Goal: Ask a question

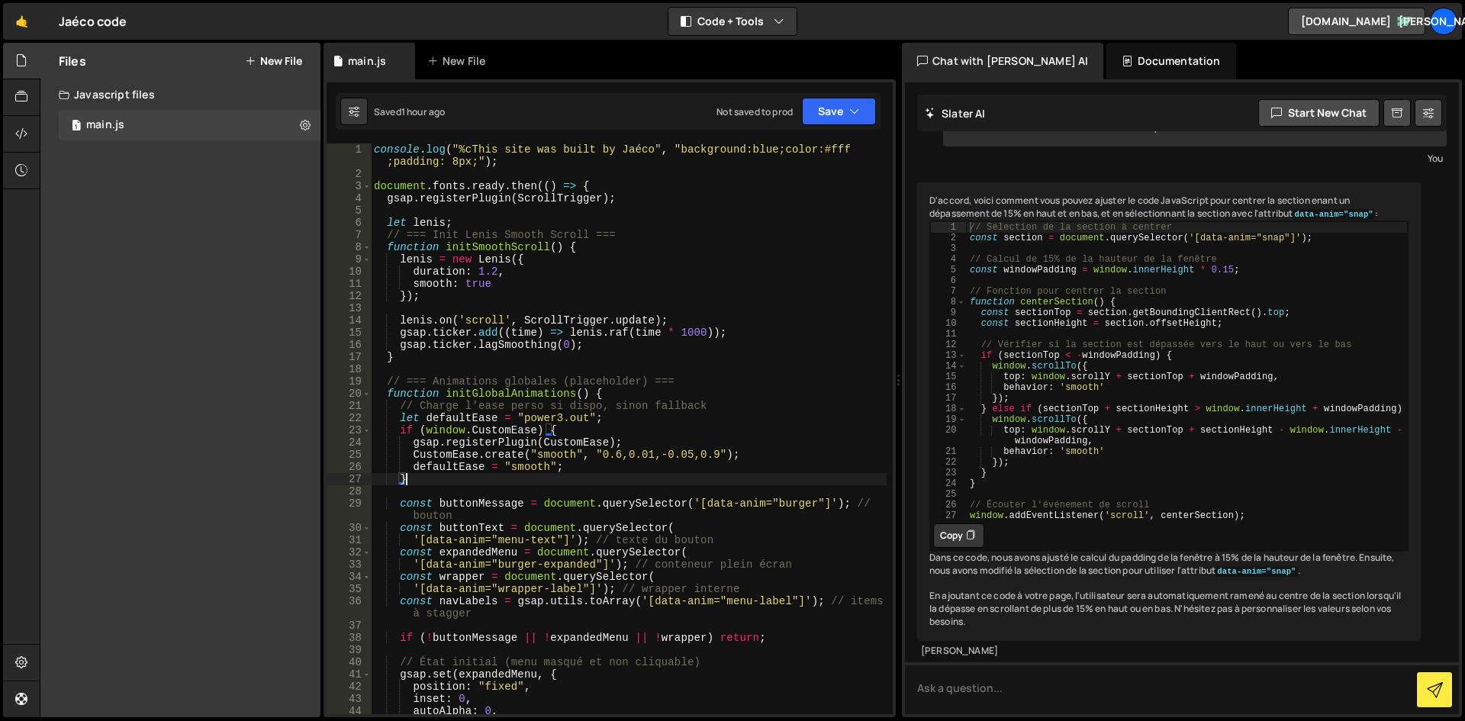
click at [462, 484] on div "console . log ( "%cThis site was built by Jaéco" , "background:blue;color:#fff …" at bounding box center [629, 446] width 516 height 607
click at [398, 407] on div "console . log ( "%cThis site was built by Jaéco" , "background:blue;color:#fff …" at bounding box center [629, 446] width 516 height 607
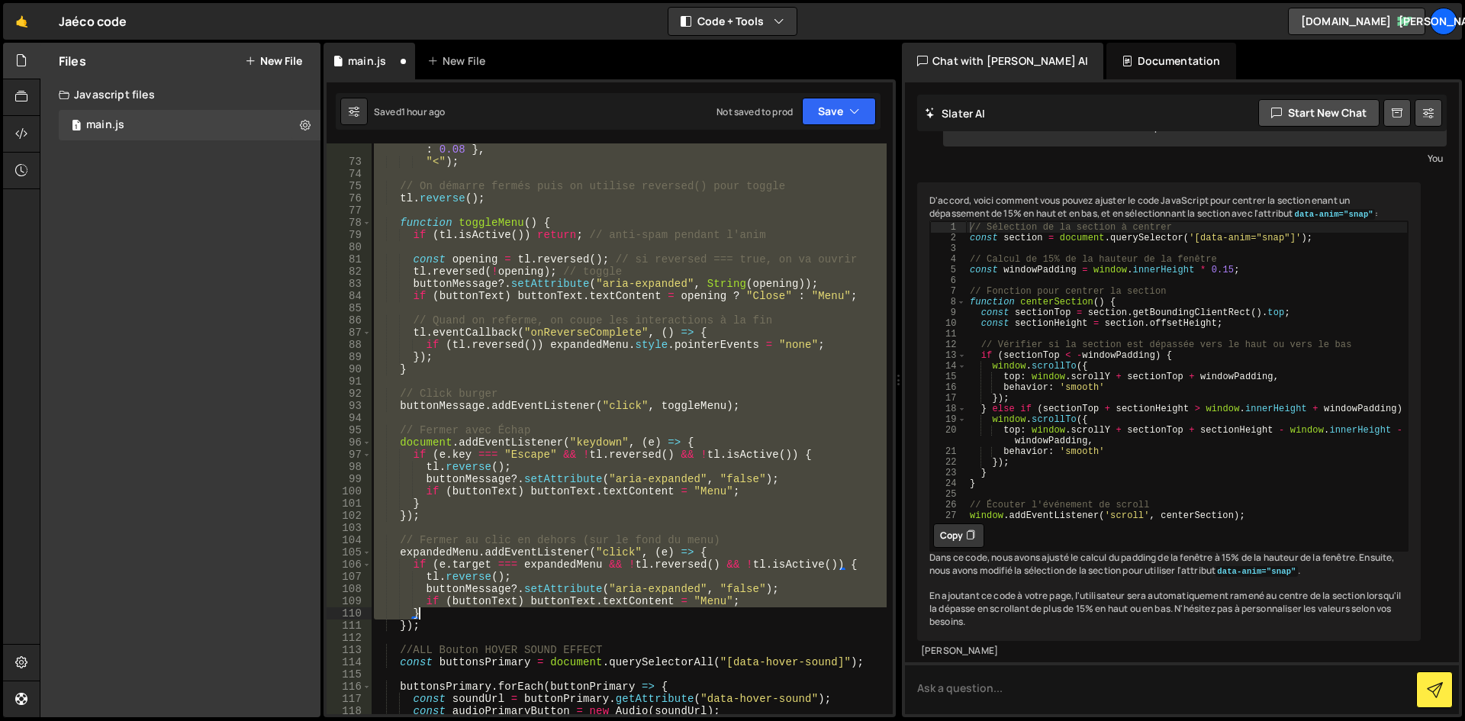
scroll to position [961, 0]
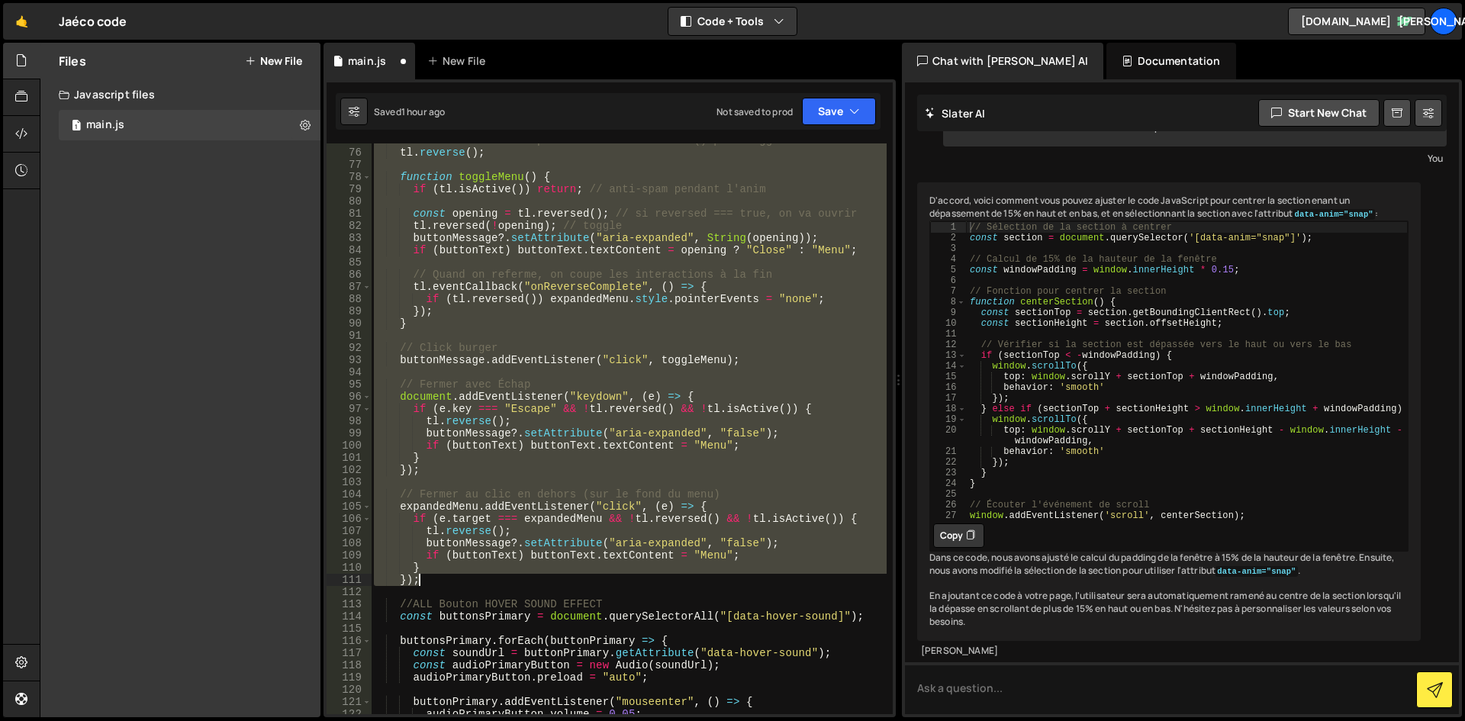
drag, startPoint x: 396, startPoint y: 446, endPoint x: 591, endPoint y: 585, distance: 239.5
click at [591, 585] on div "// On démarre fermés puis on utilise reversed() pour toggle tl . reverse ( ) ; …" at bounding box center [629, 431] width 516 height 595
type textarea "// } // });"
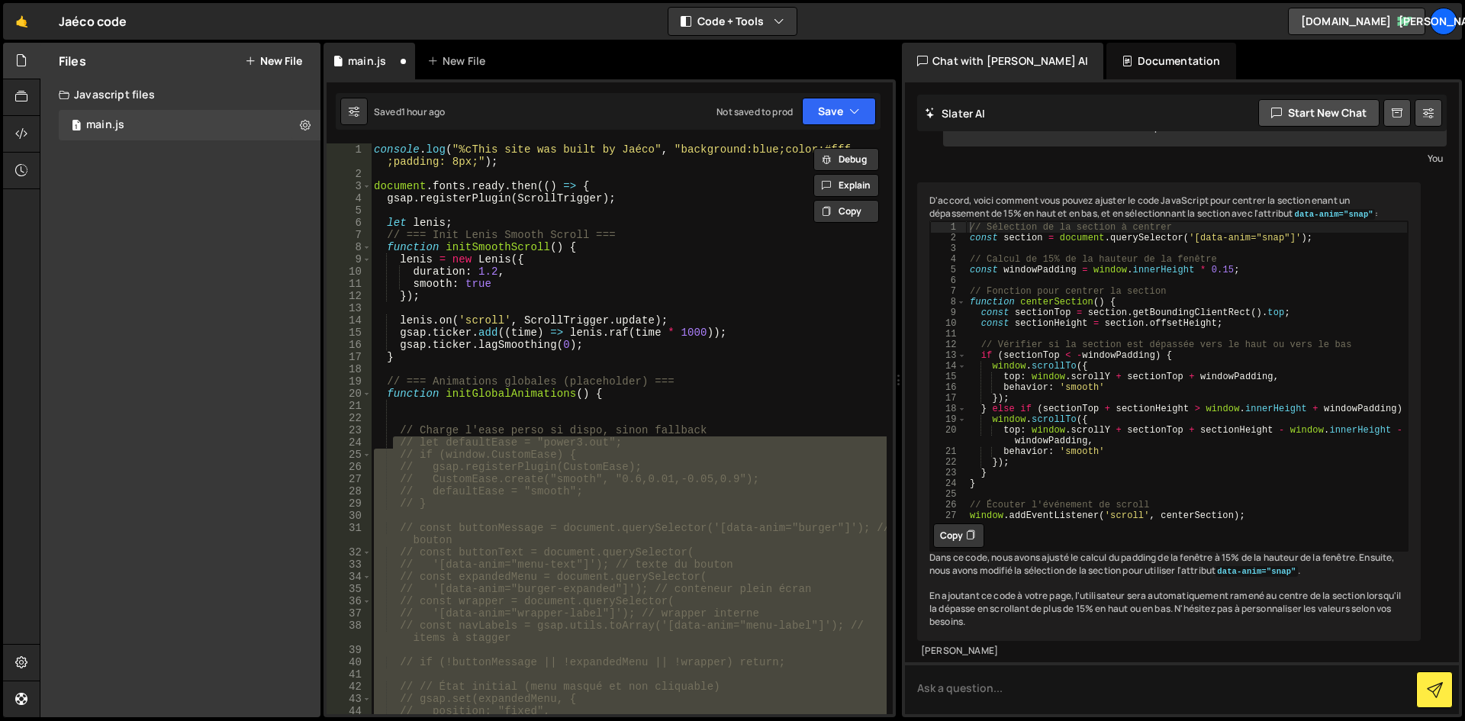
scroll to position [0, 0]
click at [573, 402] on div "console . log ( "%cThis site was built by Jaéco" , "background:blue;color:#fff …" at bounding box center [629, 446] width 516 height 607
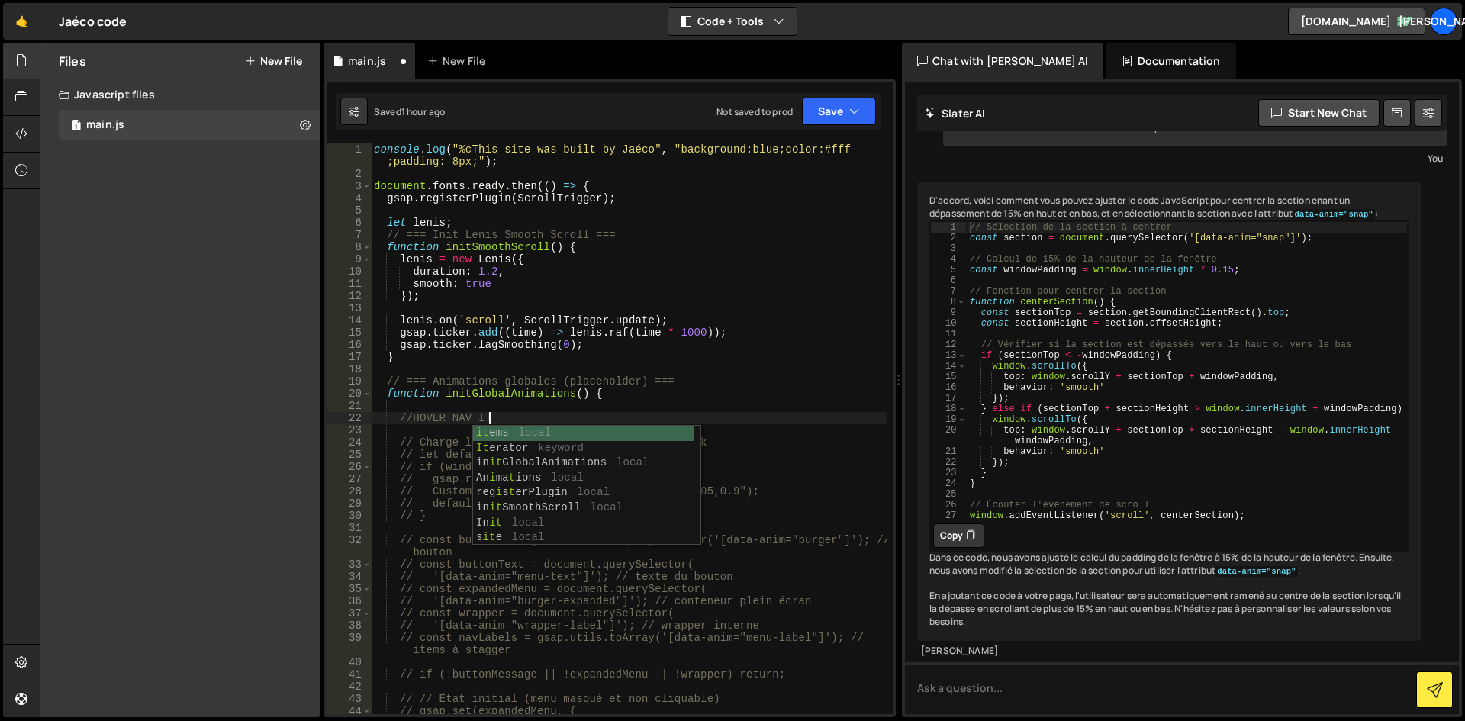
scroll to position [0, 8]
type textarea "//HOVER NAV items"
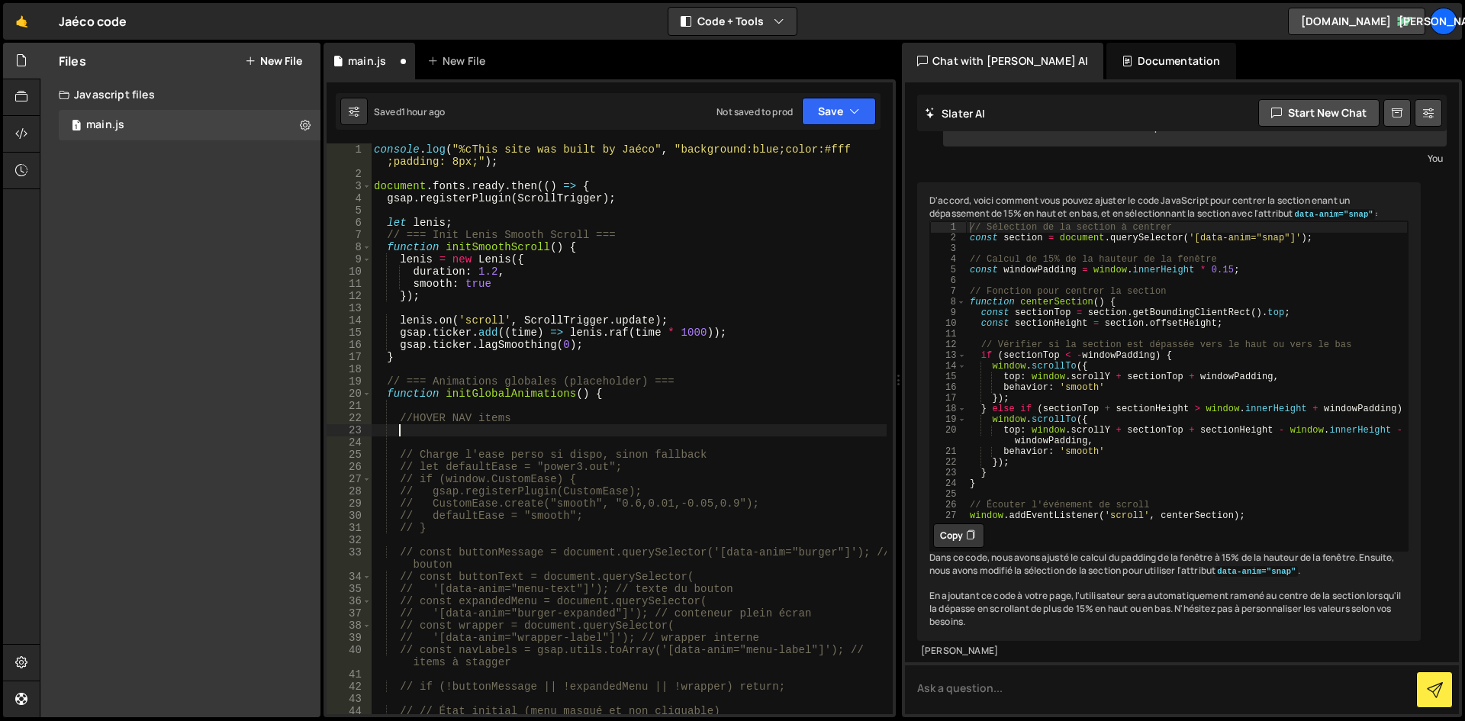
scroll to position [0, 0]
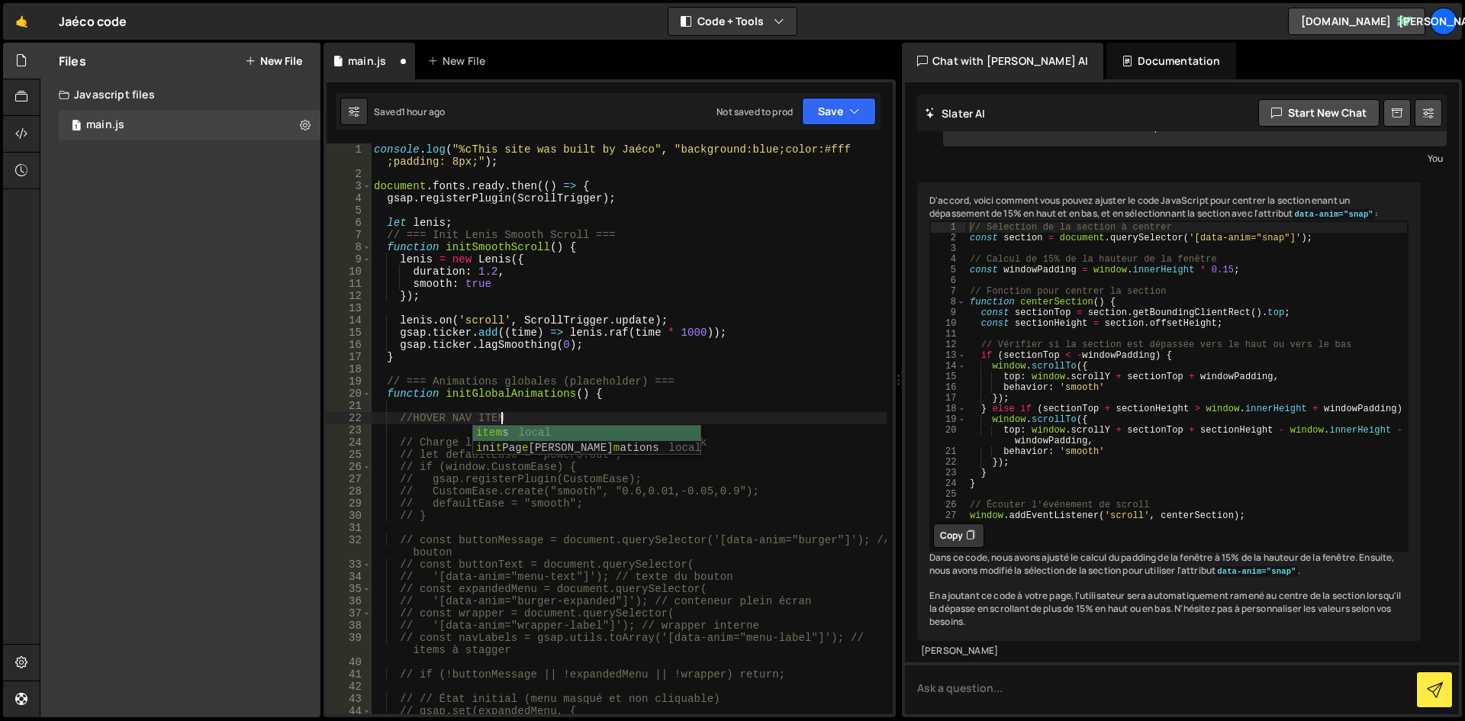
type textarea "//HOVER NAV ITEM"
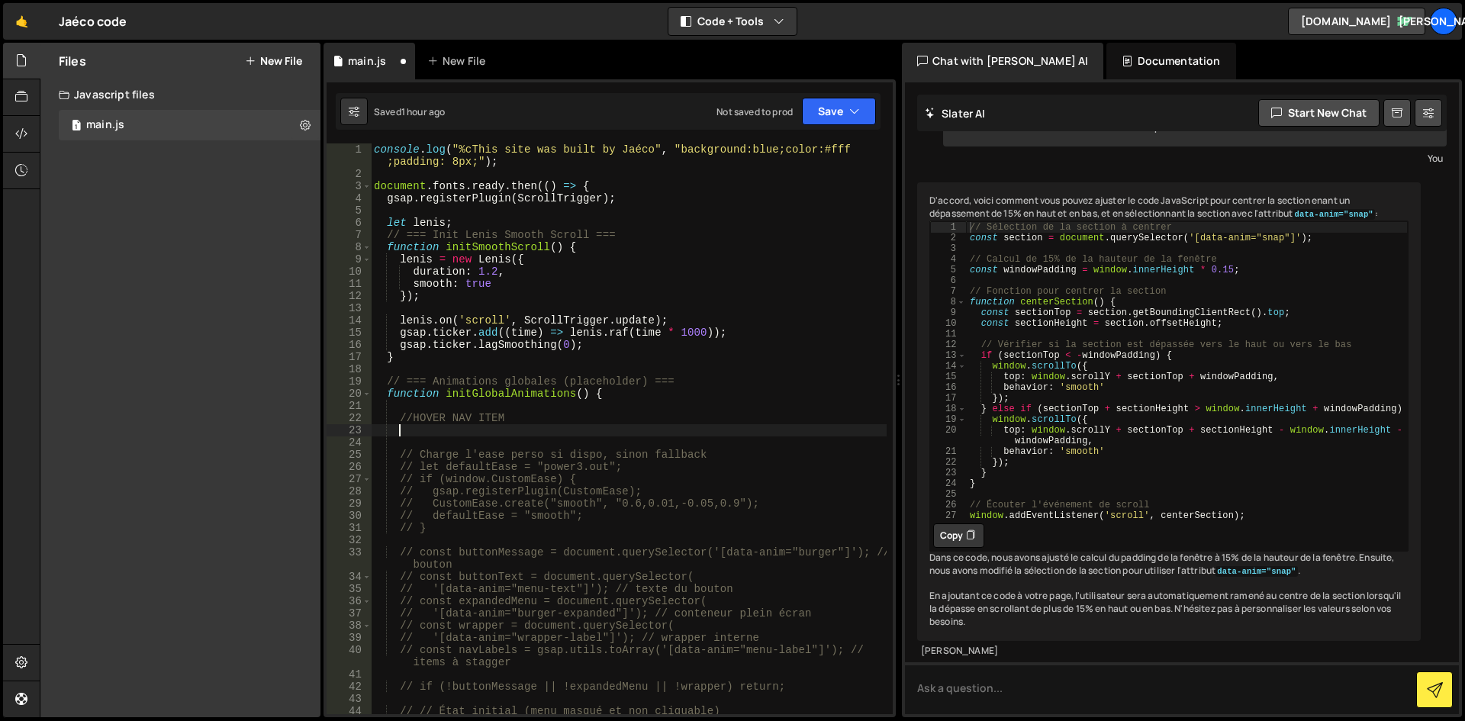
scroll to position [0, 1]
click at [1033, 691] on textarea at bounding box center [1182, 688] width 554 height 52
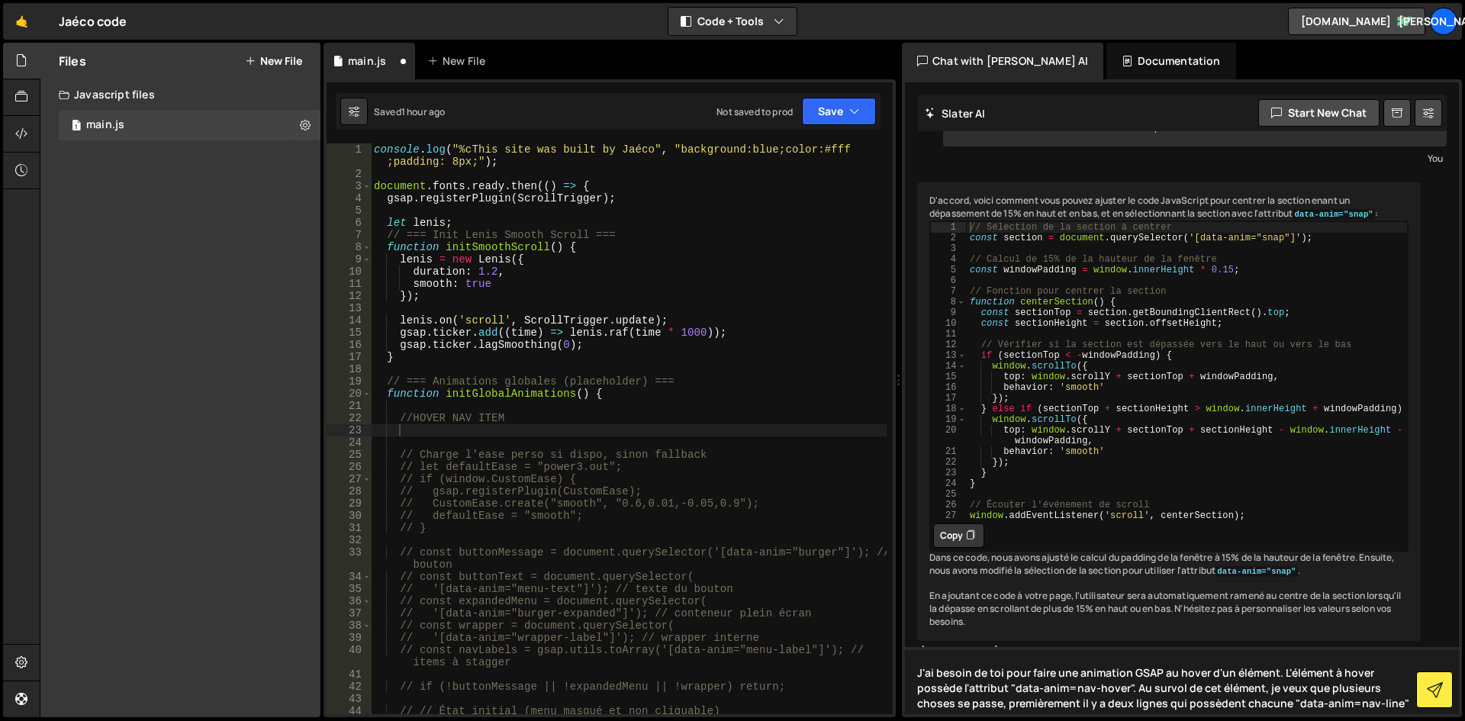
click at [1341, 705] on textarea "J'ai besoin de toi pour faire une animation GSAP au hover d'un élément. L'éléme…" at bounding box center [1182, 680] width 554 height 67
click at [1301, 707] on textarea "J'ai besoin de toi pour faire une animation GSAP au hover d'un élément. L'éléme…" at bounding box center [1182, 673] width 554 height 82
drag, startPoint x: 1374, startPoint y: 707, endPoint x: 1386, endPoint y: 703, distance: 12.1
click at [1374, 707] on textarea "J'ai besoin de toi pour faire une animation GSAP au hover d'un élément. L'éléme…" at bounding box center [1182, 673] width 554 height 82
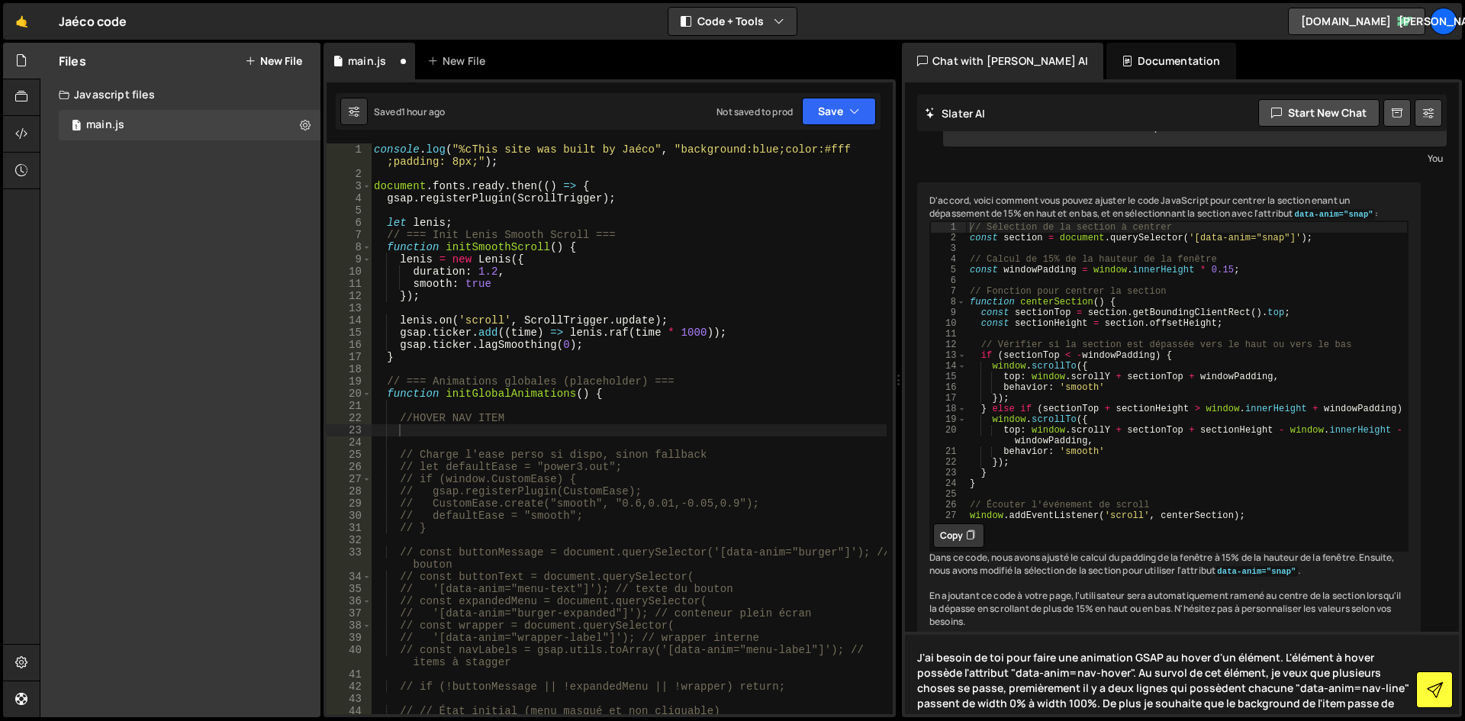
paste textarea "var(--text-neutral--primary-200);"
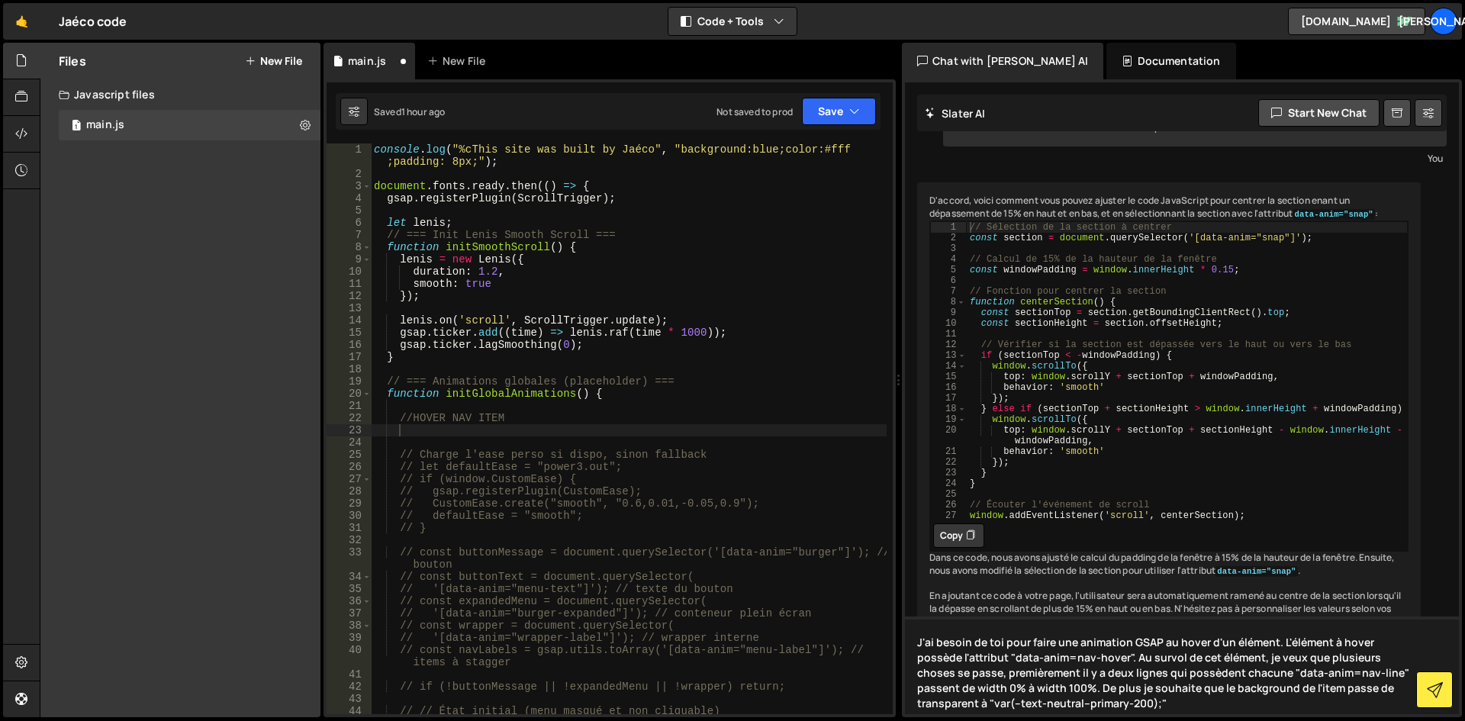
click at [1142, 703] on textarea "J'ai besoin de toi pour faire une animation GSAP au hover d'un élément. L'éléme…" at bounding box center [1182, 666] width 554 height 98
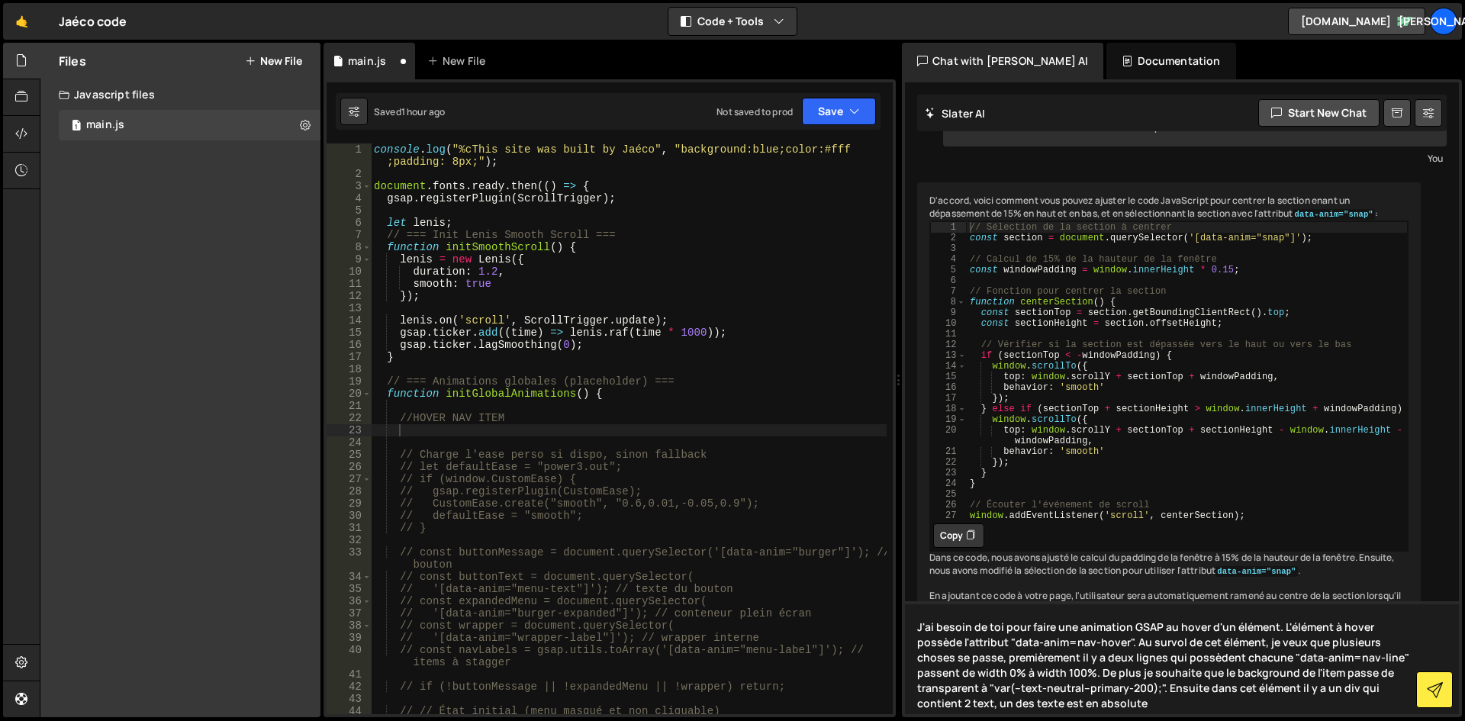
click at [1250, 691] on textarea "J'ai besoin de toi pour faire une animation GSAP au hover d'un élément. L'éléme…" at bounding box center [1182, 657] width 554 height 113
click at [1273, 687] on textarea "J'ai besoin de toi pour faire une animation GSAP au hover d'un élément. L'éléme…" at bounding box center [1182, 657] width 554 height 113
click at [1258, 707] on textarea "J'ai besoin de toi pour faire une animation GSAP au hover d'un élément. L'éléme…" at bounding box center [1182, 657] width 554 height 113
click at [1366, 709] on textarea "J'ai besoin de toi pour faire une animation GSAP au hover d'un élément. L'éléme…" at bounding box center [1182, 657] width 554 height 113
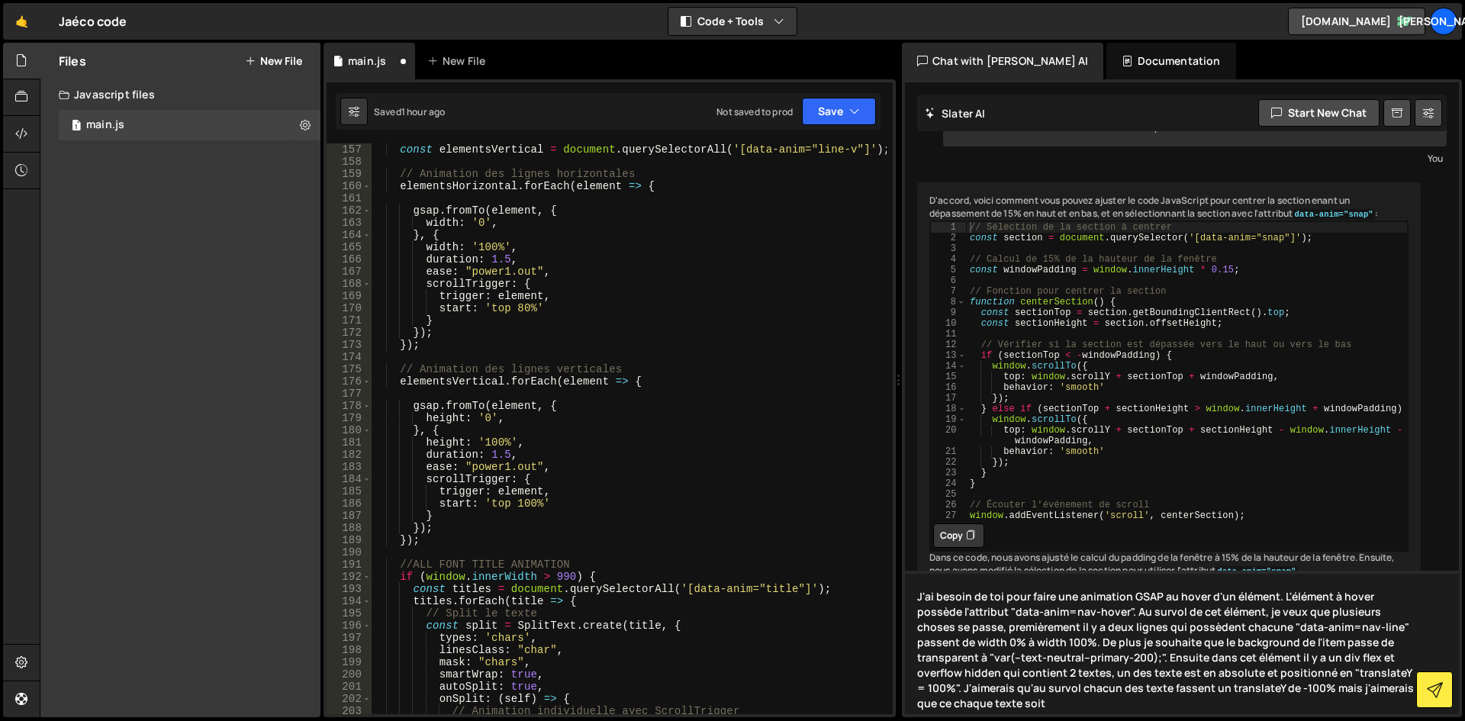
scroll to position [2243, 0]
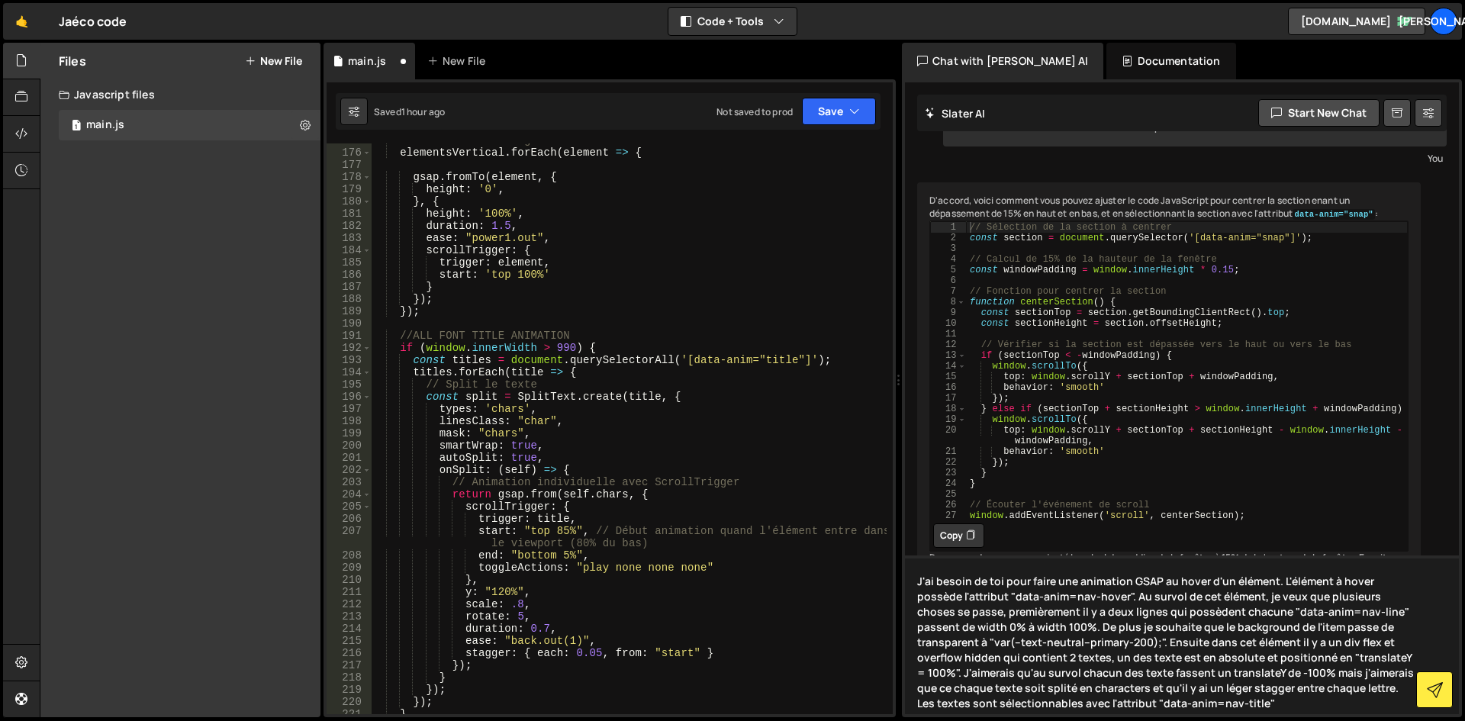
click at [1255, 707] on textarea "J'ai besoin de toi pour faire une animation GSAP au hover d'un élément. L'éléme…" at bounding box center [1182, 634] width 554 height 159
type textarea "J'ai besoin de toi pour faire une animation GSAP au hover d'un élément. L'éléme…"
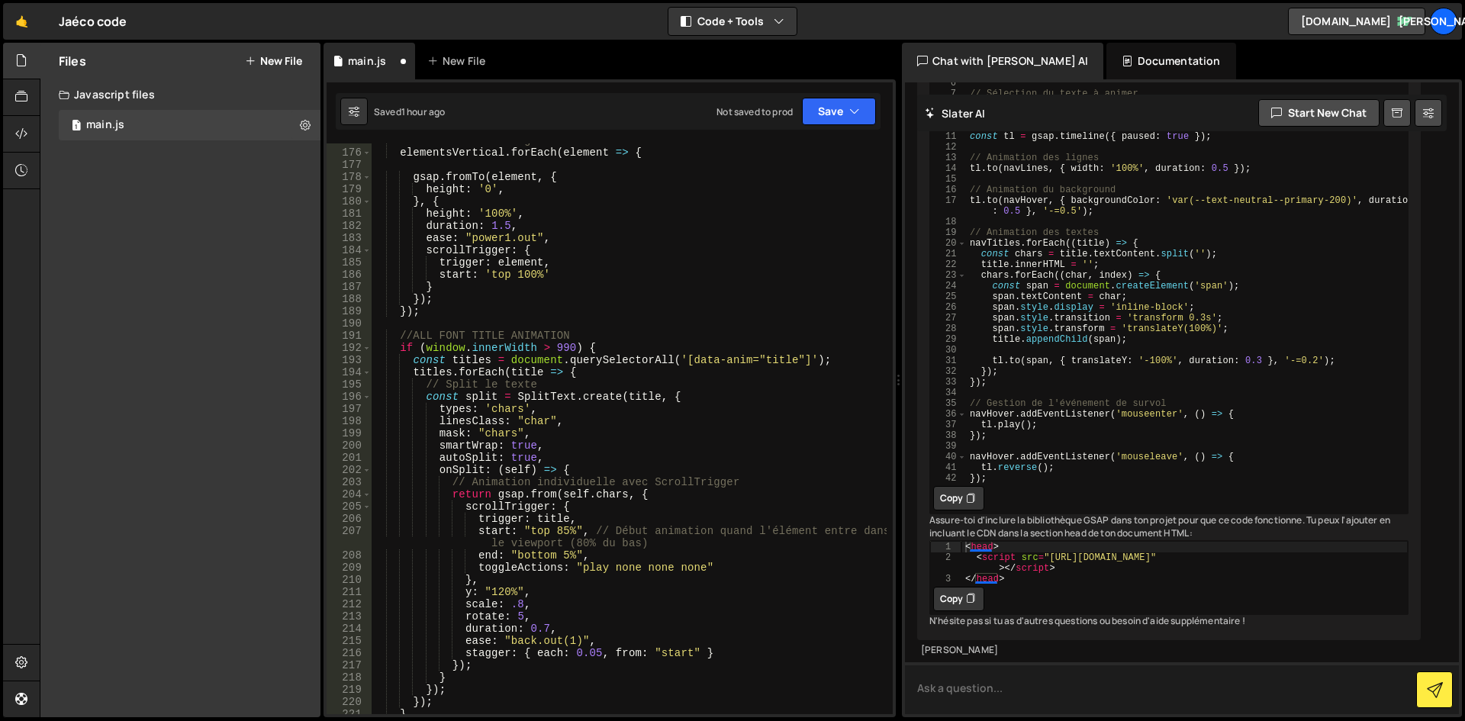
scroll to position [6449, 0]
click at [964, 511] on button "Copy" at bounding box center [958, 499] width 51 height 24
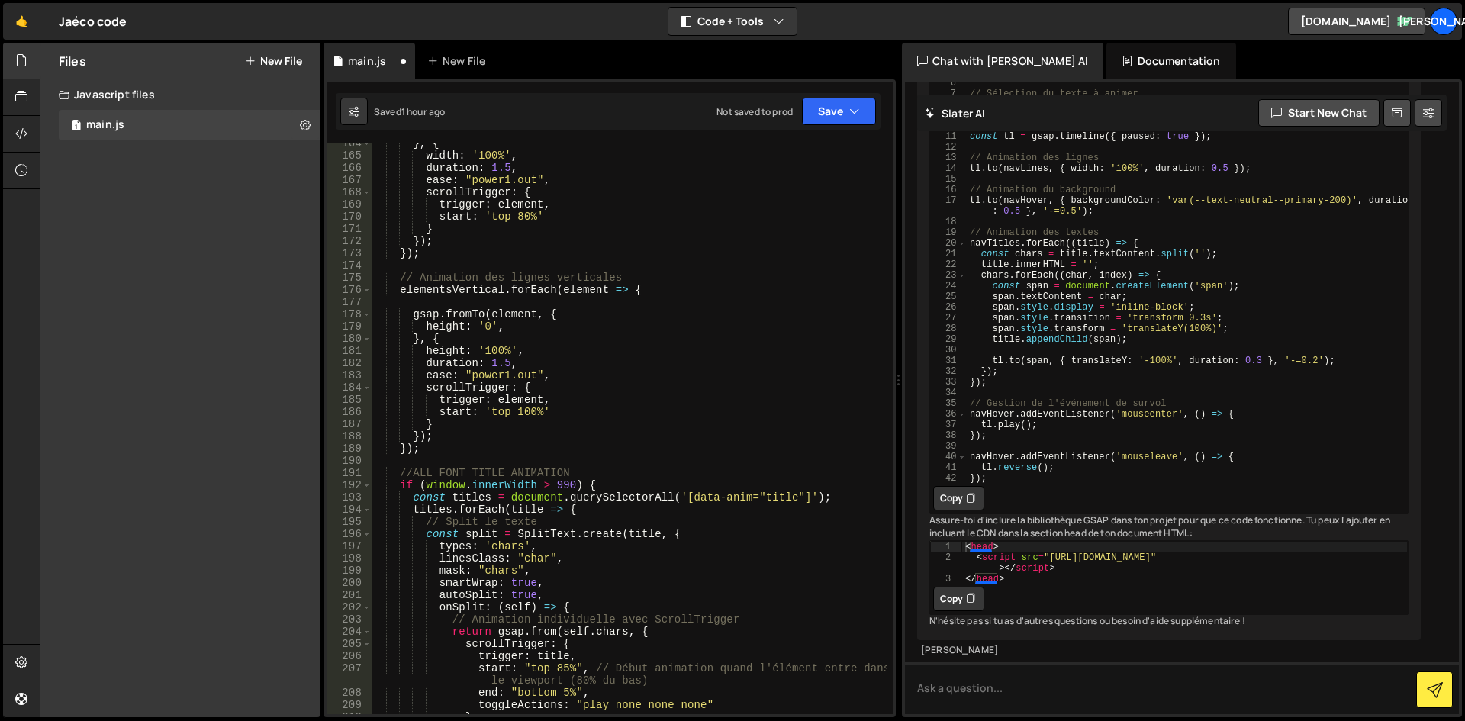
click at [947, 511] on button "Copy" at bounding box center [958, 499] width 51 height 24
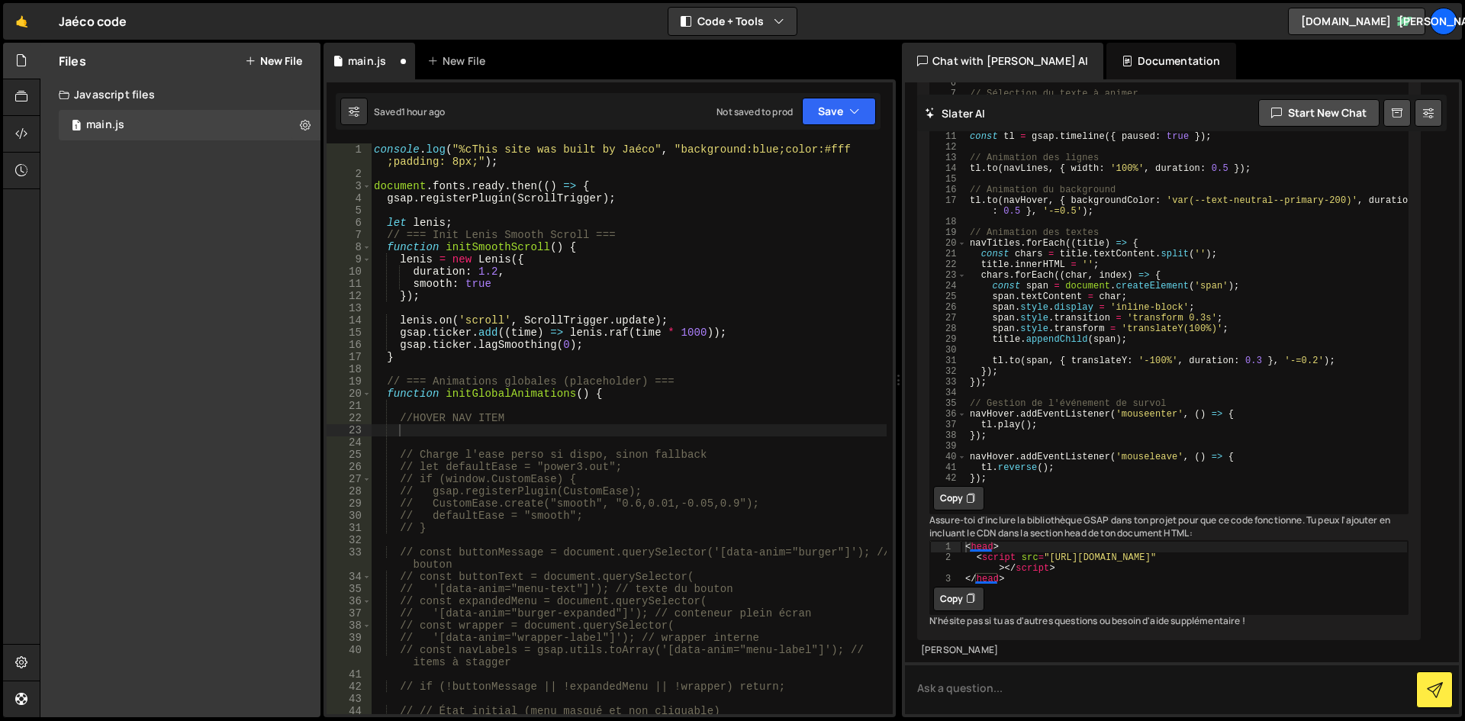
scroll to position [0, 0]
click at [531, 431] on div "console . log ( "%cThis site was built by Jaéco" , "background:blue;color:#fff …" at bounding box center [629, 446] width 516 height 607
paste textarea "});"
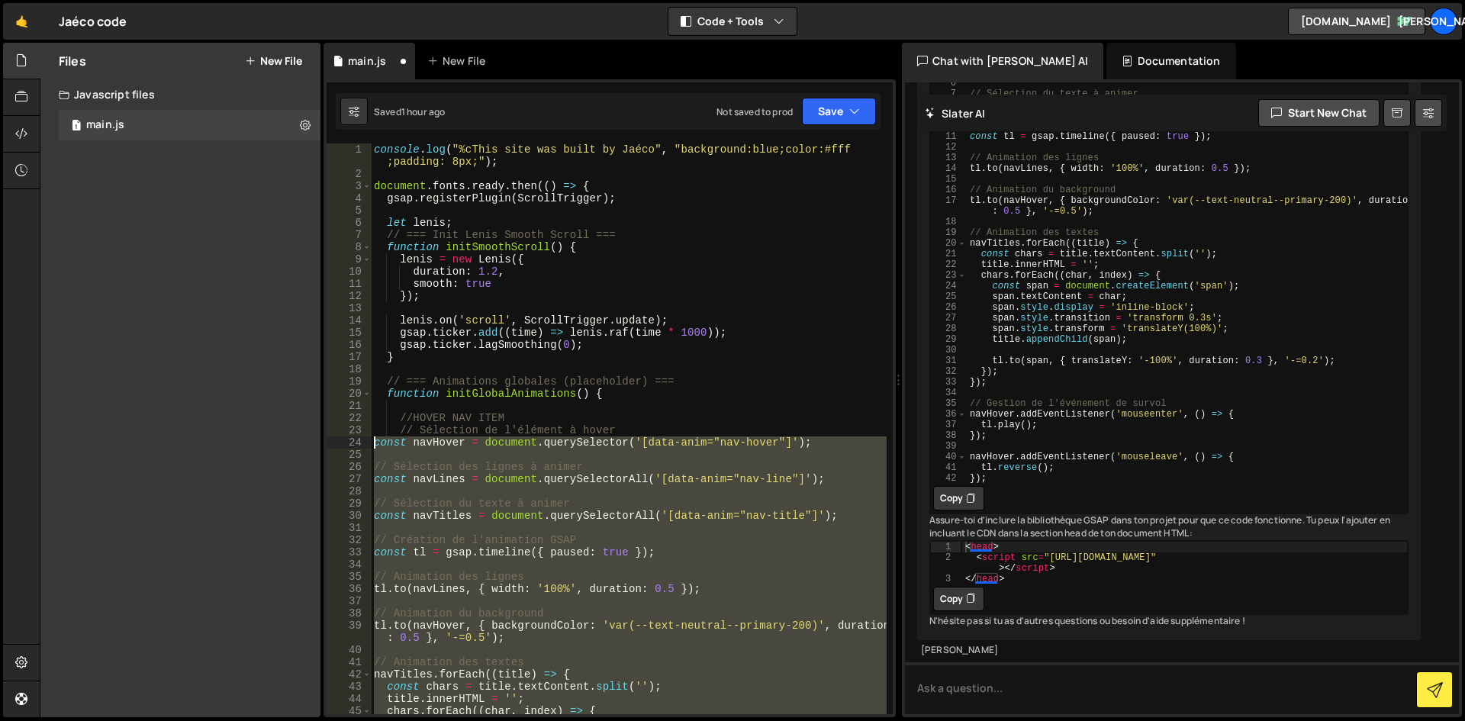
drag, startPoint x: 407, startPoint y: 664, endPoint x: 374, endPoint y: 441, distance: 225.2
click at [374, 441] on div "console . log ( "%cThis site was built by Jaéco" , "background:blue;color:#fff …" at bounding box center [629, 446] width 516 height 607
type textarea "const navHover = document.querySelector('[data-anim="nav-hover"]');"
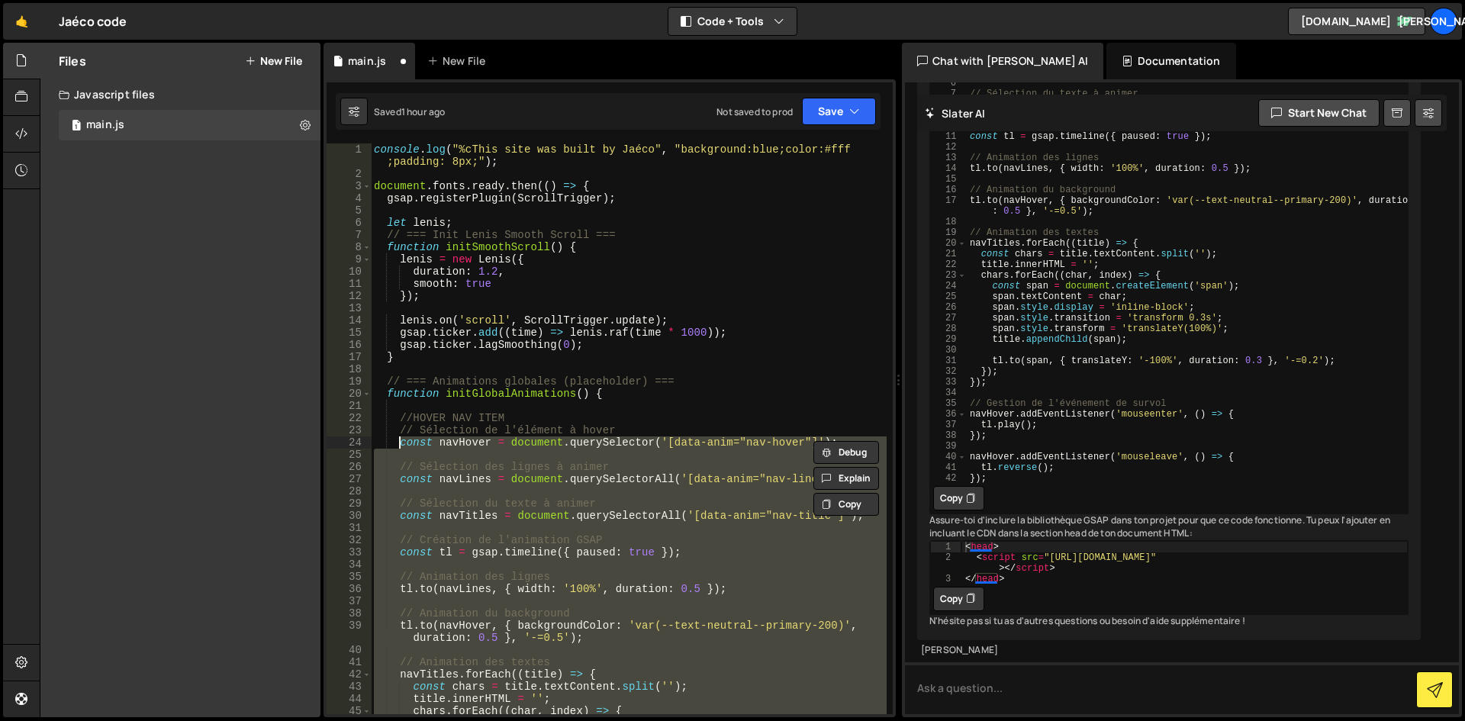
click at [370, 459] on div "25" at bounding box center [349, 455] width 45 height 12
click at [391, 454] on div "console . log ( "%cThis site was built by Jaéco" , "background:blue;color:#fff …" at bounding box center [629, 428] width 516 height 571
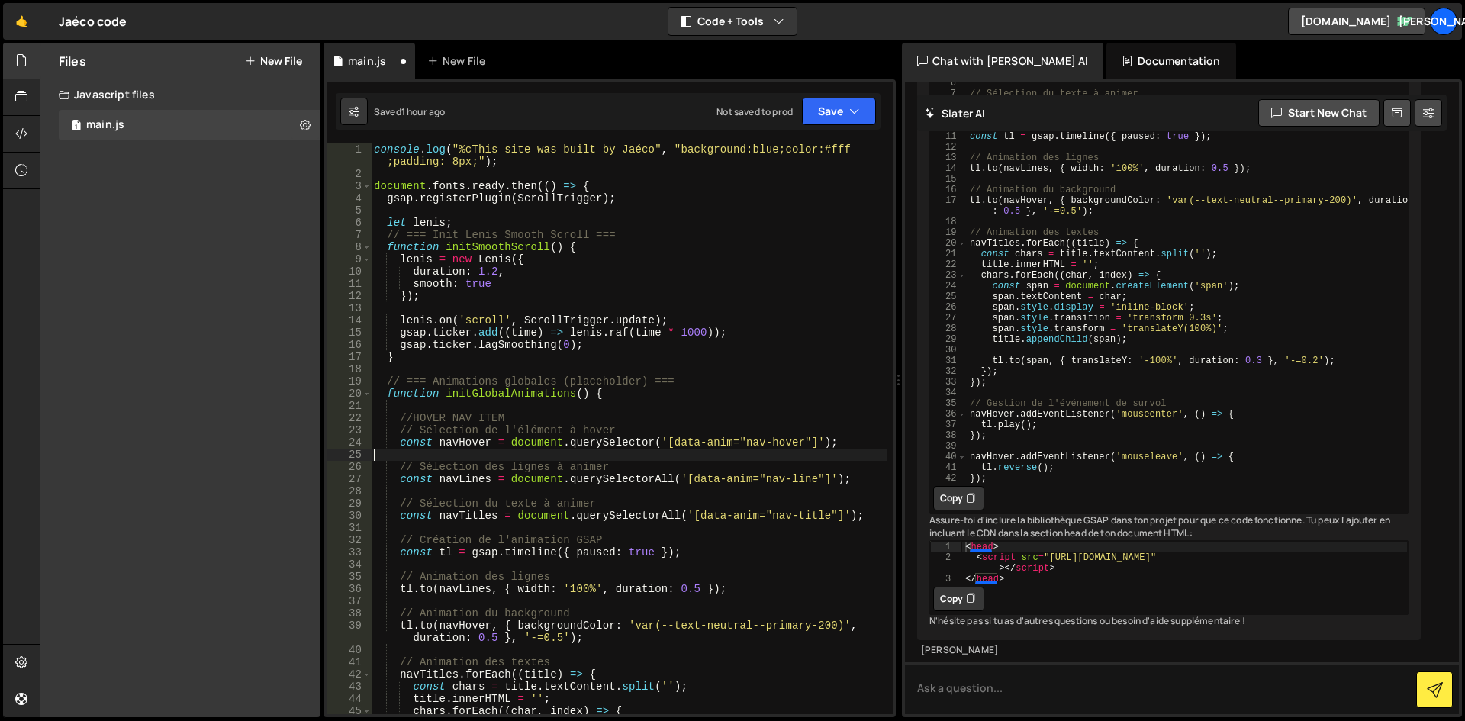
type textarea "const navHover = document.querySelector('[data-anim="nav-hover"]');"
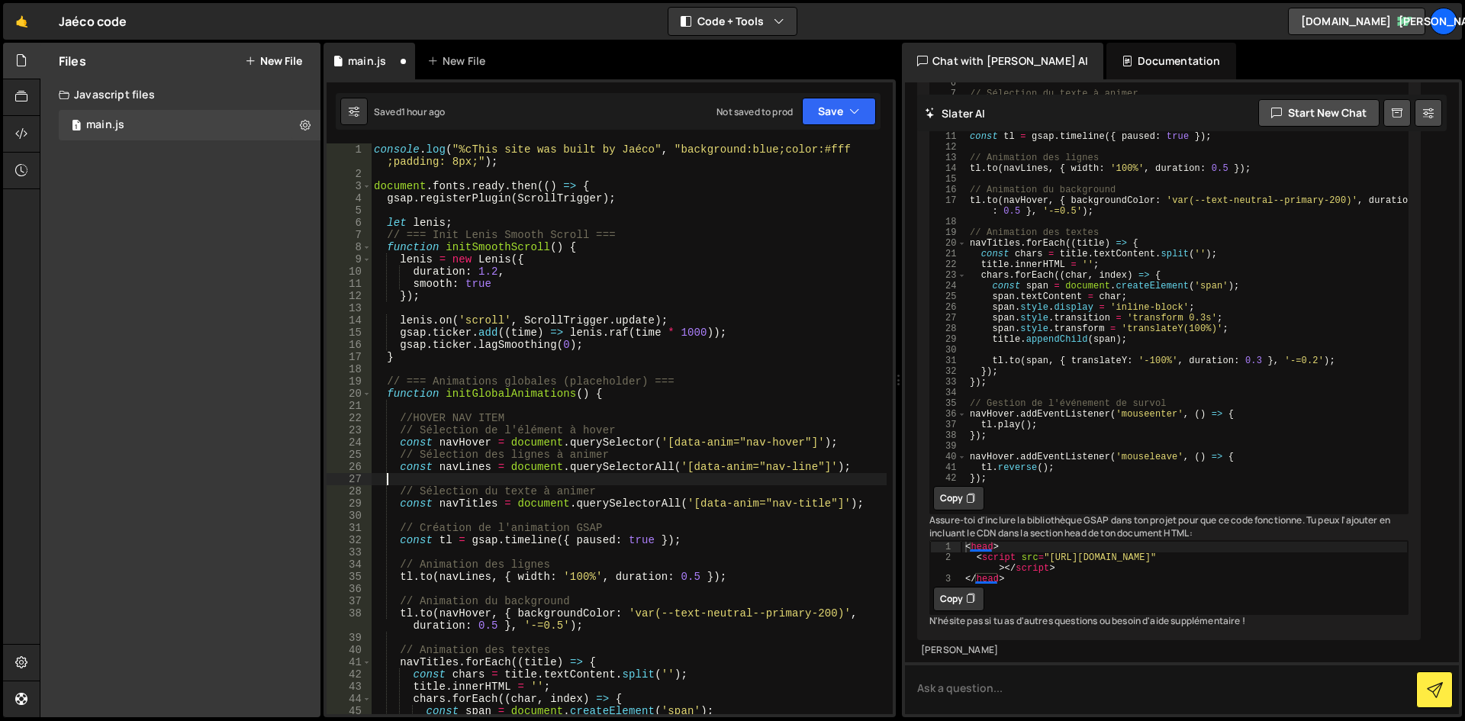
click at [388, 479] on div "console . log ( "%cThis site was built by Jaéco" , "background:blue;color:#fff …" at bounding box center [629, 446] width 516 height 607
type textarea "const navLines = document.querySelectorAll('[data-anim="nav-line"]');"
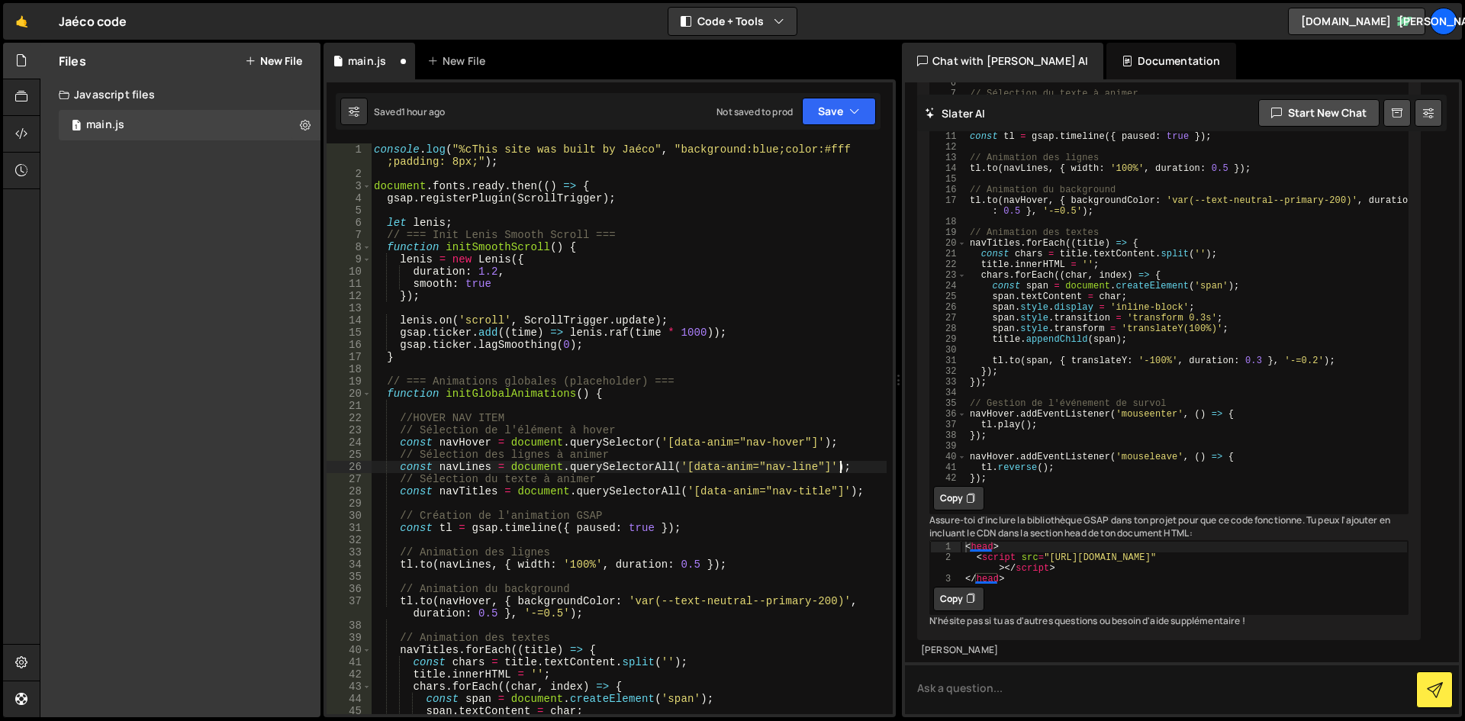
click at [394, 507] on div "console . log ( "%cThis site was built by Jaéco" , "background:blue;color:#fff …" at bounding box center [629, 446] width 516 height 607
type textarea "const navTitles = document.querySelectorAll('[data-anim="nav-title"]');"
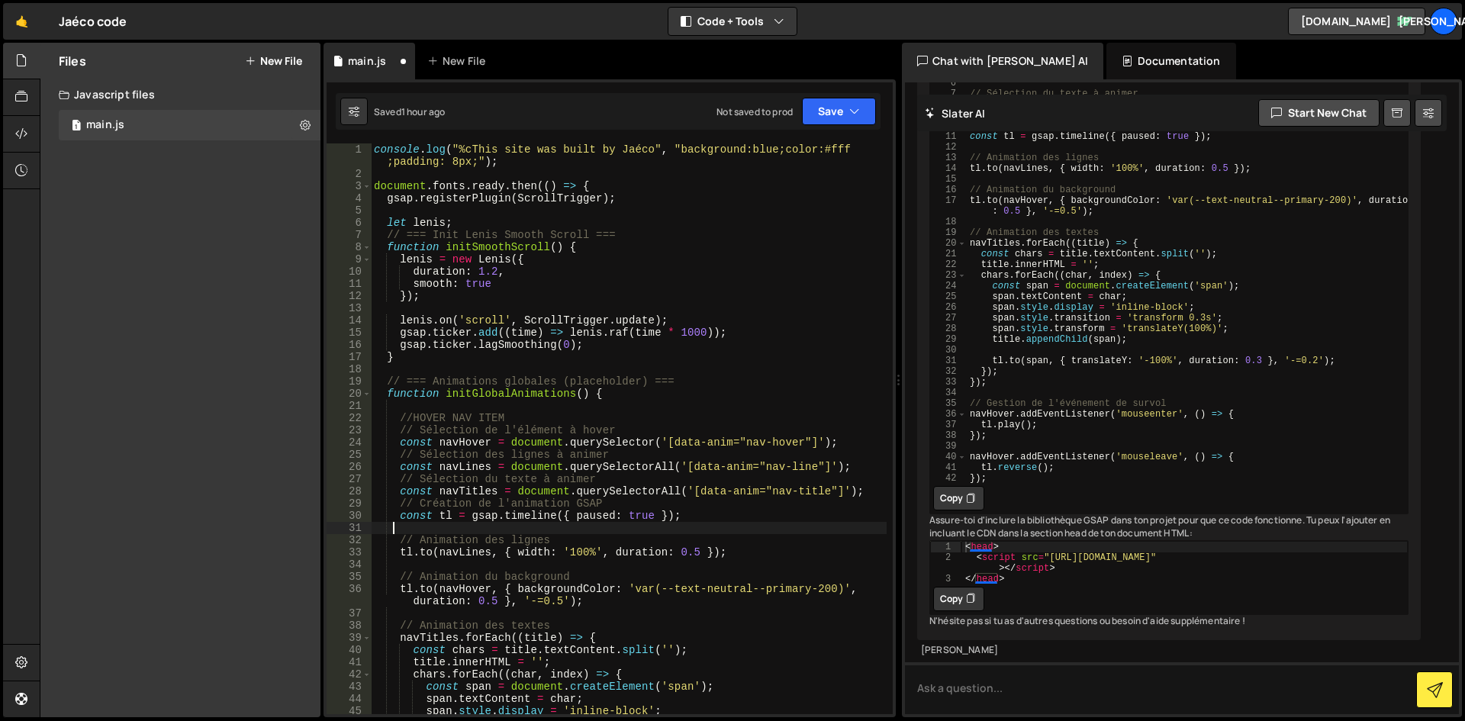
click at [391, 529] on div "console . log ( "%cThis site was built by Jaéco" , "background:blue;color:#fff …" at bounding box center [629, 446] width 516 height 607
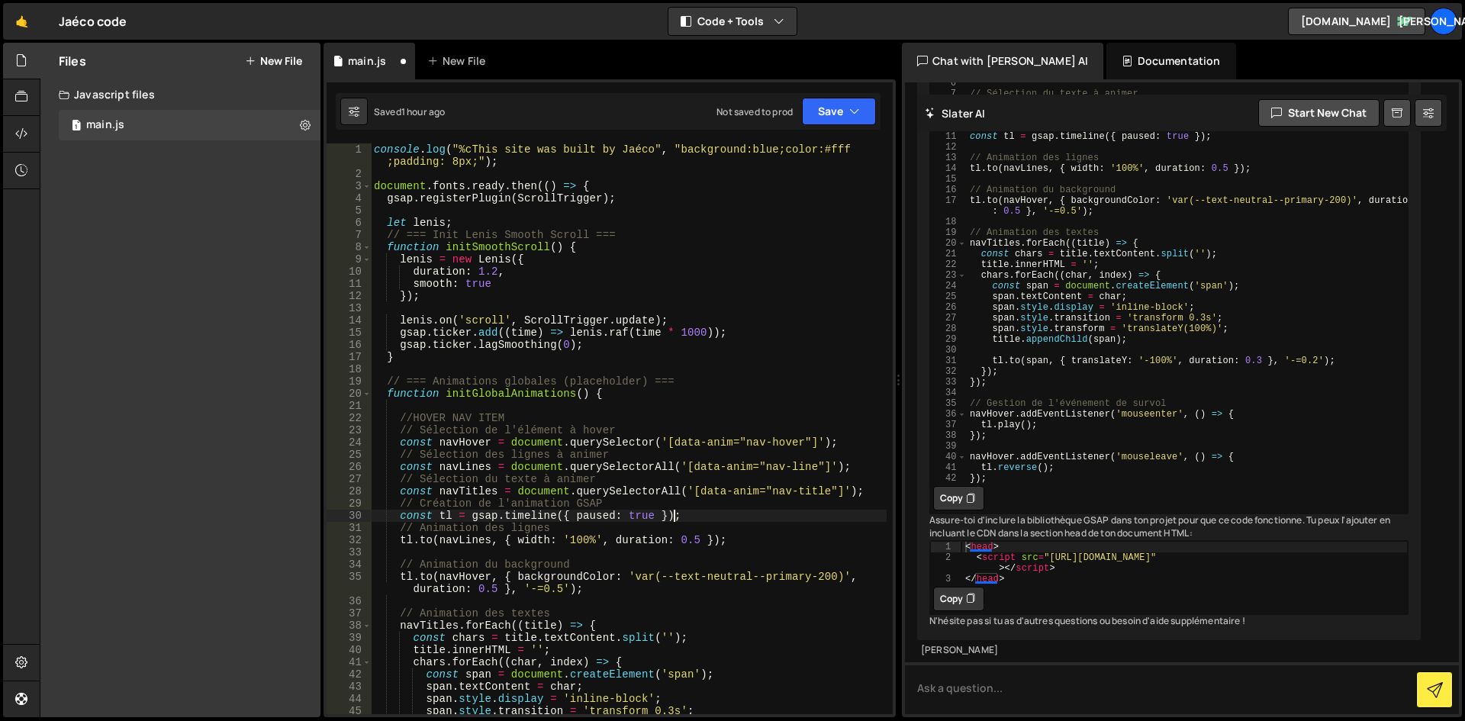
click at [439, 517] on div "console . log ( "%cThis site was built by Jaéco" , "background:blue;color:#fff …" at bounding box center [629, 446] width 516 height 607
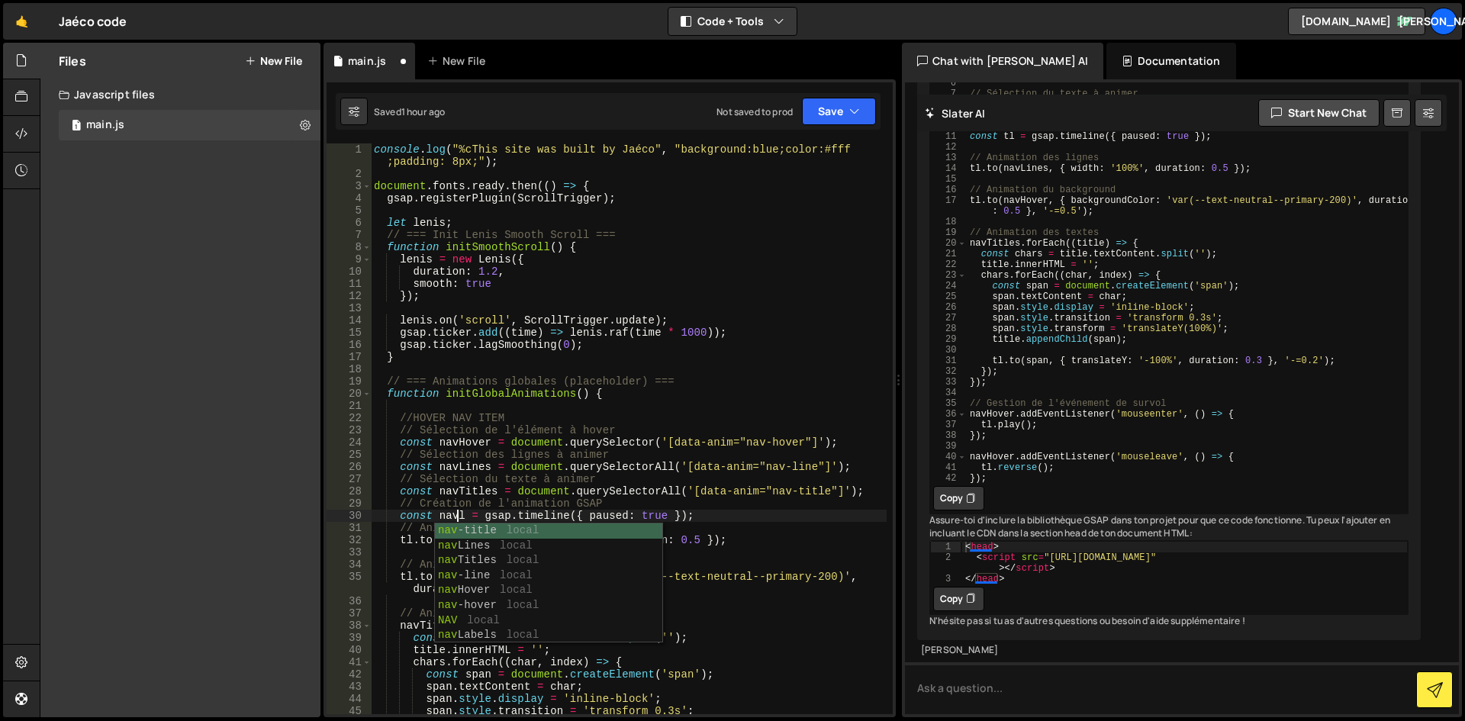
scroll to position [0, 6]
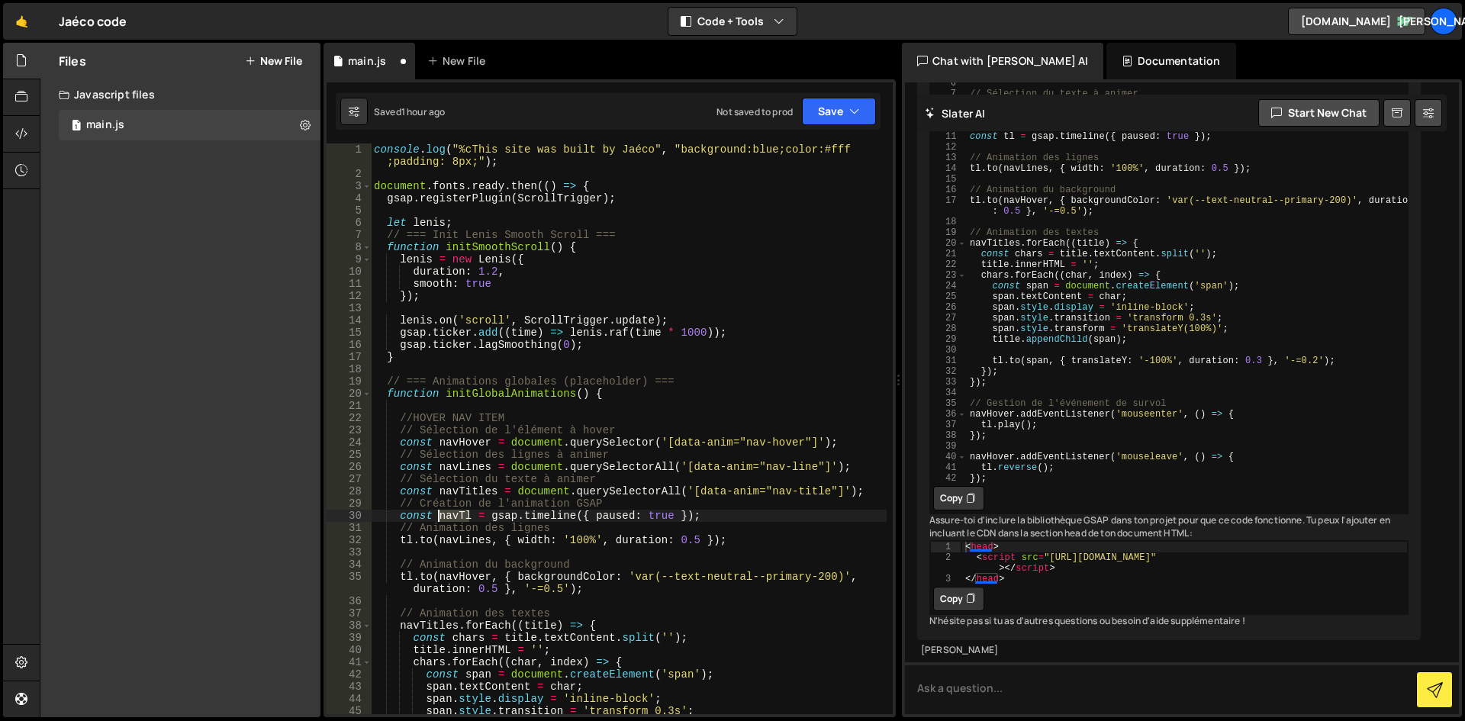
drag, startPoint x: 468, startPoint y: 514, endPoint x: 439, endPoint y: 514, distance: 29.0
click at [439, 514] on div "console . log ( "%cThis site was built by Jaéco" , "background:blue;color:#fff …" at bounding box center [629, 446] width 516 height 607
drag, startPoint x: 407, startPoint y: 537, endPoint x: 398, endPoint y: 536, distance: 9.2
click at [398, 536] on div "console . log ( "%cThis site was built by Jaéco" , "background:blue;color:#fff …" at bounding box center [629, 446] width 516 height 607
paste textarea "navT"
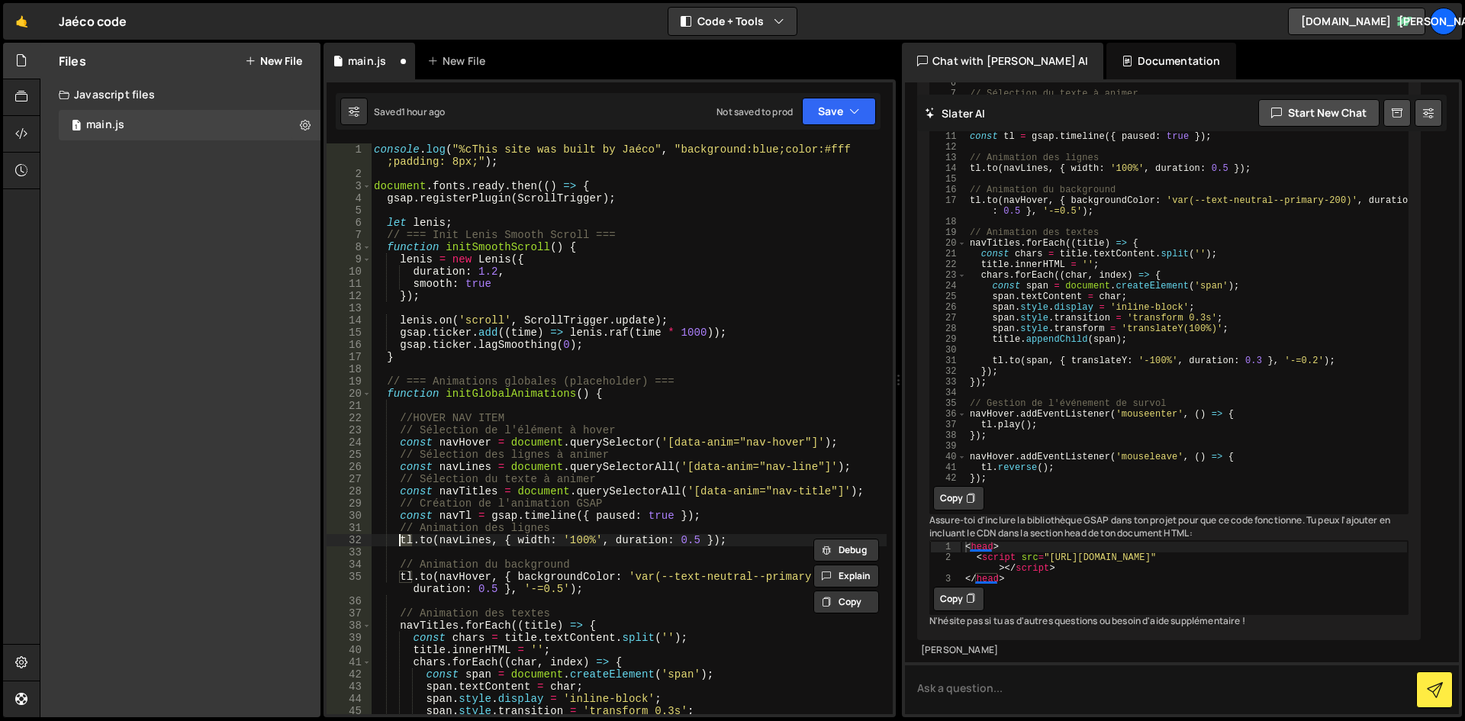
type textarea "[DOMAIN_NAME](navLines, { width: '100%', duration: 0.5 });"
click at [435, 554] on div "console . log ( "%cThis site was built by Jaéco" , "background:blue;color:#fff …" at bounding box center [629, 446] width 516 height 607
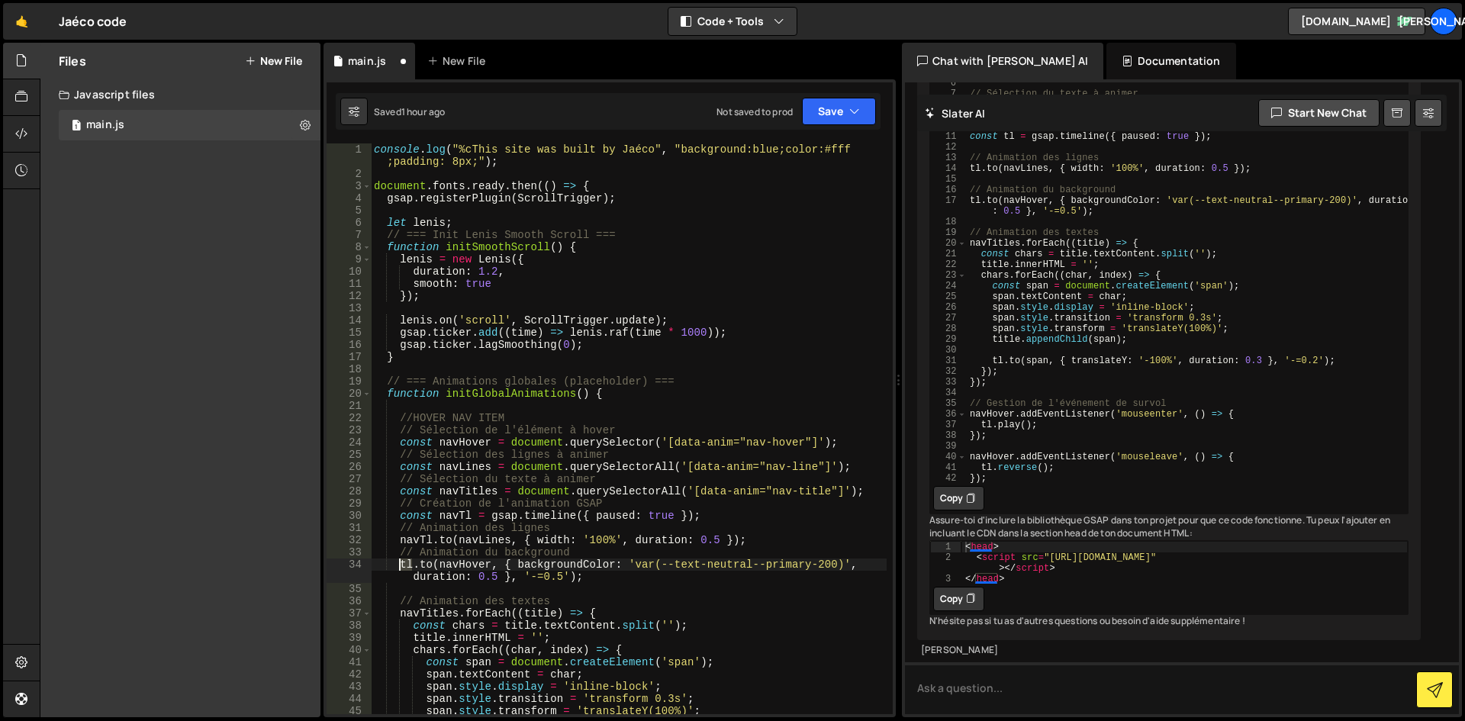
drag, startPoint x: 412, startPoint y: 566, endPoint x: 400, endPoint y: 565, distance: 12.3
click at [400, 565] on div "console . log ( "%cThis site was built by Jaéco" , "background:blue;color:#fff …" at bounding box center [629, 446] width 516 height 607
paste textarea "navT"
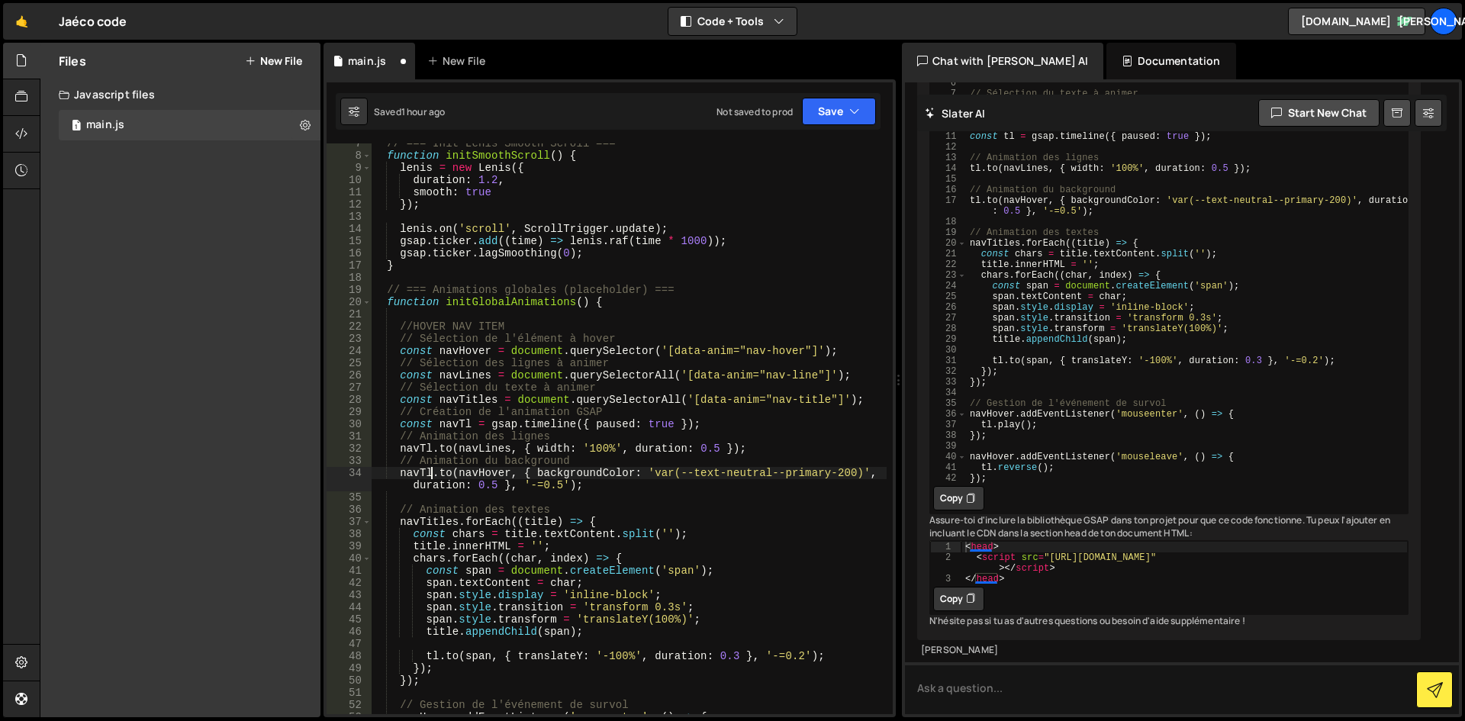
scroll to position [92, 0]
drag, startPoint x: 436, startPoint y: 658, endPoint x: 425, endPoint y: 656, distance: 10.9
click at [425, 656] on div "// === Init Lenis Smooth Scroll === function initSmoothScroll ( ) { lenis = new…" at bounding box center [629, 434] width 516 height 595
paste textarea "navT"
type textarea "[DOMAIN_NAME](span, { translateY: '-100%', duration: 0.3 }, '-=0.2');"
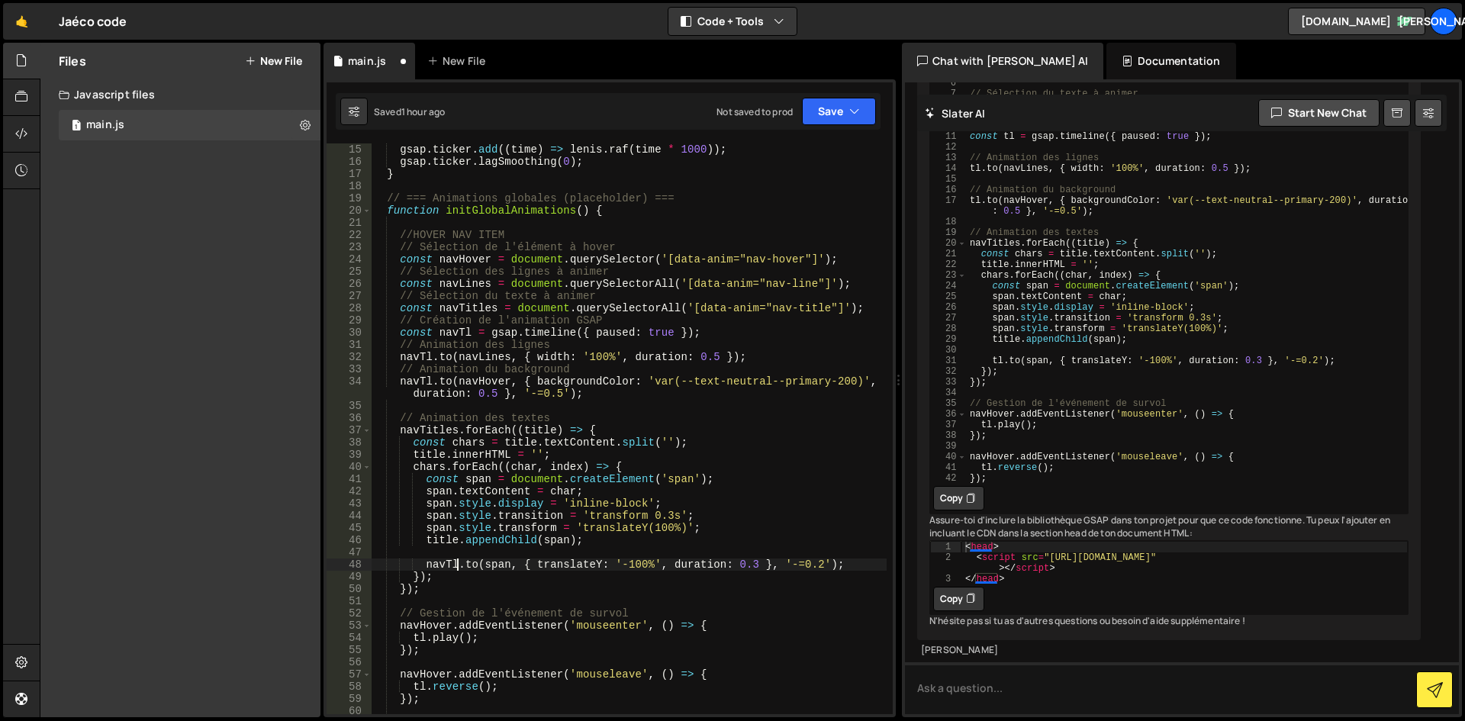
scroll to position [229, 0]
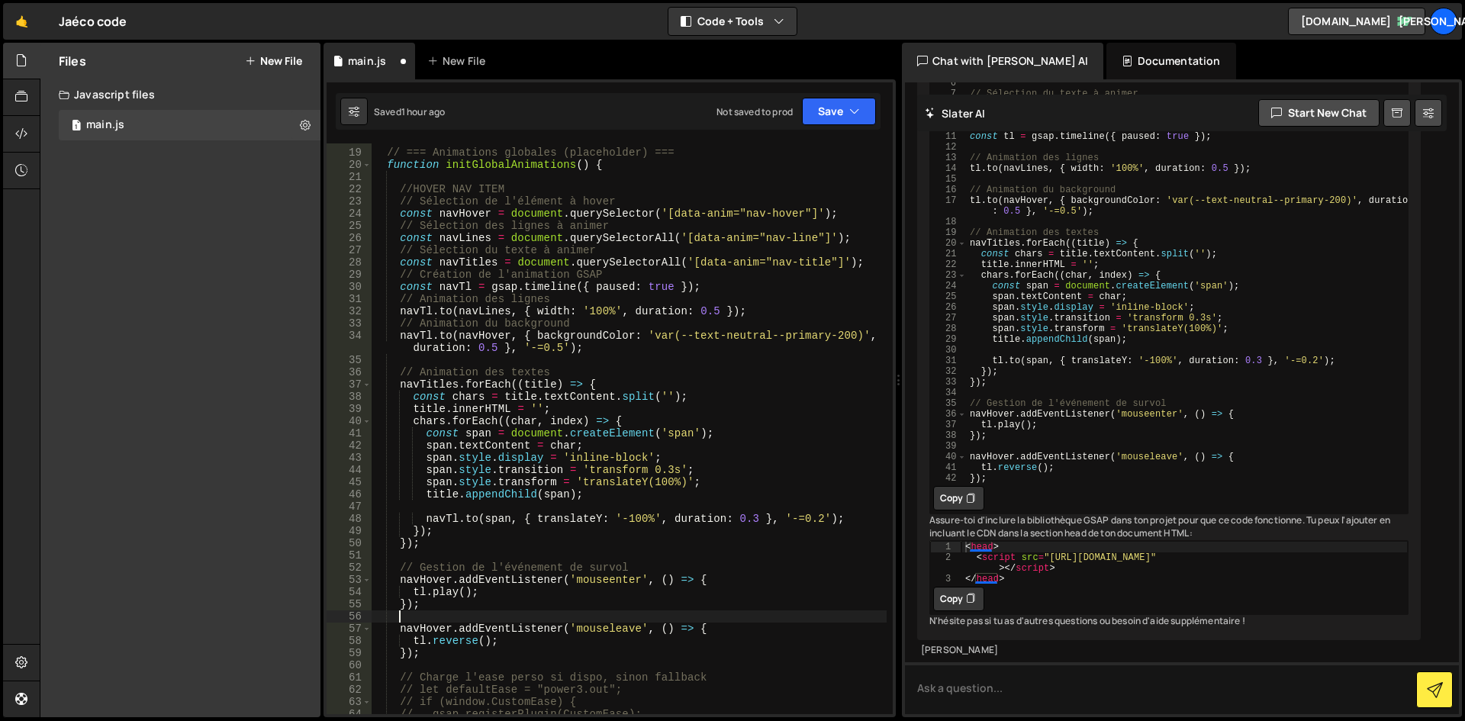
click at [411, 617] on div "// === Animations globales (placeholder) === function initGlobalAnimations ( ) …" at bounding box center [629, 431] width 516 height 595
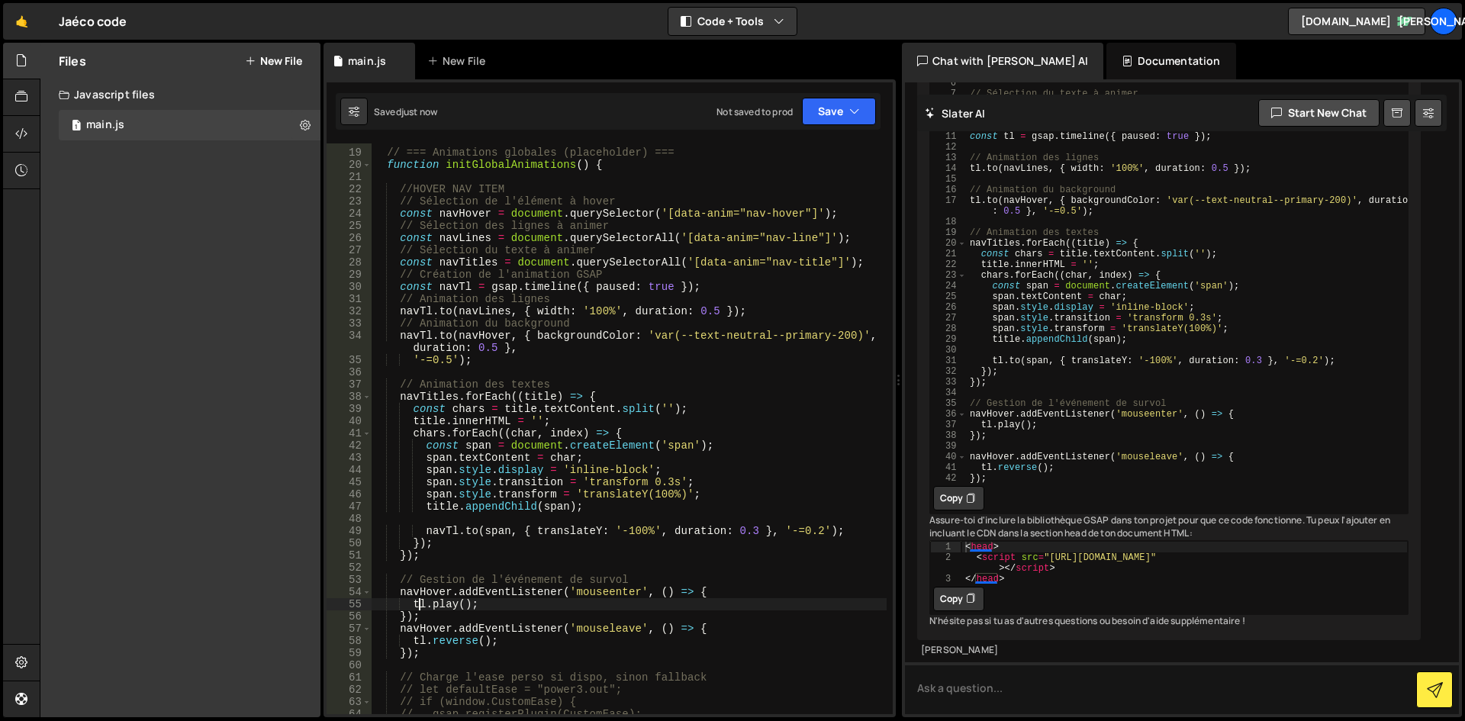
click at [686, 475] on div "// === Animations globales (placeholder) === function initGlobalAnimations ( ) …" at bounding box center [629, 431] width 516 height 595
type textarea "span.style.display = 'inline-block';"
click at [736, 520] on div "// === Animations globales (placeholder) === function initGlobalAnimations ( ) …" at bounding box center [629, 431] width 516 height 595
click at [530, 218] on div "// === Animations globales (placeholder) === function initGlobalAnimations ( ) …" at bounding box center [629, 431] width 516 height 595
click at [468, 288] on div "// === Animations globales (placeholder) === function initGlobalAnimations ( ) …" at bounding box center [629, 431] width 516 height 595
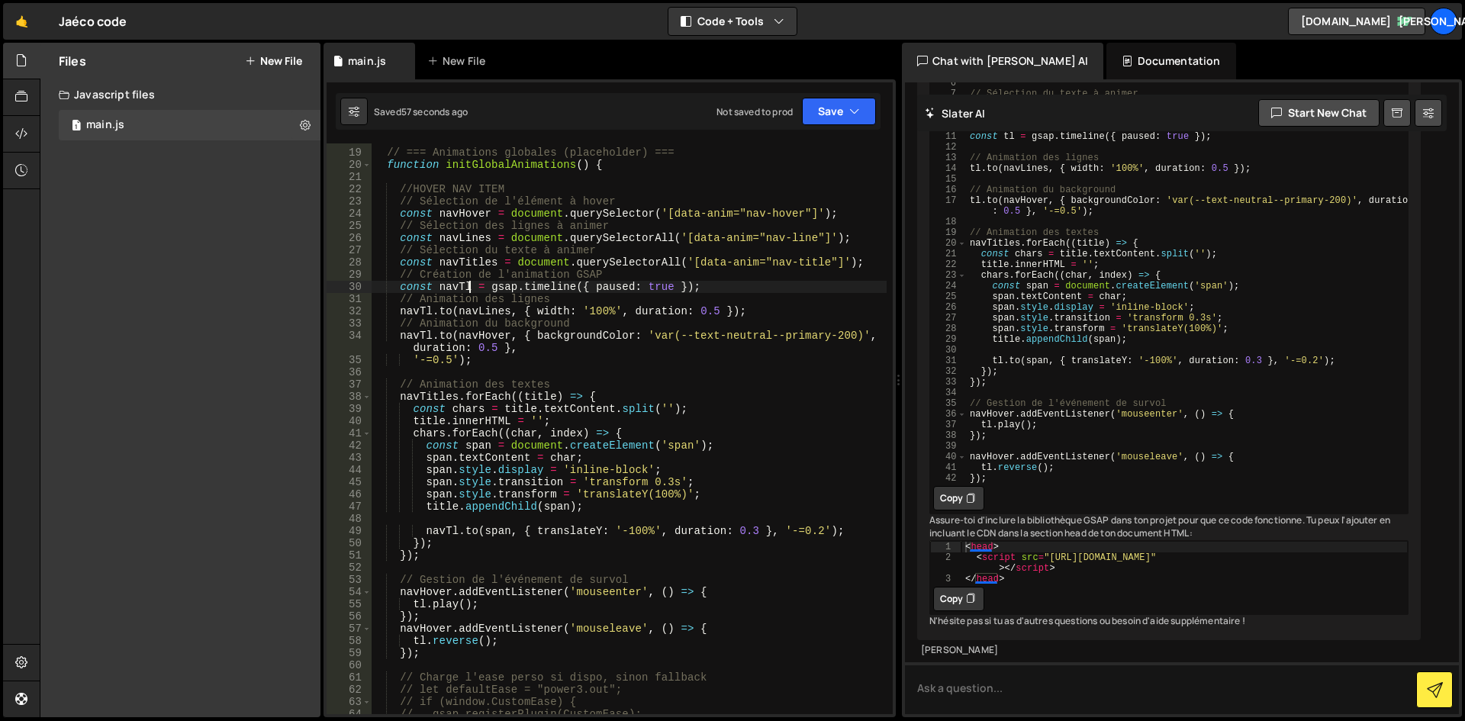
click at [481, 308] on div "// === Animations globales (placeholder) === function initGlobalAnimations ( ) …" at bounding box center [629, 431] width 516 height 595
click at [537, 394] on div "// === Animations globales (placeholder) === function initGlobalAnimations ( ) …" at bounding box center [629, 431] width 516 height 595
click at [597, 394] on div "// === Animations globales (placeholder) === function initGlobalAnimations ( ) …" at bounding box center [629, 431] width 516 height 595
click at [625, 394] on div "// === Animations globales (placeholder) === function initGlobalAnimations ( ) …" at bounding box center [629, 431] width 516 height 595
click at [474, 414] on div "// === Animations globales (placeholder) === function initGlobalAnimations ( ) …" at bounding box center [629, 431] width 516 height 595
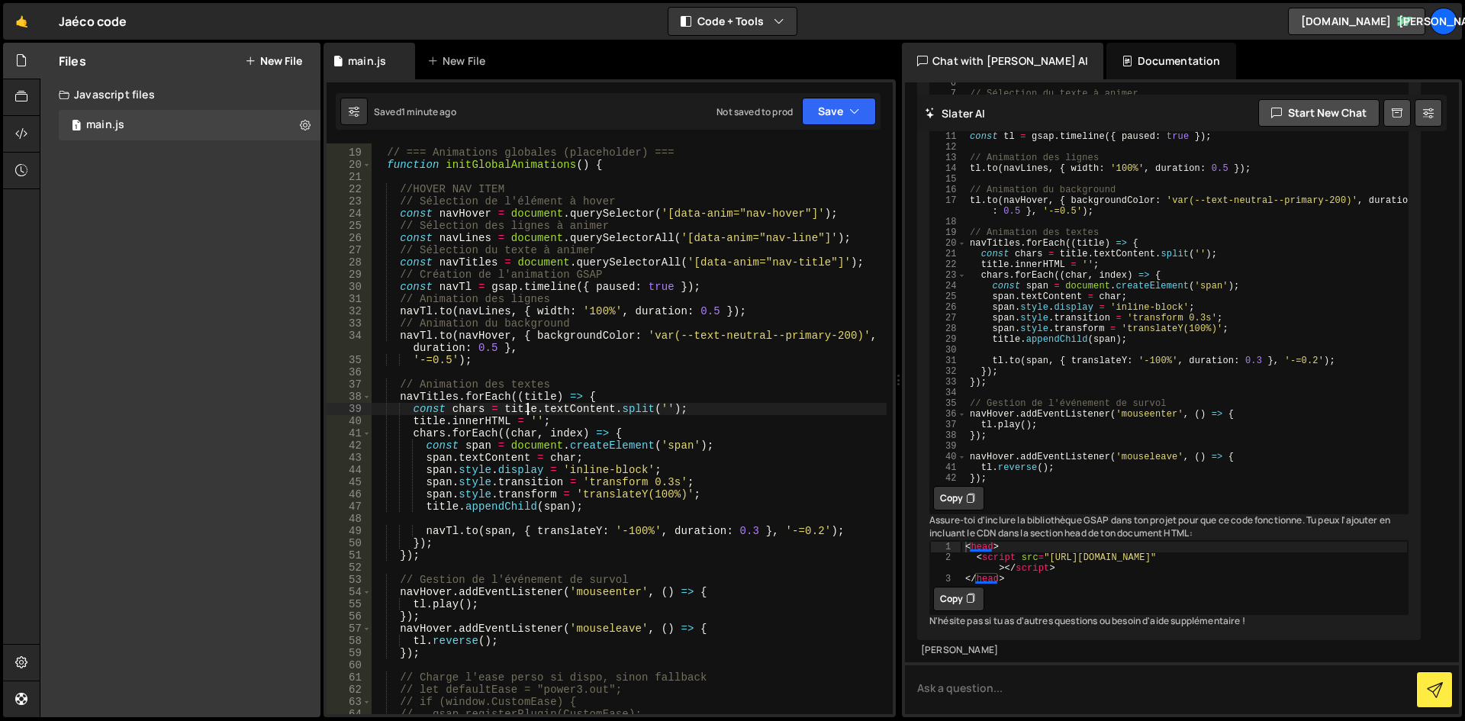
click at [525, 411] on div "// === Animations globales (placeholder) === function initGlobalAnimations ( ) …" at bounding box center [629, 431] width 516 height 595
click at [533, 411] on div "// === Animations globales (placeholder) === function initGlobalAnimations ( ) …" at bounding box center [629, 431] width 516 height 595
click at [568, 410] on div "// === Animations globales (placeholder) === function initGlobalAnimations ( ) …" at bounding box center [629, 431] width 516 height 595
click at [587, 410] on div "// === Animations globales (placeholder) === function initGlobalAnimations ( ) …" at bounding box center [629, 431] width 516 height 595
click at [633, 407] on div "// === Animations globales (placeholder) === function initGlobalAnimations ( ) …" at bounding box center [629, 431] width 516 height 595
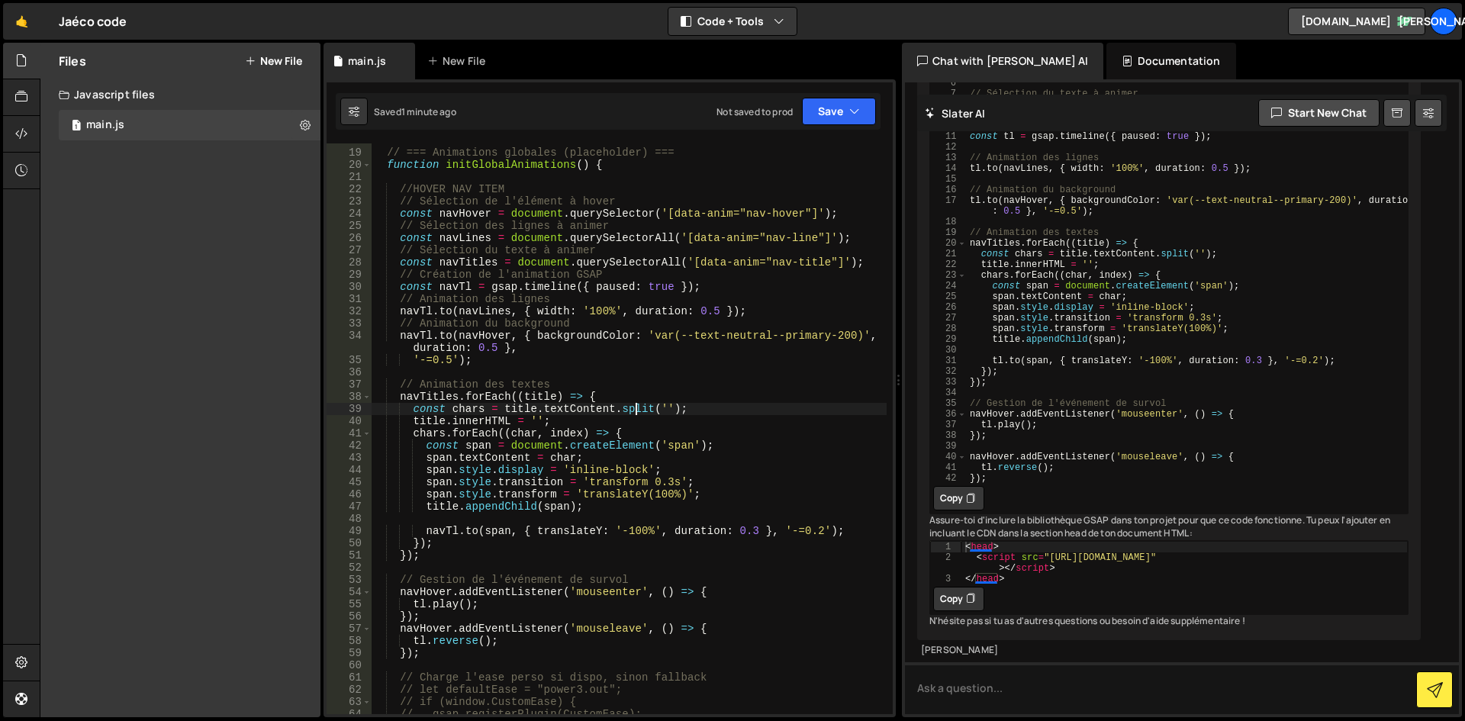
click at [683, 407] on div "// === Animations globales (placeholder) === function initGlobalAnimations ( ) …" at bounding box center [629, 431] width 516 height 595
click at [458, 420] on div "// === Animations globales (placeholder) === function initGlobalAnimations ( ) …" at bounding box center [629, 431] width 516 height 595
drag, startPoint x: 518, startPoint y: 420, endPoint x: 504, endPoint y: 422, distance: 14.6
click at [519, 420] on div "// === Animations globales (placeholder) === function initGlobalAnimations ( ) …" at bounding box center [629, 431] width 516 height 595
click at [435, 431] on div "// === Animations globales (placeholder) === function initGlobalAnimations ( ) …" at bounding box center [629, 431] width 516 height 595
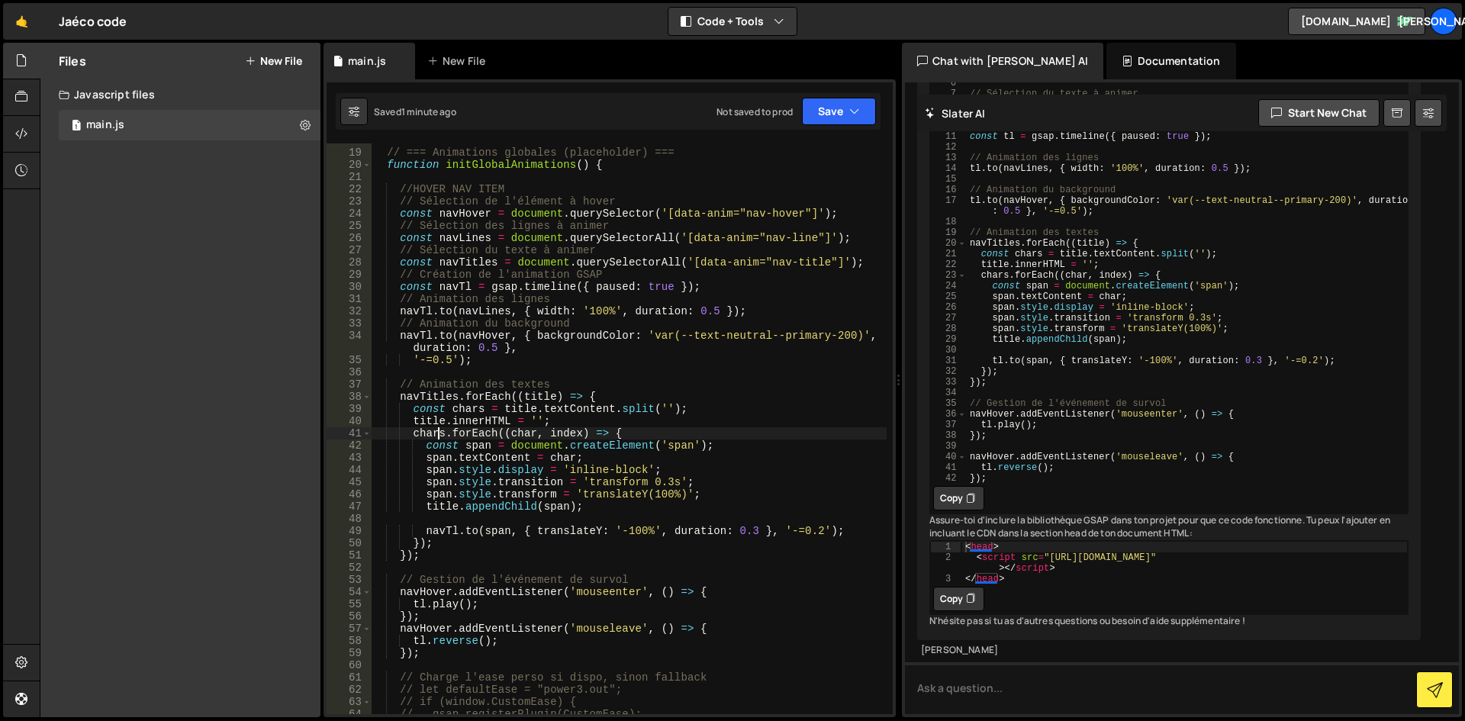
click at [504, 432] on div "// === Animations globales (placeholder) === function initGlobalAnimations ( ) …" at bounding box center [629, 431] width 516 height 595
click at [567, 432] on div "// === Animations globales (placeholder) === function initGlobalAnimations ( ) …" at bounding box center [629, 431] width 516 height 595
click at [625, 431] on div "// === Animations globales (placeholder) === function initGlobalAnimations ( ) …" at bounding box center [629, 431] width 516 height 595
click at [459, 443] on div "// === Animations globales (placeholder) === function initGlobalAnimations ( ) …" at bounding box center [629, 431] width 516 height 595
click at [503, 443] on div "// === Animations globales (placeholder) === function initGlobalAnimations ( ) …" at bounding box center [629, 431] width 516 height 595
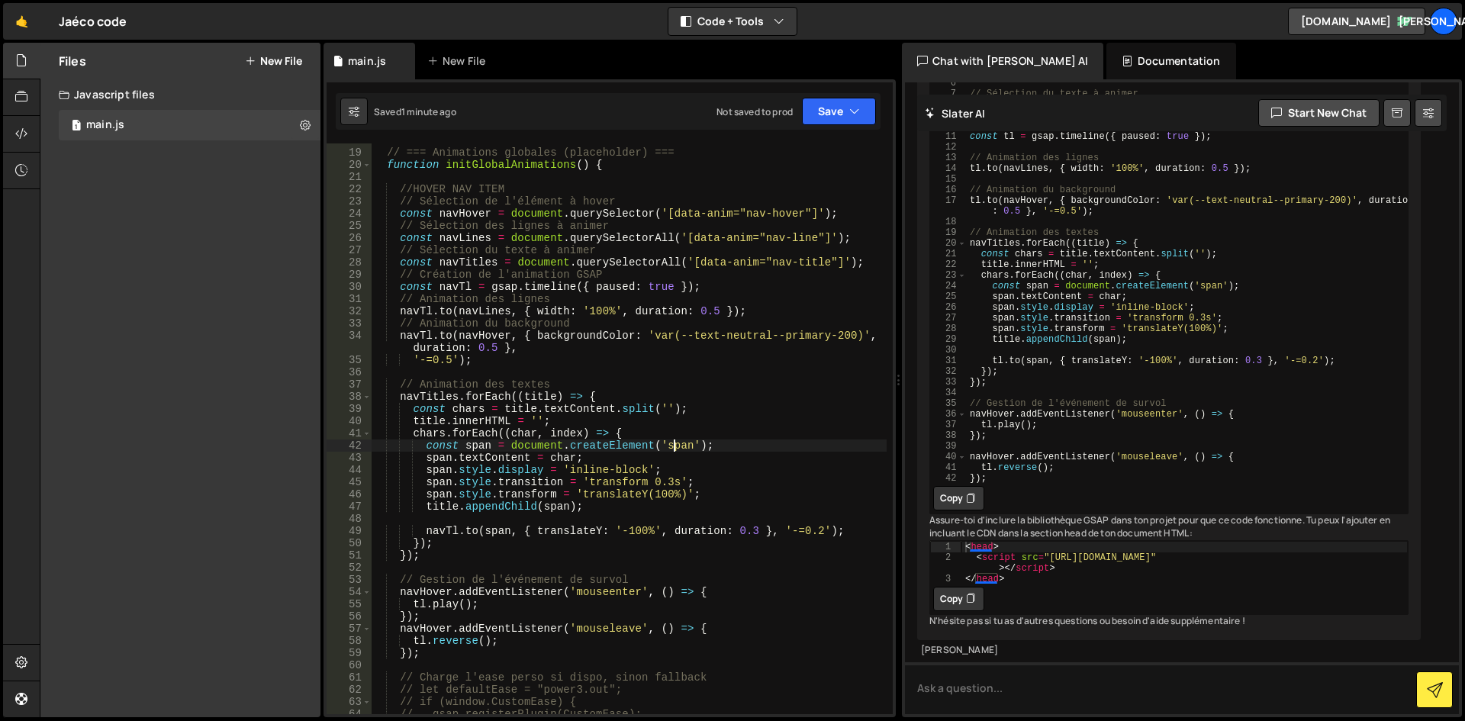
click at [686, 444] on div "// === Animations globales (placeholder) === function initGlobalAnimations ( ) …" at bounding box center [629, 431] width 516 height 595
drag, startPoint x: 432, startPoint y: 461, endPoint x: 456, endPoint y: 460, distance: 23.7
click at [436, 461] on div "// === Animations globales (placeholder) === function initGlobalAnimations ( ) …" at bounding box center [629, 431] width 516 height 595
click at [488, 459] on div "// === Animations globales (placeholder) === function initGlobalAnimations ( ) …" at bounding box center [629, 431] width 516 height 595
drag, startPoint x: 561, startPoint y: 456, endPoint x: 463, endPoint y: 468, distance: 98.5
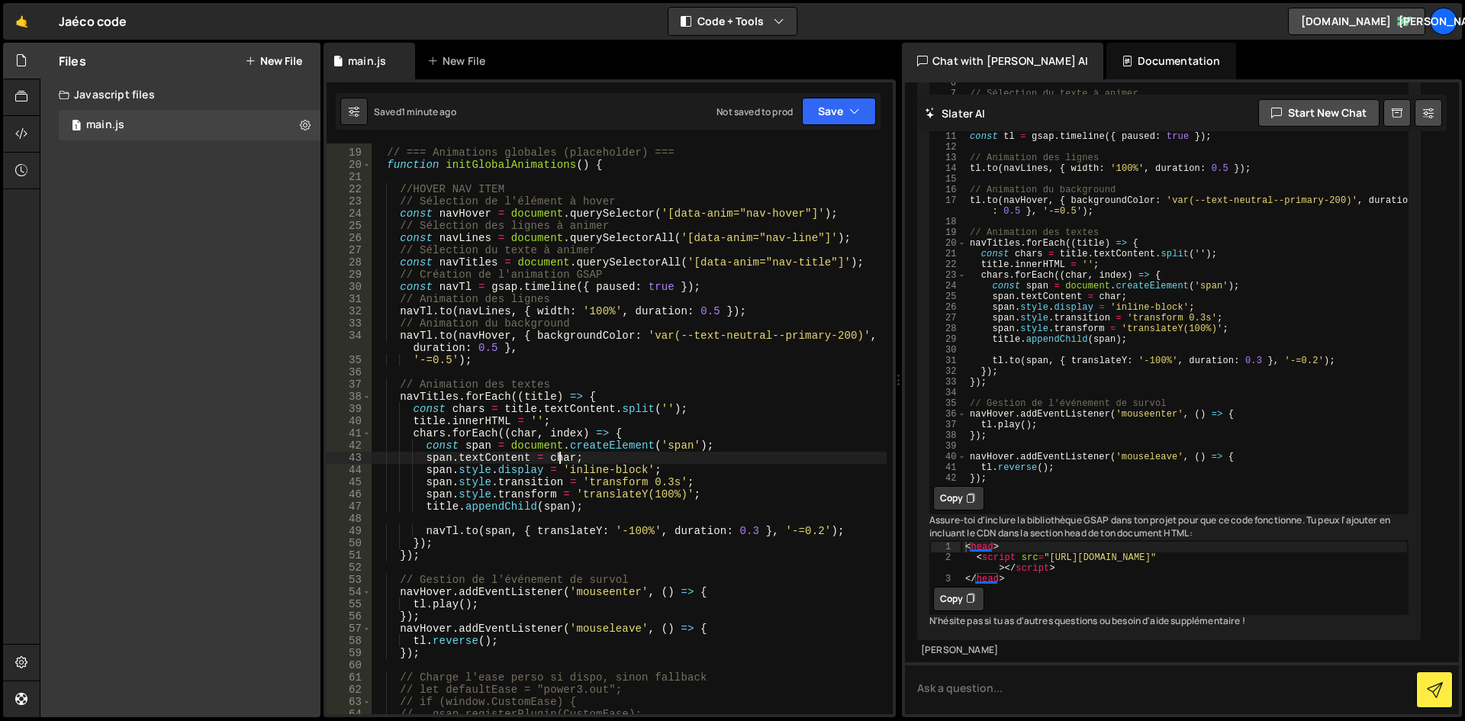
click at [559, 456] on div "// === Animations globales (placeholder) === function initGlobalAnimations ( ) …" at bounding box center [629, 431] width 516 height 595
click at [420, 472] on div "// === Animations globales (placeholder) === function initGlobalAnimations ( ) …" at bounding box center [629, 431] width 516 height 595
click at [458, 469] on div "// === Animations globales (placeholder) === function initGlobalAnimations ( ) …" at bounding box center [629, 431] width 516 height 595
click at [534, 470] on div "// === Animations globales (placeholder) === function initGlobalAnimations ( ) …" at bounding box center [629, 431] width 516 height 595
click at [603, 468] on div "// === Animations globales (placeholder) === function initGlobalAnimations ( ) …" at bounding box center [629, 431] width 516 height 595
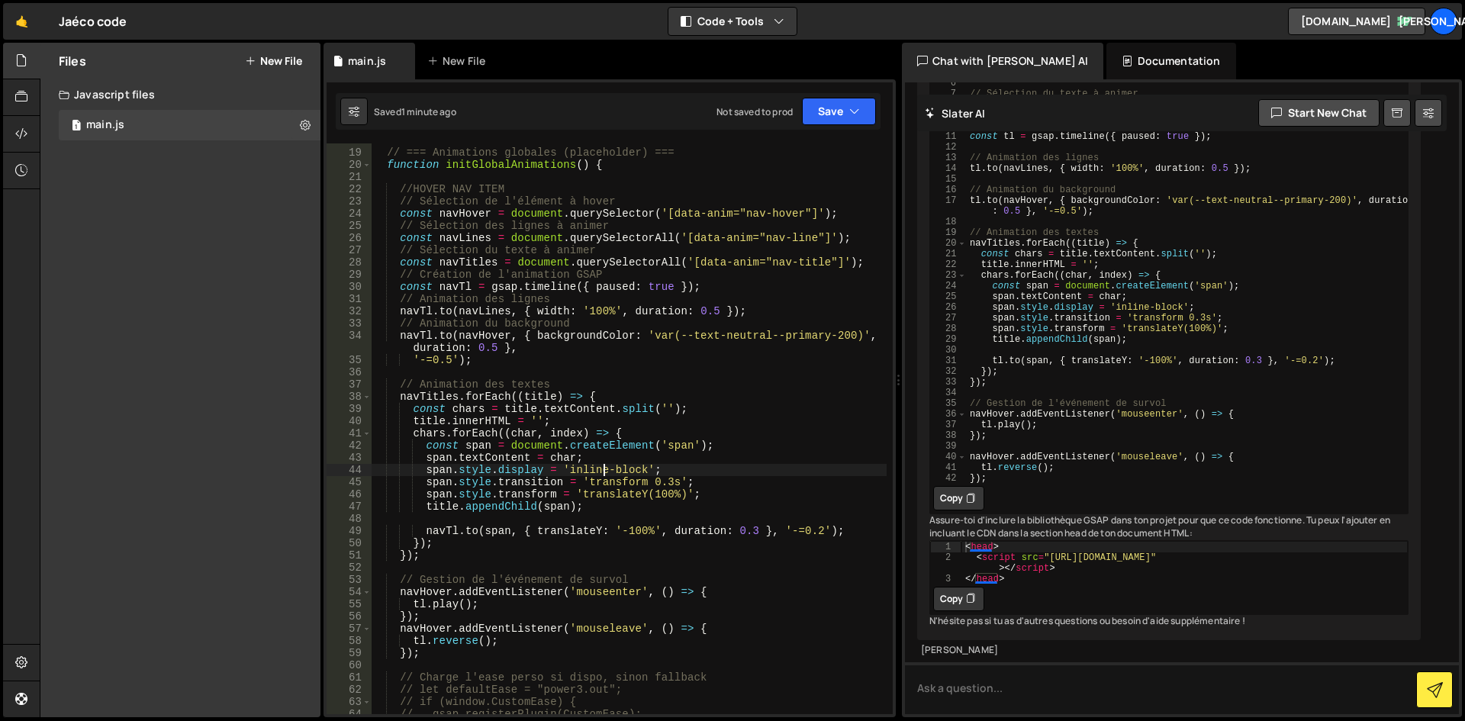
click at [459, 487] on div "// === Animations globales (placeholder) === function initGlobalAnimations ( ) …" at bounding box center [629, 431] width 516 height 595
click at [558, 485] on div "// === Animations globales (placeholder) === function initGlobalAnimations ( ) …" at bounding box center [629, 431] width 516 height 595
click at [449, 497] on div "// === Animations globales (placeholder) === function initGlobalAnimations ( ) …" at bounding box center [629, 431] width 516 height 595
click at [492, 504] on div "// === Animations globales (placeholder) === function initGlobalAnimations ( ) …" at bounding box center [629, 431] width 516 height 595
click at [571, 498] on div "// === Animations globales (placeholder) === function initGlobalAnimations ( ) …" at bounding box center [629, 431] width 516 height 595
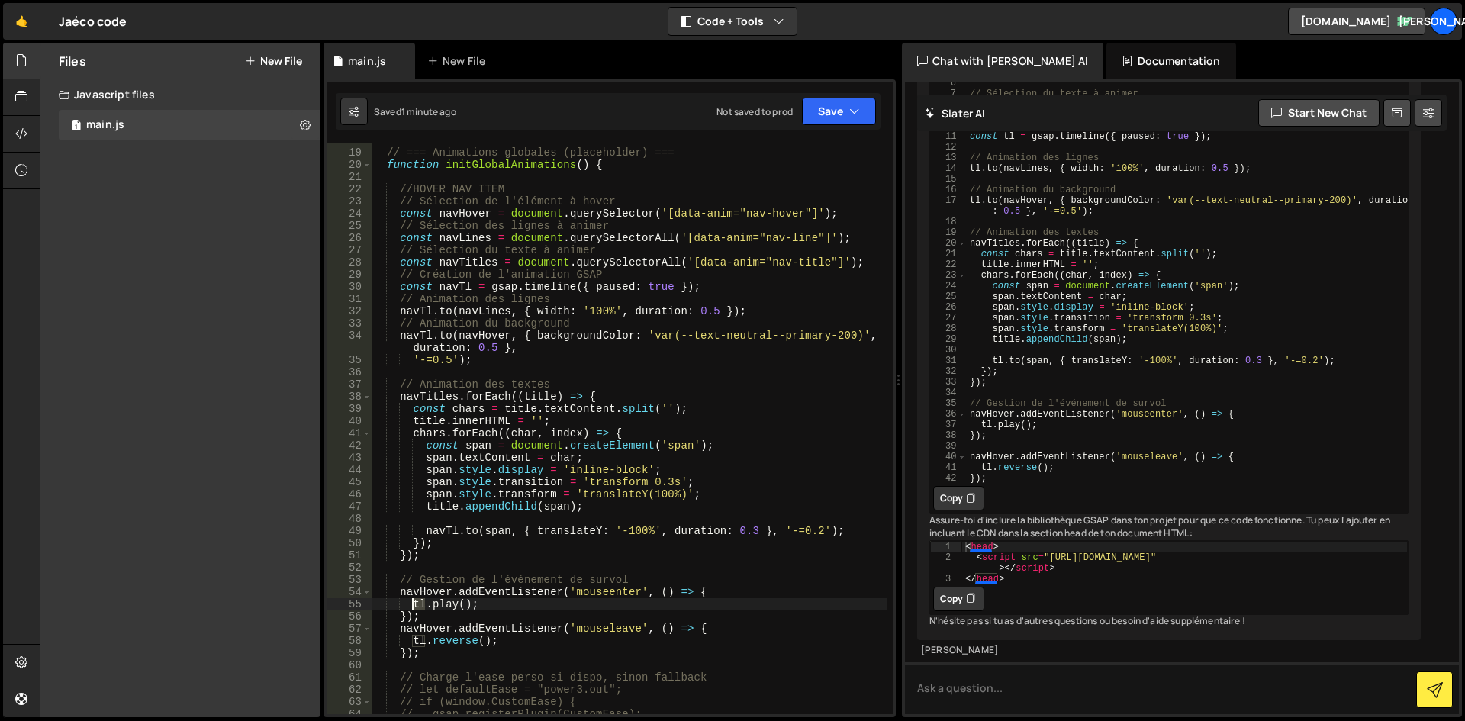
click at [414, 605] on div "// === Animations globales (placeholder) === function initGlobalAnimations ( ) …" at bounding box center [629, 431] width 516 height 595
paste textarea "navT"
drag, startPoint x: 423, startPoint y: 642, endPoint x: 414, endPoint y: 642, distance: 9.9
click at [414, 642] on div "// === Animations globales (placeholder) === function initGlobalAnimations ( ) …" at bounding box center [629, 431] width 516 height 595
paste textarea "navT"
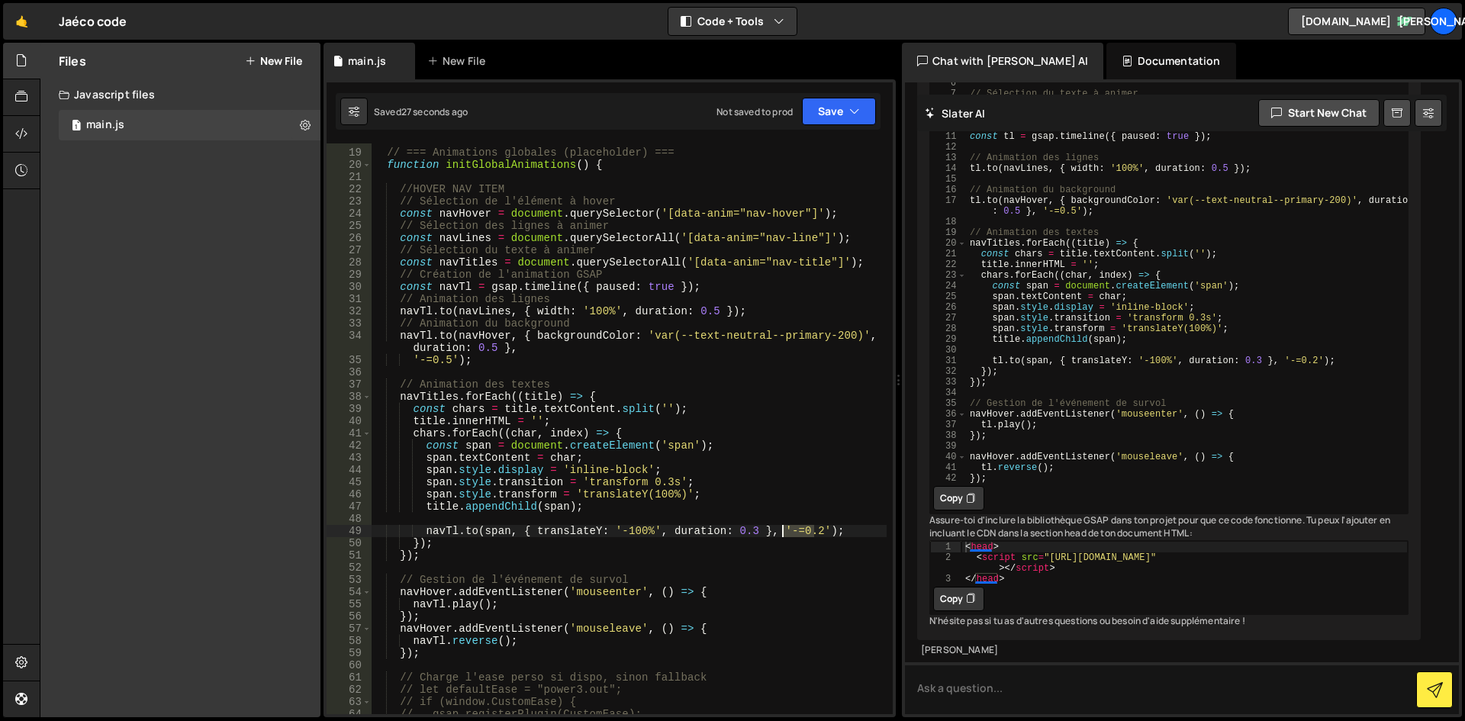
drag, startPoint x: 814, startPoint y: 531, endPoint x: 784, endPoint y: 531, distance: 30.5
click at [784, 531] on div "// === Animations globales (placeholder) === function initGlobalAnimations ( ) …" at bounding box center [629, 431] width 516 height 595
type textarea "[DOMAIN_NAME](span, { translateY: '-100%', duration: 0.3 }, '-=0.2');"
click at [784, 535] on div "// === Animations globales (placeholder) === function initGlobalAnimations ( ) …" at bounding box center [629, 428] width 516 height 571
drag, startPoint x: 781, startPoint y: 531, endPoint x: 798, endPoint y: 531, distance: 17.5
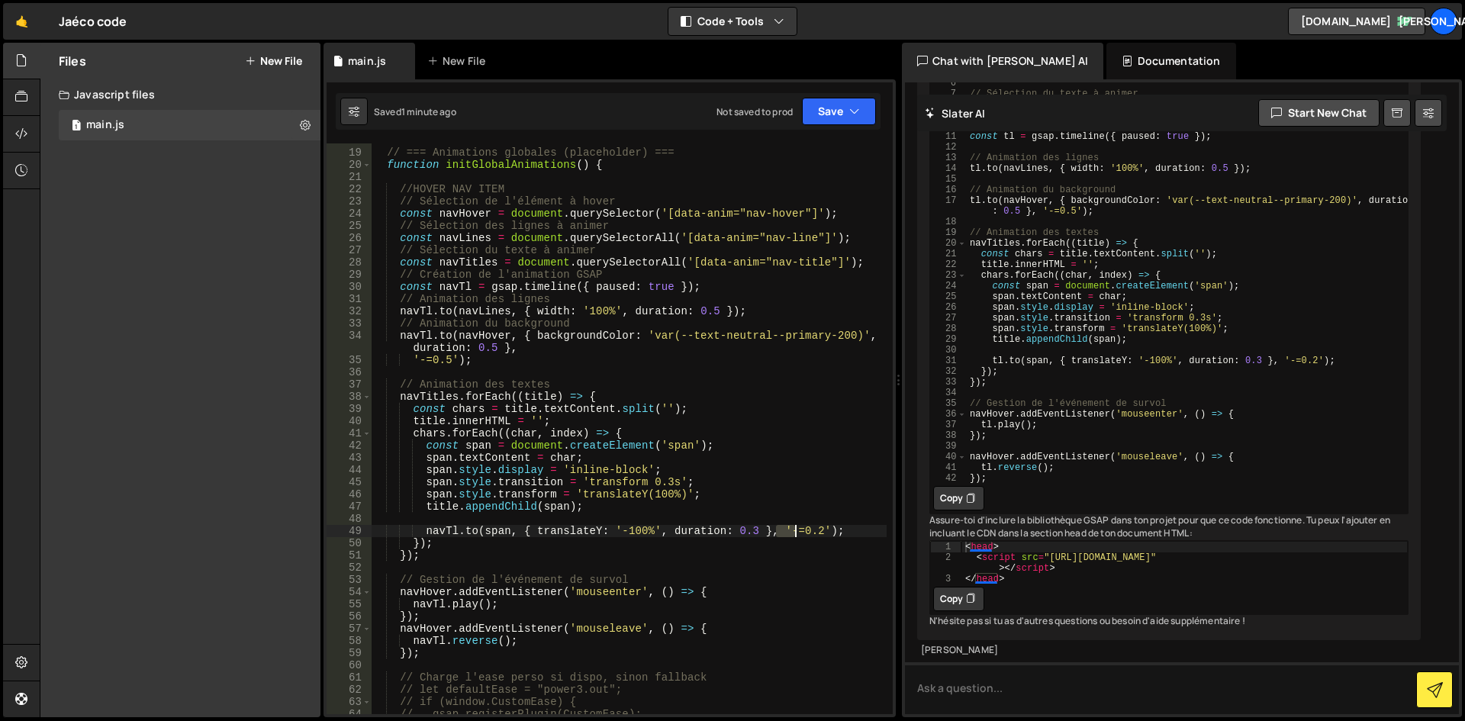
click at [798, 531] on div "// === Animations globales (placeholder) === function initGlobalAnimations ( ) …" at bounding box center [629, 431] width 516 height 595
click at [798, 523] on div "// === Animations globales (placeholder) === function initGlobalAnimations ( ) …" at bounding box center [629, 431] width 516 height 595
drag, startPoint x: 817, startPoint y: 531, endPoint x: 778, endPoint y: 531, distance: 39.7
click at [778, 531] on div "// === Animations globales (placeholder) === function initGlobalAnimations ( ) …" at bounding box center [629, 431] width 516 height 595
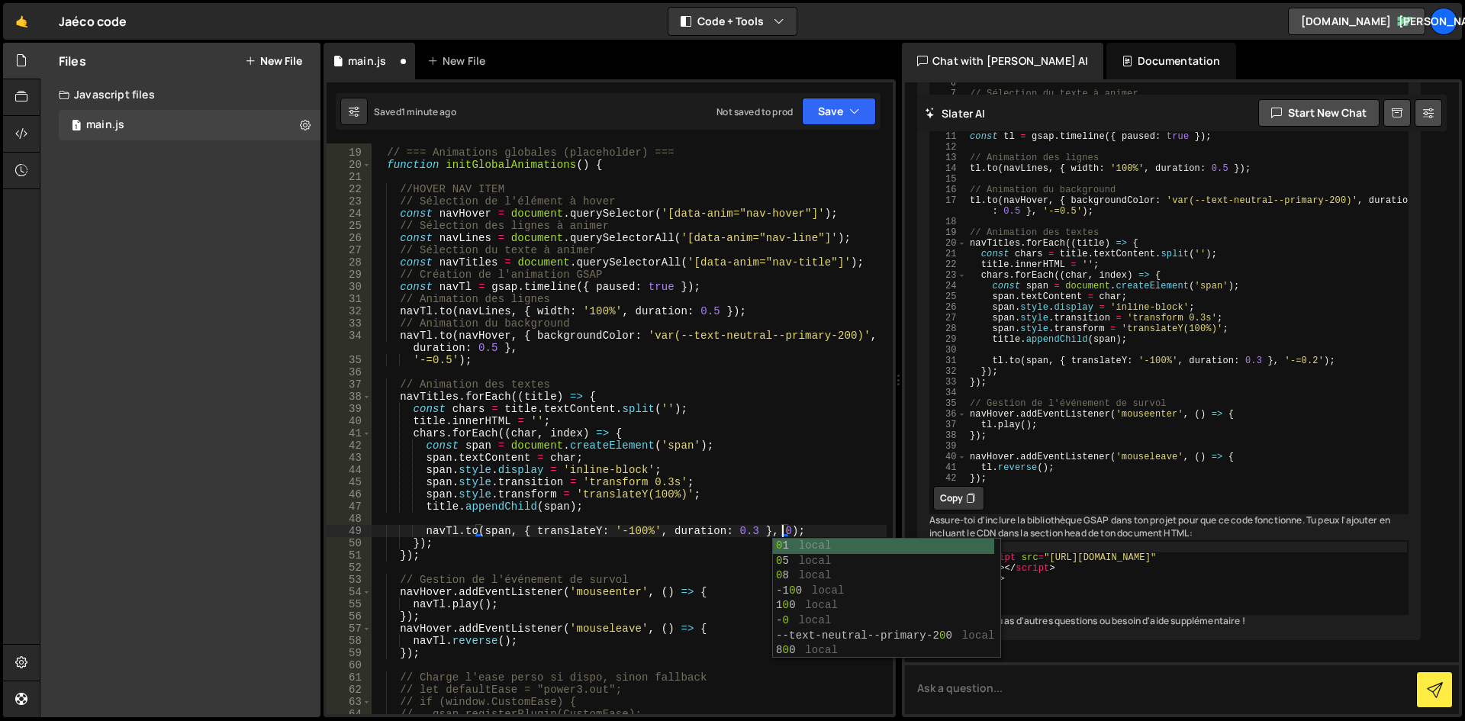
scroll to position [0, 28]
click at [719, 502] on div "// === Animations globales (placeholder) === function initGlobalAnimations ( ) …" at bounding box center [629, 431] width 516 height 595
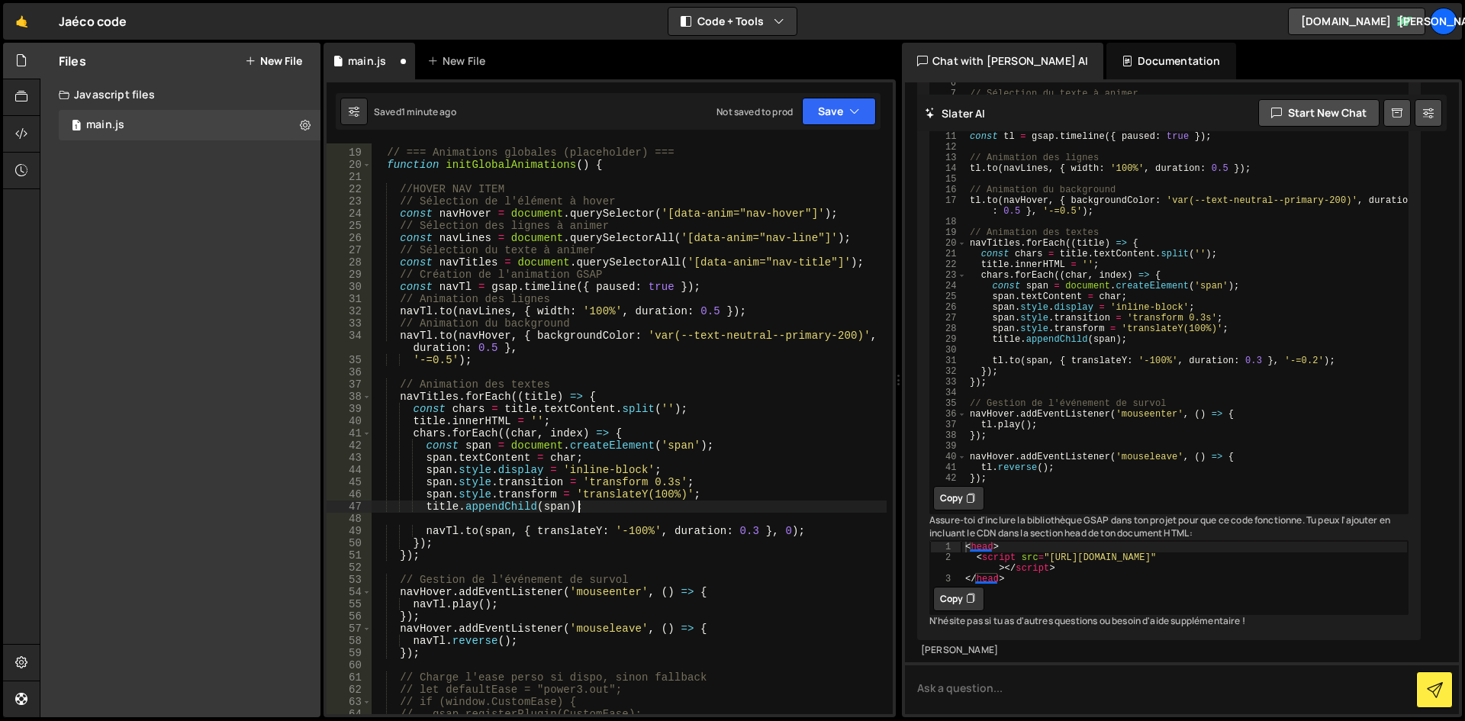
scroll to position [0, 14]
drag, startPoint x: 456, startPoint y: 362, endPoint x: 411, endPoint y: 362, distance: 44.3
click at [411, 362] on div "// === Animations globales (placeholder) === function initGlobalAnimations ( ) …" at bounding box center [629, 431] width 516 height 595
click at [413, 359] on div "// === Animations globales (placeholder) === function initGlobalAnimations ( ) …" at bounding box center [629, 431] width 516 height 595
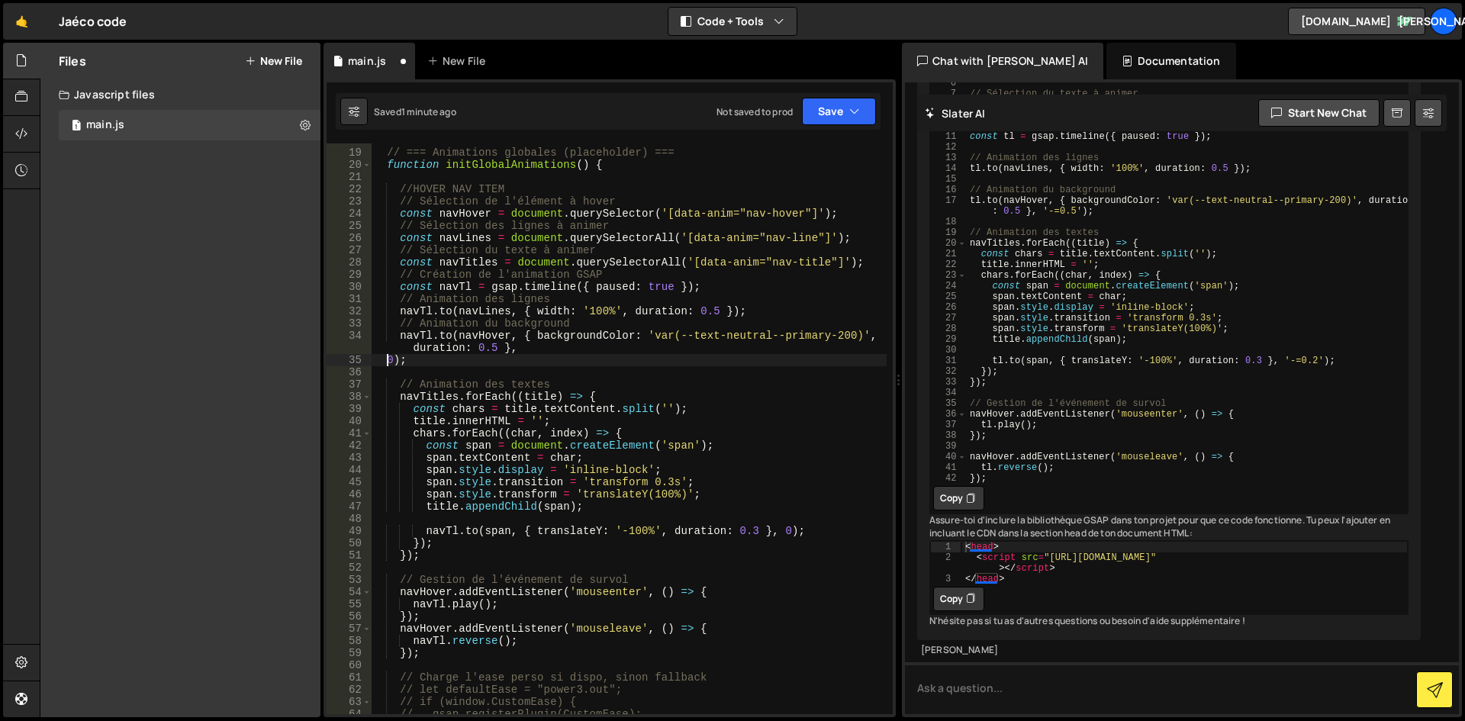
scroll to position [0, 1]
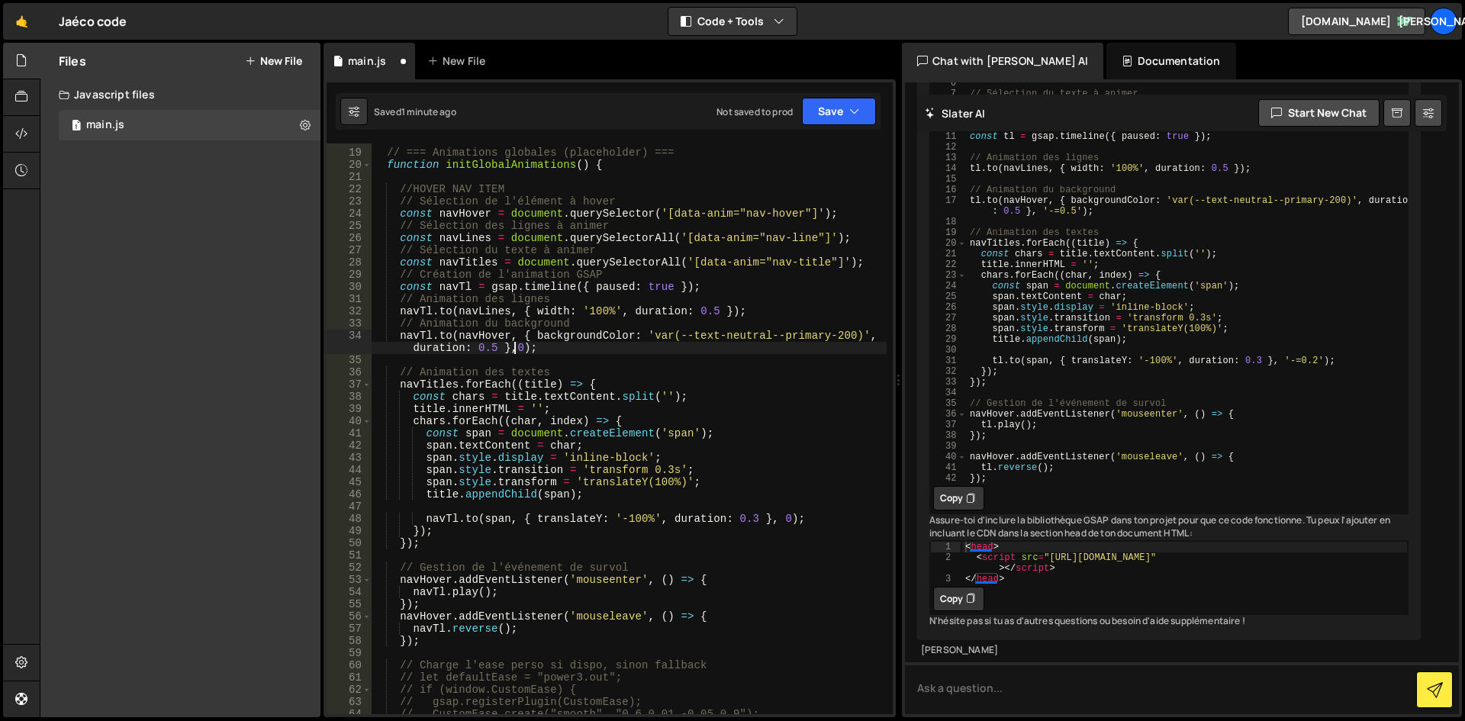
type textarea "[DOMAIN_NAME]([PERSON_NAME], { backgroundColor: 'var(--text-neutral--primary-20…"
click at [635, 362] on div "// === Animations globales (placeholder) === function initGlobalAnimations ( ) …" at bounding box center [629, 431] width 516 height 595
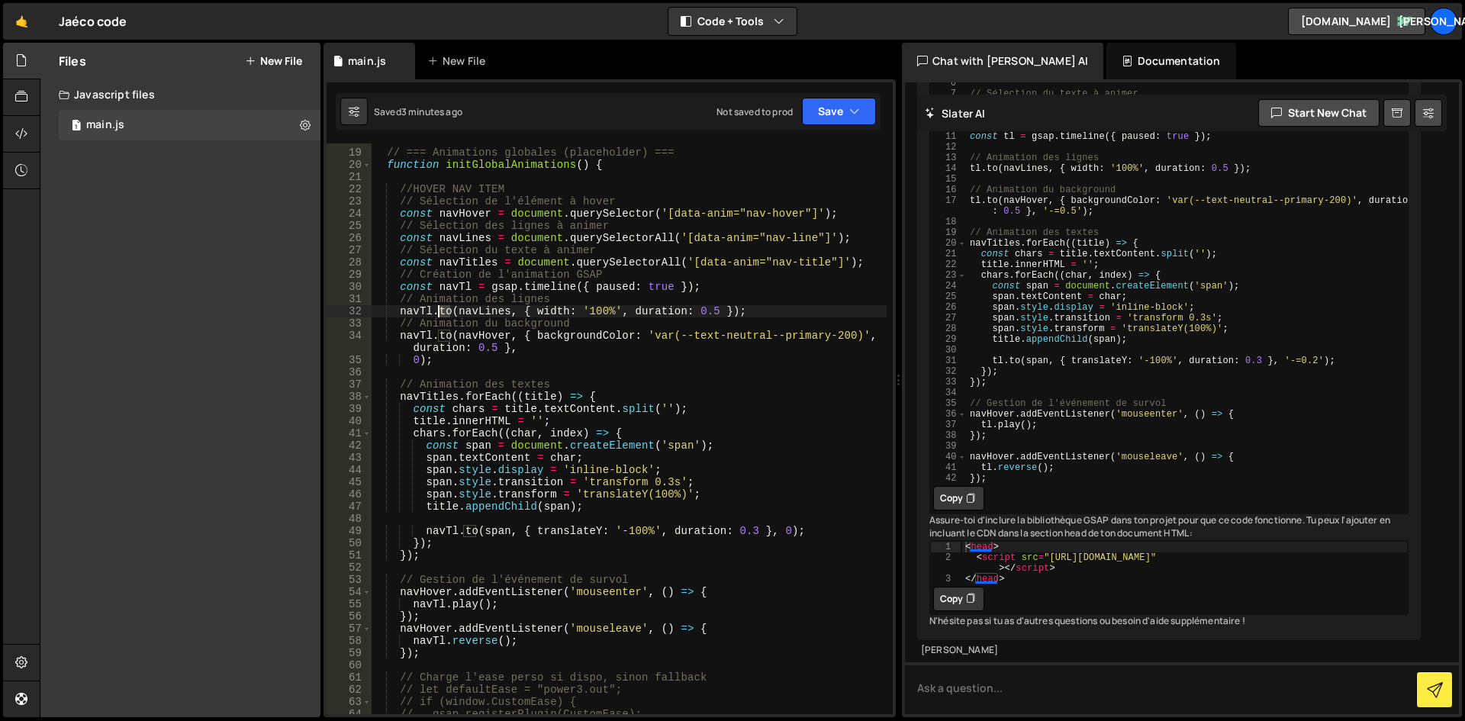
drag, startPoint x: 451, startPoint y: 311, endPoint x: 439, endPoint y: 311, distance: 11.4
click at [439, 311] on div "// === Animations globales (placeholder) === function initGlobalAnimations ( ) …" at bounding box center [629, 431] width 516 height 595
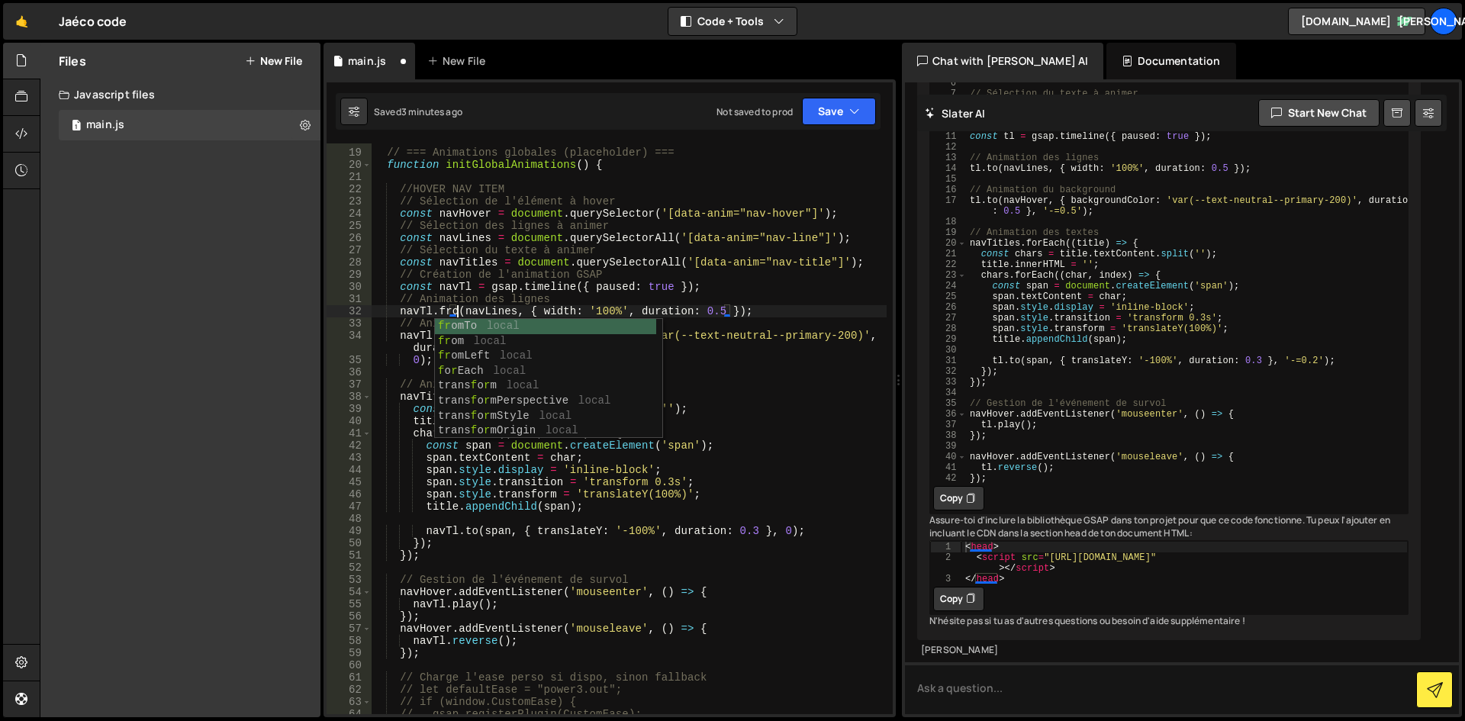
scroll to position [0, 6]
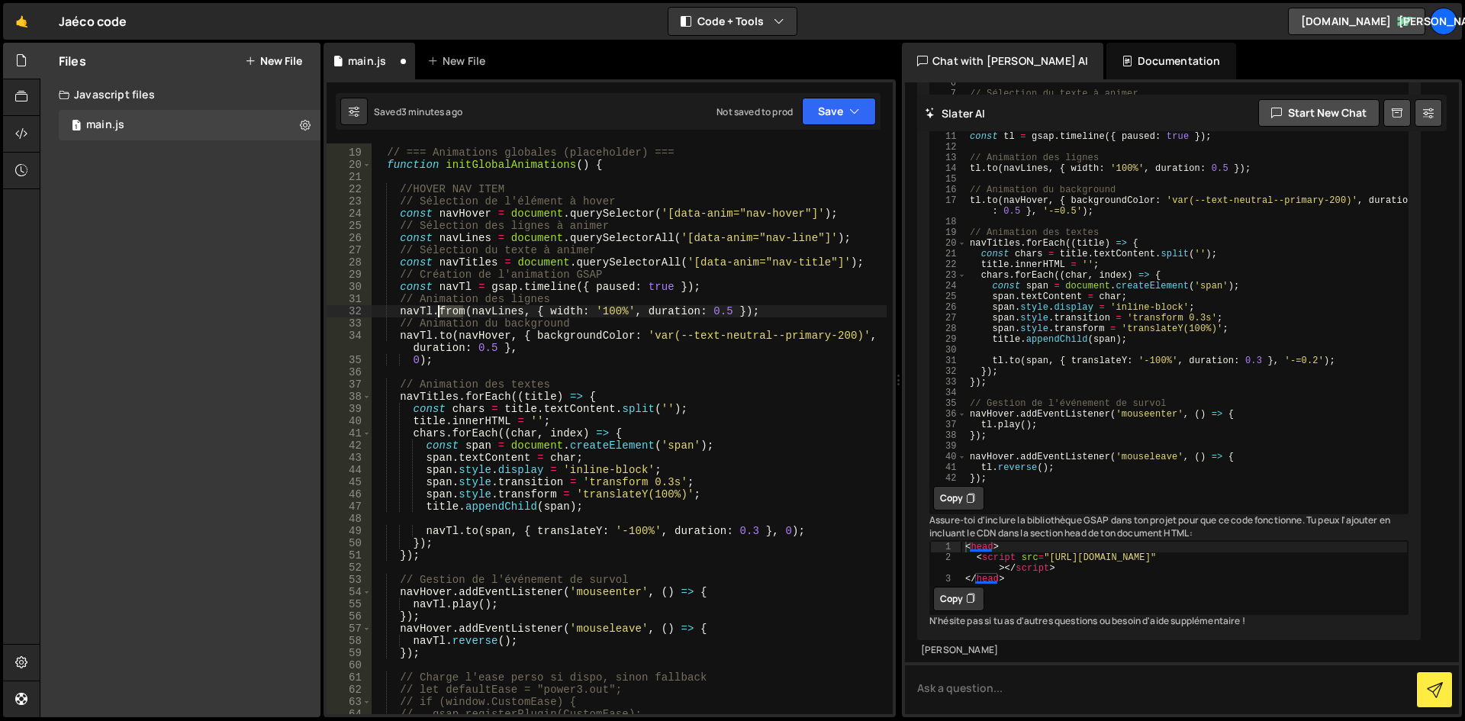
drag, startPoint x: 460, startPoint y: 310, endPoint x: 440, endPoint y: 309, distance: 19.9
click at [440, 309] on div "// === Animations globales (placeholder) === function initGlobalAnimations ( ) …" at bounding box center [629, 431] width 516 height 595
click at [662, 301] on div "// === Animations globales (placeholder) === function initGlobalAnimations ( ) …" at bounding box center [629, 431] width 516 height 595
click at [661, 316] on div "// === Animations globales (placeholder) === function initGlobalAnimations ( ) …" at bounding box center [629, 431] width 516 height 595
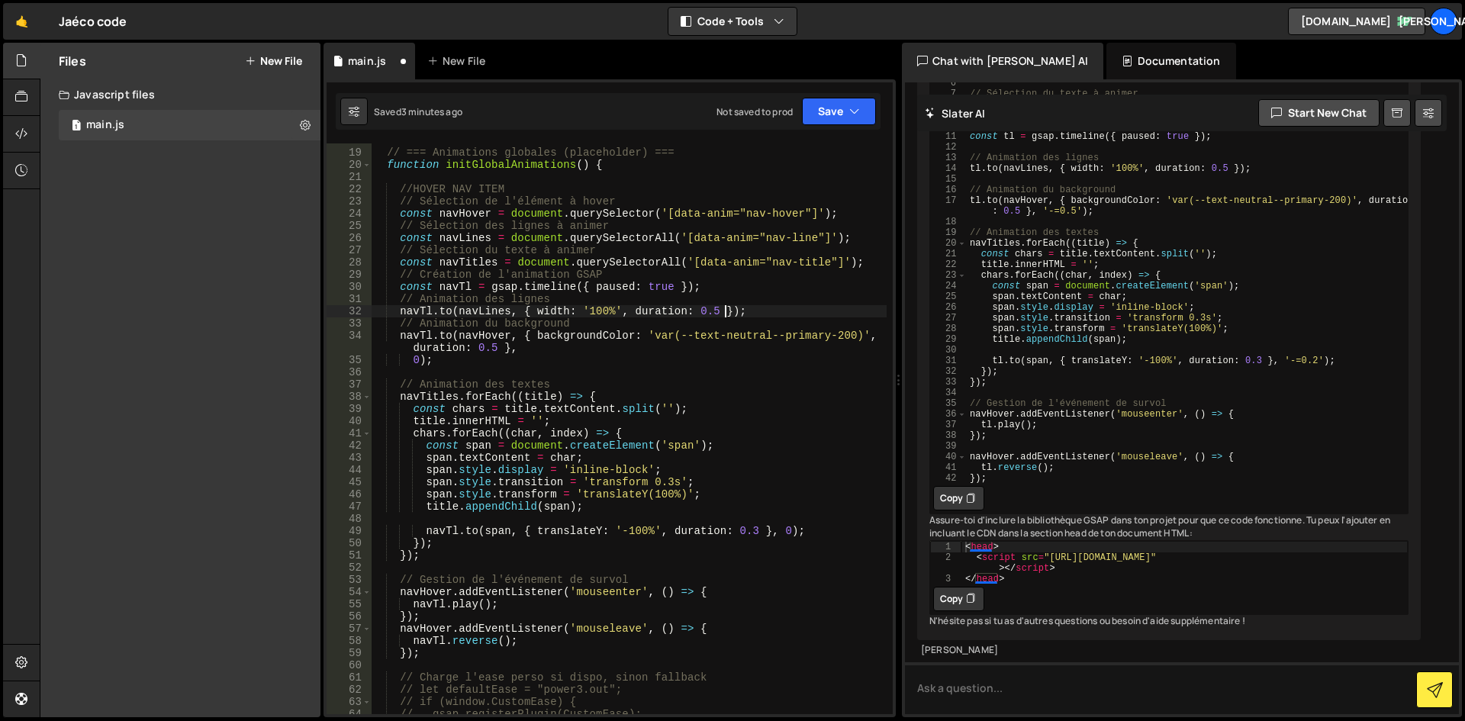
click at [722, 314] on div "// === Animations globales (placeholder) === function initGlobalAnimations ( ) …" at bounding box center [629, 431] width 516 height 595
click at [719, 312] on div "// === Animations globales (placeholder) === function initGlobalAnimations ( ) …" at bounding box center [629, 431] width 516 height 595
click at [521, 309] on div "// === Animations globales (placeholder) === function initGlobalAnimations ( ) …" at bounding box center [629, 431] width 516 height 595
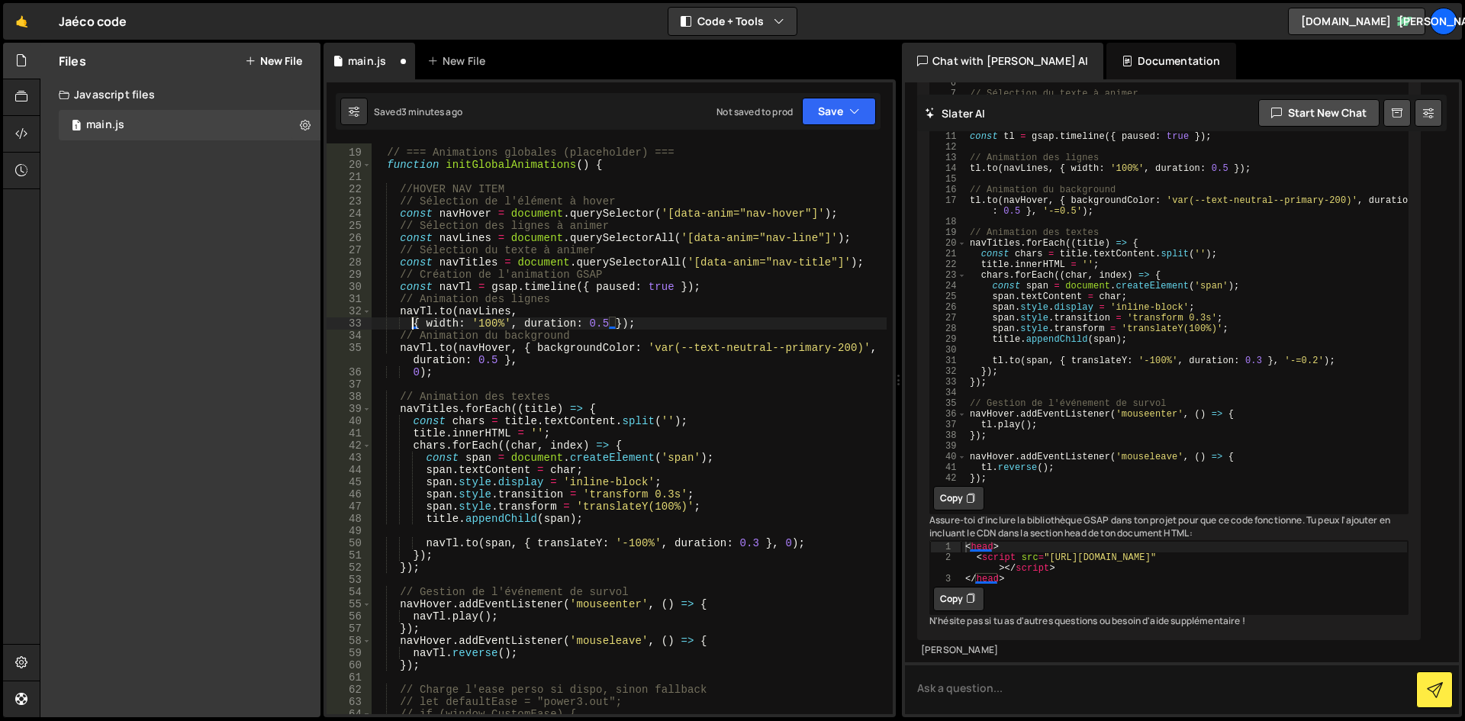
click at [427, 323] on div "// === Animations globales (placeholder) === function initGlobalAnimations ( ) …" at bounding box center [629, 431] width 516 height 595
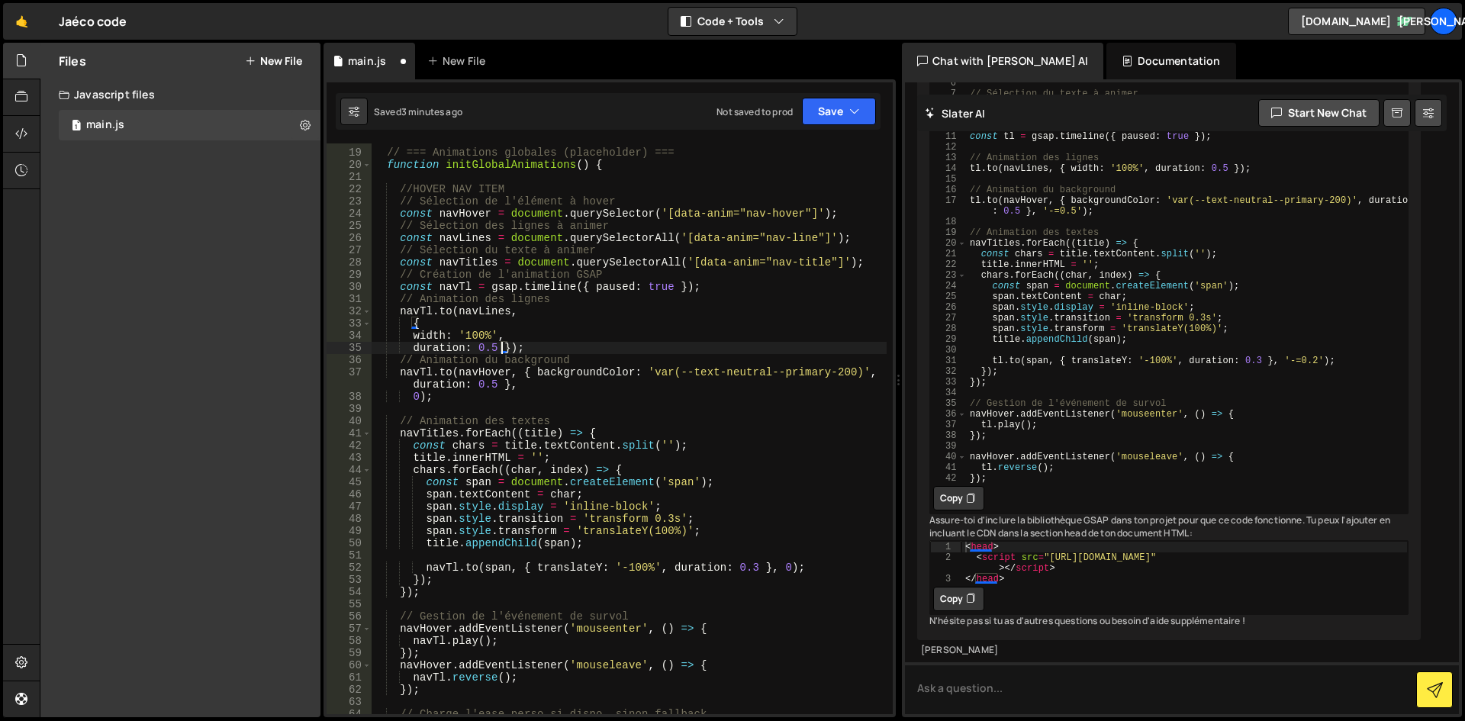
type textarea "duration: 0.5});"
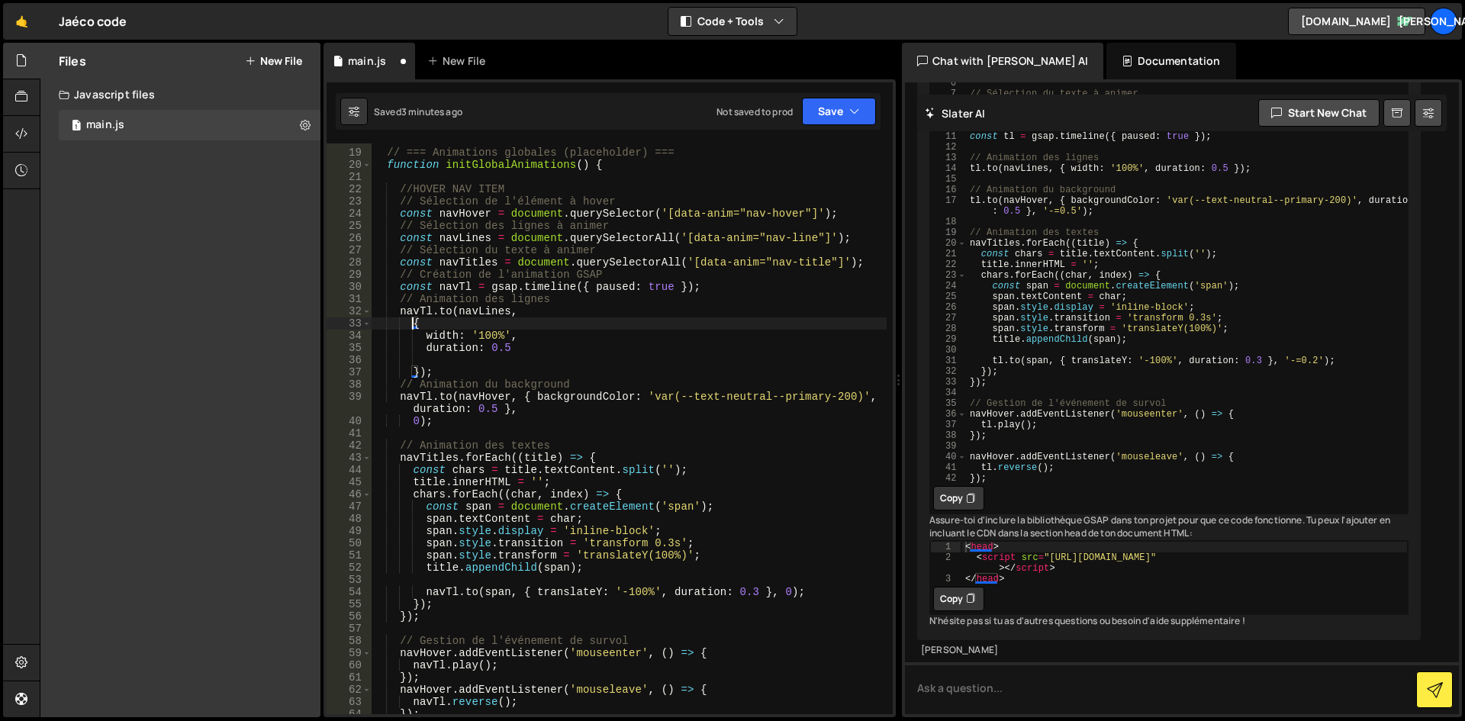
scroll to position [0, 2]
type textarea "duration: 0.5"
type textarea "});"
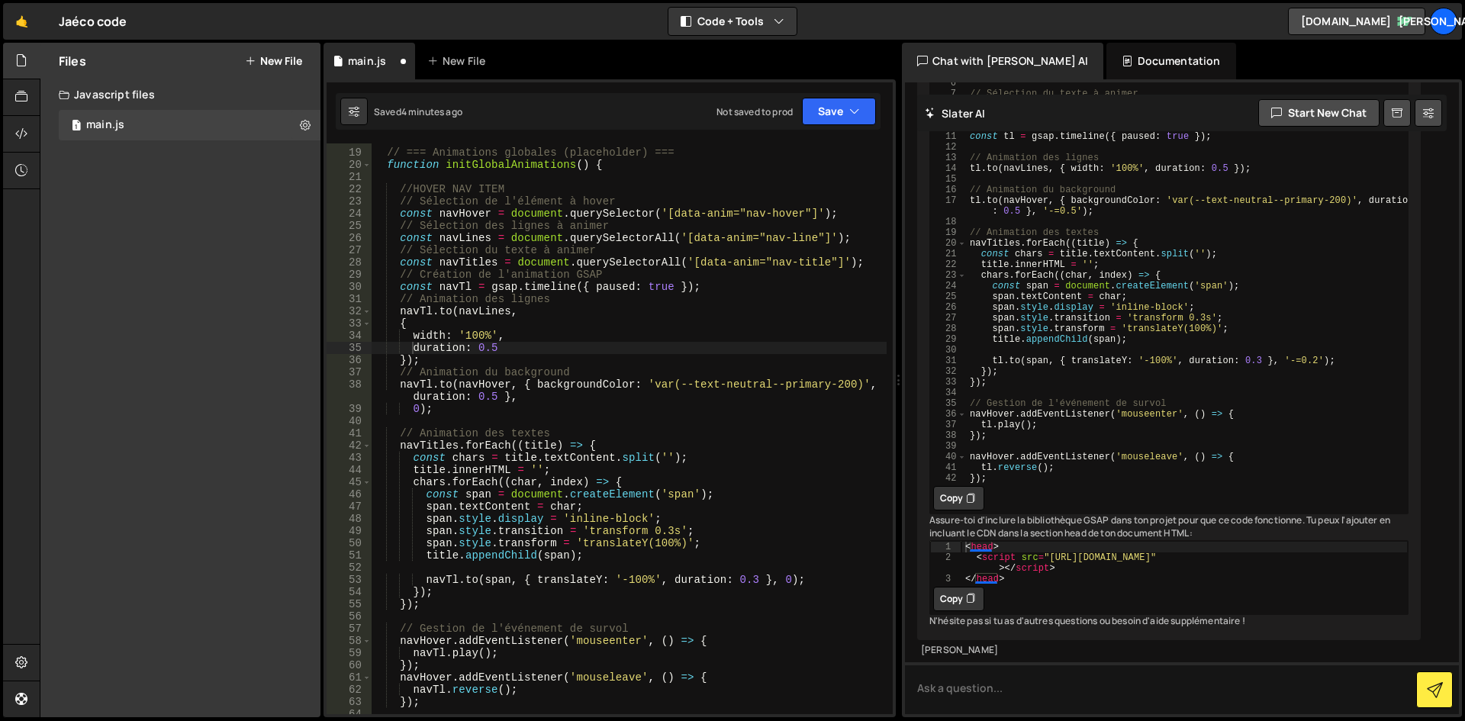
click at [635, 348] on div "// === Animations globales (placeholder) === function initGlobalAnimations ( ) …" at bounding box center [629, 431] width 516 height 595
click at [398, 375] on div "// === Animations globales (placeholder) === function initGlobalAnimations ( ) …" at bounding box center [629, 431] width 516 height 595
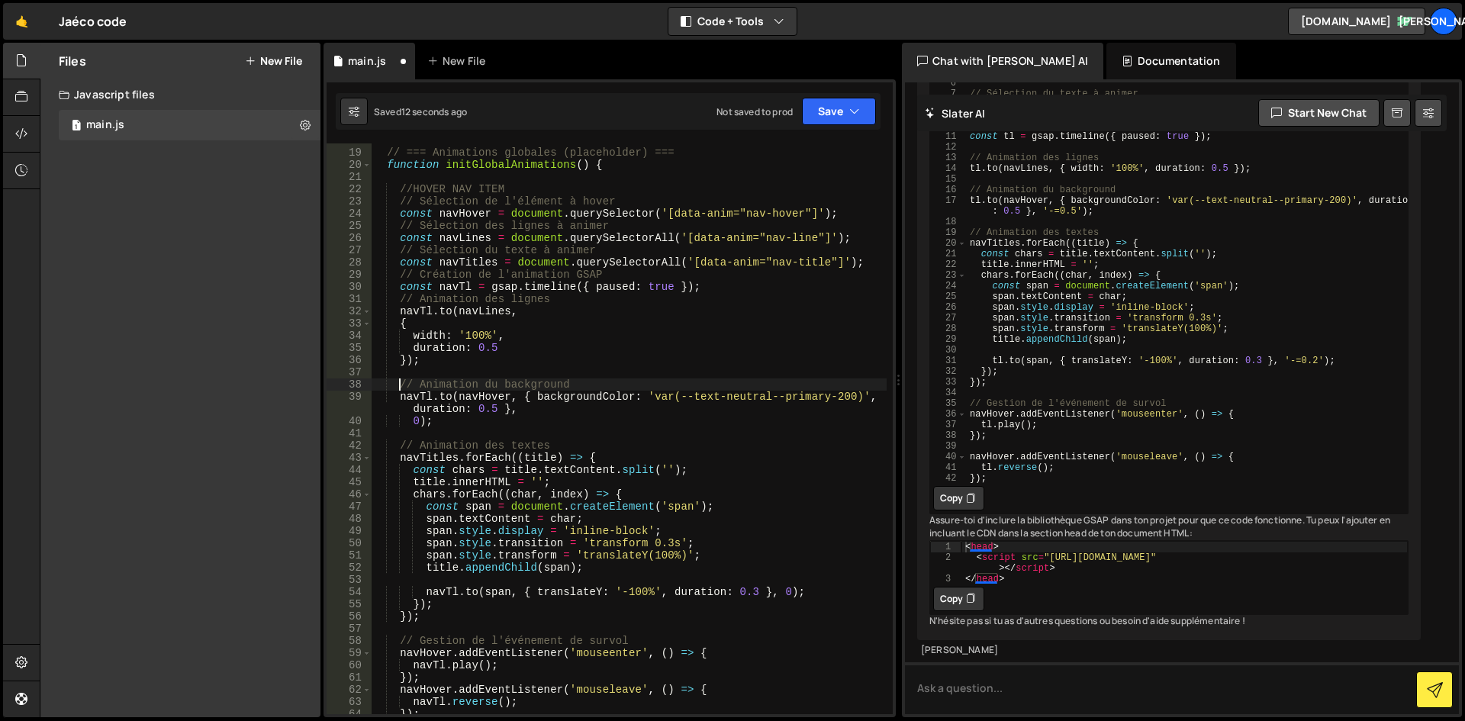
scroll to position [0, 2]
click at [452, 399] on div "// === Animations globales (placeholder) === function initGlobalAnimations ( ) …" at bounding box center [629, 431] width 516 height 595
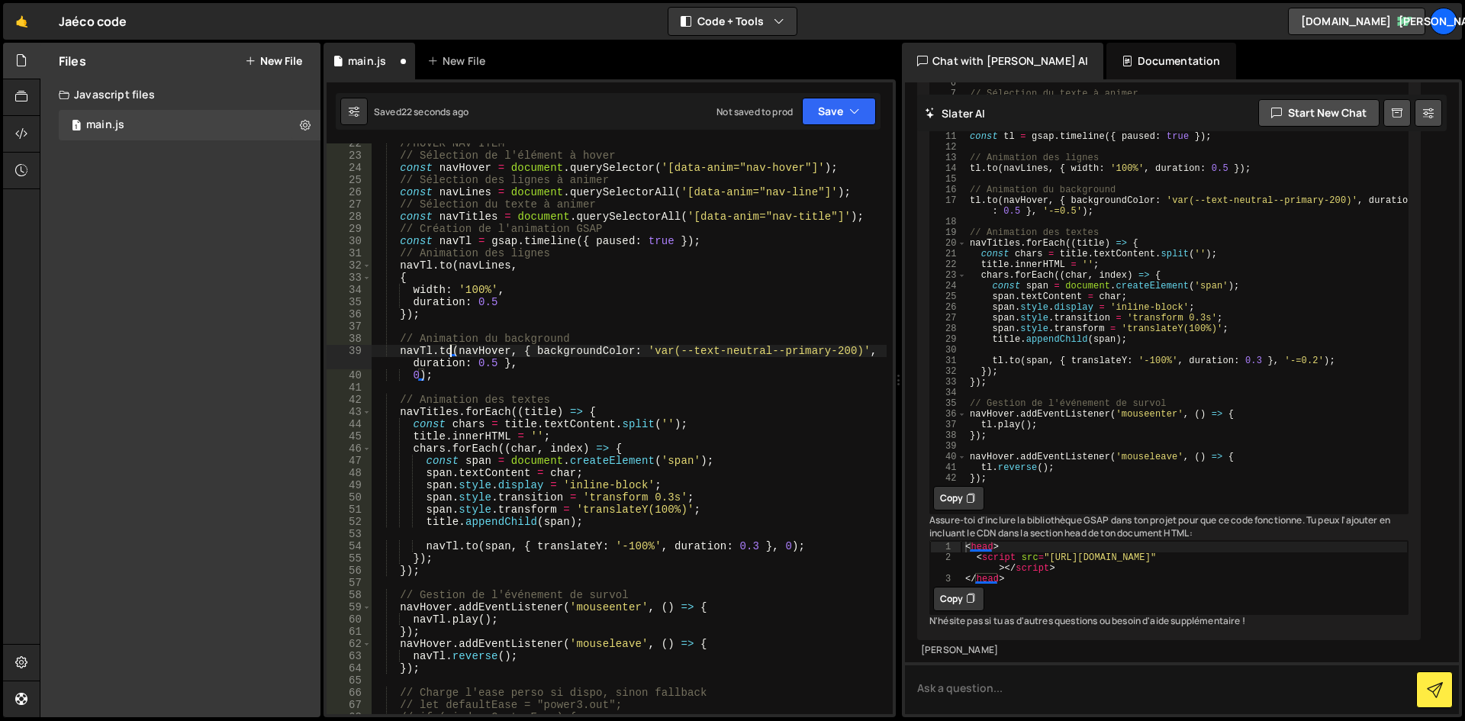
scroll to position [229, 0]
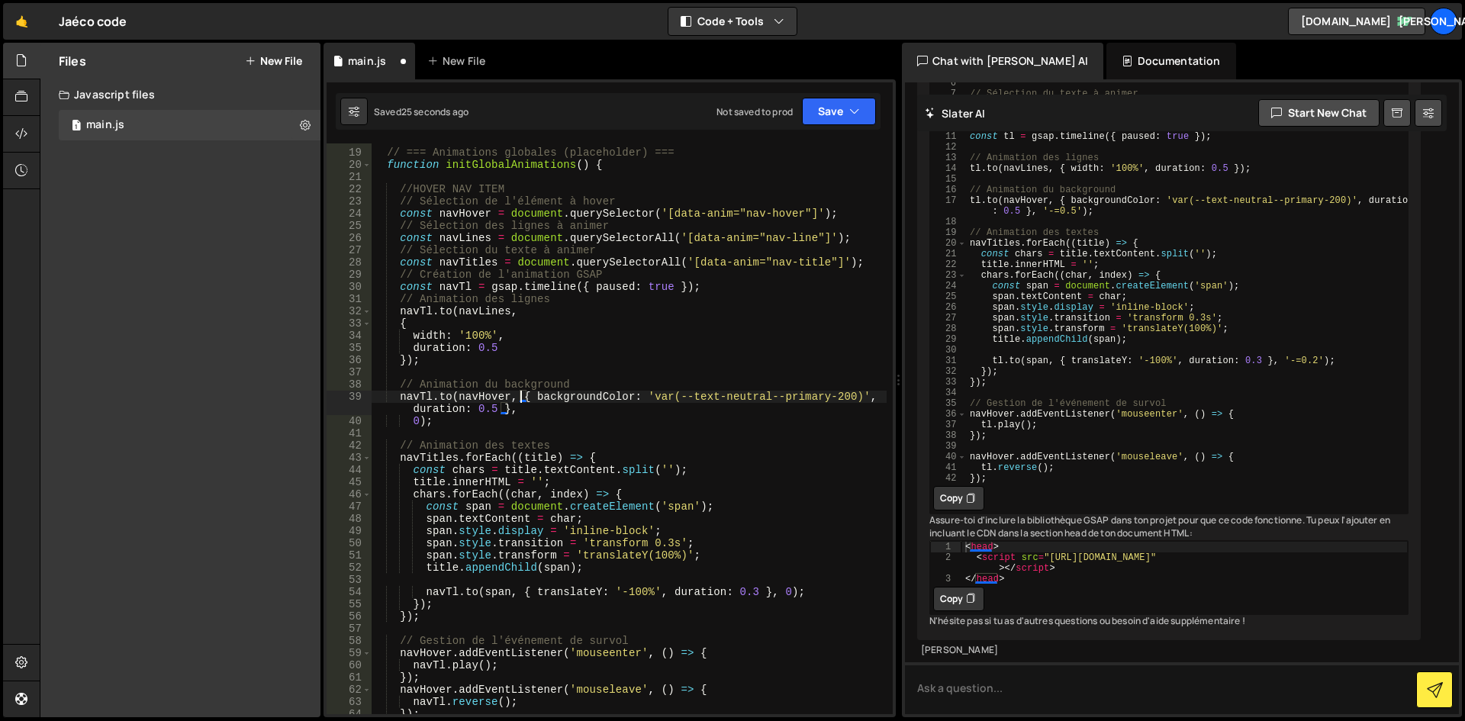
click at [523, 397] on div "// === Animations globales (placeholder) === function initGlobalAnimations ( ) …" at bounding box center [629, 431] width 516 height 595
click at [526, 394] on div "// === Animations globales (placeholder) === function initGlobalAnimations ( ) …" at bounding box center [629, 431] width 516 height 595
click at [752, 408] on div "// === Animations globales (placeholder) === function initGlobalAnimations ( ) …" at bounding box center [629, 431] width 516 height 595
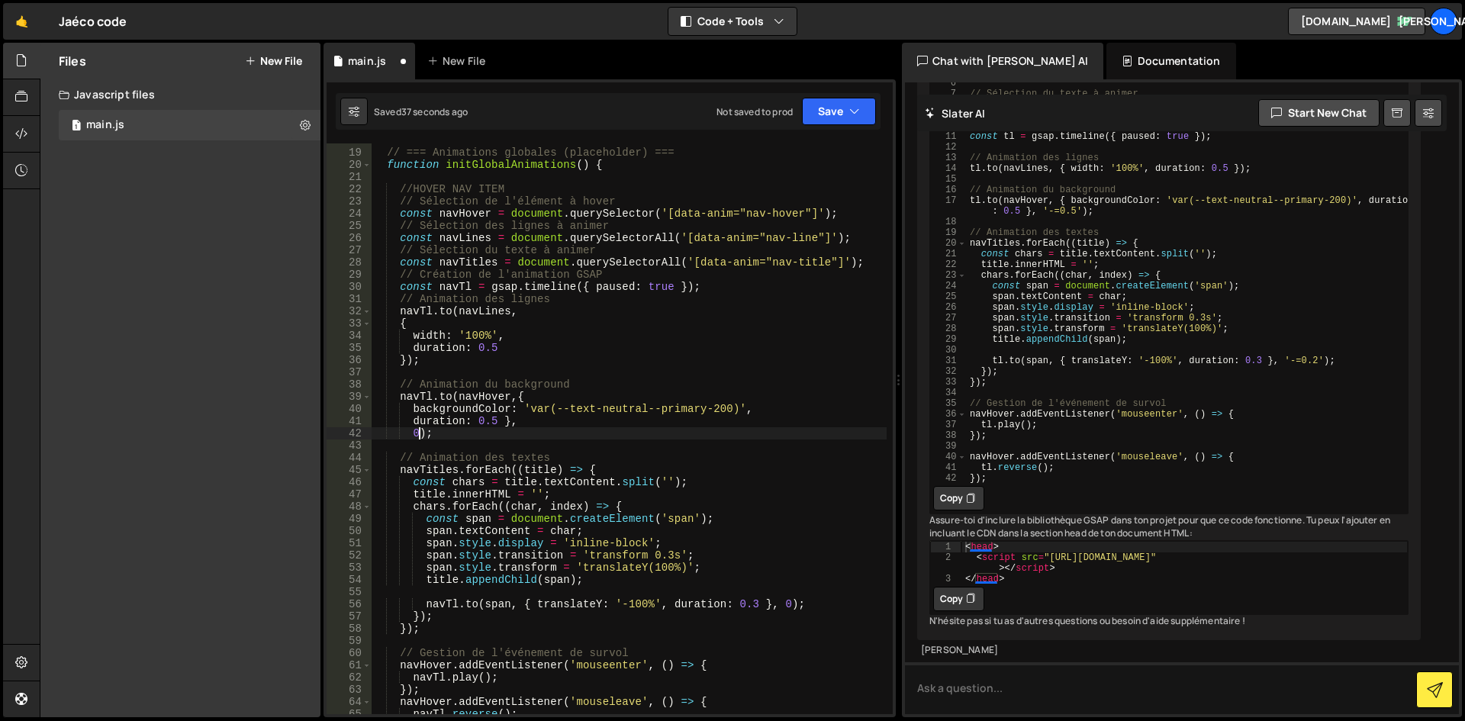
click at [419, 432] on div "// === Animations globales (placeholder) === function initGlobalAnimations ( ) …" at bounding box center [629, 431] width 516 height 595
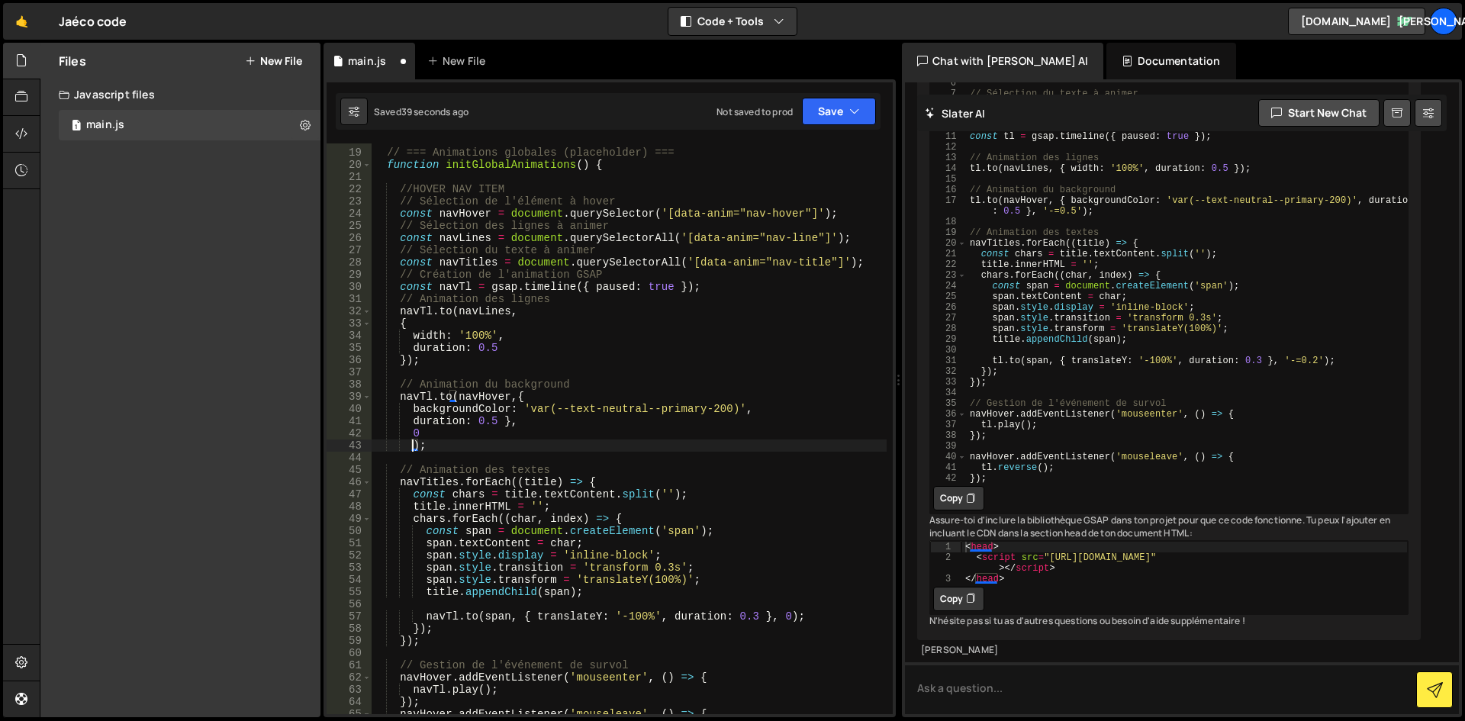
click at [521, 432] on div "// === Animations globales (placeholder) === function initGlobalAnimations ( ) …" at bounding box center [629, 431] width 516 height 595
click at [409, 445] on div "// === Animations globales (placeholder) === function initGlobalAnimations ( ) …" at bounding box center [629, 431] width 516 height 595
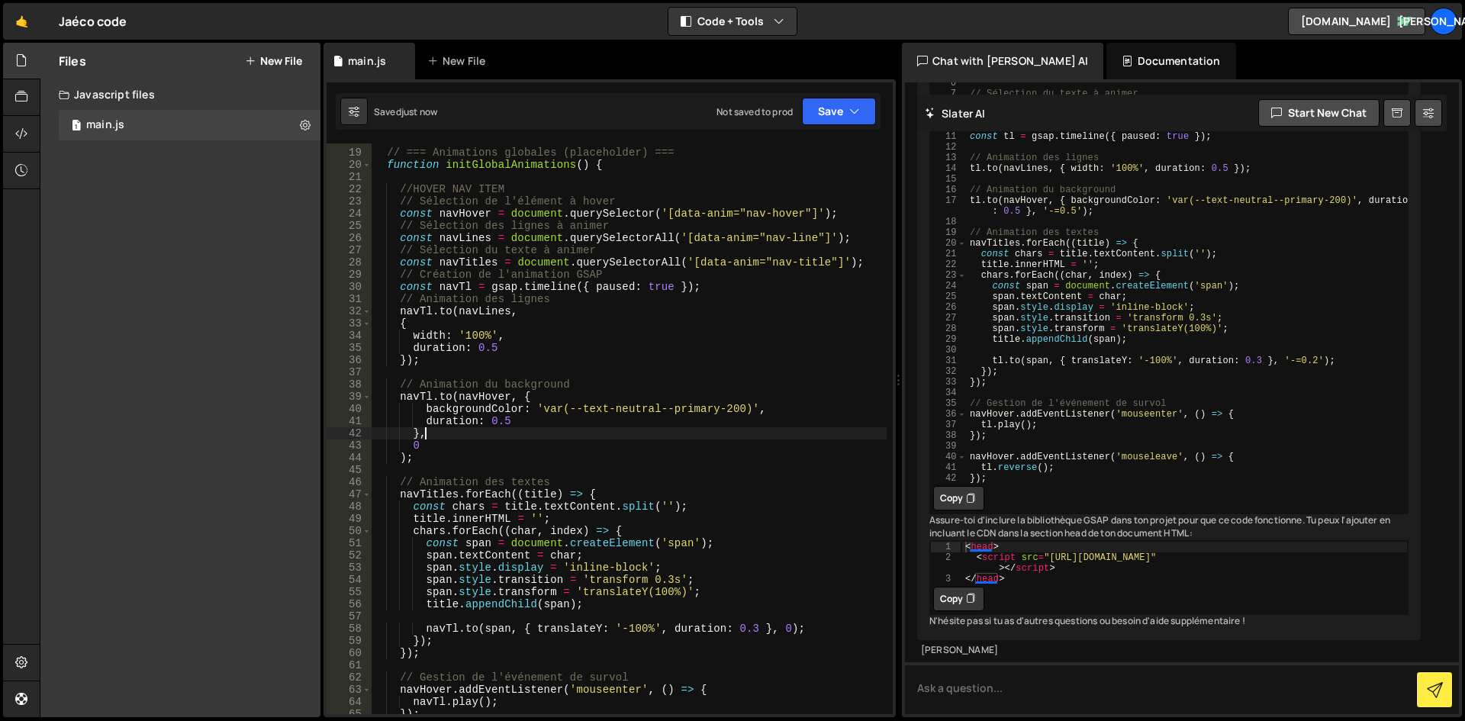
click at [507, 438] on div "// === Animations globales (placeholder) === function initGlobalAnimations ( ) …" at bounding box center [629, 431] width 516 height 595
click at [452, 398] on div "// === Animations globales (placeholder) === function initGlobalAnimations ( ) …" at bounding box center [629, 431] width 516 height 595
click at [603, 388] on div "// === Animations globales (placeholder) === function initGlobalAnimations ( ) …" at bounding box center [629, 431] width 516 height 595
click at [504, 421] on div "// === Animations globales (placeholder) === function initGlobalAnimations ( ) …" at bounding box center [629, 431] width 516 height 595
click at [504, 423] on div "// === Animations globales (placeholder) === function initGlobalAnimations ( ) …" at bounding box center [629, 431] width 516 height 595
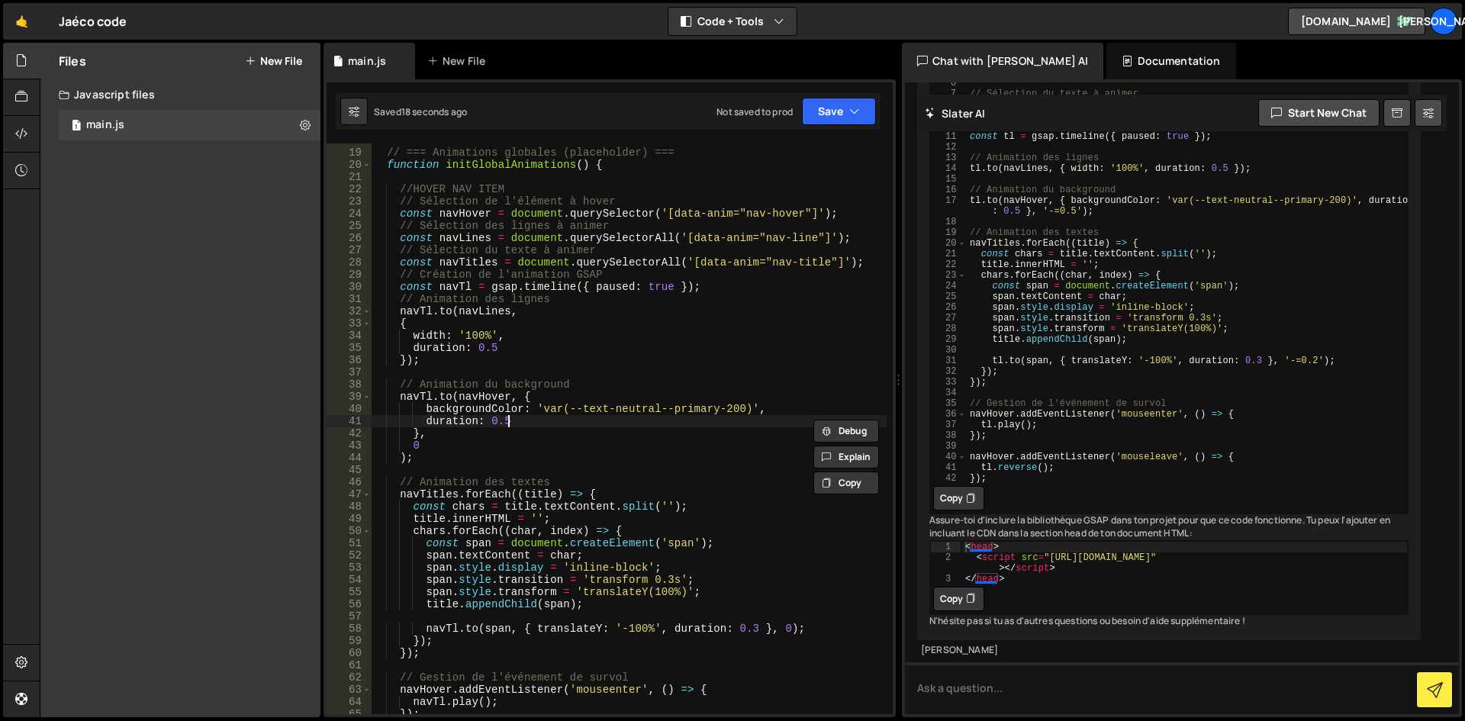
click at [514, 423] on div "// === Animations globales (placeholder) === function initGlobalAnimations ( ) …" at bounding box center [629, 431] width 516 height 595
click at [504, 421] on div "// === Animations globales (placeholder) === function initGlobalAnimations ( ) …" at bounding box center [629, 431] width 516 height 595
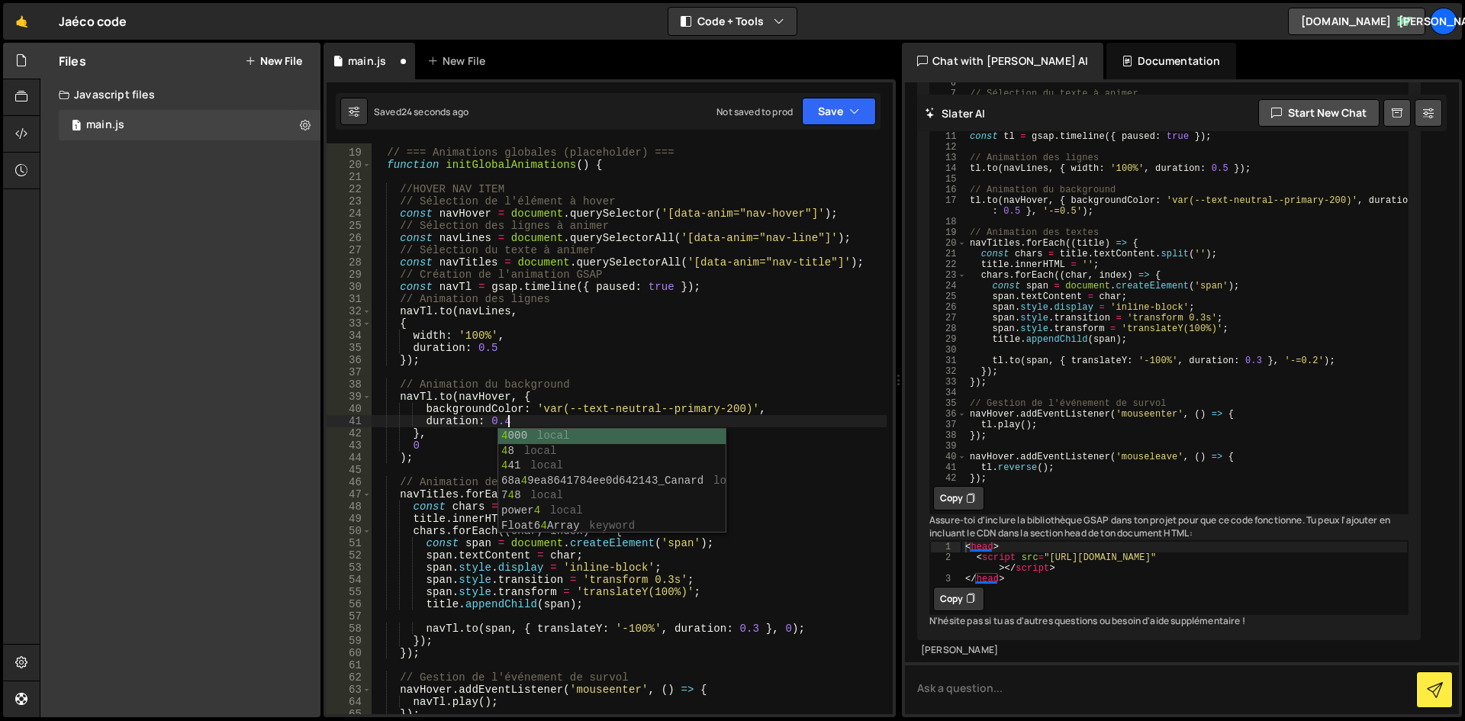
type textarea "duration: 0.4,"
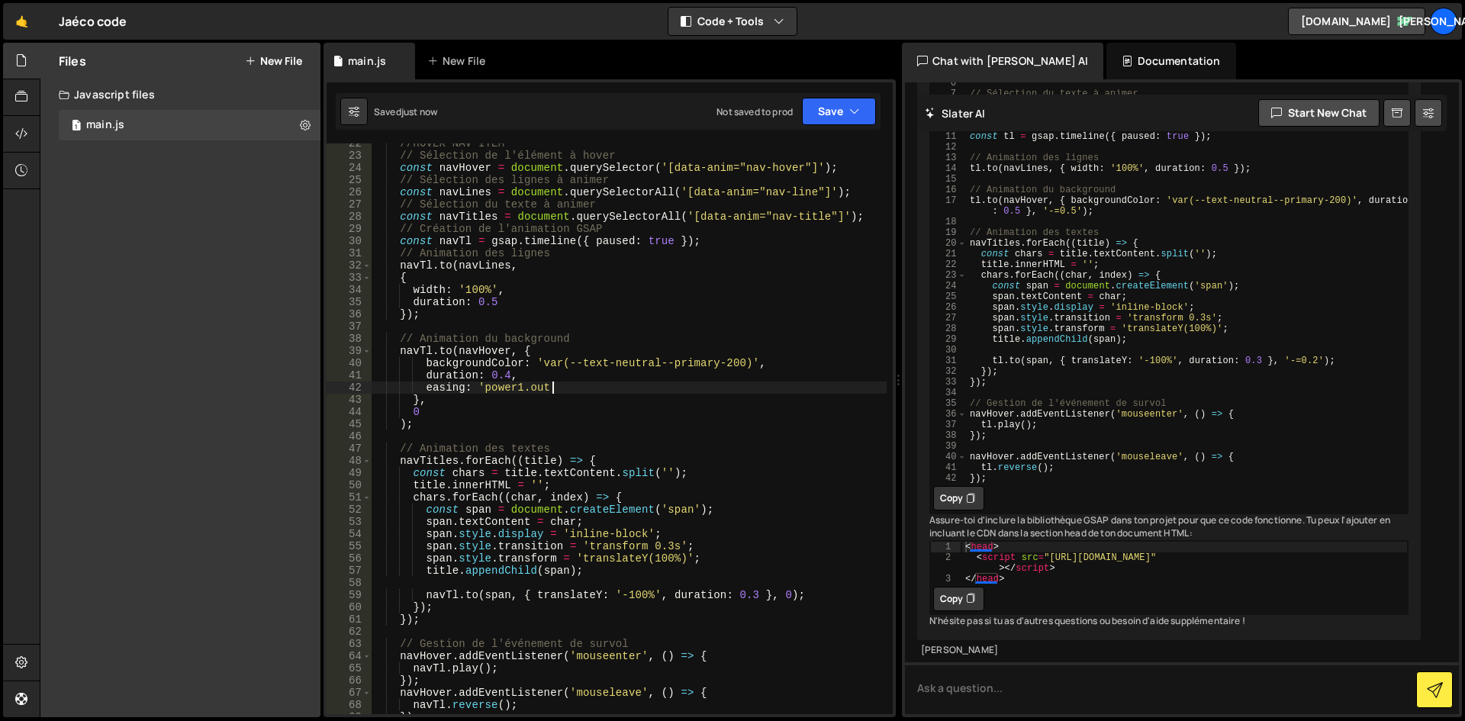
scroll to position [275, 0]
click at [494, 446] on div "//HOVER NAV ITEM // Sélection de l'élément à hover const navHover = document . …" at bounding box center [629, 434] width 516 height 595
drag, startPoint x: 481, startPoint y: 473, endPoint x: 452, endPoint y: 472, distance: 29.0
click at [452, 472] on div "//HOVER NAV ITEM // Sélection de l'élément à hover const navHover = document . …" at bounding box center [629, 434] width 516 height 595
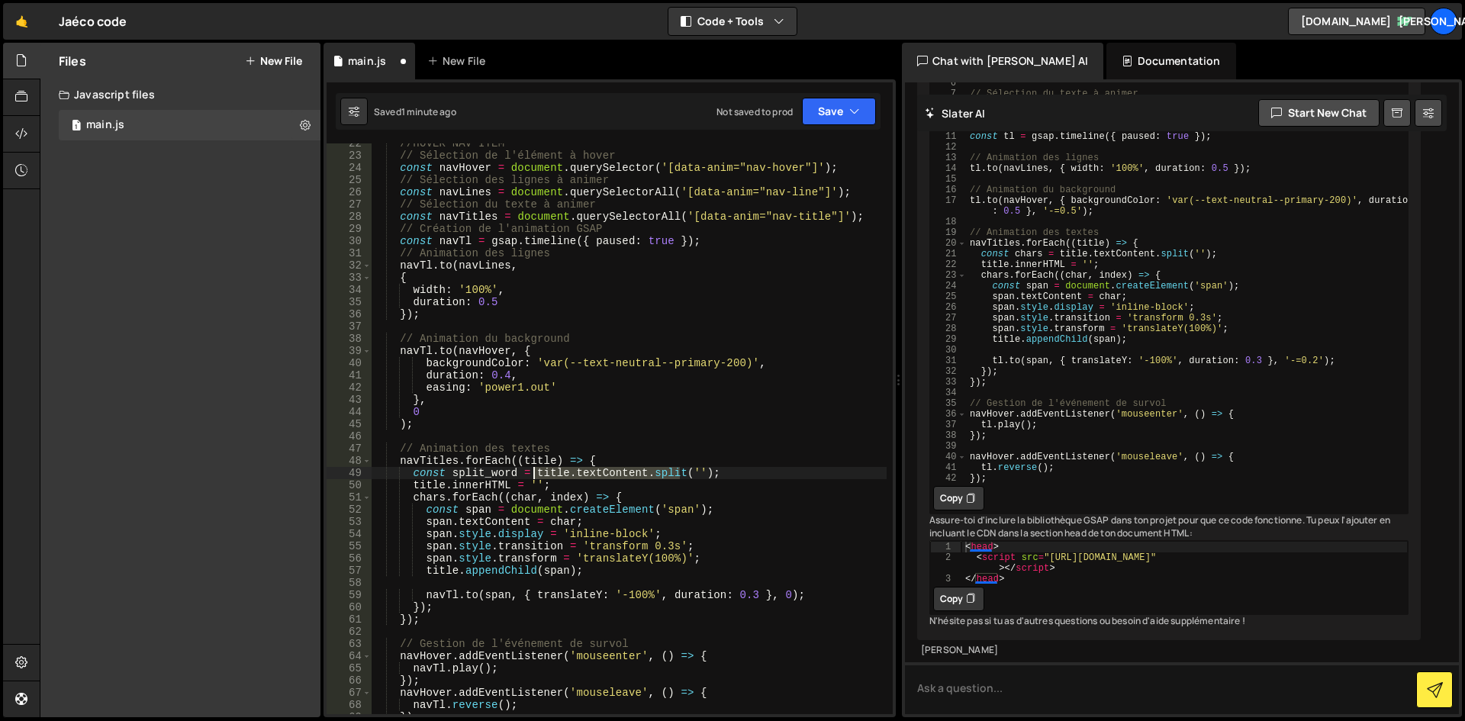
drag, startPoint x: 678, startPoint y: 473, endPoint x: 533, endPoint y: 474, distance: 145.0
click at [533, 474] on div "//HOVER NAV ITEM // Sélection de l'élément à hover const navHover = document . …" at bounding box center [629, 434] width 516 height 595
type textarea "const split_word = SplitText.create(title_char,{}'');"
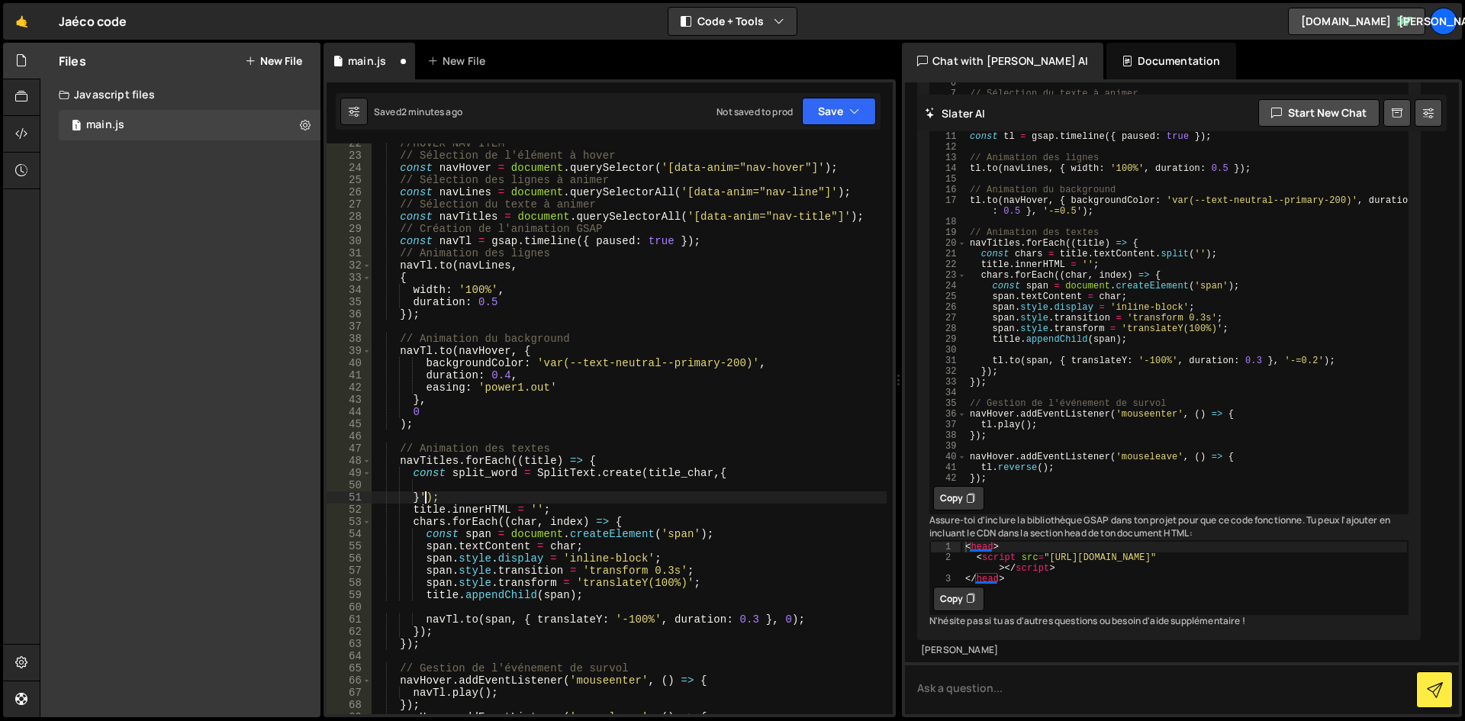
type textarea "});"
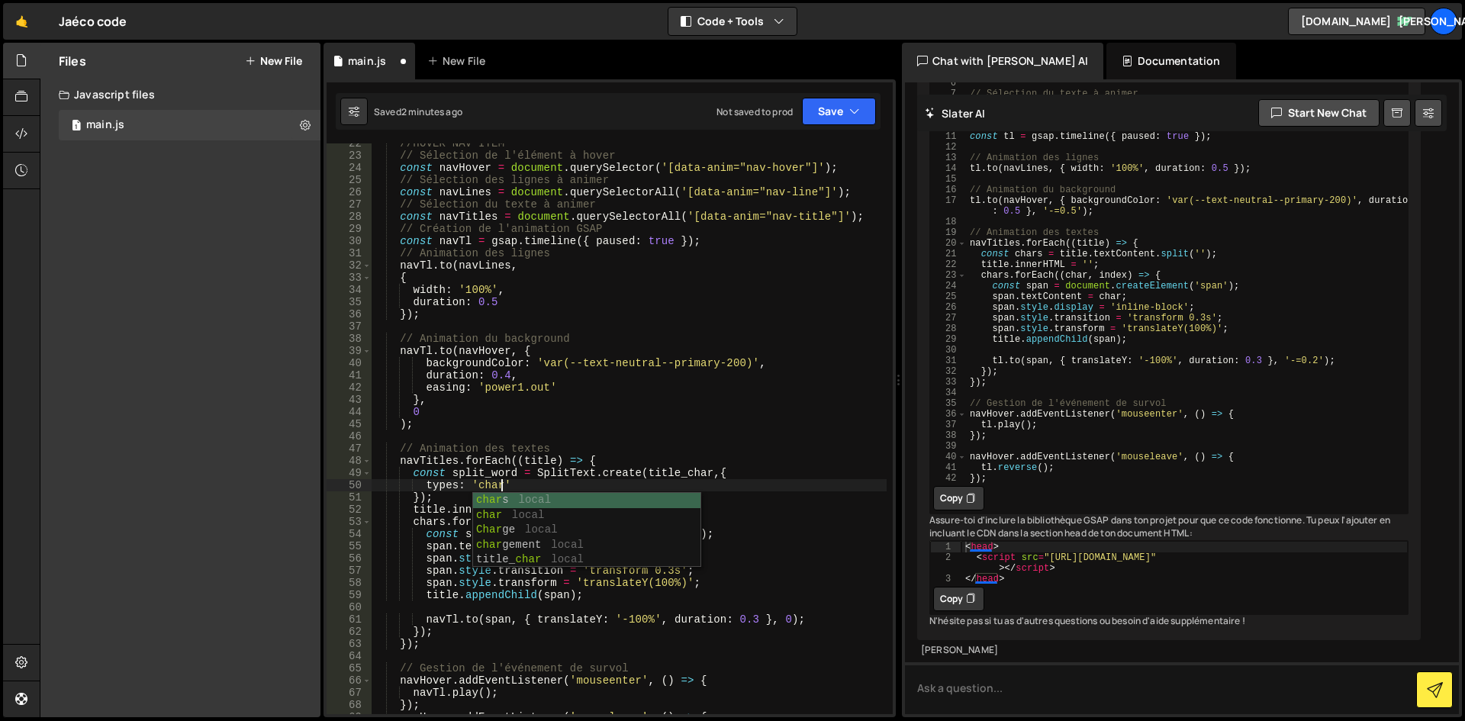
scroll to position [0, 9]
type textarea "types: 'chars',"
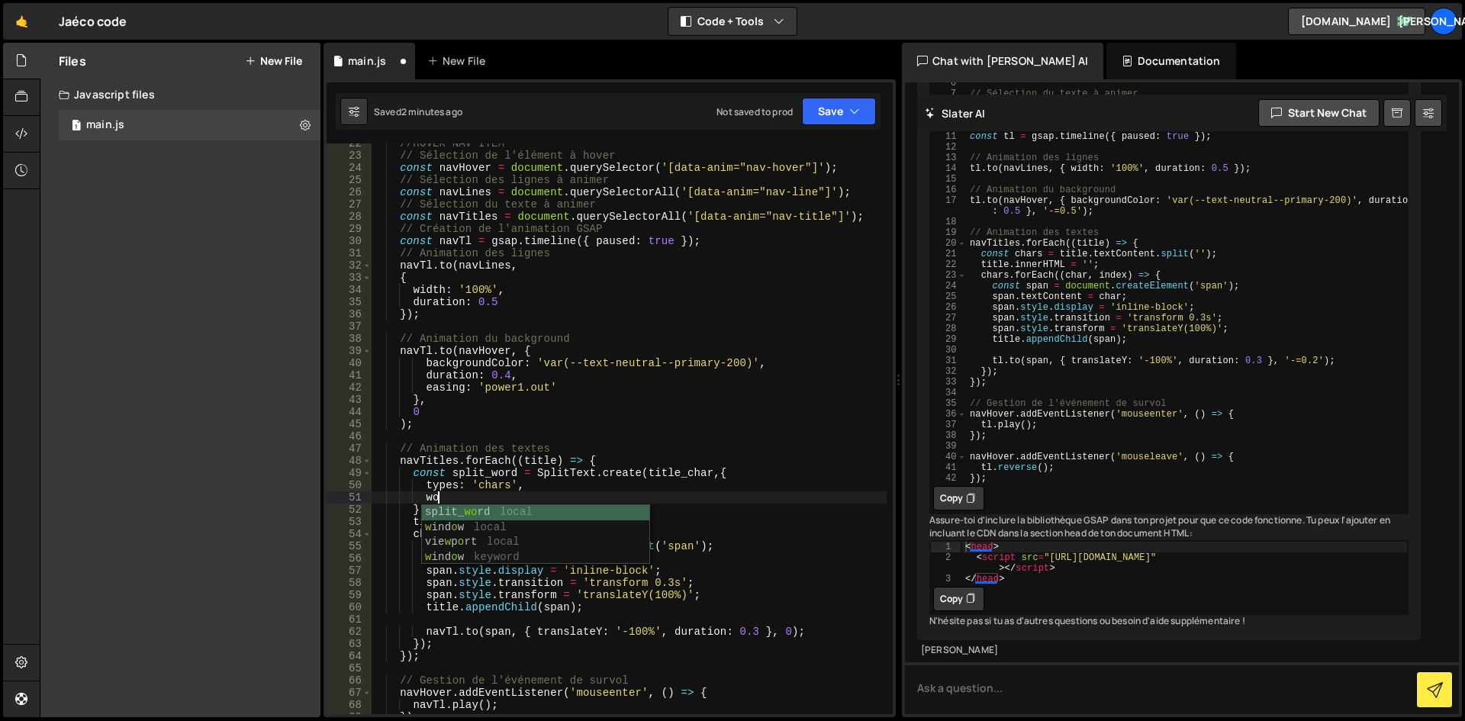
type textarea "w"
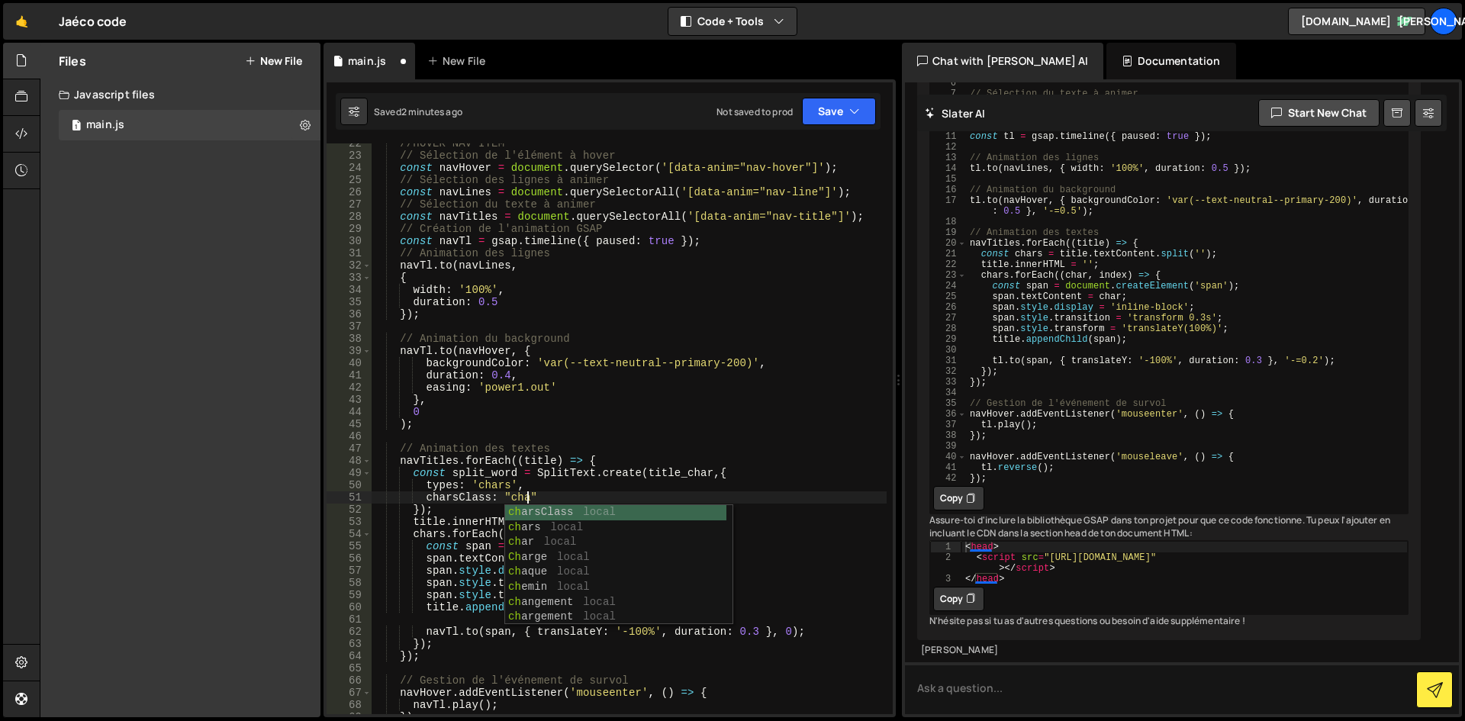
scroll to position [0, 11]
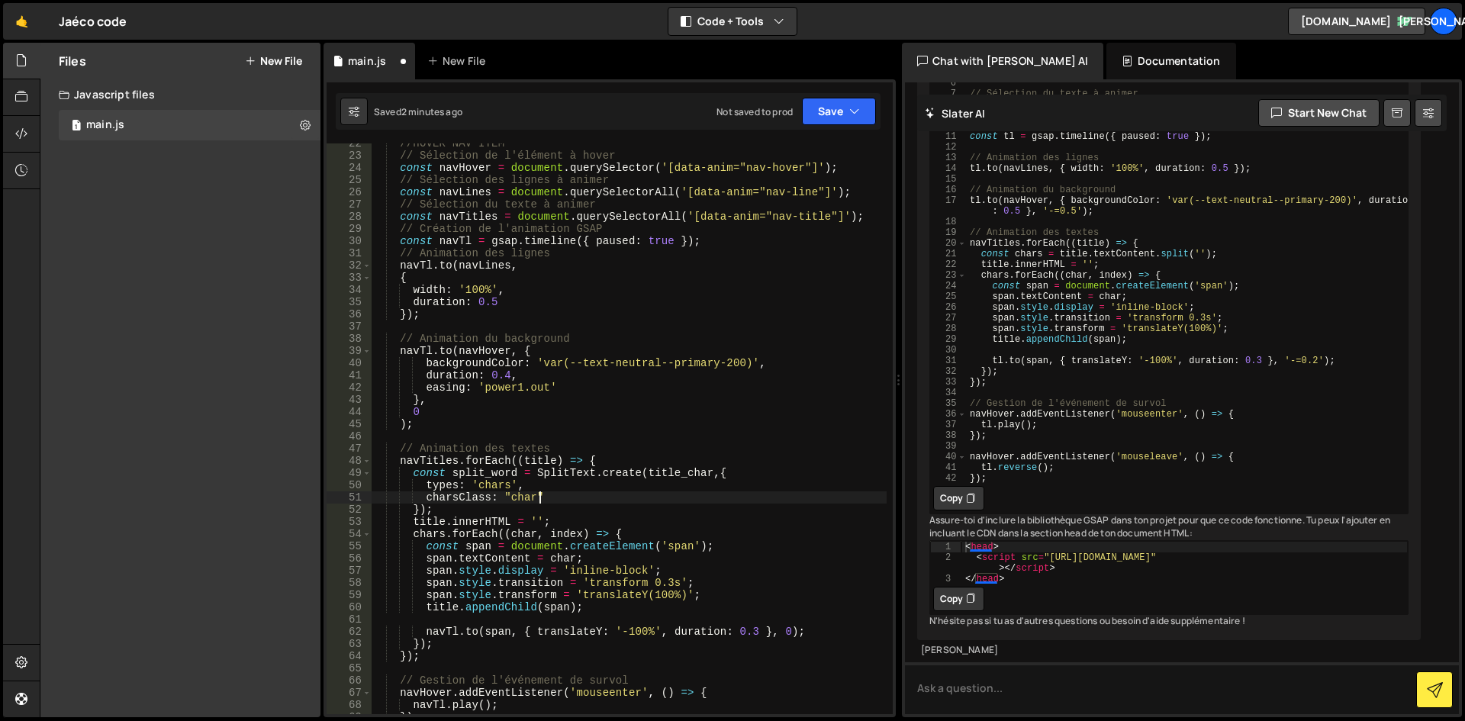
type textarea "charsClass: "char","
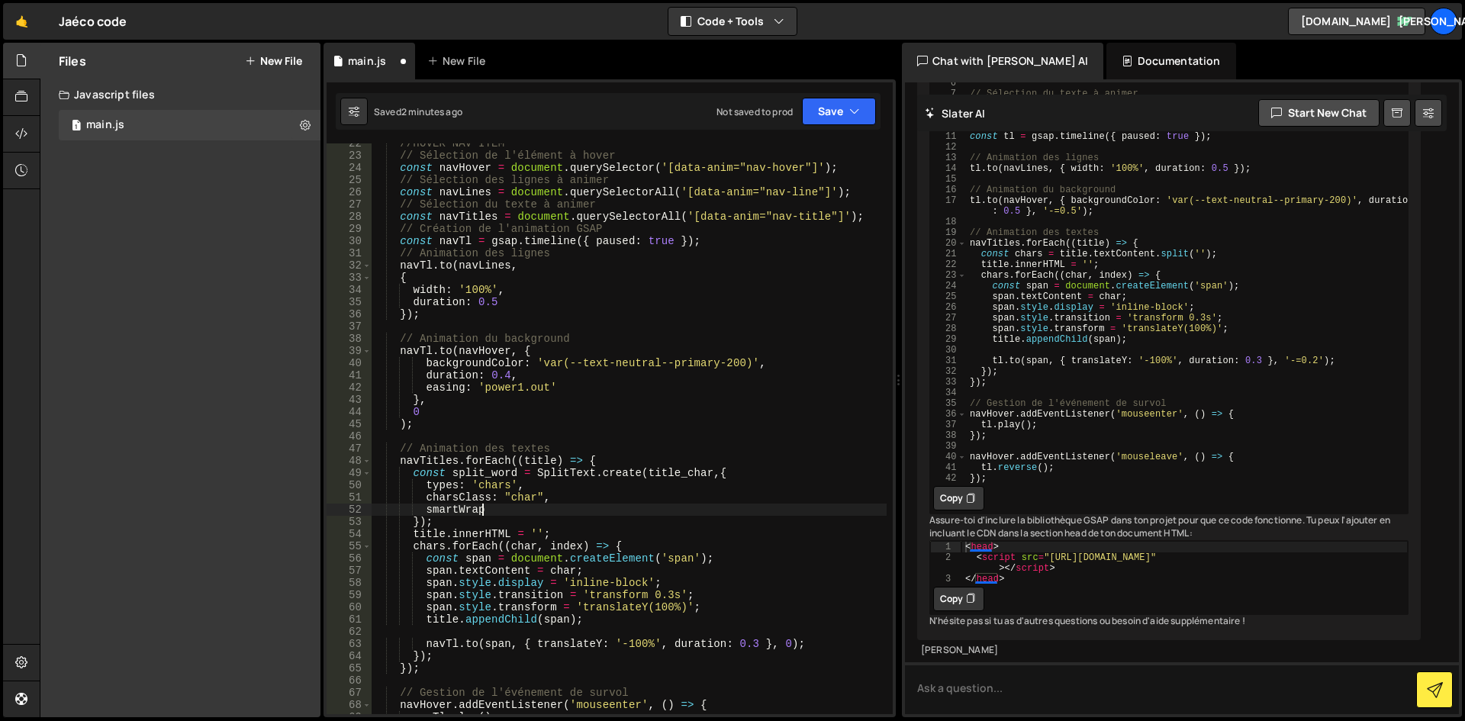
scroll to position [0, 6]
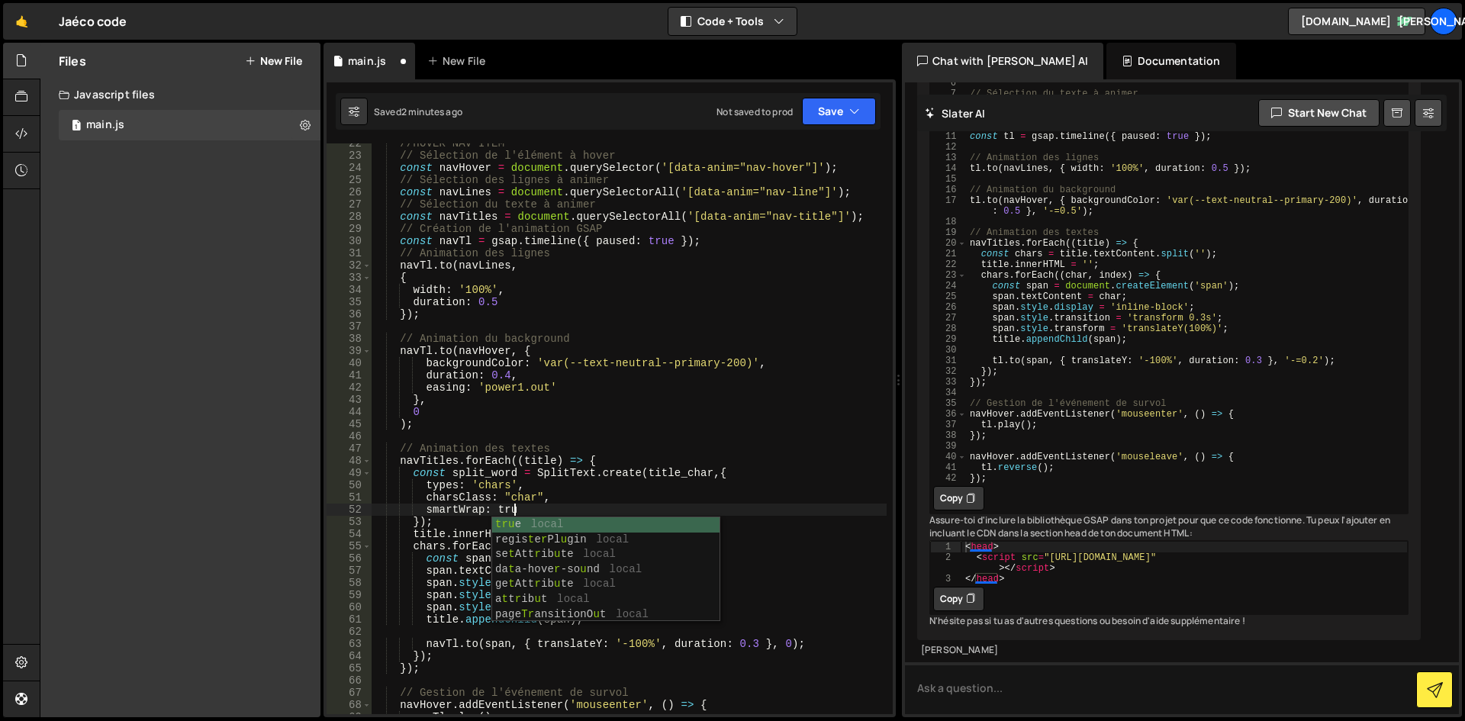
type textarea "smartWrap: true,"
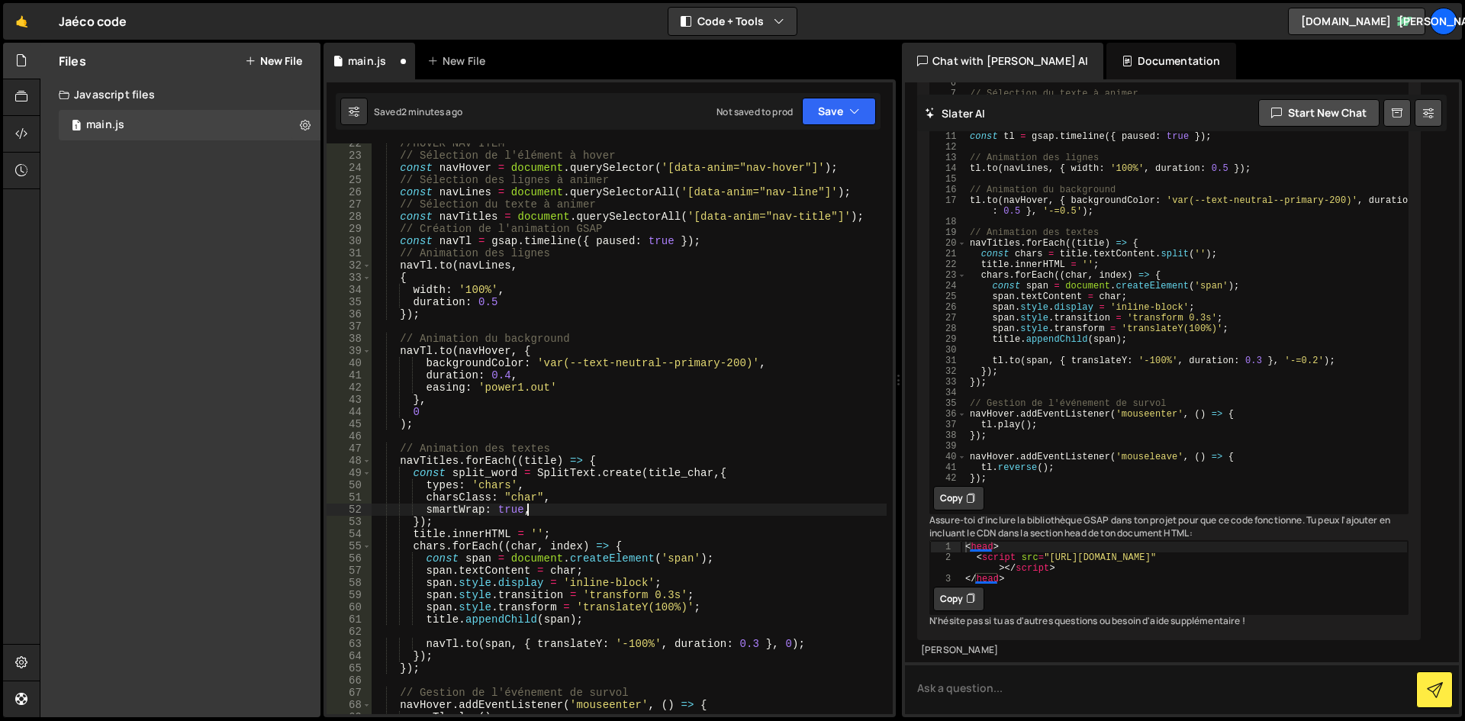
click at [646, 511] on div "//HOVER NAV ITEM // Sélection de l'élément à hover const navHover = document . …" at bounding box center [629, 434] width 516 height 595
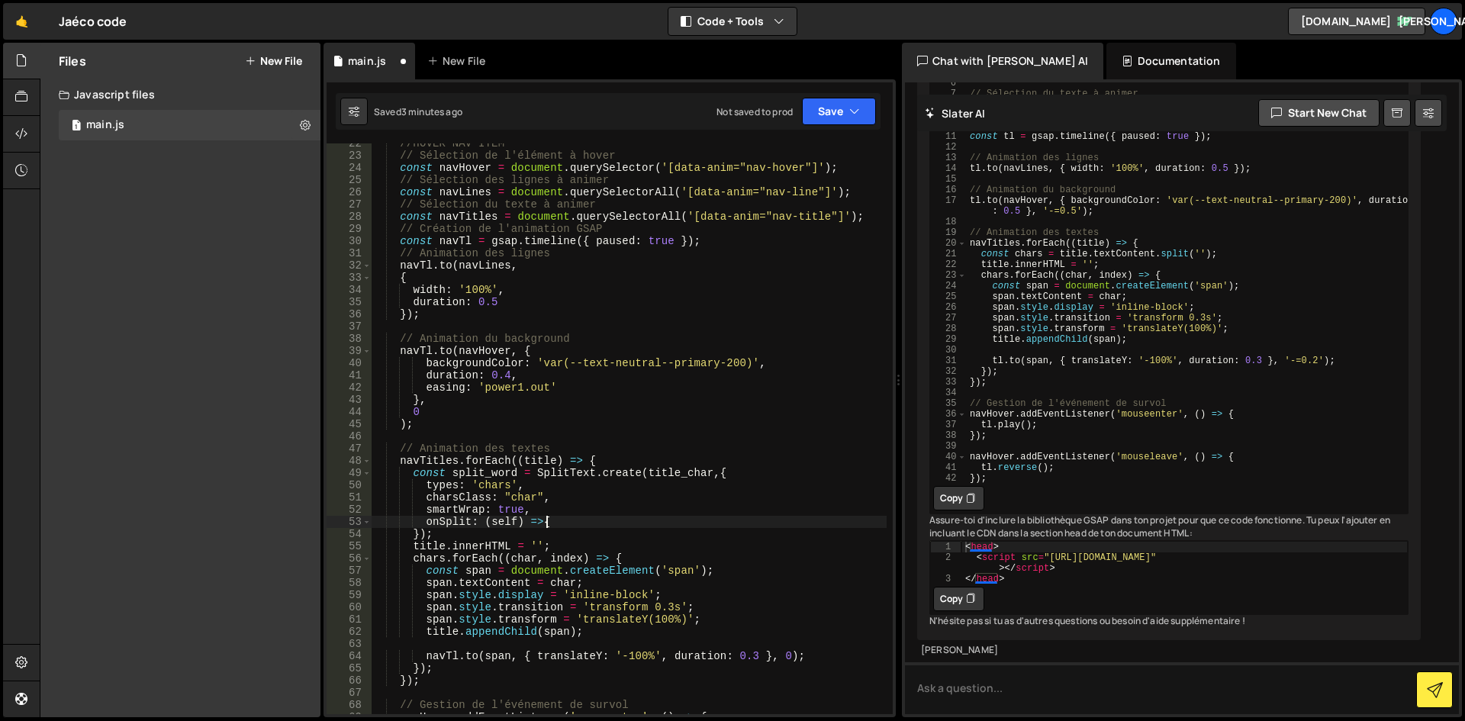
scroll to position [0, 11]
type textarea "onSplit: (self) => {}"
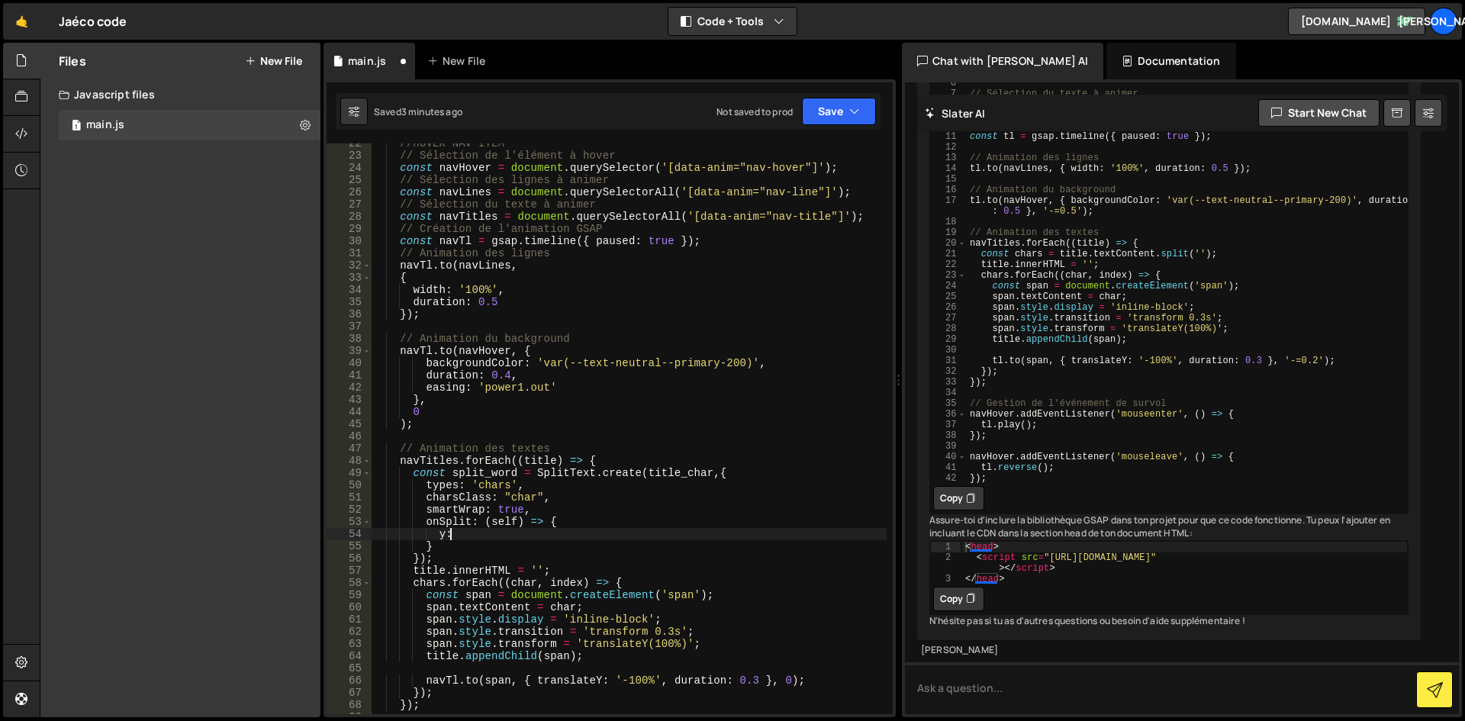
scroll to position [0, 5]
type textarea "y"
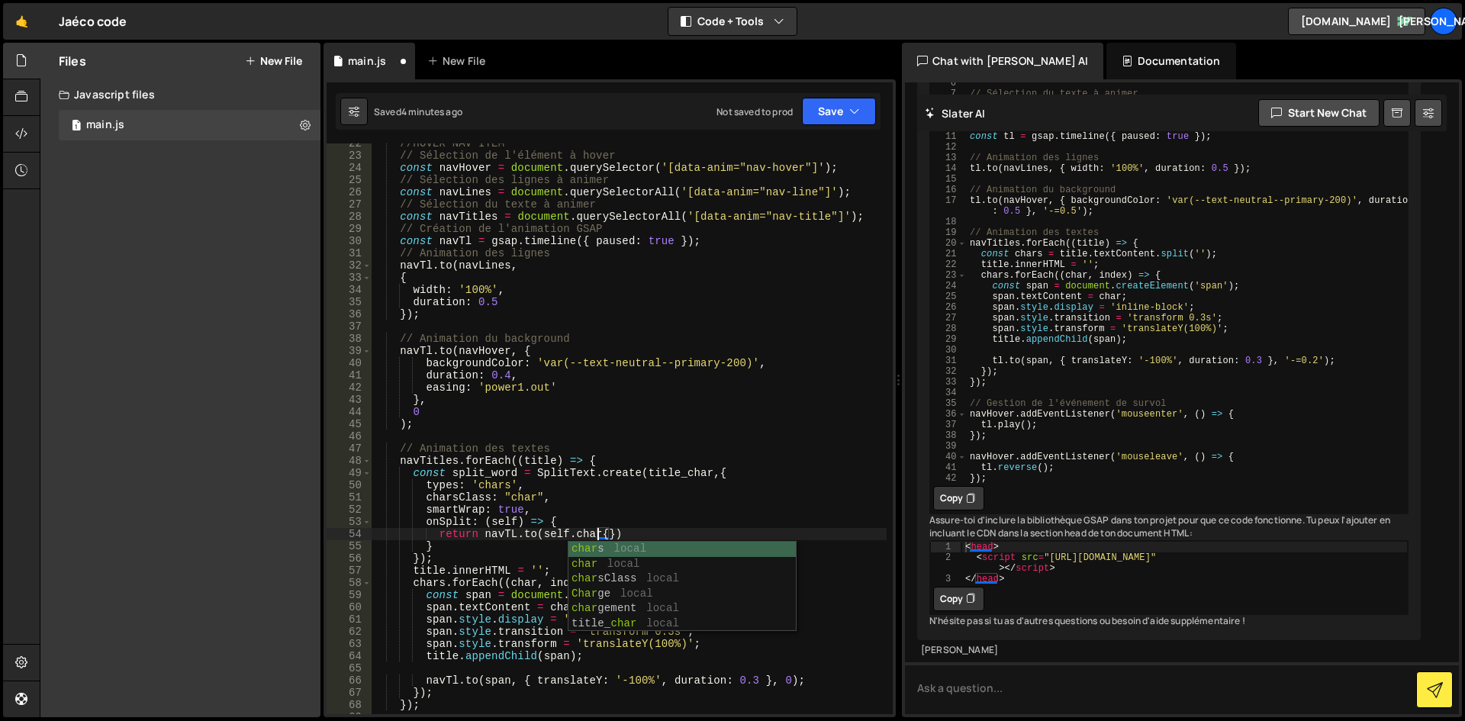
scroll to position [0, 16]
type textarea "return [DOMAIN_NAME]([DOMAIN_NAME],{})"
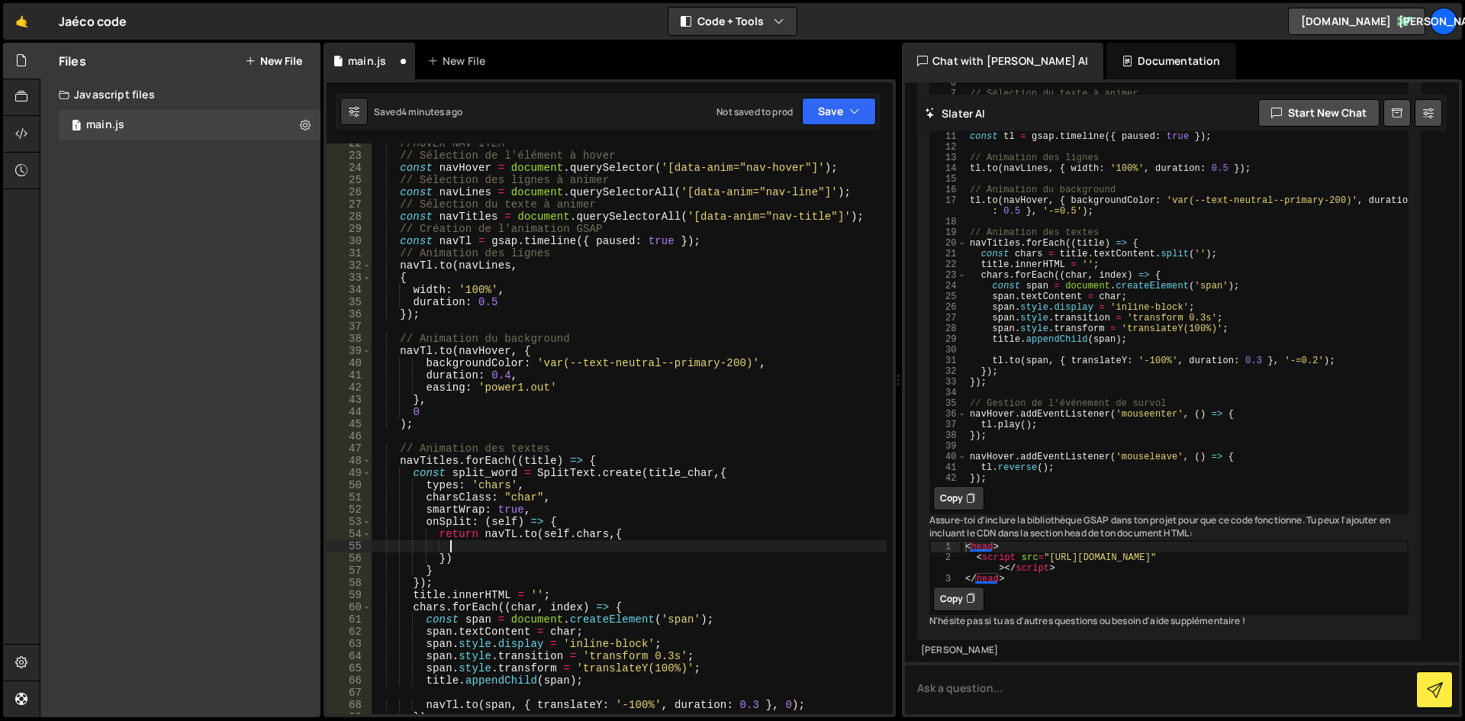
scroll to position [0, 5]
type textarea "t"
click at [517, 547] on div "//HOVER NAV ITEM // Sélection de l'élément à hover const navHover = document . …" at bounding box center [629, 434] width 516 height 595
paste textarea "stagger: 0.03"
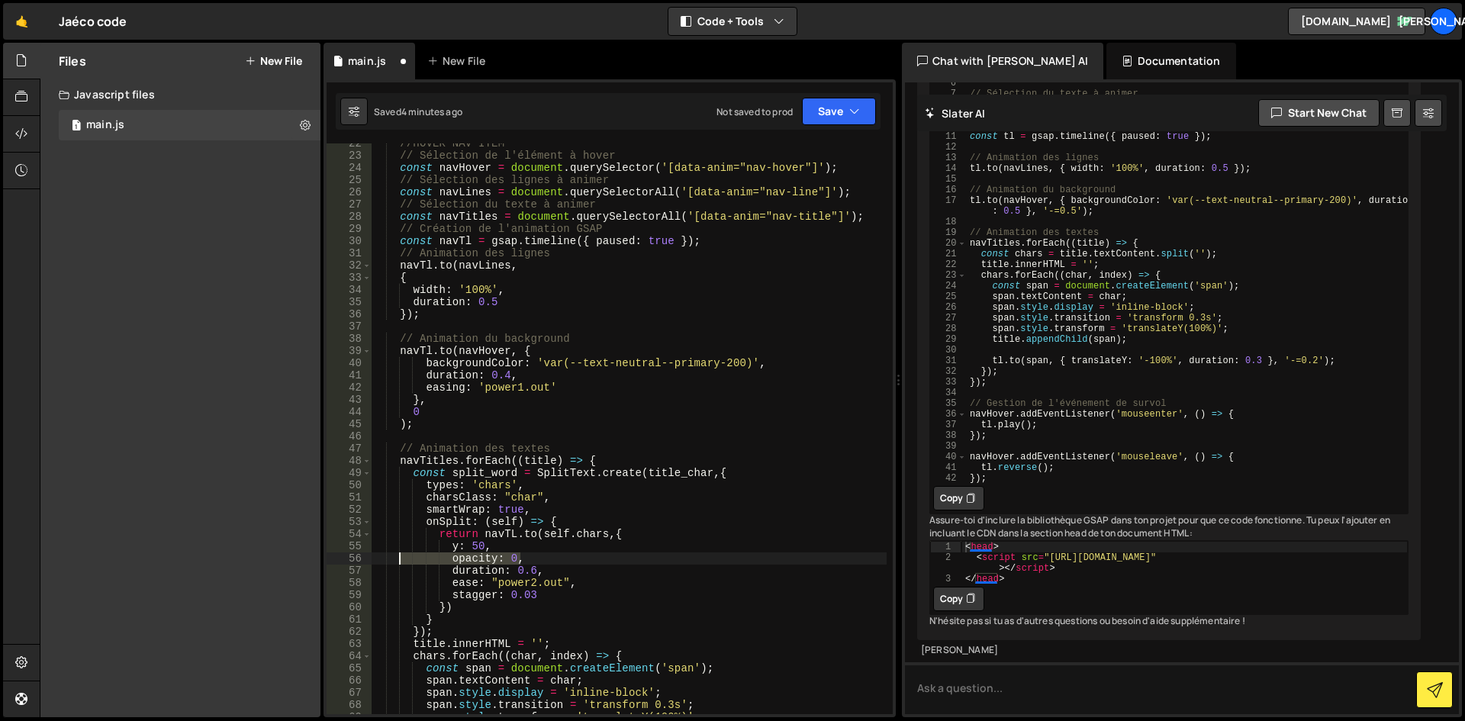
drag, startPoint x: 526, startPoint y: 559, endPoint x: 398, endPoint y: 559, distance: 128.9
click at [398, 559] on div "//HOVER NAV ITEM // Sélection de l'élément à hover const navHover = document . …" at bounding box center [629, 434] width 516 height 595
type textarea "opacity: 0,"
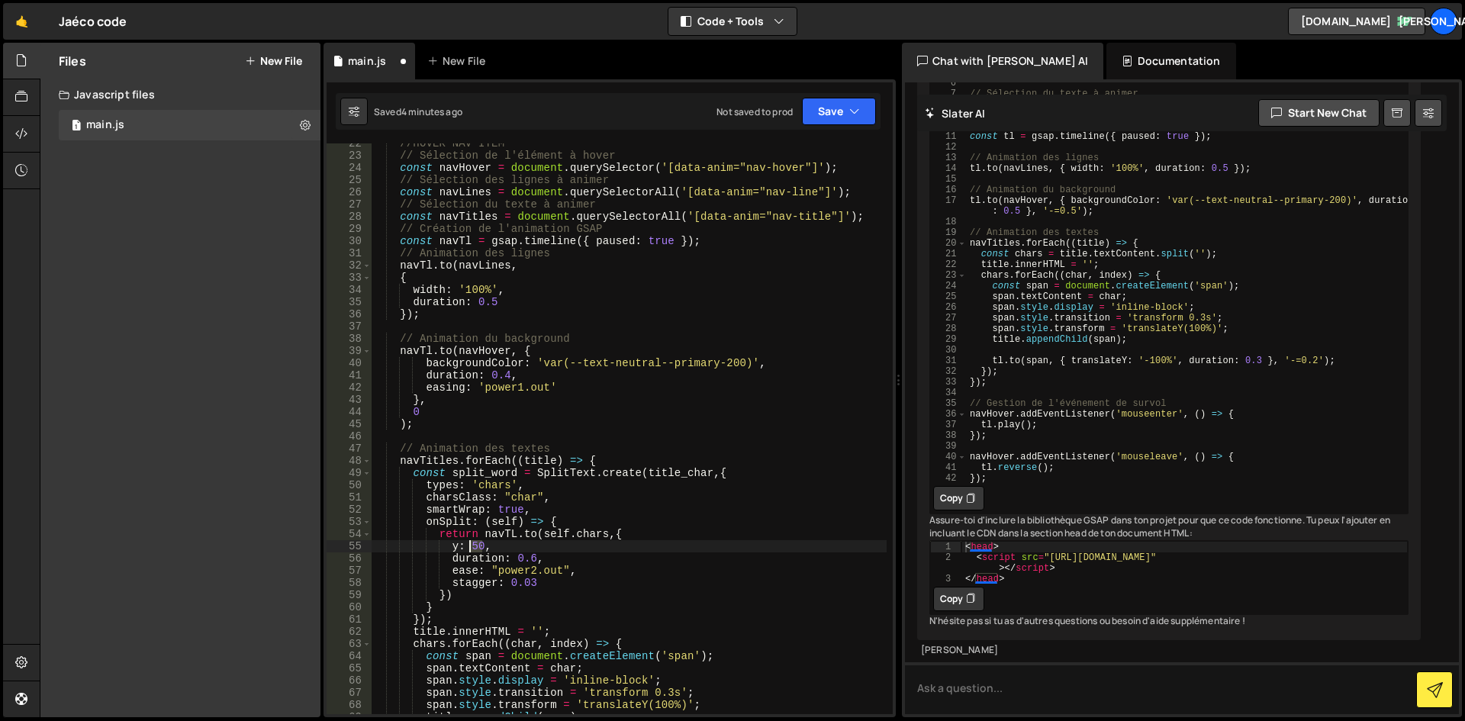
drag, startPoint x: 483, startPoint y: 546, endPoint x: 472, endPoint y: 546, distance: 11.4
click at [472, 546] on div "//HOVER NAV ITEM // Sélection de l'élément à hover const navHover = document . …" at bounding box center [629, 434] width 516 height 595
click at [555, 544] on div "//HOVER NAV ITEM // Sélection de l'élément à hover const navHover = document . …" at bounding box center [629, 434] width 516 height 595
click at [426, 606] on div "//HOVER NAV ITEM // Sélection de l'élément à hover const navHover = document . …" at bounding box center [629, 434] width 516 height 595
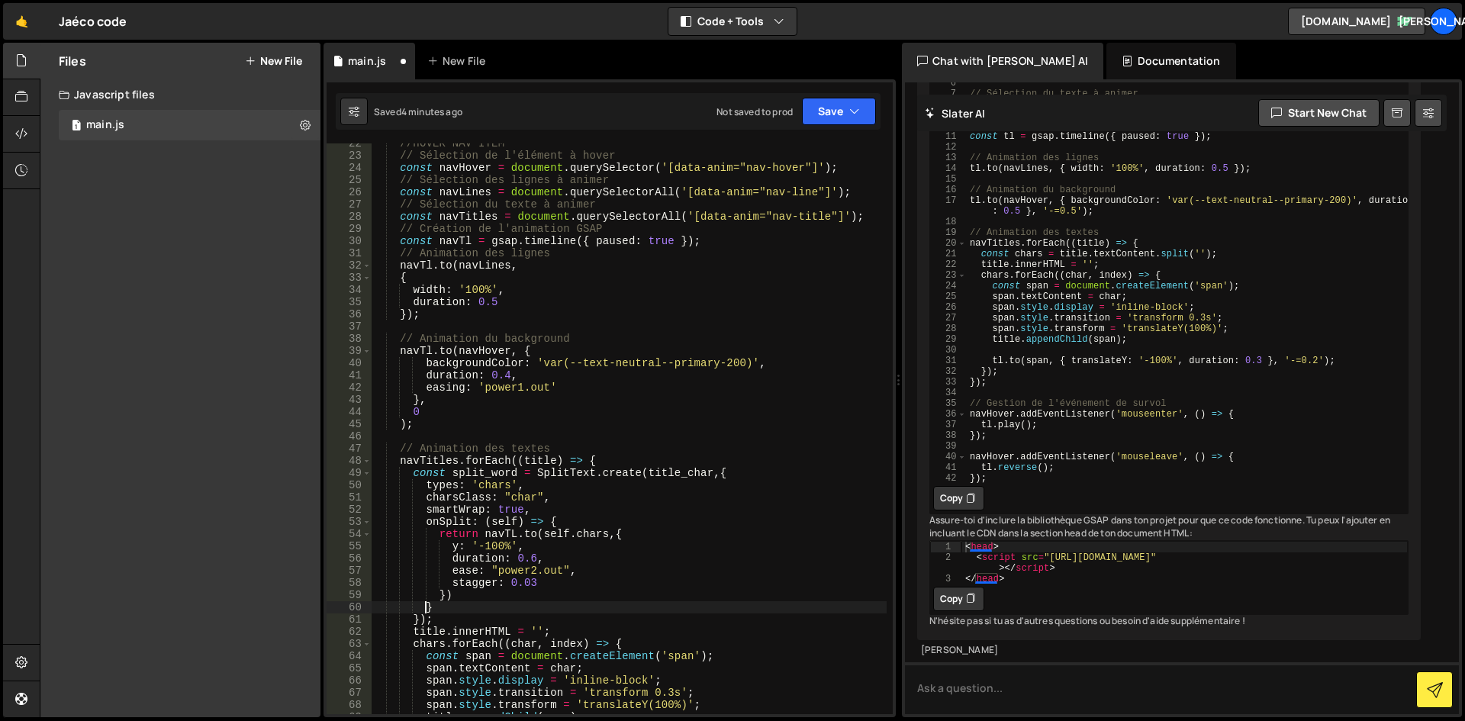
scroll to position [0, 3]
click at [443, 595] on div "//HOVER NAV ITEM // Sélection de l'élément à hover const navHover = document . …" at bounding box center [629, 434] width 516 height 595
click at [426, 607] on div "//HOVER NAV ITEM // Sélection de l'élément à hover const navHover = document . …" at bounding box center [629, 434] width 516 height 595
click at [419, 620] on div "//HOVER NAV ITEM // Sélection de l'élément à hover const navHover = document . …" at bounding box center [629, 434] width 516 height 595
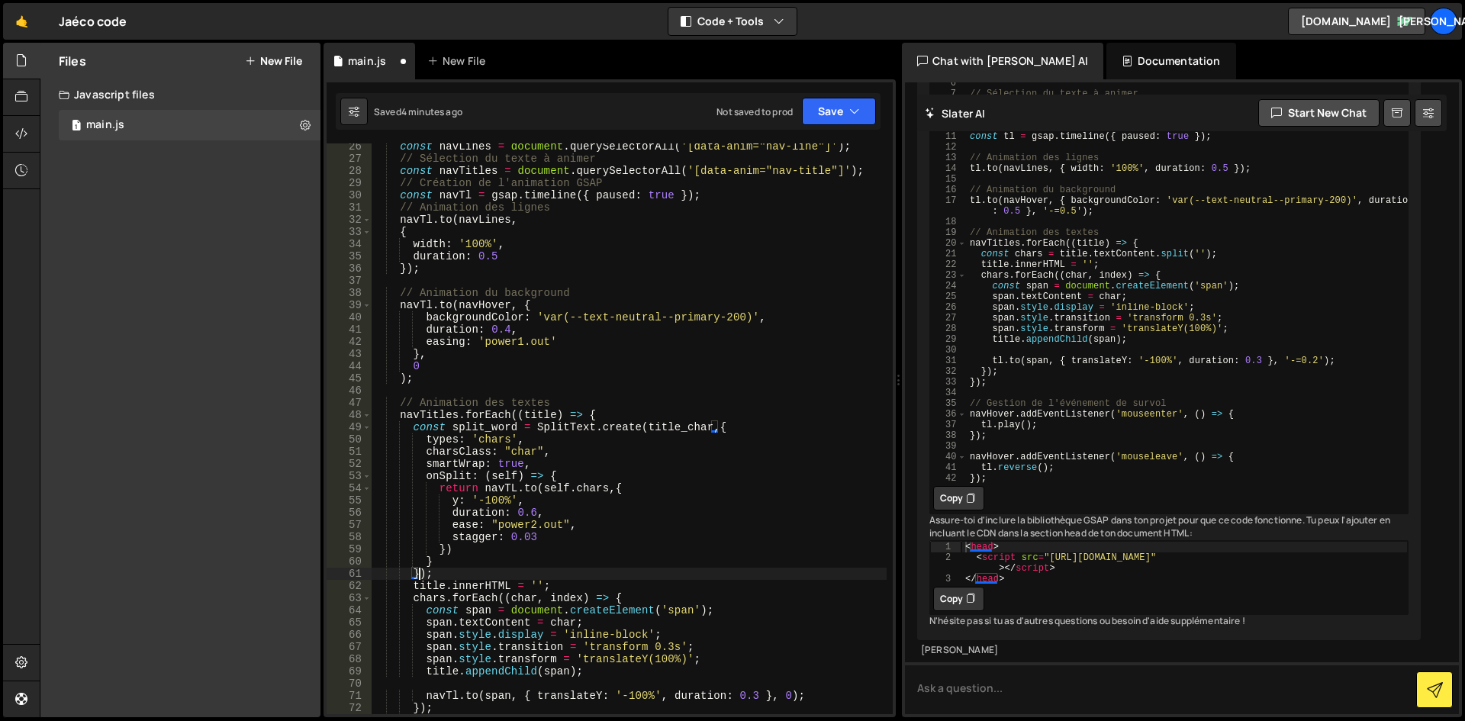
scroll to position [366, 0]
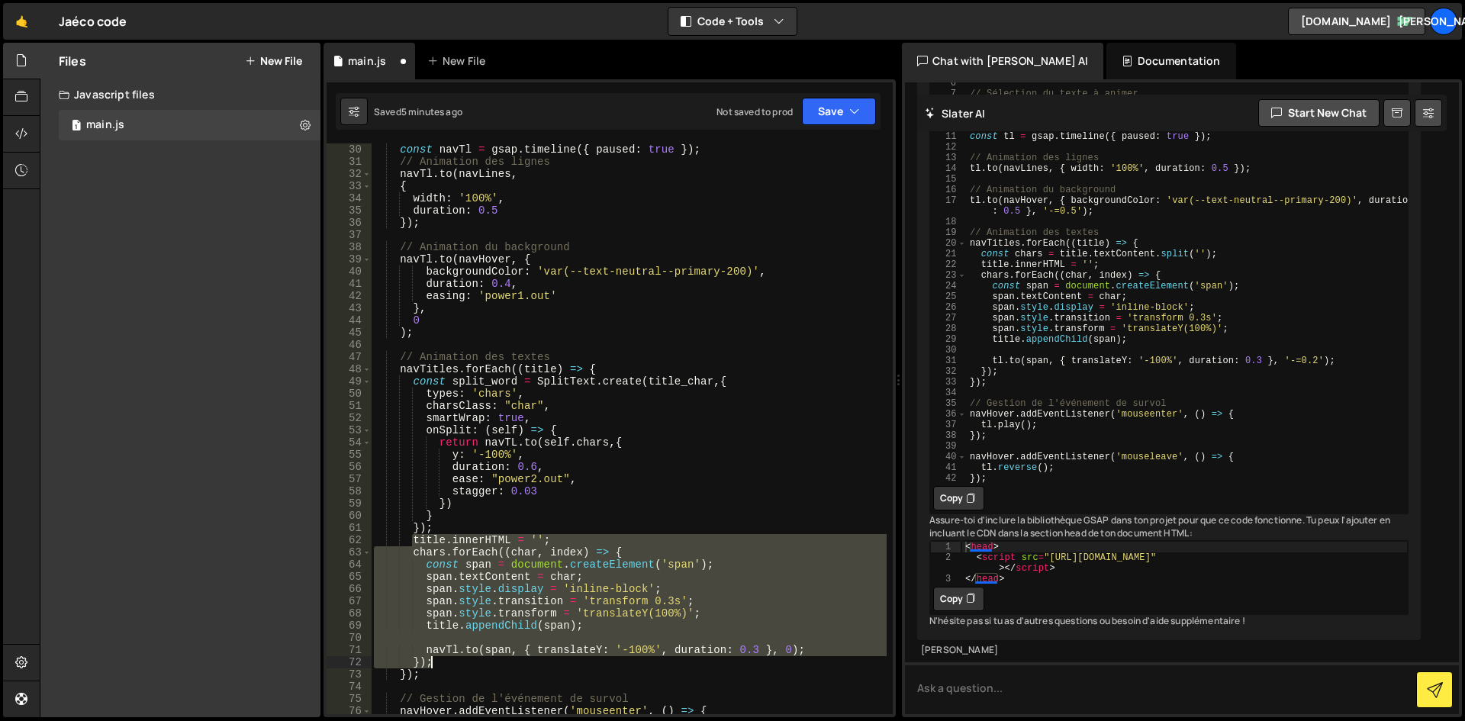
drag, startPoint x: 410, startPoint y: 540, endPoint x: 723, endPoint y: 658, distance: 334.9
click at [723, 658] on div "const navTl = gsap . timeline ({ paused : true }) ; // Animation des lignes nav…" at bounding box center [629, 440] width 516 height 595
click at [423, 664] on div "const navTl = gsap . timeline ({ paused : true }) ; // Animation des lignes nav…" at bounding box center [629, 428] width 516 height 571
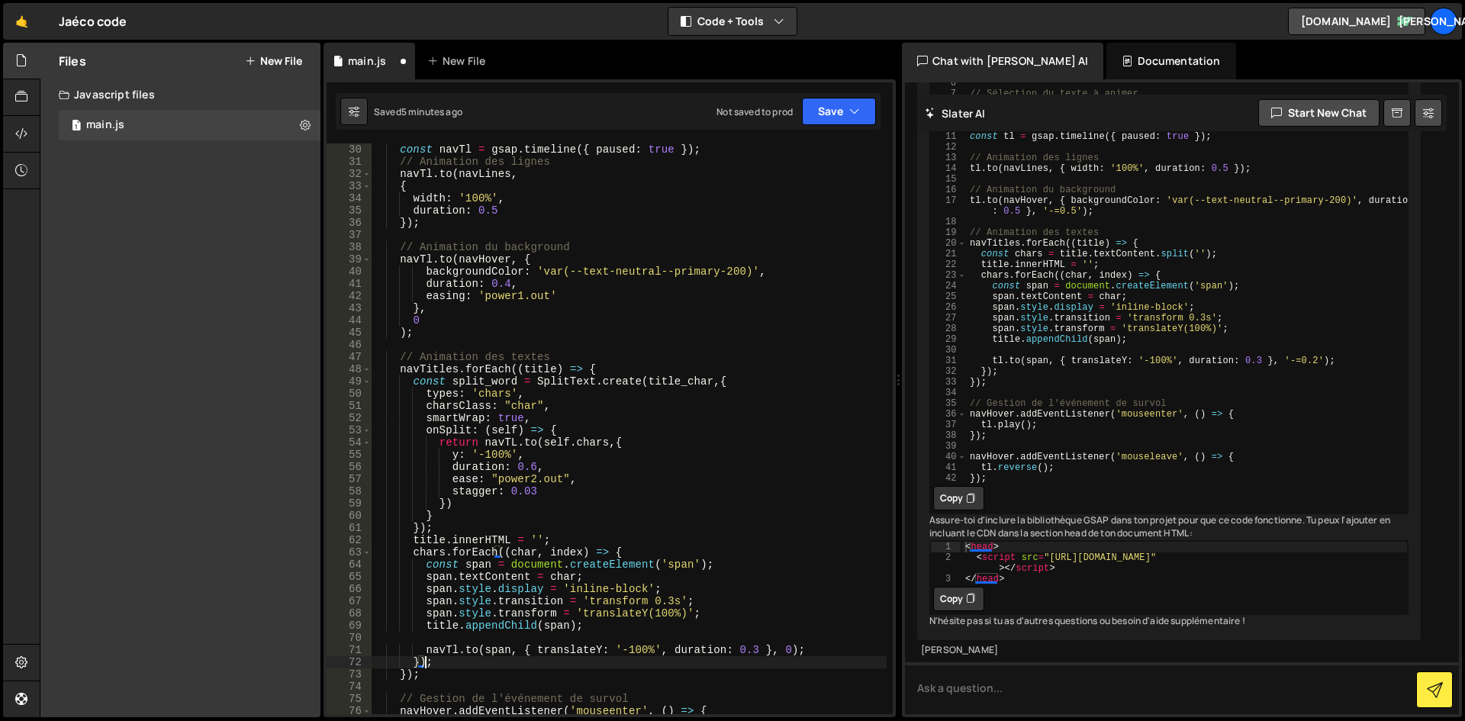
click at [419, 663] on div "const navTl = gsap . timeline ({ paused : true }) ; // Animation des lignes nav…" at bounding box center [629, 440] width 516 height 595
click at [409, 675] on div "const navTl = gsap . timeline ({ paused : true }) ; // Animation des lignes nav…" at bounding box center [629, 440] width 516 height 595
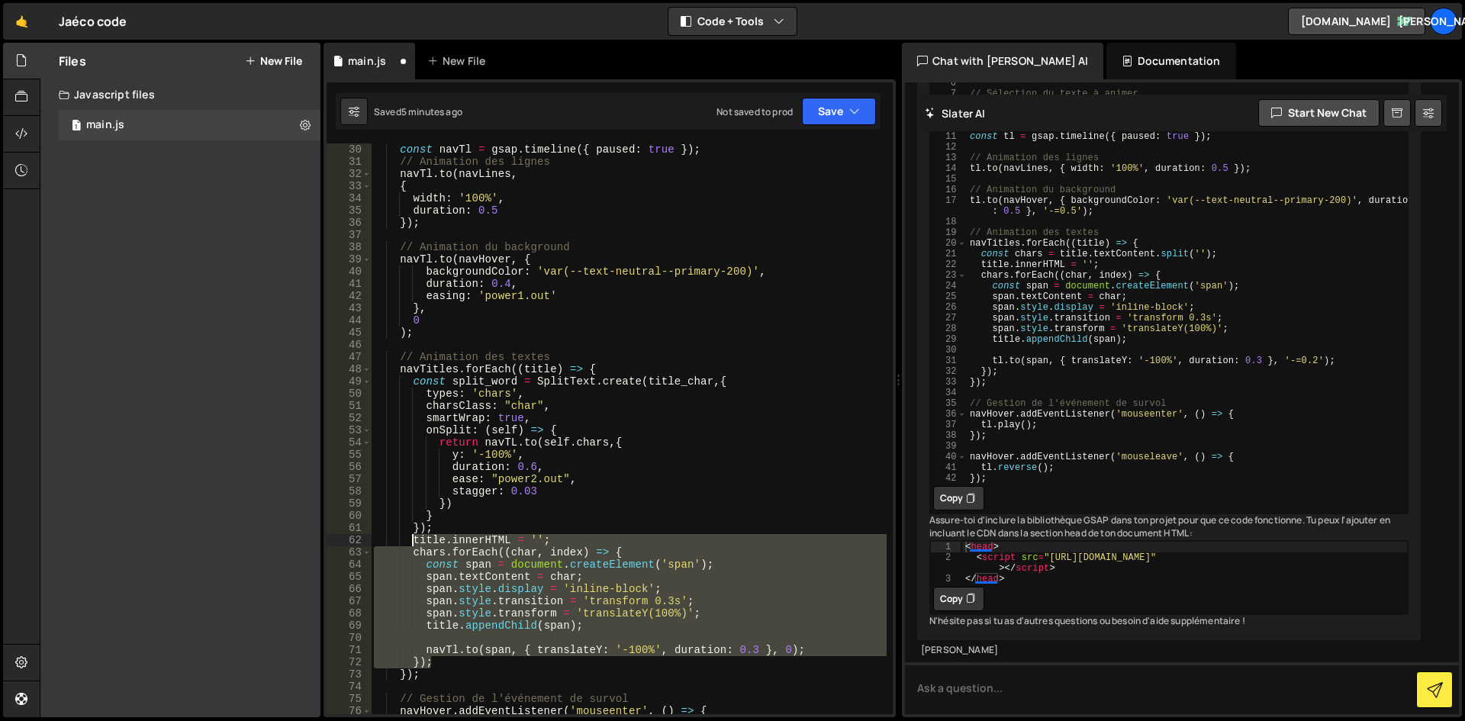
drag, startPoint x: 436, startPoint y: 665, endPoint x: 411, endPoint y: 534, distance: 132.7
click at [411, 534] on div "const navTl = gsap . timeline ({ paused : true }) ; // Animation des lignes nav…" at bounding box center [629, 440] width 516 height 595
type textarea "title.innerHTML = ''; chars.forEach((char, index) => {"
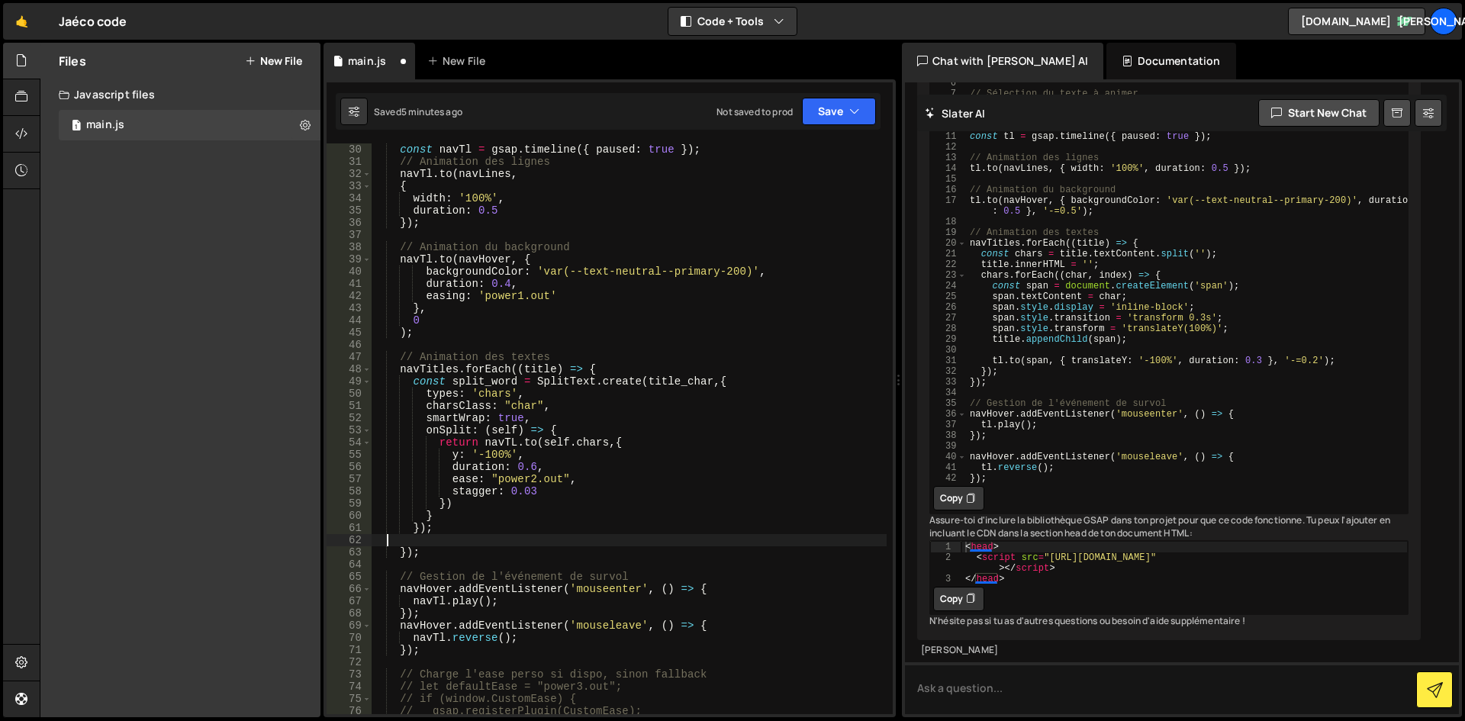
scroll to position [0, 0]
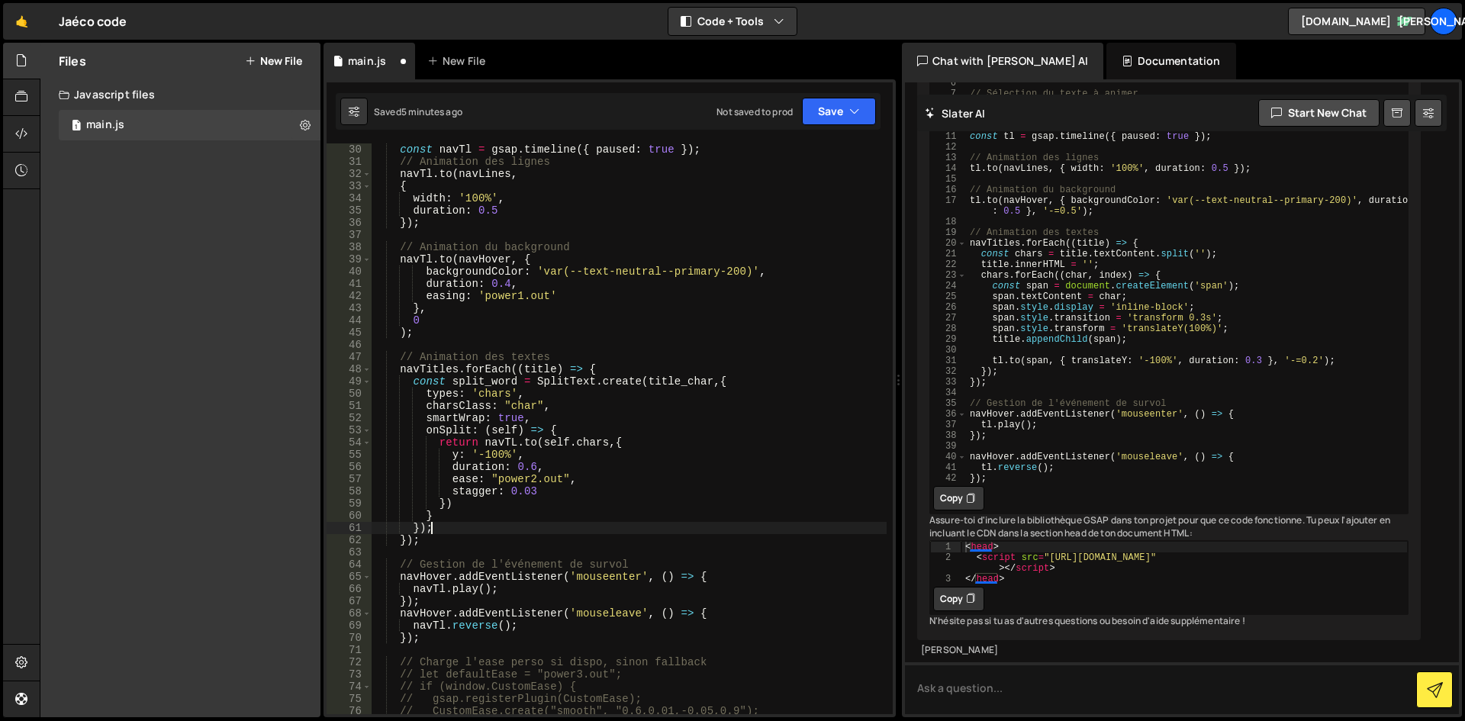
click at [462, 498] on div "const navTl = gsap . timeline ({ paused : true }) ; // Animation des lignes nav…" at bounding box center [629, 440] width 516 height 595
drag, startPoint x: 512, startPoint y: 383, endPoint x: 490, endPoint y: 382, distance: 22.2
click at [490, 382] on div "const navTl = gsap . timeline ({ paused : true }) ; // Animation des lignes nav…" at bounding box center [629, 440] width 516 height 595
type textarea "const split_char = SplitText.create(title_char,{"
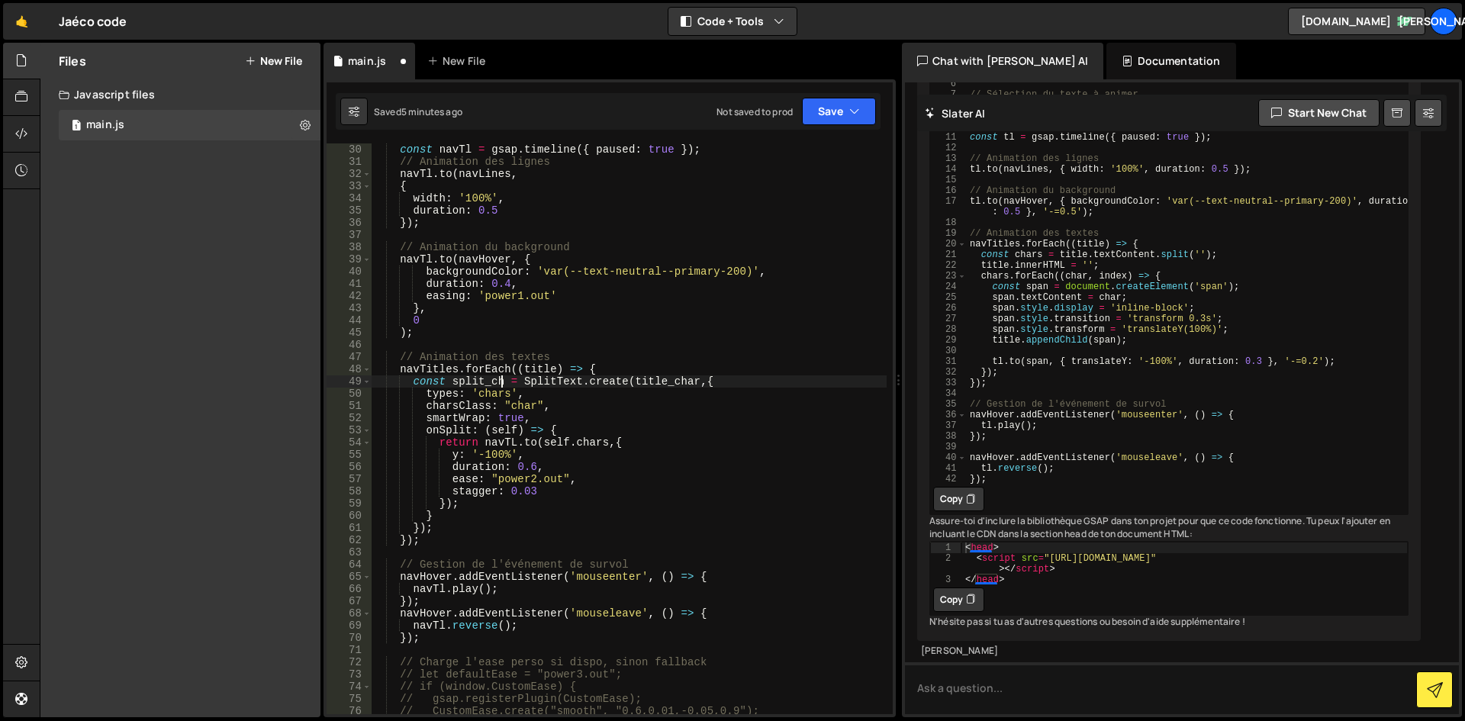
scroll to position [0, 9]
click at [562, 339] on div "const navTl = gsap . timeline ({ paused : true }) ; // Animation des lignes nav…" at bounding box center [629, 440] width 516 height 595
click at [574, 365] on div "const navTl = gsap . timeline ({ paused : true }) ; // Animation des lignes nav…" at bounding box center [629, 440] width 516 height 595
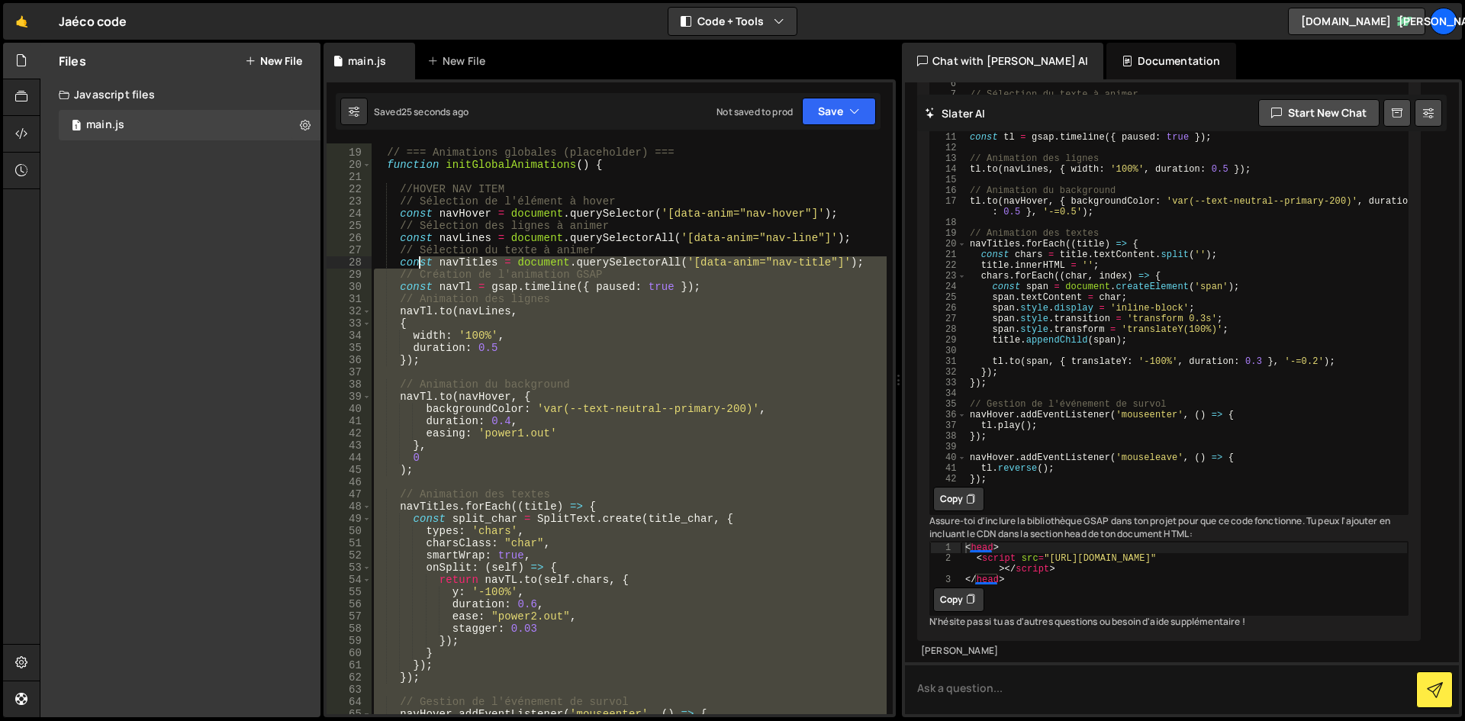
scroll to position [183, 0]
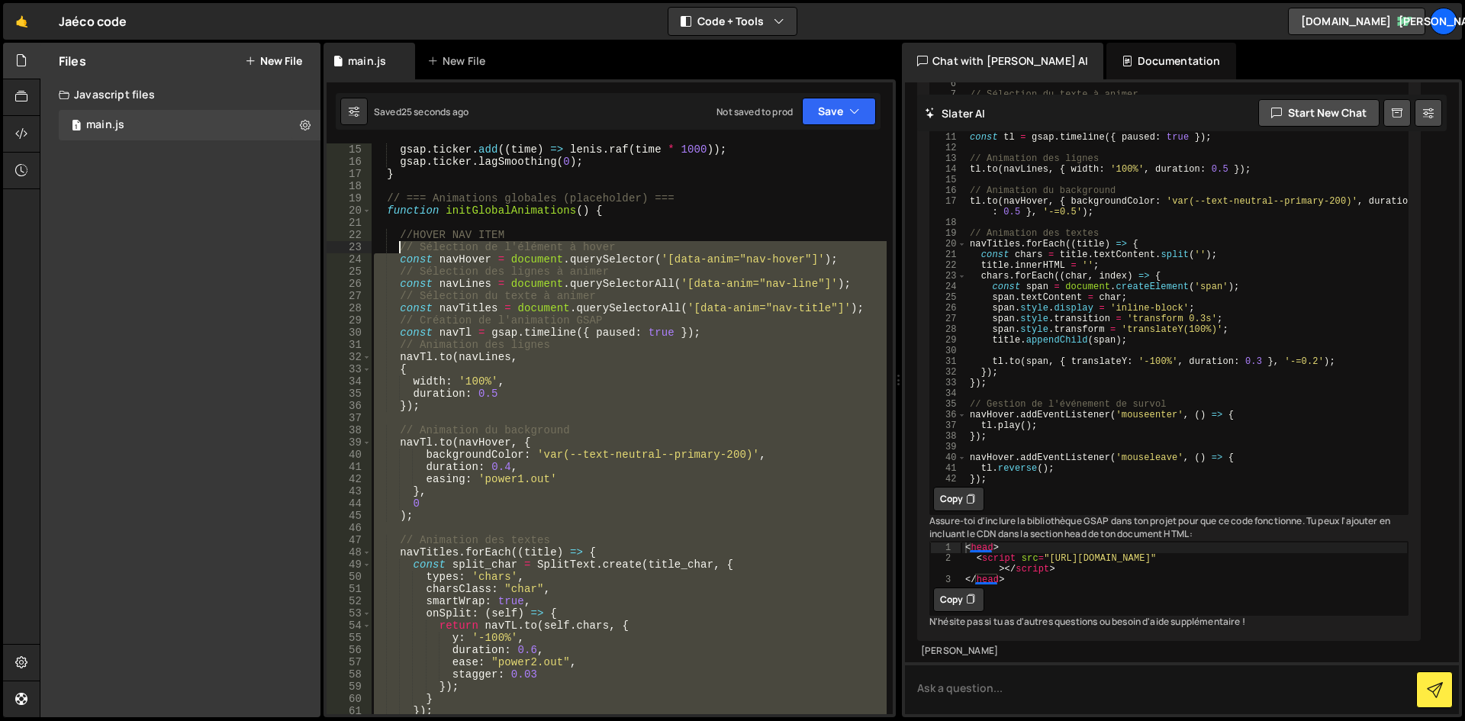
drag, startPoint x: 453, startPoint y: 642, endPoint x: 400, endPoint y: 249, distance: 396.6
click at [400, 249] on div "gsap . ticker . add (( time ) => lenis . raf ( time * 1000 )) ; gsap . ticker .…" at bounding box center [629, 440] width 516 height 595
click at [853, 258] on button "Debug" at bounding box center [846, 257] width 66 height 23
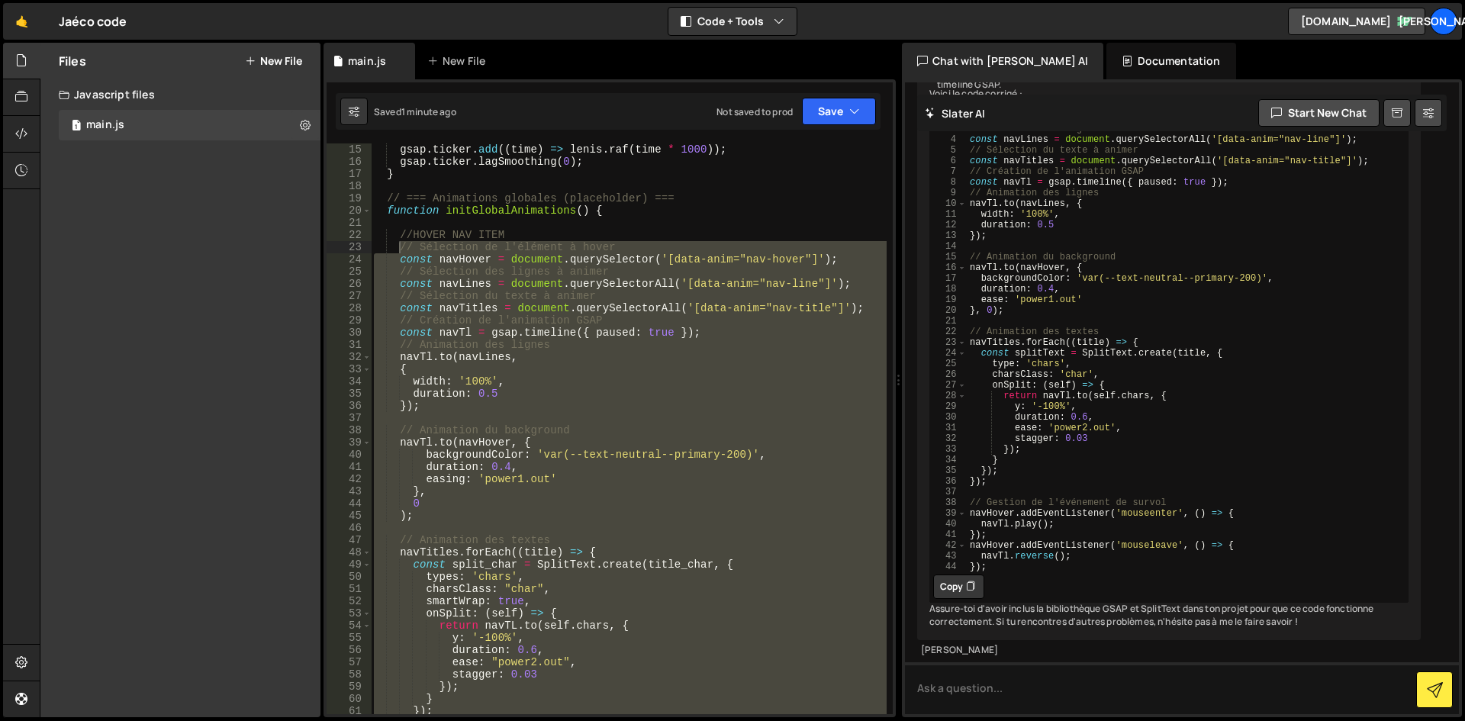
scroll to position [8058, 0]
click at [960, 599] on button "Copy" at bounding box center [958, 587] width 51 height 24
click at [442, 295] on div "gsap . ticker . add (( time ) => lenis . raf ( time * 1000 )) ; gsap . ticker .…" at bounding box center [629, 428] width 516 height 571
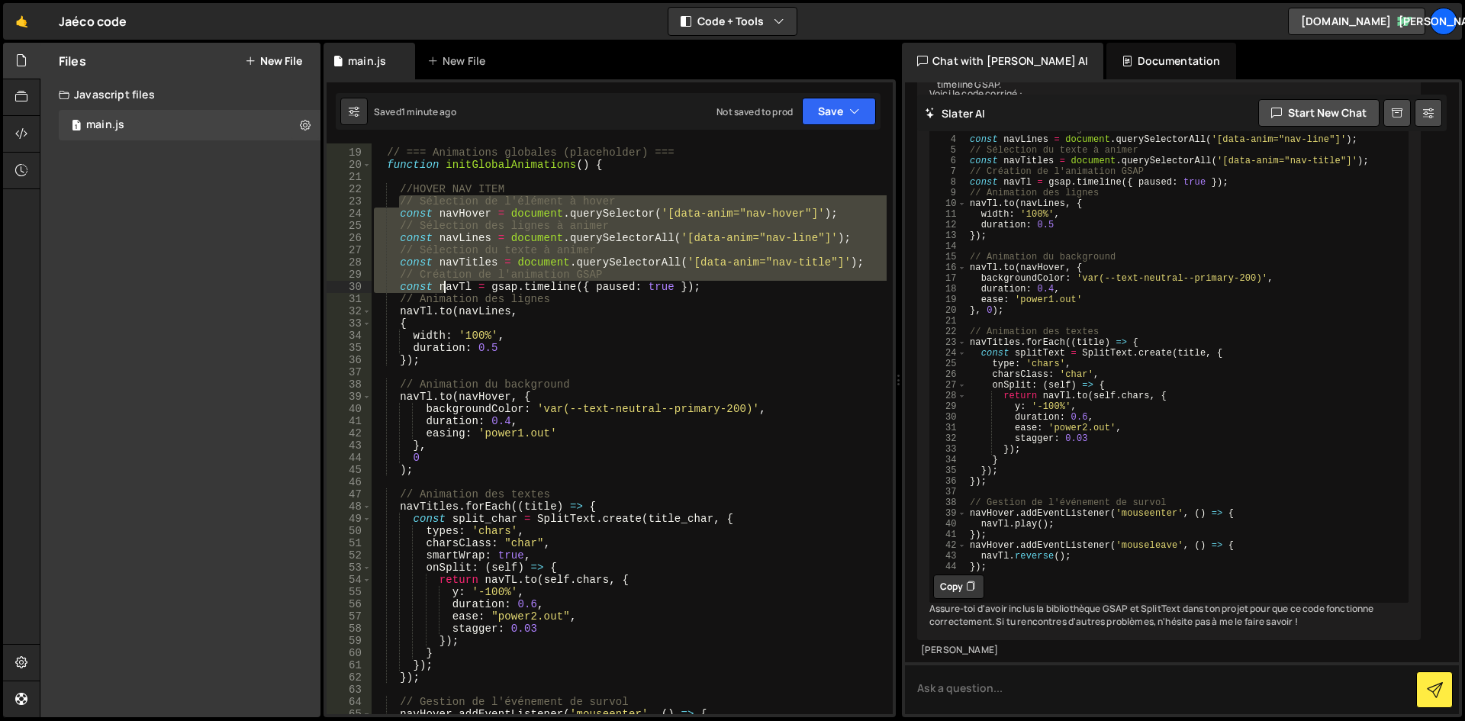
scroll to position [320, 0]
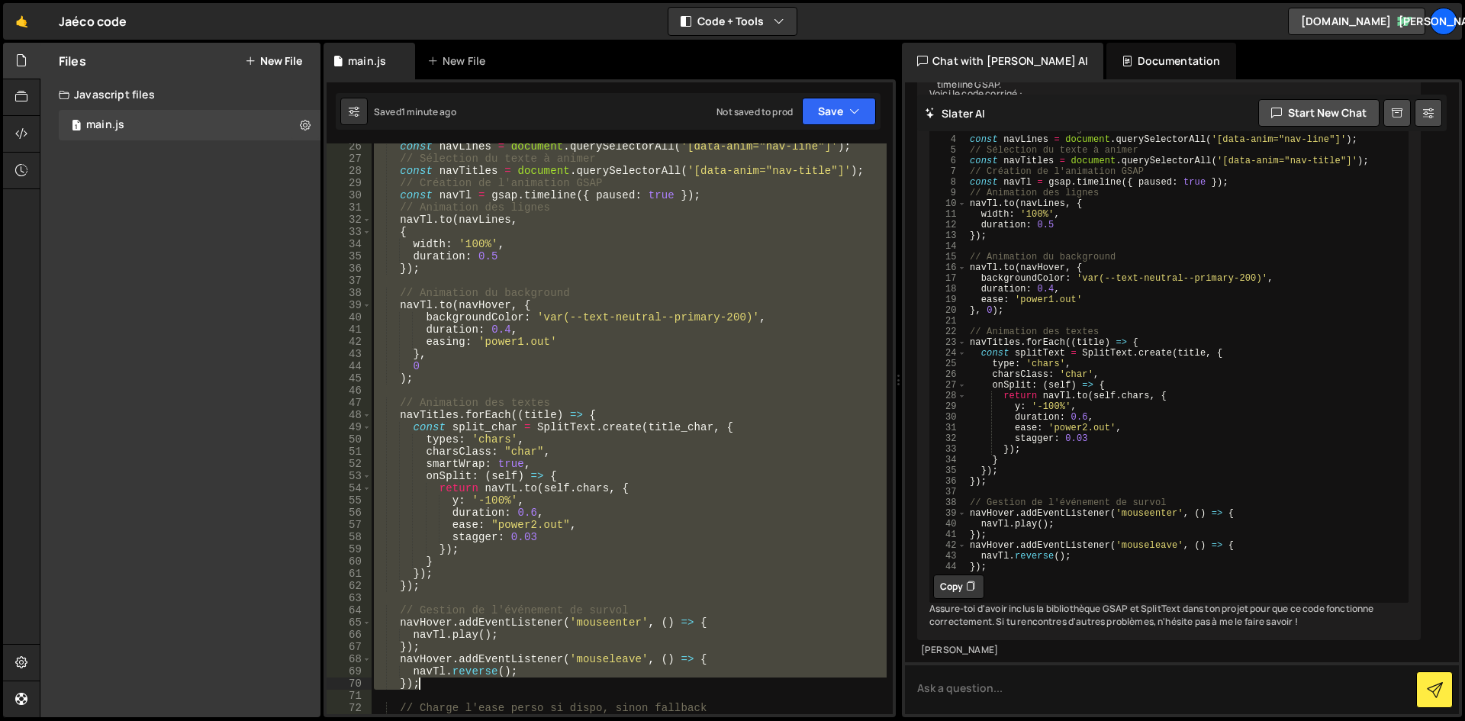
drag, startPoint x: 399, startPoint y: 249, endPoint x: 504, endPoint y: 684, distance: 448.2
click at [504, 684] on div "const navLines = document . querySelectorAll ( '[data-anim="nav-line"]' ) ; // …" at bounding box center [629, 437] width 516 height 595
paste textarea
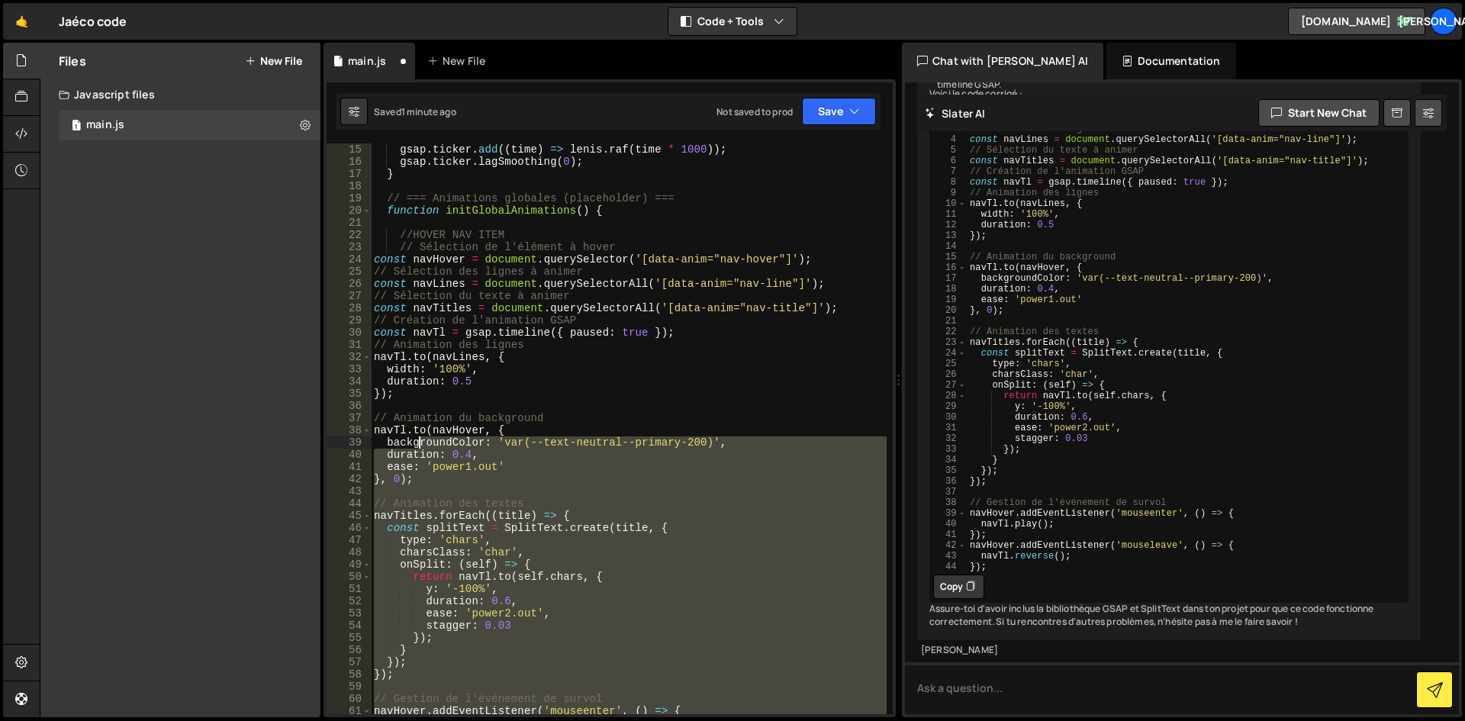
scroll to position [137, 0]
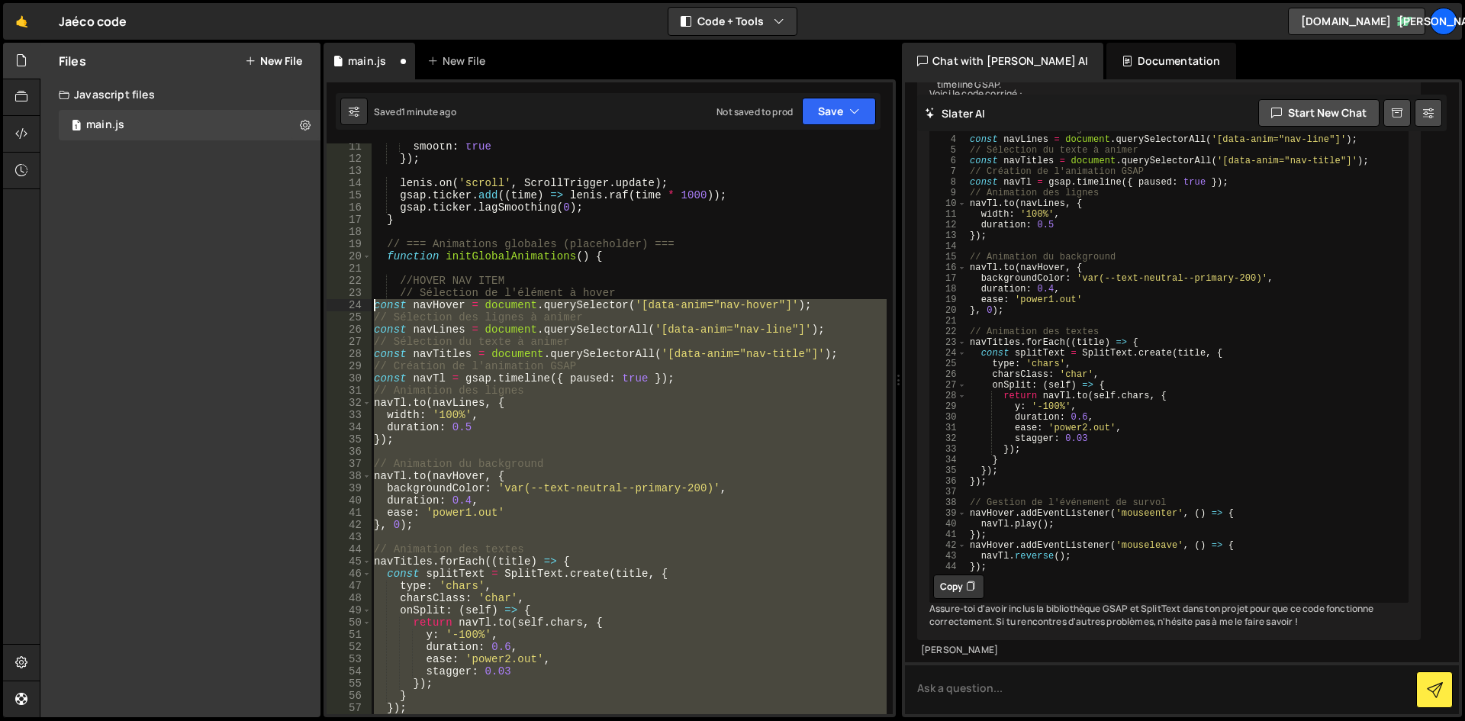
drag, startPoint x: 464, startPoint y: 635, endPoint x: 365, endPoint y: 302, distance: 347.1
click at [365, 302] on div "}); 11 12 13 14 15 16 17 18 19 20 21 22 23 24 25 26 27 28 29 30 31 32 33 34 35 …" at bounding box center [610, 428] width 566 height 571
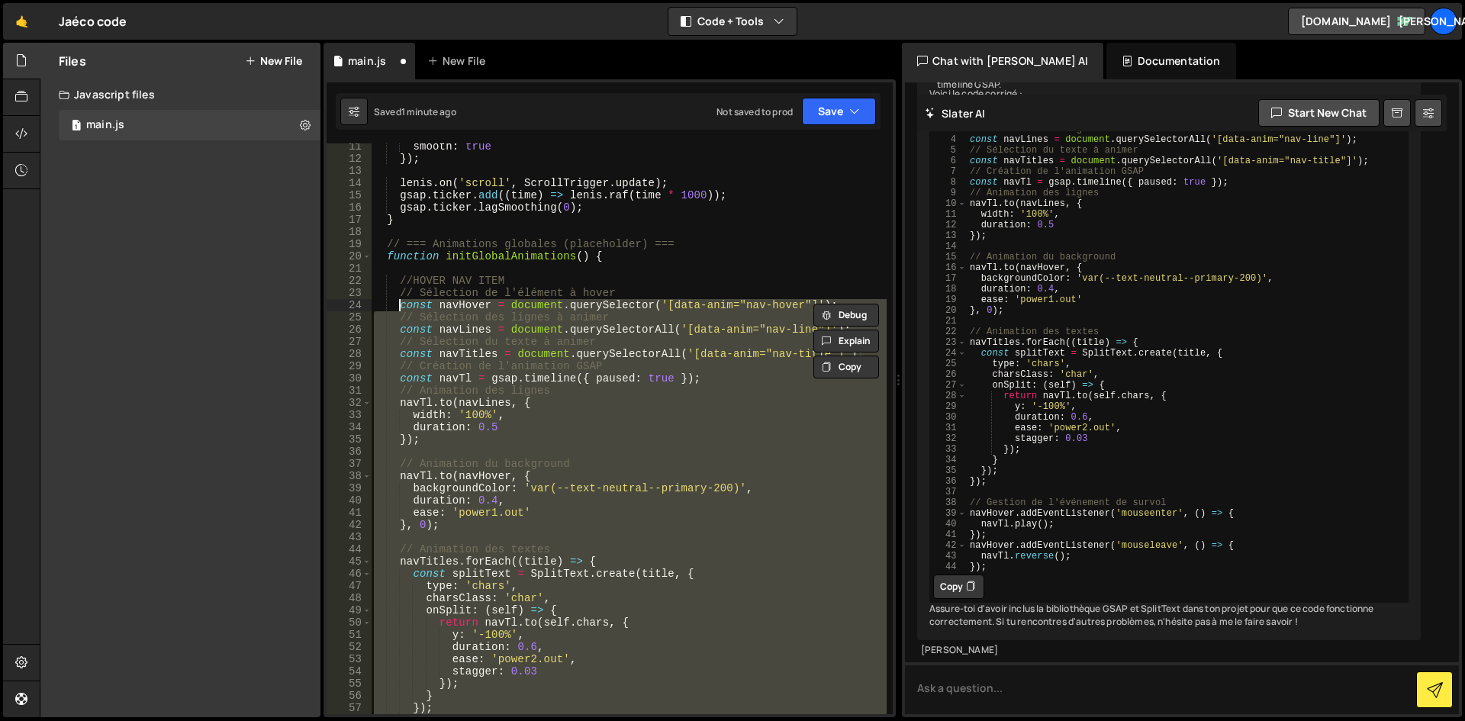
click at [515, 311] on div "smooth : true }) ; lenis . on ( 'scroll' , ScrollTrigger . update ) ; gsap . ti…" at bounding box center [629, 428] width 516 height 571
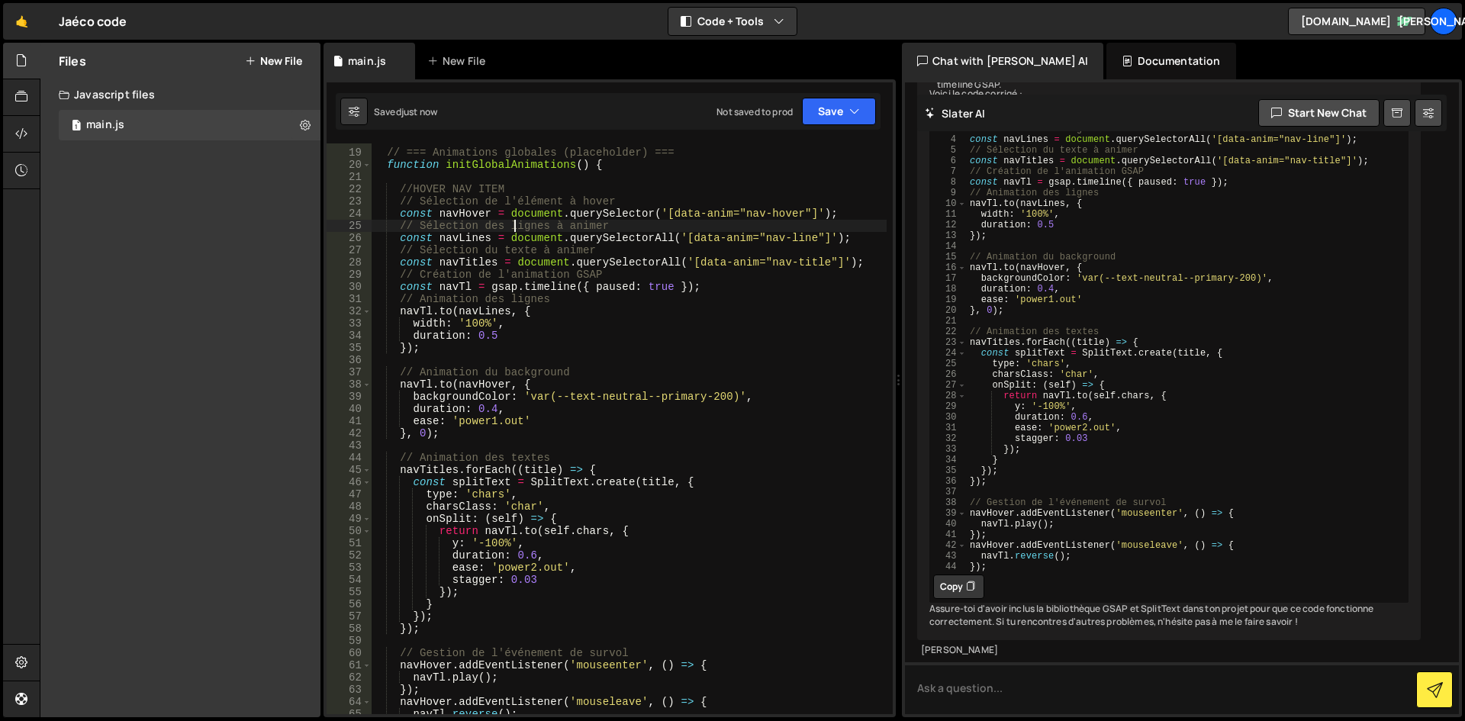
scroll to position [229, 0]
click at [531, 533] on div "// === Animations globales (placeholder) === function initGlobalAnimations ( ) …" at bounding box center [629, 431] width 516 height 595
click at [536, 533] on div "// === Animations globales (placeholder) === function initGlobalAnimations ( ) …" at bounding box center [629, 431] width 516 height 595
click at [441, 592] on div "// === Animations globales (placeholder) === function initGlobalAnimations ( ) …" at bounding box center [629, 431] width 516 height 595
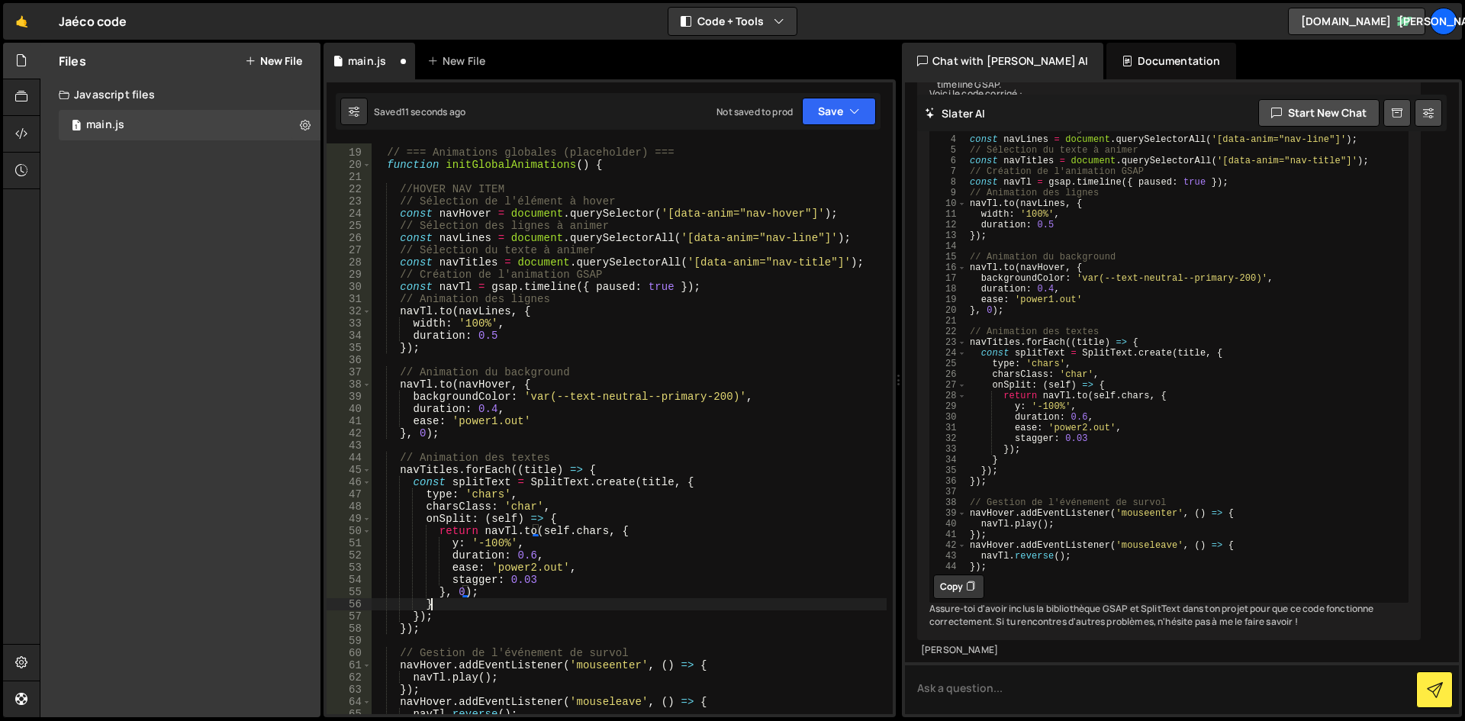
click at [507, 599] on div "// === Animations globales (placeholder) === function initGlobalAnimations ( ) …" at bounding box center [629, 431] width 516 height 595
click at [708, 397] on div "// === Animations globales (placeholder) === function initGlobalAnimations ( ) …" at bounding box center [629, 431] width 516 height 595
drag, startPoint x: 502, startPoint y: 542, endPoint x: 485, endPoint y: 542, distance: 17.5
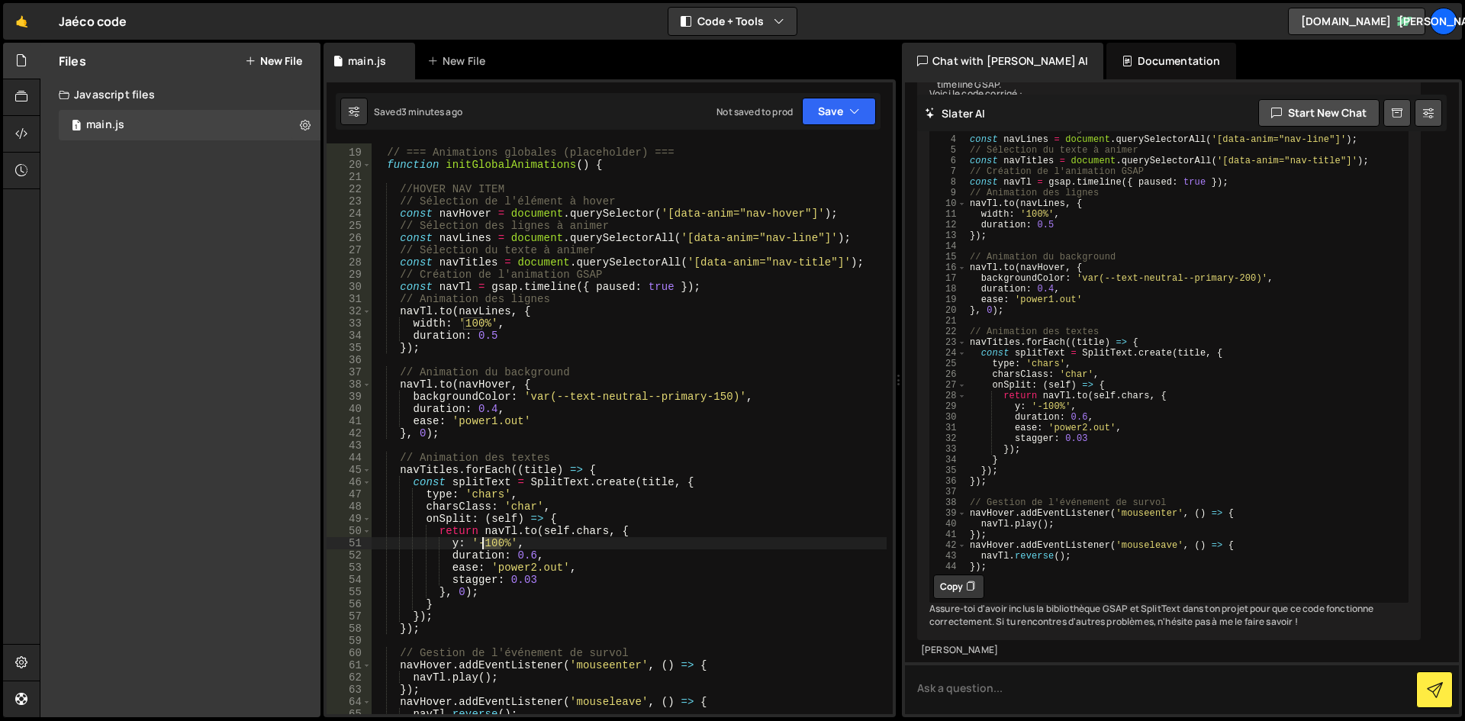
click at [485, 542] on div "// === Animations globales (placeholder) === function initGlobalAnimations ( ) …" at bounding box center [629, 431] width 516 height 595
click at [600, 517] on div "// === Animations globales (placeholder) === function initGlobalAnimations ( ) …" at bounding box center [629, 431] width 516 height 595
click at [529, 581] on div "// === Animations globales (placeholder) === function initGlobalAnimations ( ) …" at bounding box center [629, 431] width 516 height 595
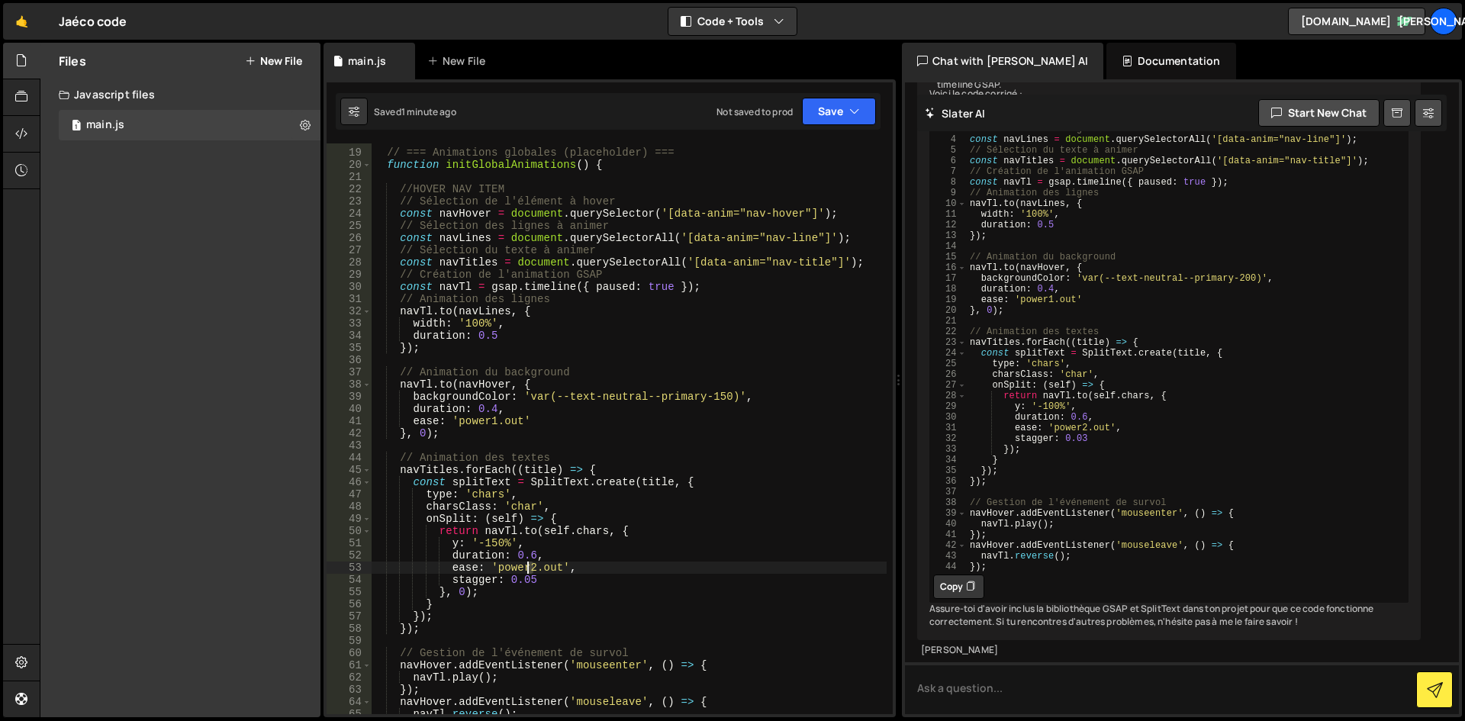
click at [530, 566] on div "// === Animations globales (placeholder) === function initGlobalAnimations ( ) …" at bounding box center [629, 431] width 516 height 595
click at [552, 568] on div "// === Animations globales (placeholder) === function initGlobalAnimations ( ) …" at bounding box center [629, 431] width 516 height 595
click at [533, 568] on div "// === Animations globales (placeholder) === function initGlobalAnimations ( ) …" at bounding box center [629, 431] width 516 height 595
drag, startPoint x: 561, startPoint y: 569, endPoint x: 495, endPoint y: 570, distance: 65.6
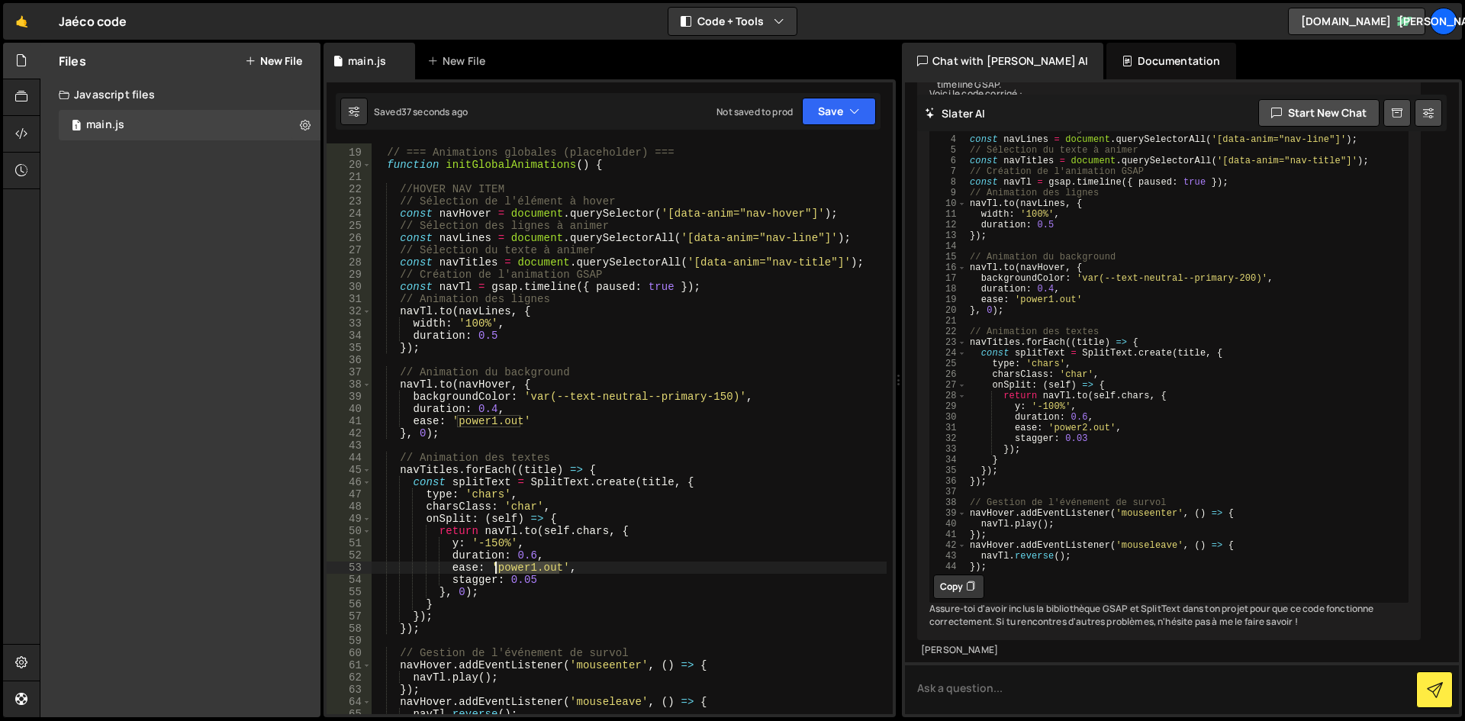
click at [495, 570] on div "// === Animations globales (placeholder) === function initGlobalAnimations ( ) …" at bounding box center [629, 431] width 516 height 595
paste textarea "back.out(1.4)"
click at [645, 552] on div "// === Animations globales (placeholder) === function initGlobalAnimations ( ) …" at bounding box center [629, 431] width 516 height 595
click at [527, 555] on div "// === Animations globales (placeholder) === function initGlobalAnimations ( ) …" at bounding box center [629, 431] width 516 height 595
click at [530, 555] on div "// === Animations globales (placeholder) === function initGlobalAnimations ( ) …" at bounding box center [629, 431] width 516 height 595
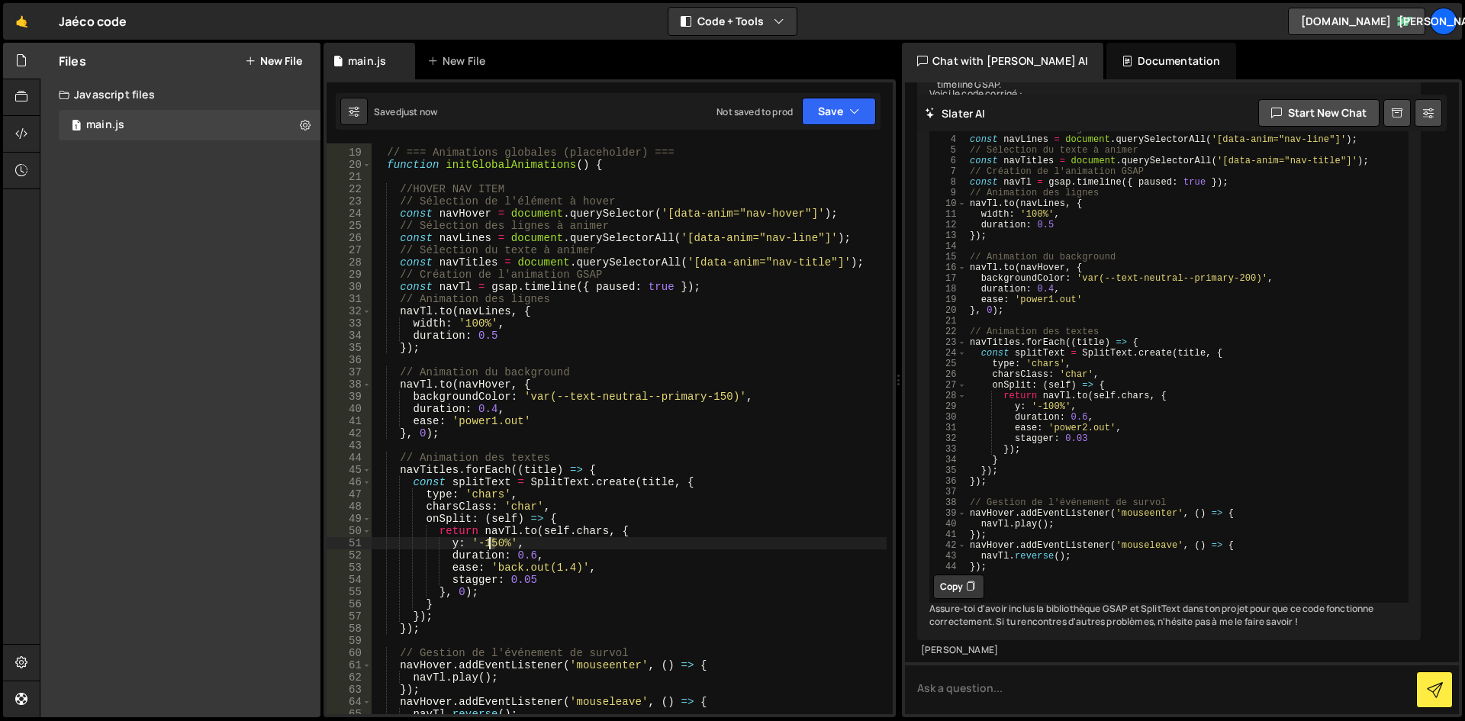
click at [489, 544] on div "// === Animations globales (placeholder) === function initGlobalAnimations ( ) …" at bounding box center [629, 431] width 516 height 595
click at [548, 553] on div "// === Animations globales (placeholder) === function initGlobalAnimations ( ) …" at bounding box center [629, 431] width 516 height 595
click at [490, 543] on div "// === Animations globales (placeholder) === function initGlobalAnimations ( ) …" at bounding box center [629, 431] width 516 height 595
click at [575, 542] on div "// === Animations globales (placeholder) === function initGlobalAnimations ( ) …" at bounding box center [629, 431] width 516 height 595
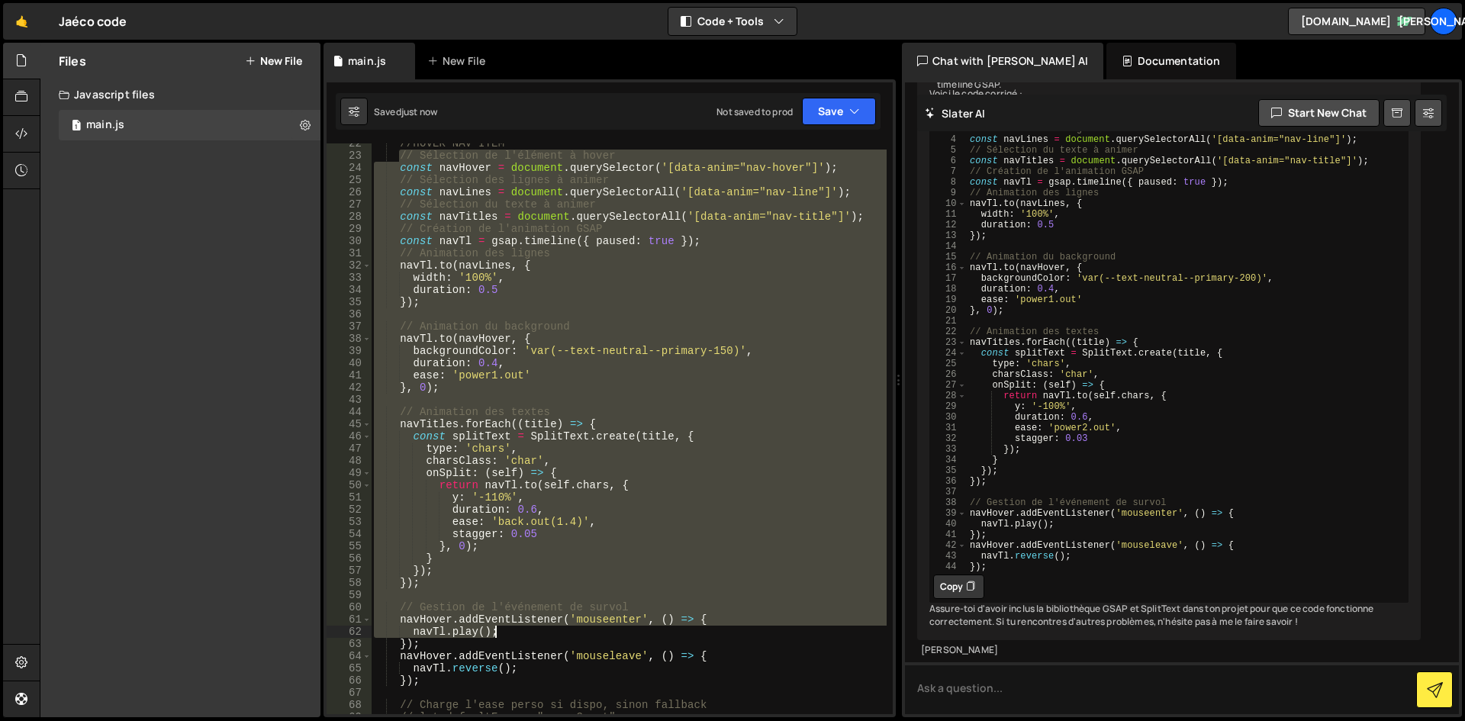
scroll to position [275, 0]
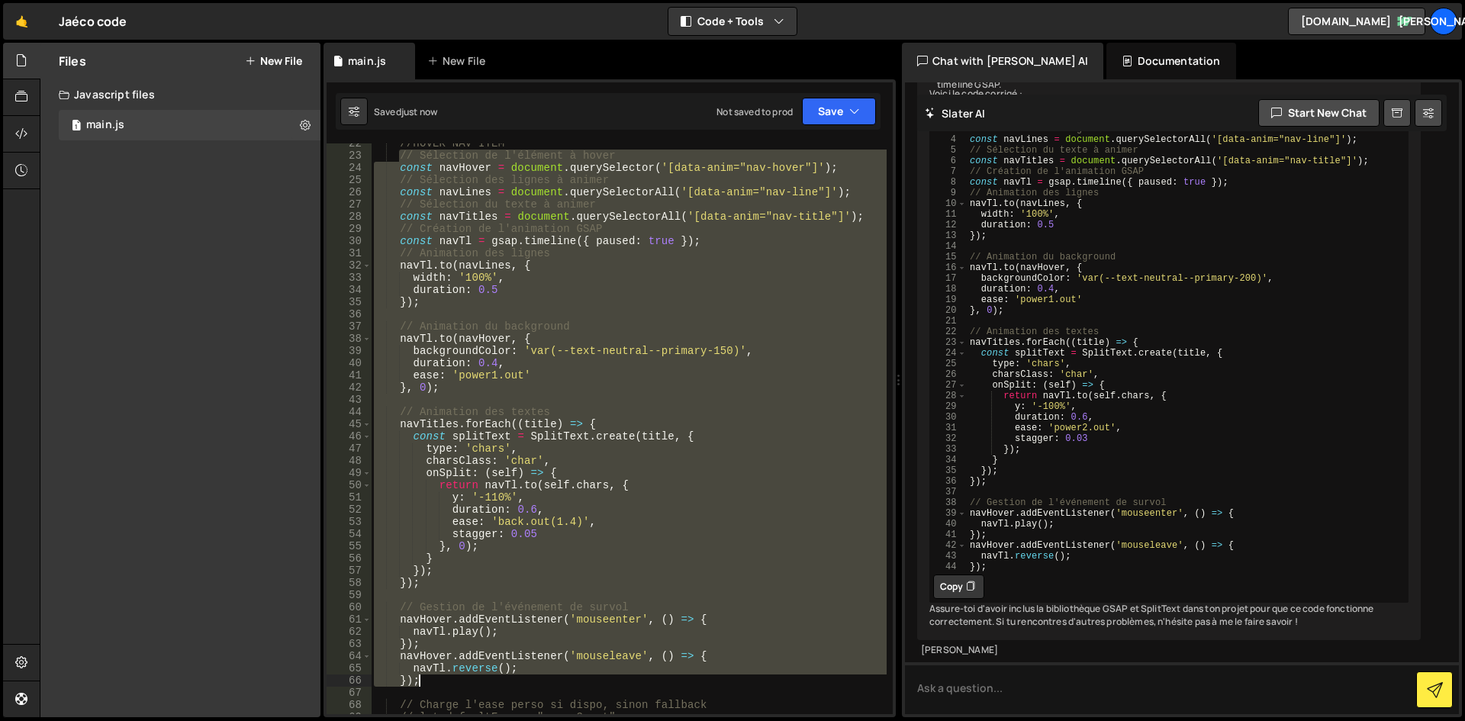
drag, startPoint x: 399, startPoint y: 198, endPoint x: 520, endPoint y: 682, distance: 499.5
click at [520, 682] on div "//HOVER NAV ITEM // Sélection de l'élément à hover const navHover = document . …" at bounding box center [629, 434] width 516 height 595
type textarea "navTl.reverse(); });"
click at [851, 221] on button "Copy" at bounding box center [846, 217] width 66 height 23
click at [1001, 694] on textarea at bounding box center [1182, 688] width 554 height 52
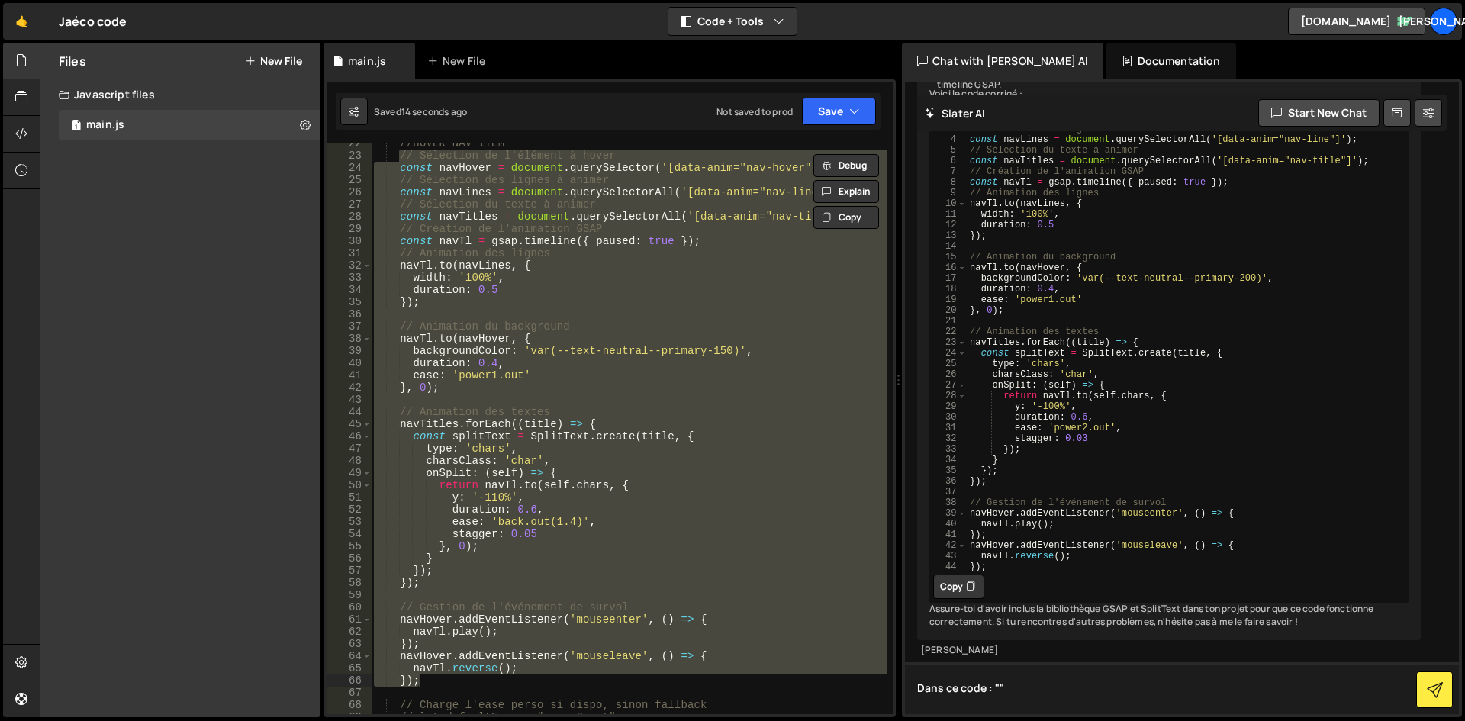
paste textarea "// Loremipsu do s'ametcon a elits doeiu temPorin = utlabore.etdolOremagna('[ali…"
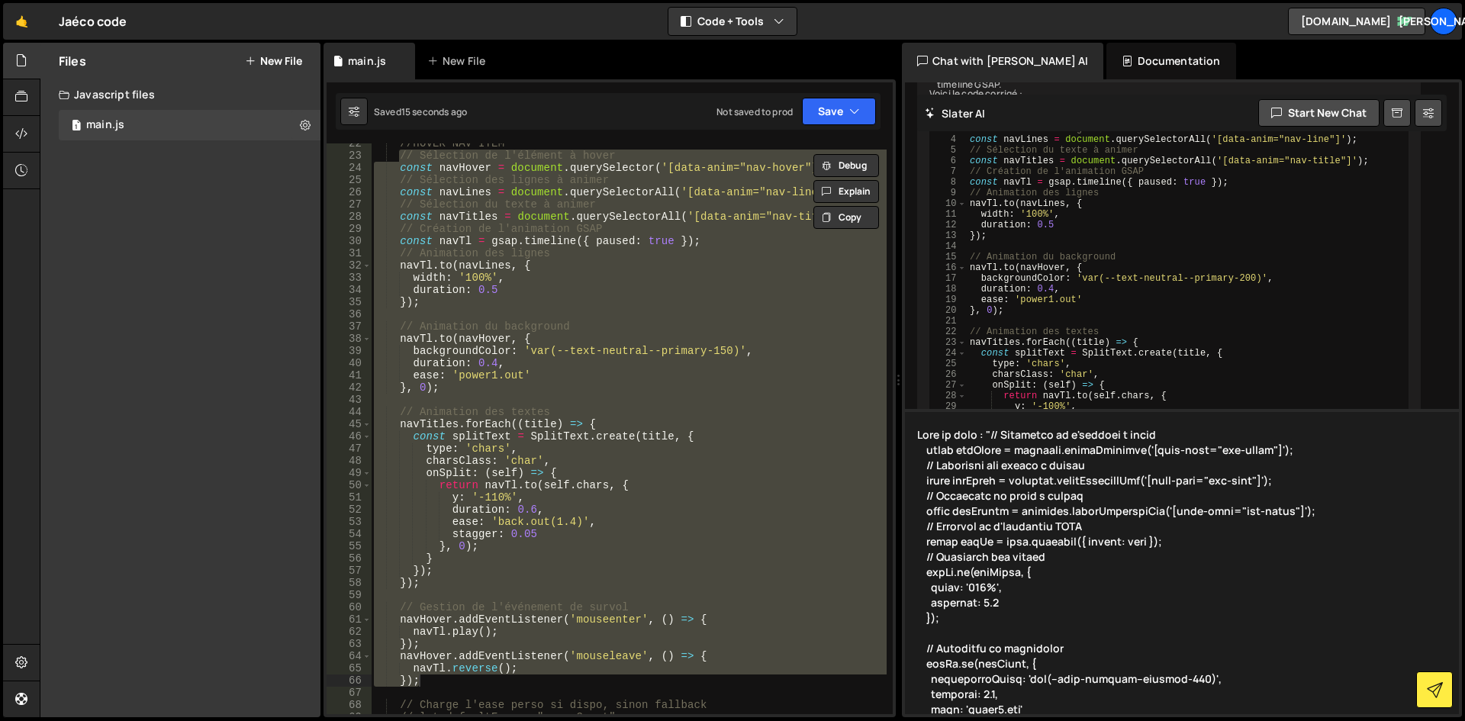
scroll to position [384, 0]
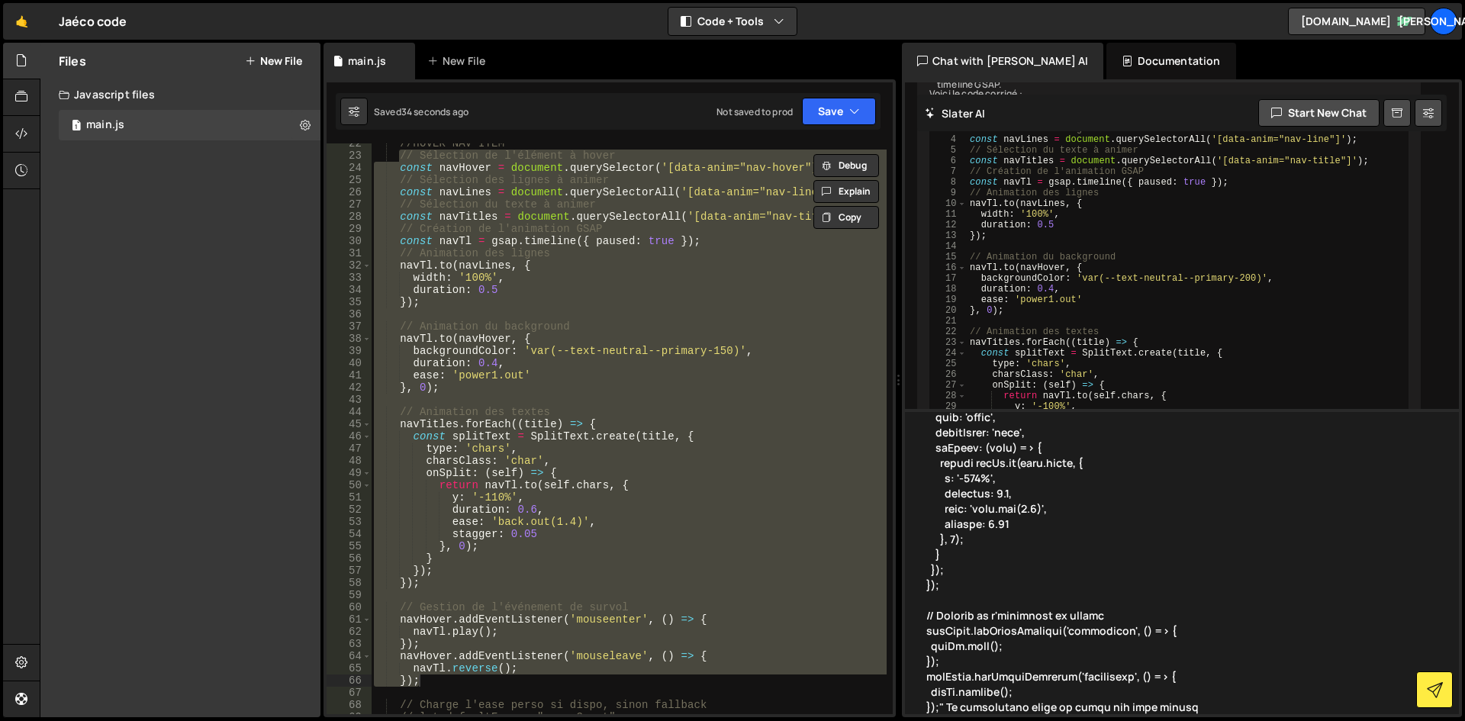
click at [1197, 705] on textarea at bounding box center [1182, 561] width 554 height 305
click at [1108, 708] on textarea at bounding box center [1182, 561] width 554 height 305
click at [1349, 703] on textarea at bounding box center [1182, 561] width 554 height 305
drag, startPoint x: 1392, startPoint y: 708, endPoint x: 1416, endPoint y: 716, distance: 25.1
click at [1416, 716] on div "[PERSON_NAME] AI Start new chat j'aimerais faire une animation GSAP qui constru…" at bounding box center [1182, 398] width 560 height 638
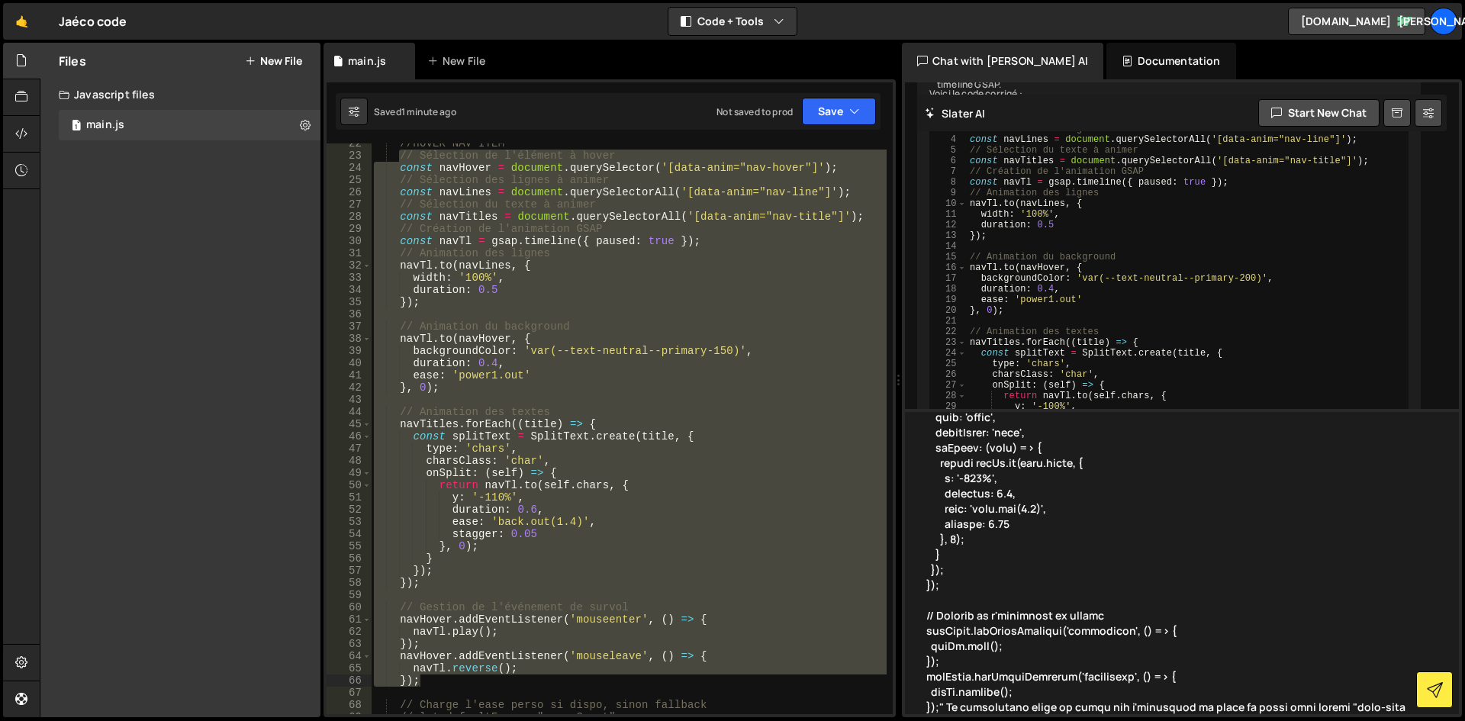
click at [1396, 710] on textarea at bounding box center [1182, 561] width 554 height 305
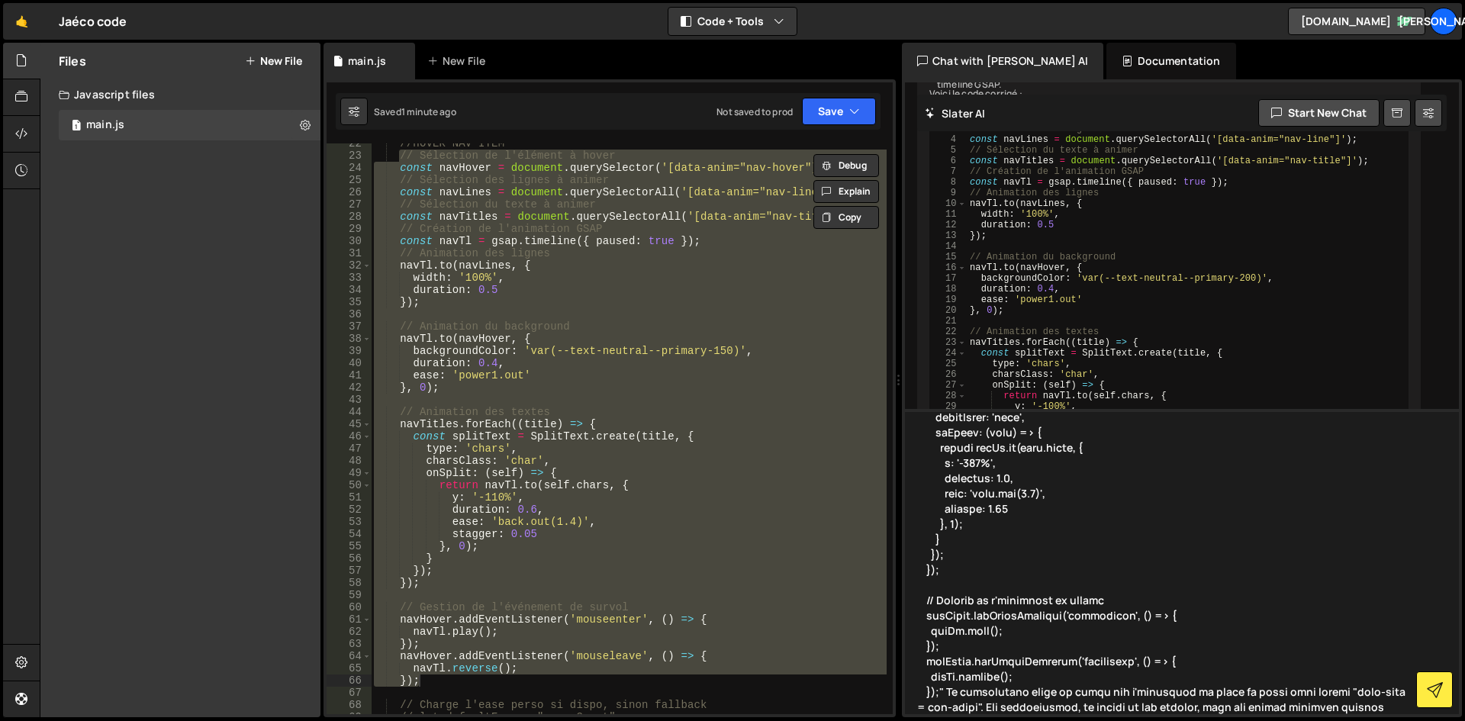
scroll to position [414, 0]
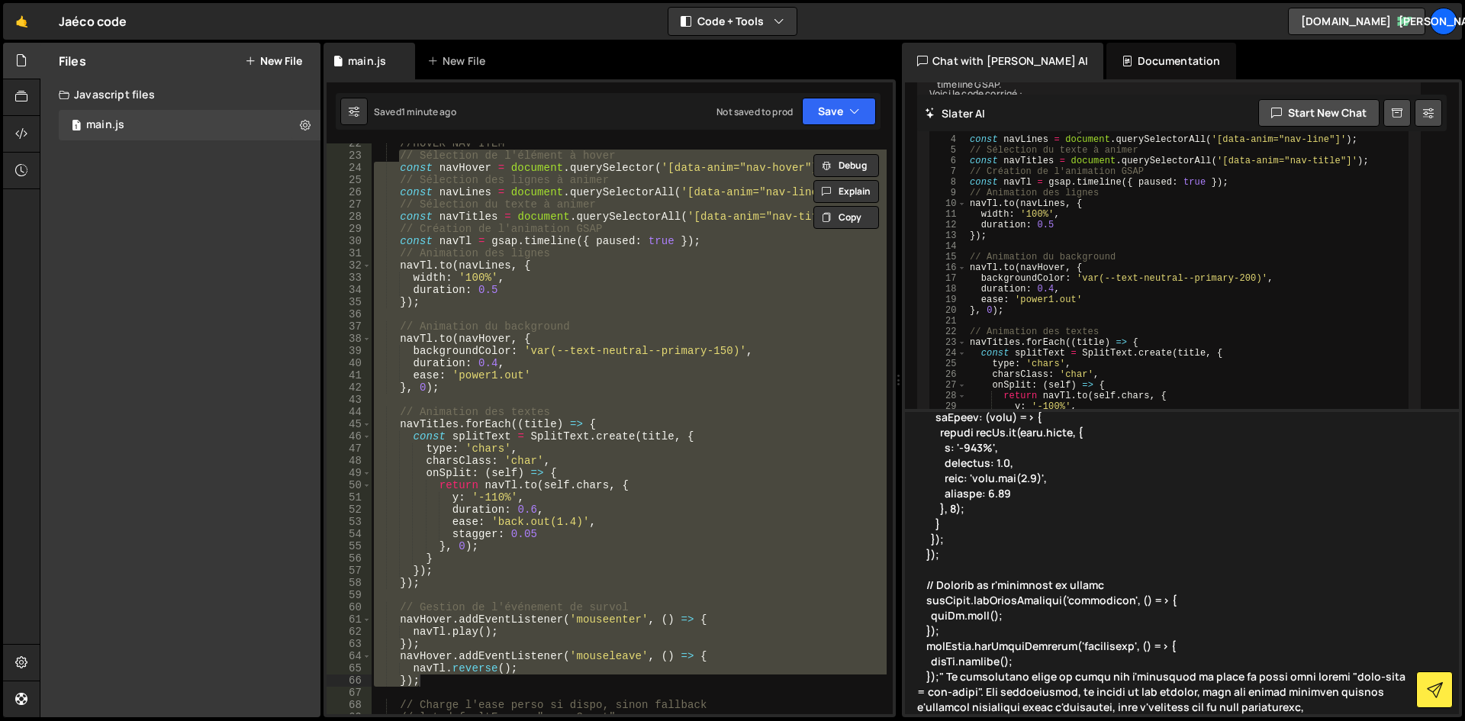
type textarea "Lore ip dolo : "// Sitametco ad e'seddoei t incid utlab etdOlore = magnaali.eni…"
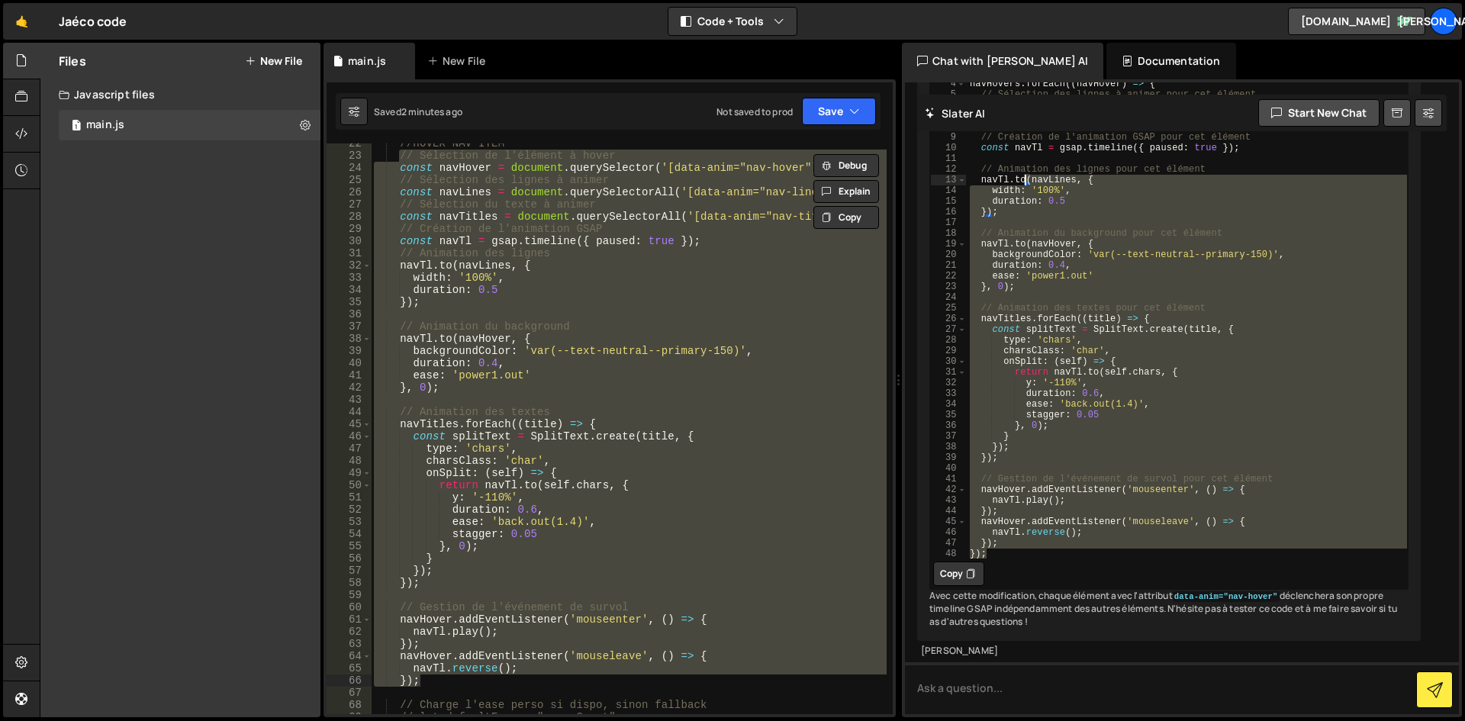
scroll to position [9154, 0]
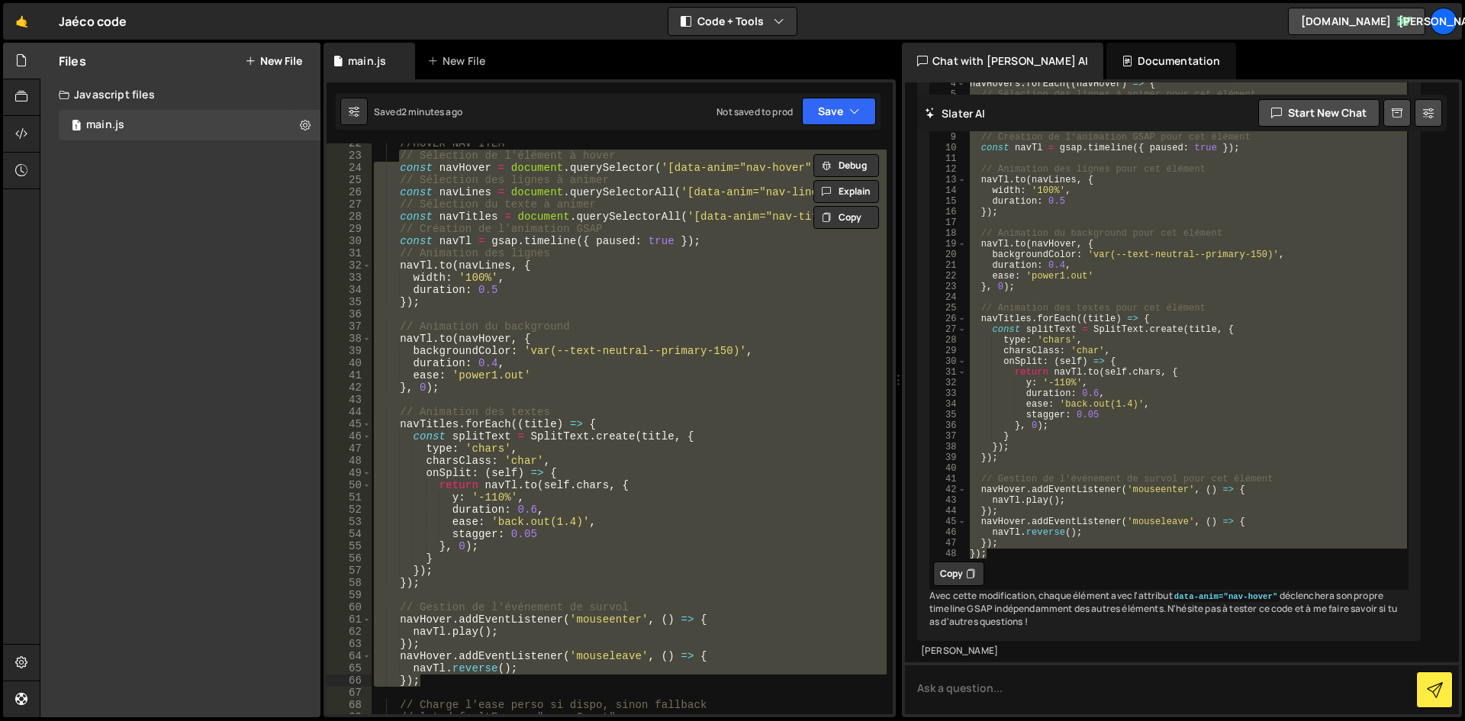
drag, startPoint x: 1037, startPoint y: 559, endPoint x: 971, endPoint y: 362, distance: 207.0
click at [971, 362] on div "// Sélection de tous les éléments à hover const navHovers = document . querySel…" at bounding box center [1187, 313] width 442 height 534
type textarea "// Sélection de tous les éléments à hover const navHovers = document.querySelec…"
click at [475, 555] on div "//HOVER NAV ITEM // Sélection de l'élément à hover const navHover = document . …" at bounding box center [629, 428] width 516 height 571
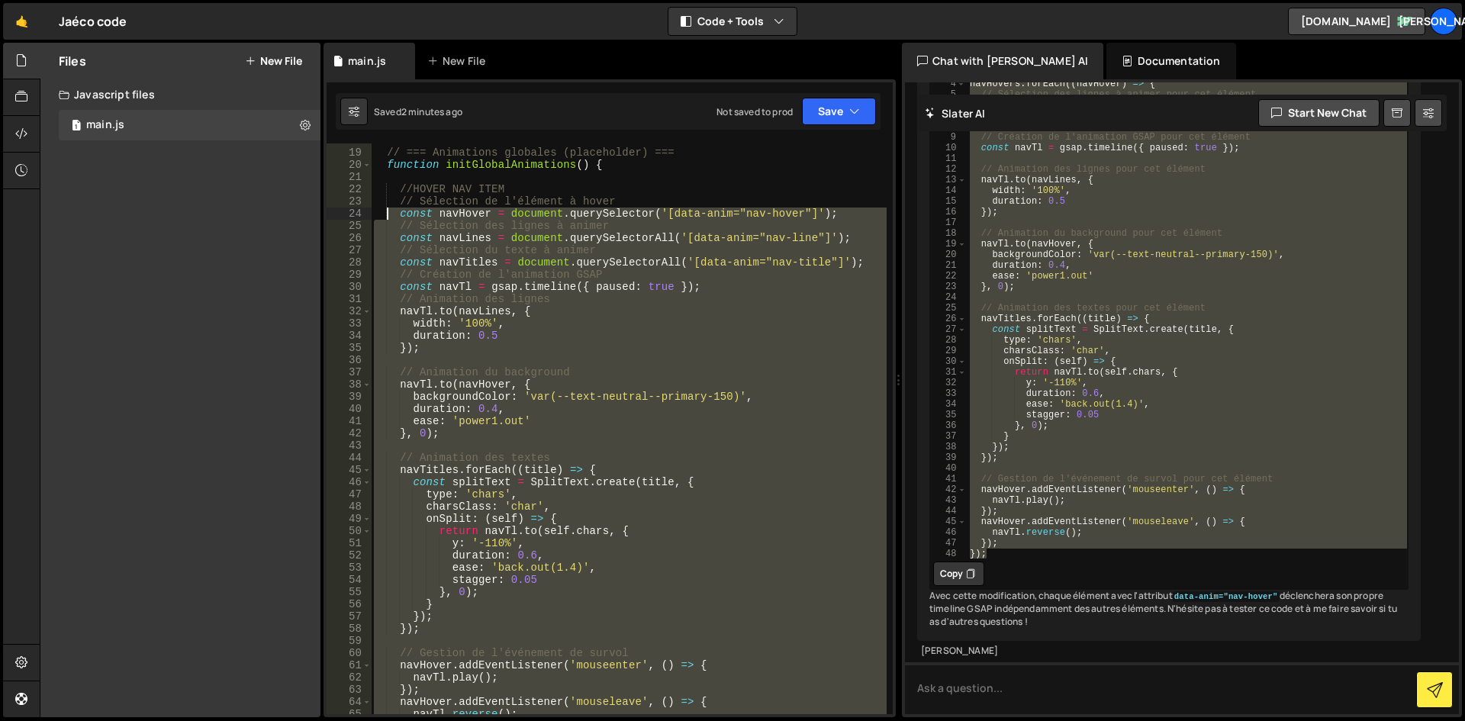
scroll to position [229, 0]
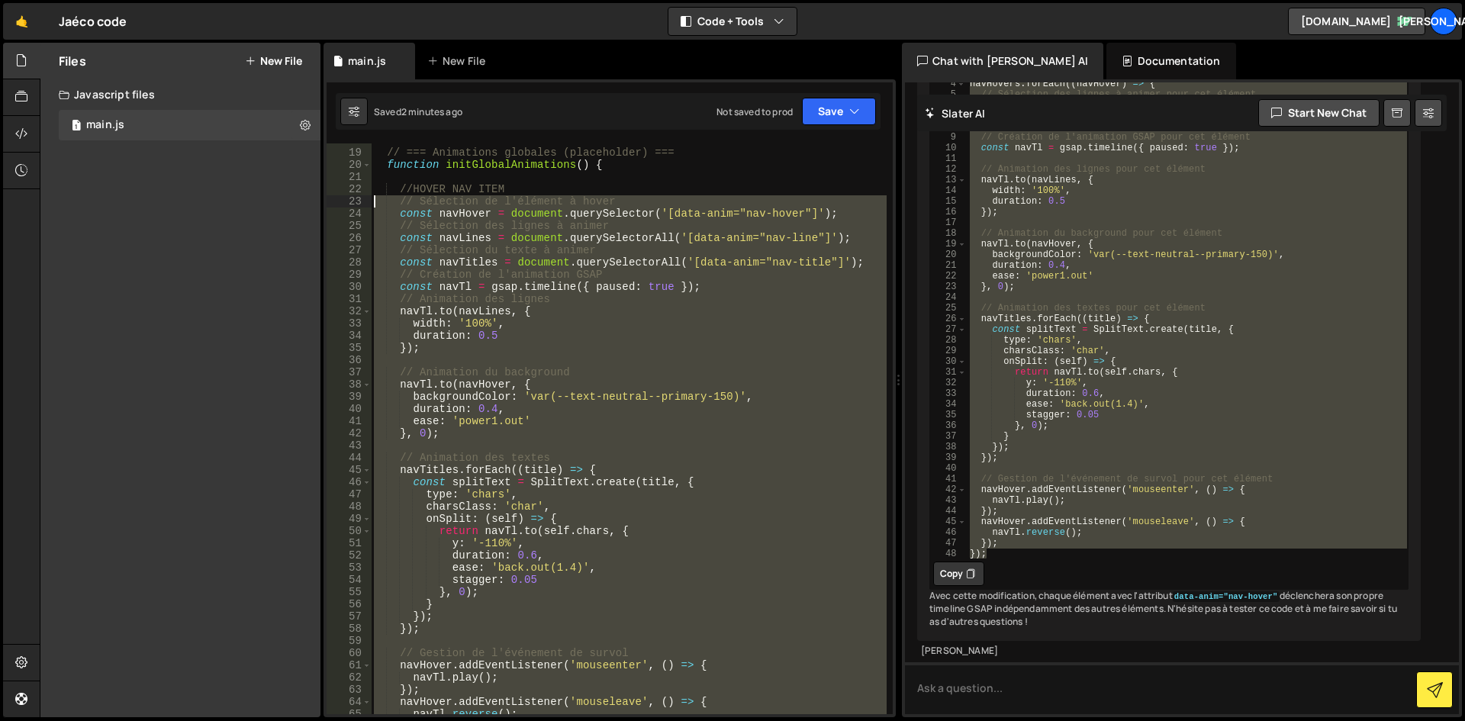
drag, startPoint x: 432, startPoint y: 681, endPoint x: 375, endPoint y: 205, distance: 478.8
click at [375, 205] on div "// === Animations globales (placeholder) === function initGlobalAnimations ( ) …" at bounding box center [629, 431] width 516 height 595
paste textarea "}"
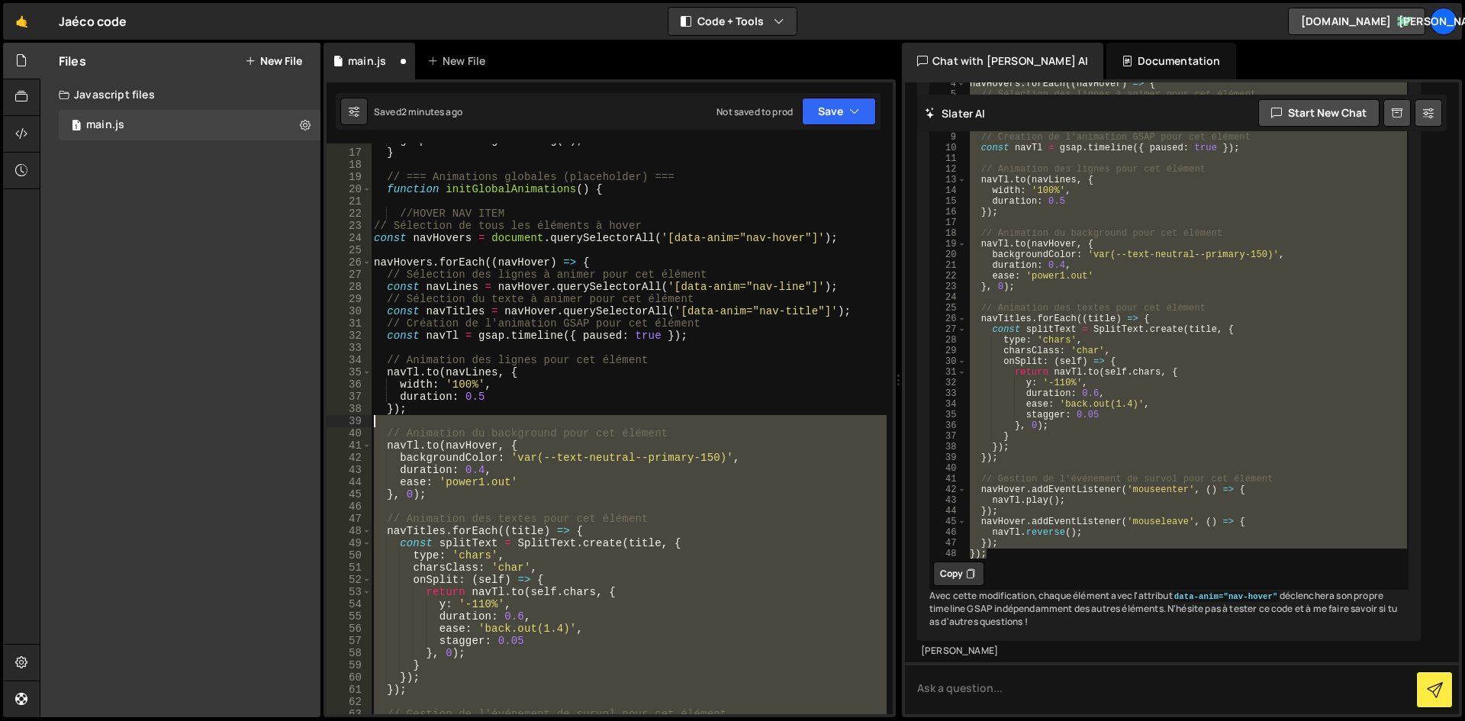
scroll to position [204, 0]
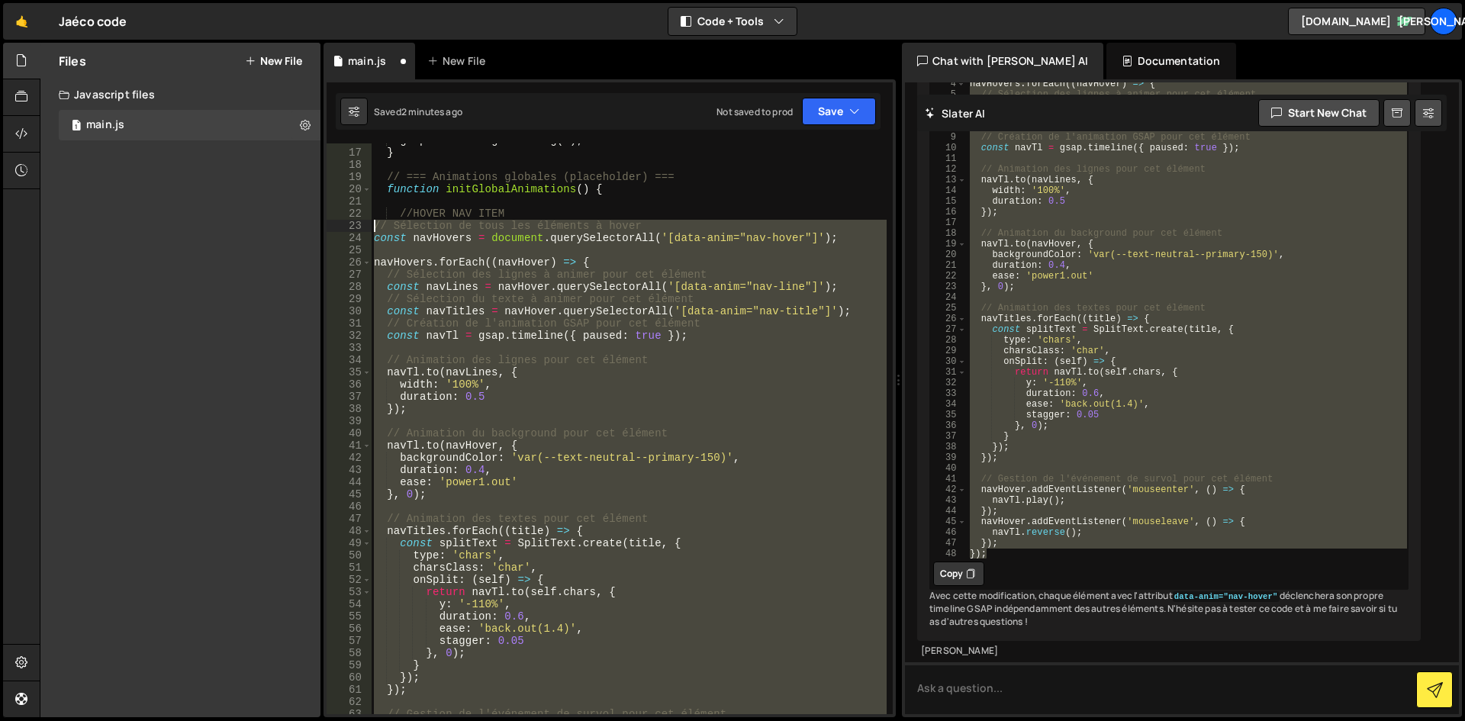
drag, startPoint x: 429, startPoint y: 713, endPoint x: 371, endPoint y: 228, distance: 488.0
click at [371, 228] on div "}); 16 17 18 19 20 21 22 23 24 25 26 27 28 29 30 31 32 33 34 35 36 37 38 39 40 …" at bounding box center [610, 428] width 566 height 571
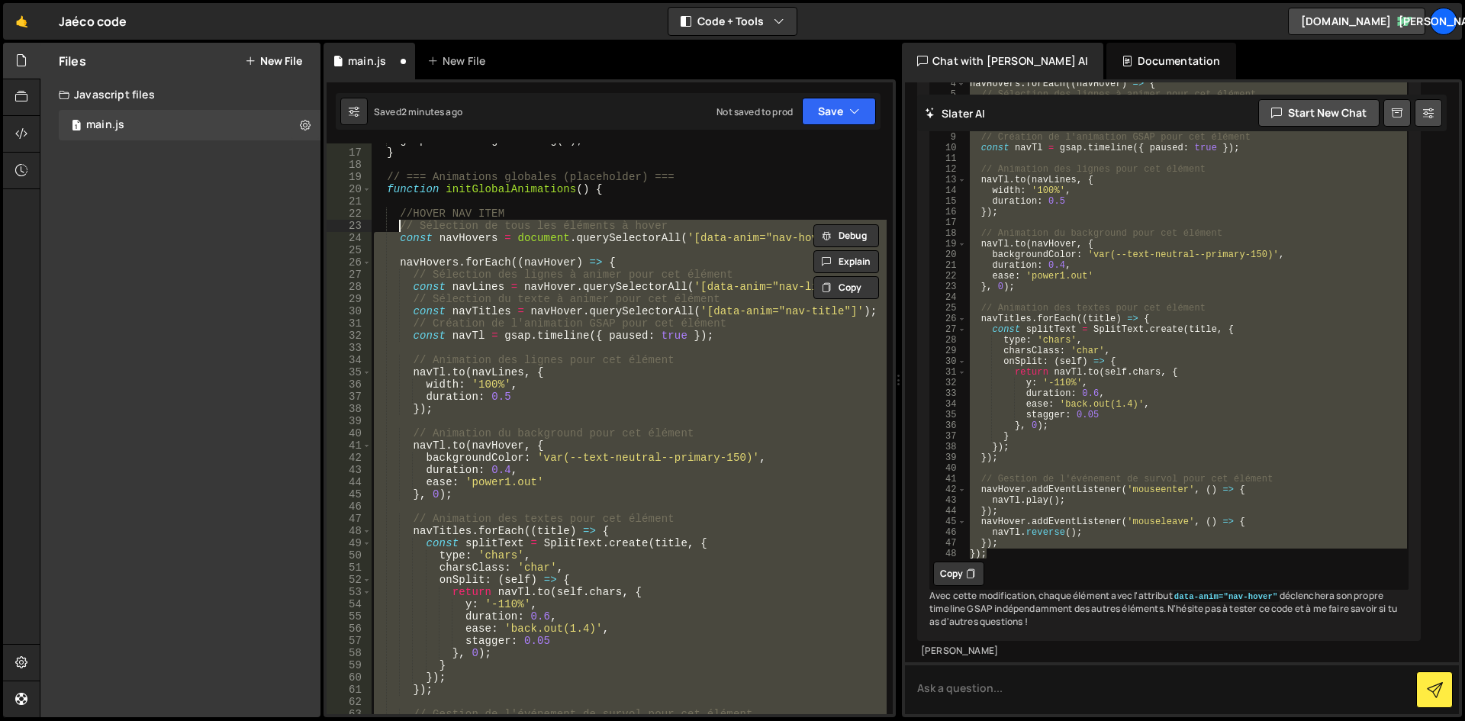
click at [613, 332] on div "gsap . ticker . lagSmoothing ( 0 ) ; } // === Animations globales (placeholder)…" at bounding box center [629, 428] width 516 height 571
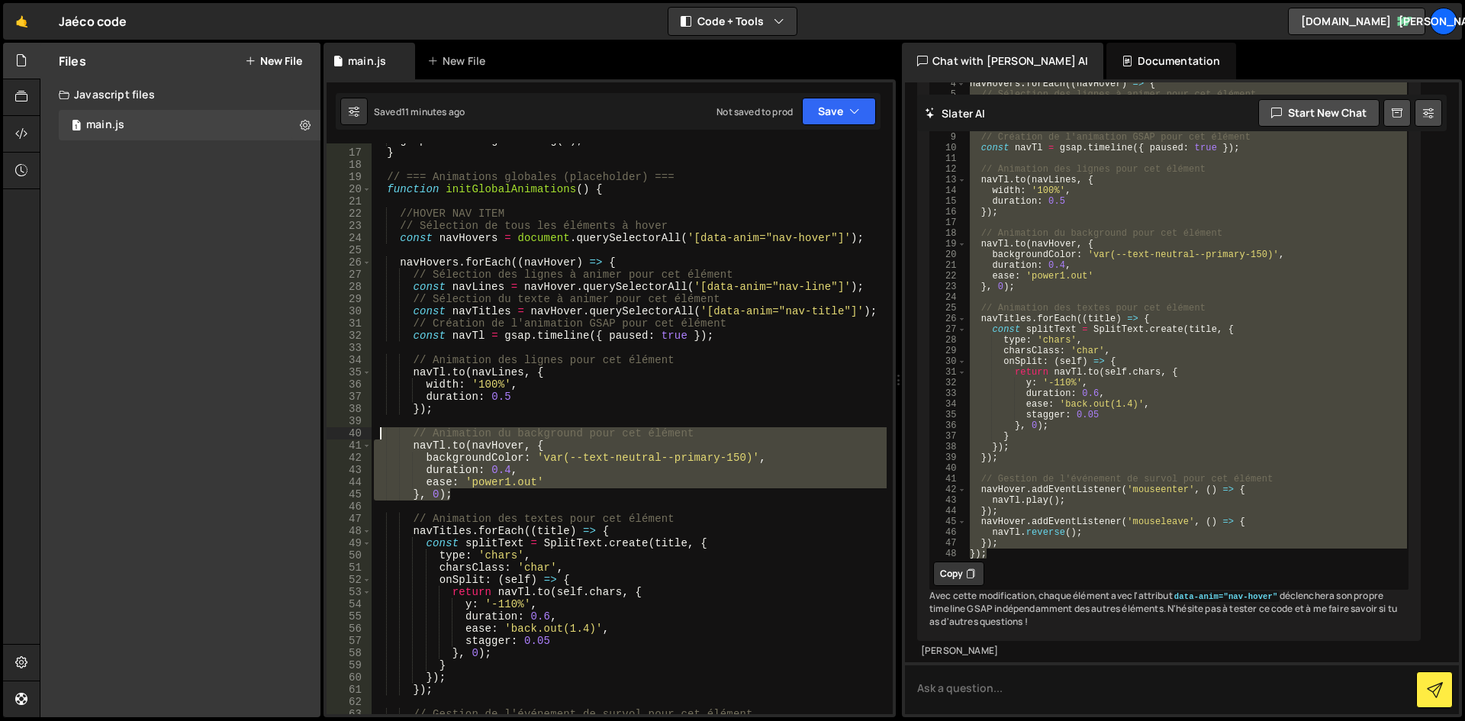
drag, startPoint x: 481, startPoint y: 498, endPoint x: 382, endPoint y: 431, distance: 119.8
click at [382, 431] on div "gsap . ticker . lagSmoothing ( 0 ) ; } // === Animations globales (placeholder)…" at bounding box center [629, 431] width 516 height 595
click at [385, 436] on div "gsap . ticker . lagSmoothing ( 0 ) ; } // === Animations globales (placeholder)…" at bounding box center [629, 428] width 516 height 571
type textarea "// // Animation du background pour cet élément"
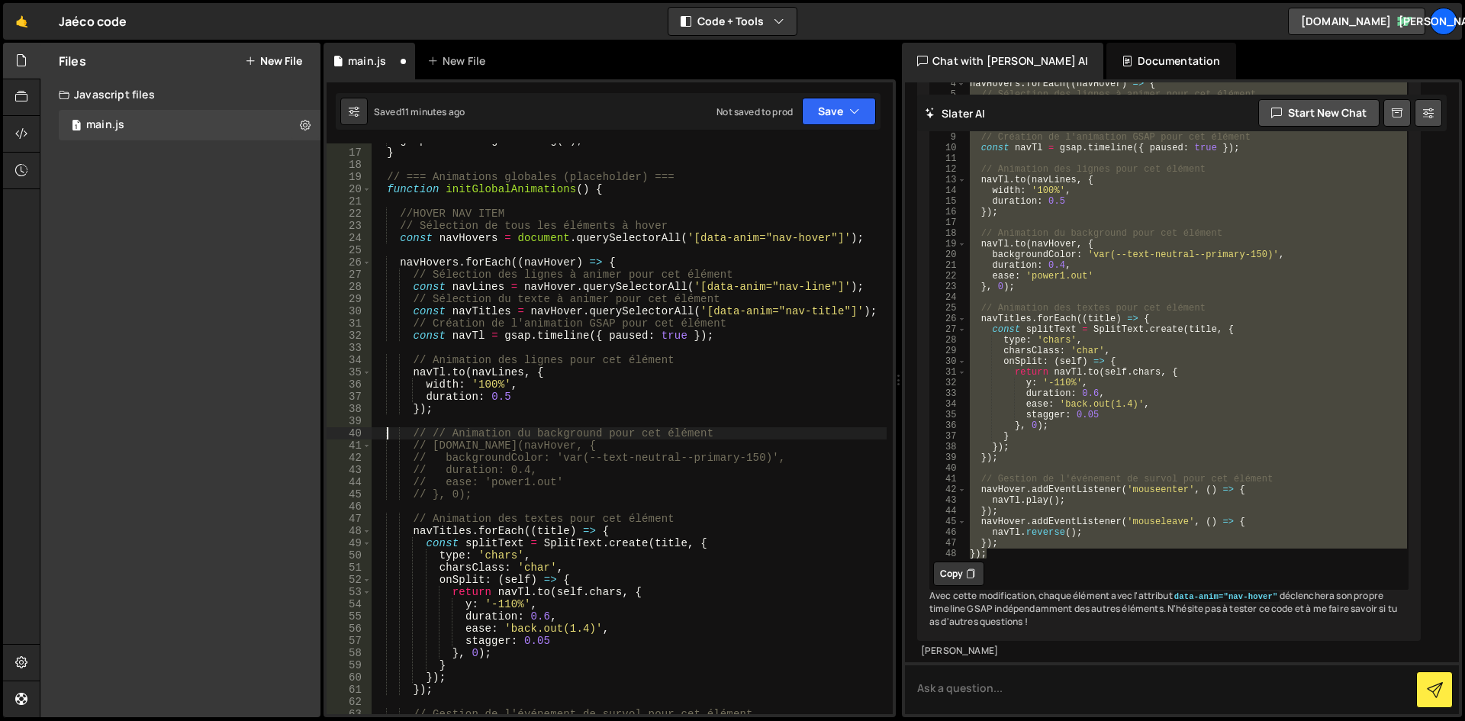
click at [391, 426] on div "gsap . ticker . lagSmoothing ( 0 ) ; } // === Animations globales (placeholder)…" at bounding box center [629, 431] width 516 height 595
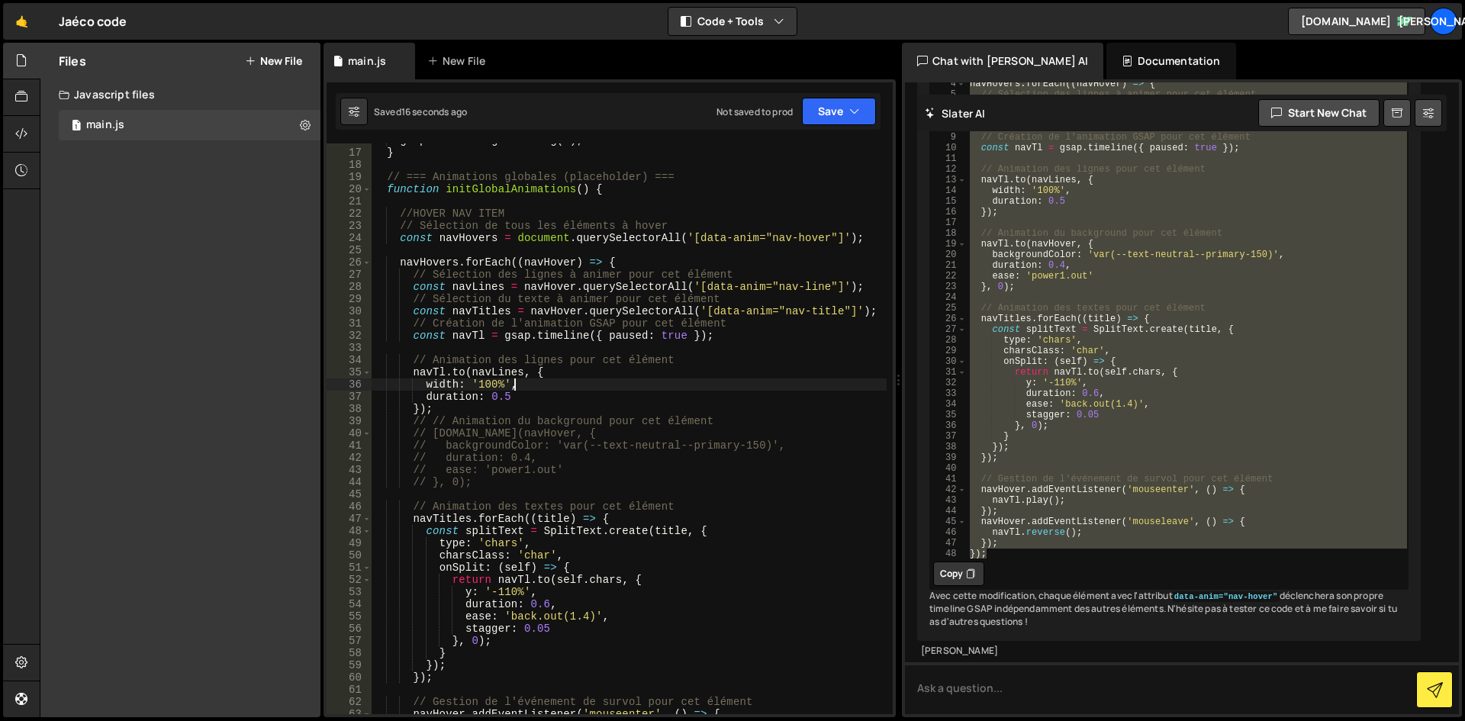
click at [531, 384] on div "gsap . ticker . lagSmoothing ( 0 ) ; } // === Animations globales (placeholder)…" at bounding box center [629, 431] width 516 height 595
drag, startPoint x: 507, startPoint y: 397, endPoint x: 568, endPoint y: 414, distance: 64.0
click at [507, 398] on div "gsap . ticker . lagSmoothing ( 0 ) ; } // === Animations globales (placeholder)…" at bounding box center [629, 431] width 516 height 595
type textarea "duration: 0.4,"
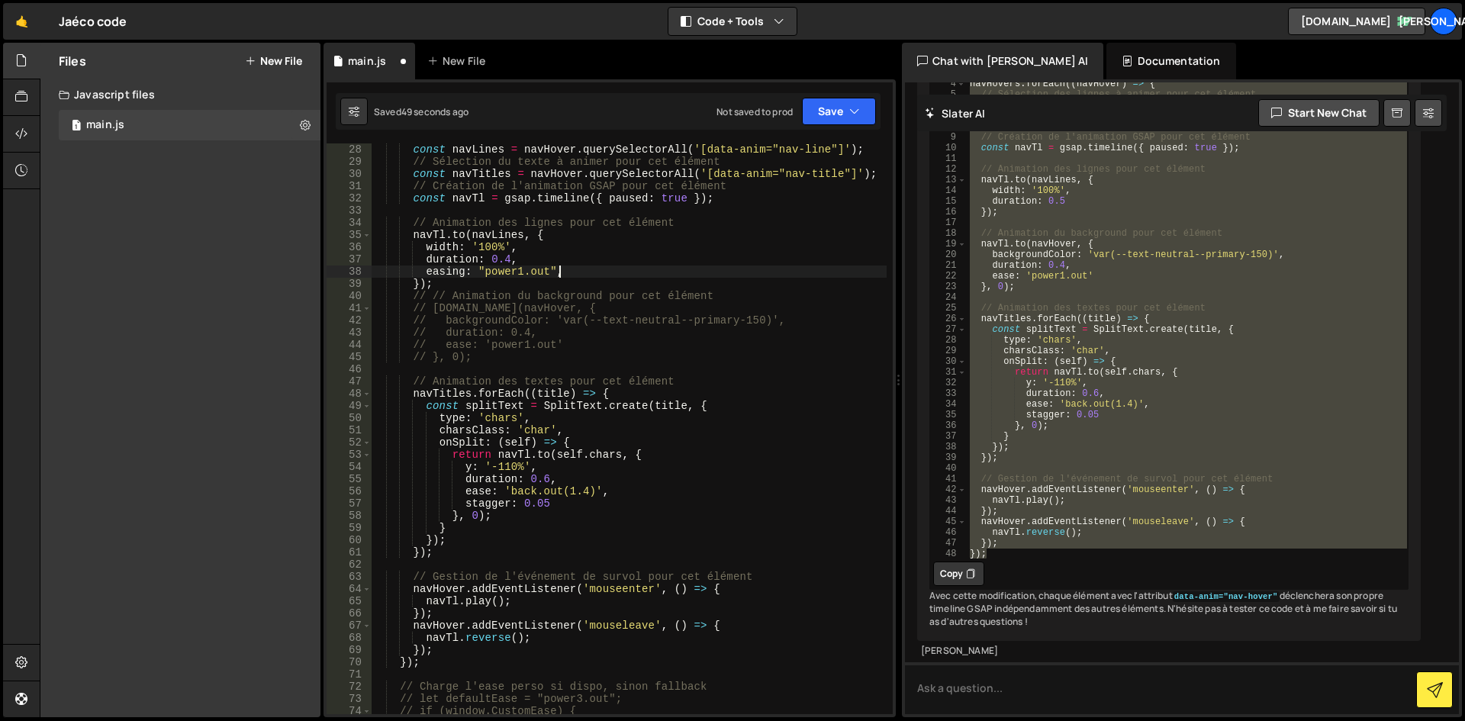
scroll to position [342, 0]
click at [459, 274] on div "const navLines = navHover . querySelectorAll ( '[data-anim="nav-line"]' ) ; // …" at bounding box center [629, 440] width 516 height 595
click at [737, 324] on div "const navLines = navHover . querySelectorAll ( '[data-anim="nav-line"]' ) ; // …" at bounding box center [629, 440] width 516 height 595
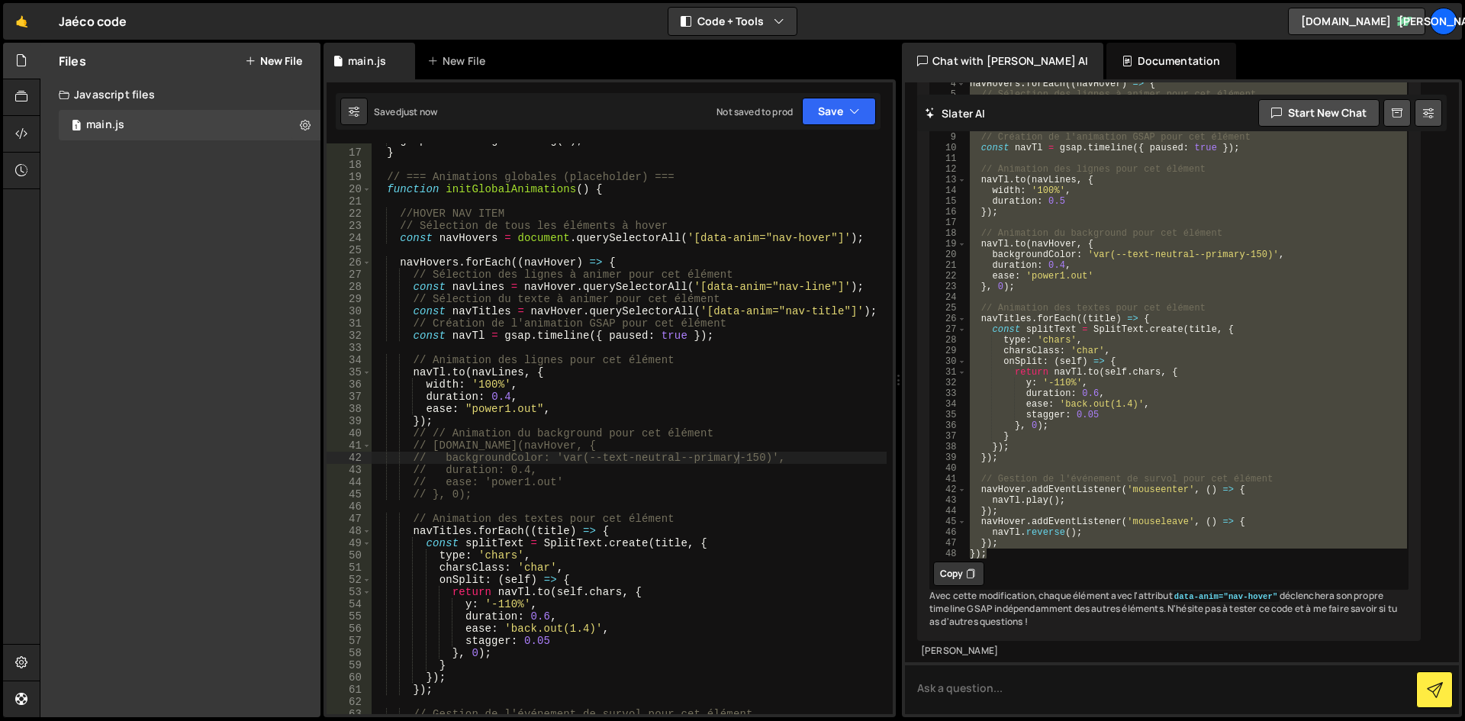
drag, startPoint x: 555, startPoint y: 409, endPoint x: 519, endPoint y: 414, distance: 36.9
click at [555, 409] on div "gsap . ticker . lagSmoothing ( 0 ) ; } // === Animations globales (placeholder)…" at bounding box center [629, 431] width 516 height 595
click at [417, 422] on div "gsap . ticker . lagSmoothing ( 0 ) ; } // === Animations globales (placeholder)…" at bounding box center [629, 431] width 516 height 595
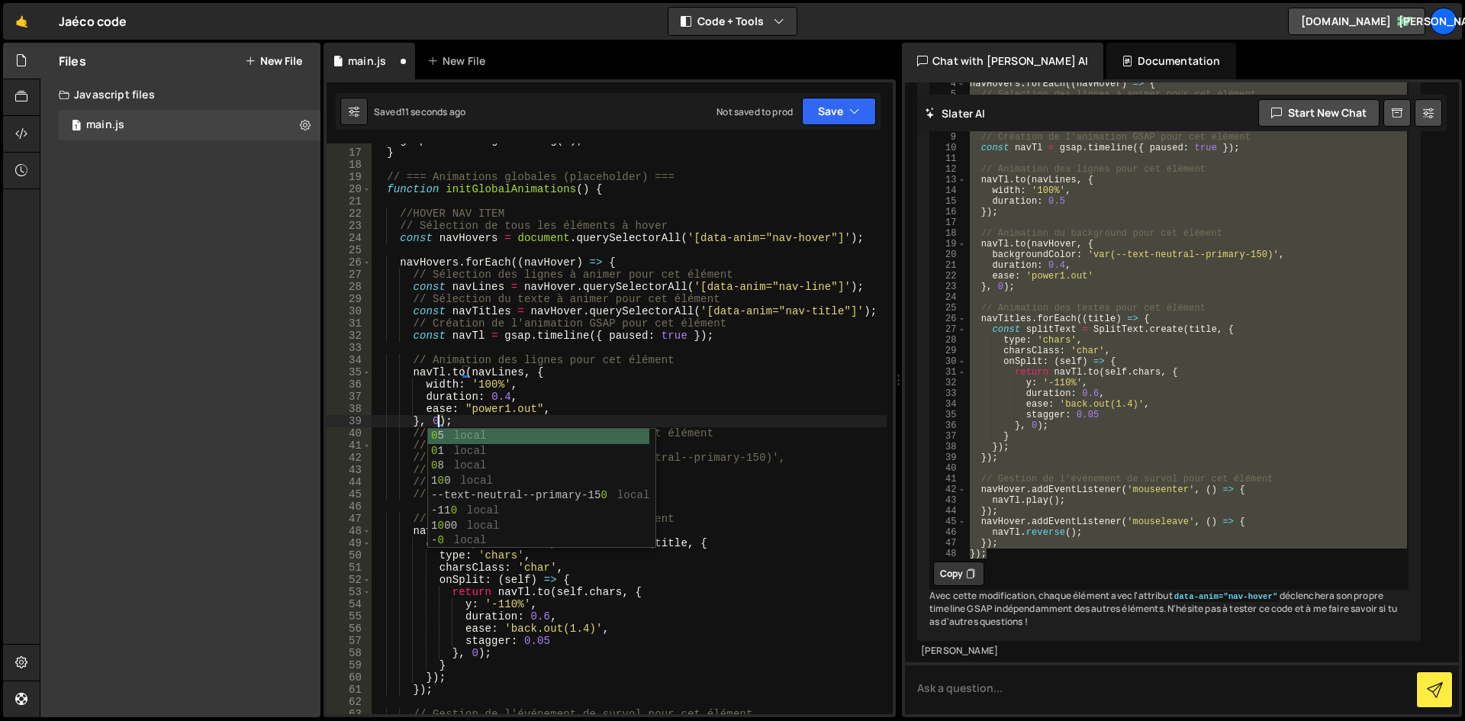
click at [578, 400] on div "gsap . ticker . lagSmoothing ( 0 ) ; } // === Animations globales (placeholder)…" at bounding box center [629, 431] width 516 height 595
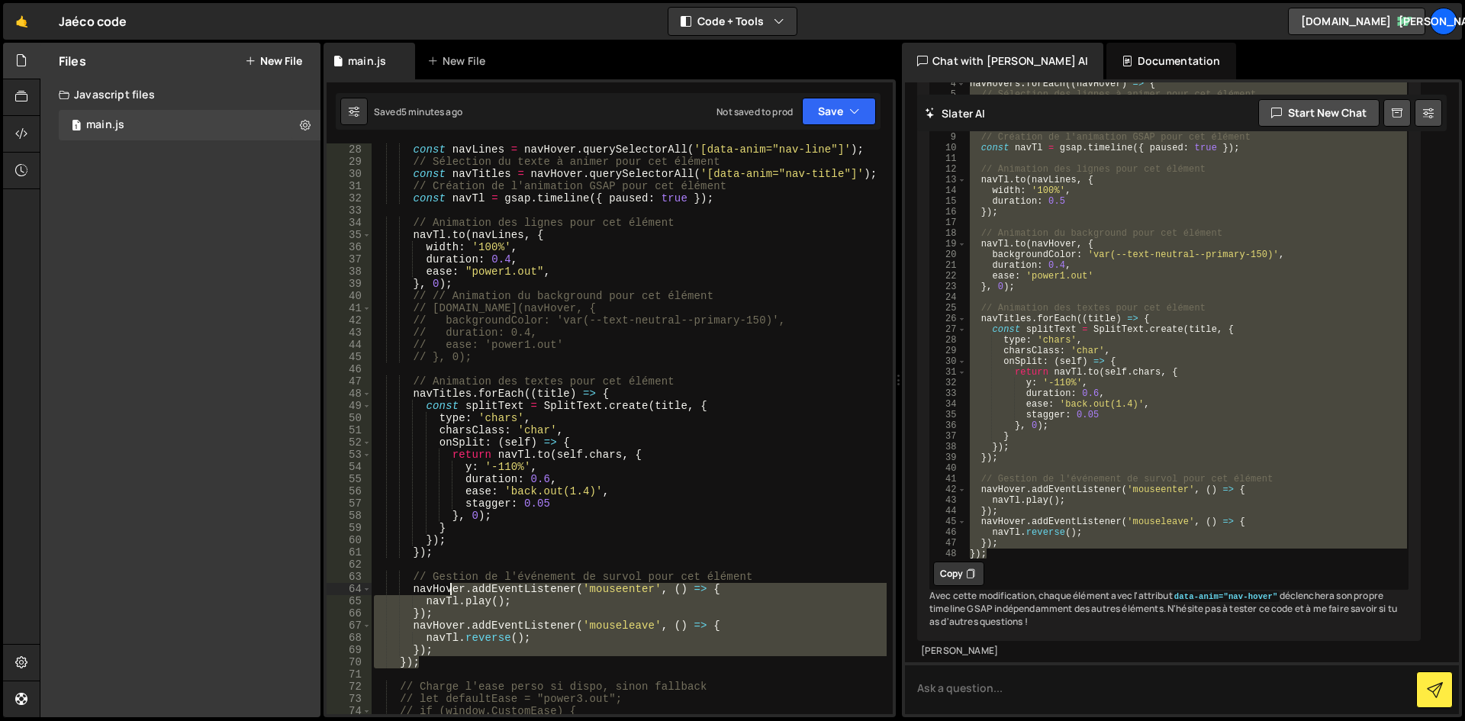
scroll to position [159, 0]
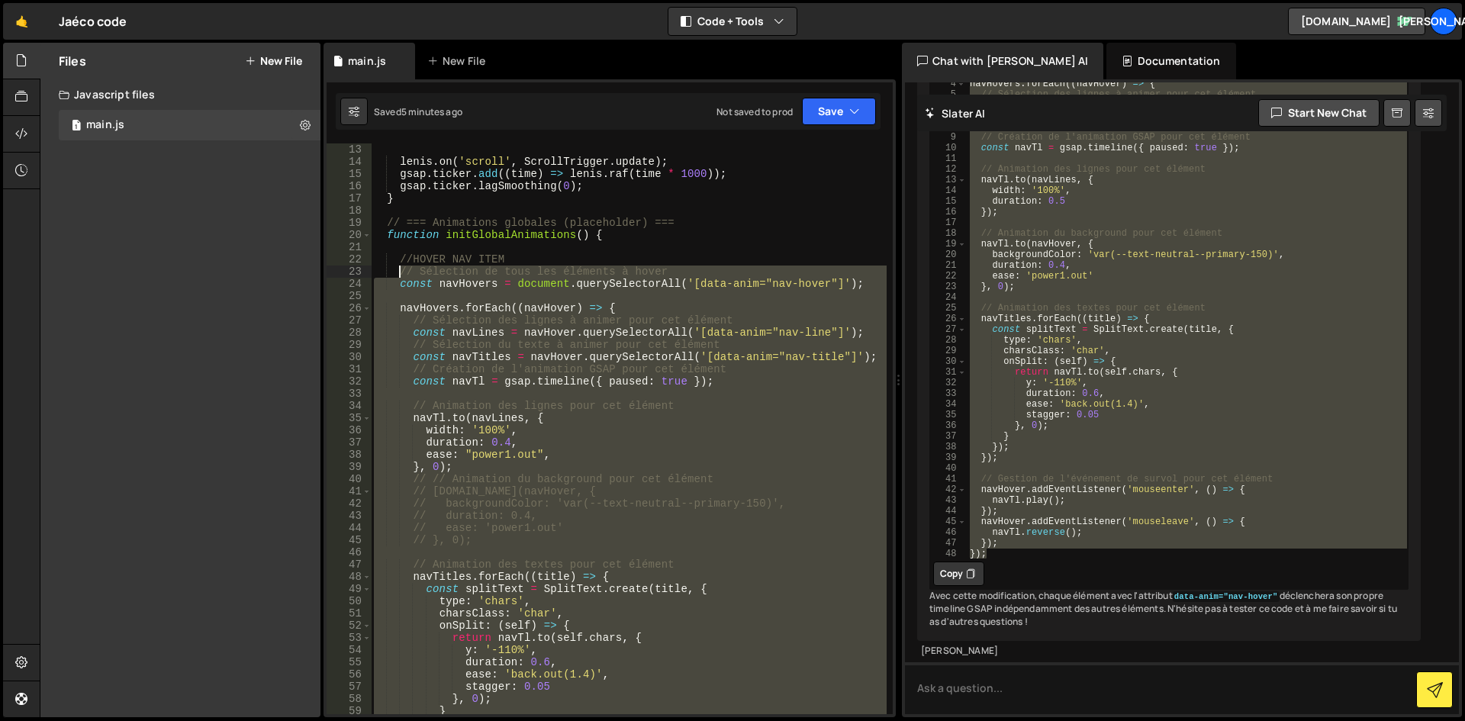
drag, startPoint x: 451, startPoint y: 662, endPoint x: 401, endPoint y: 272, distance: 393.0
click at [401, 272] on div "lenis . on ( 'scroll' , ScrollTrigger . update ) ; gsap . ticker . add (( time …" at bounding box center [629, 440] width 516 height 595
type textarea "// Sélection de tous les éléments à hover const navHovers = document.querySelec…"
click at [1075, 697] on textarea at bounding box center [1182, 688] width 554 height 52
type textarea "J"
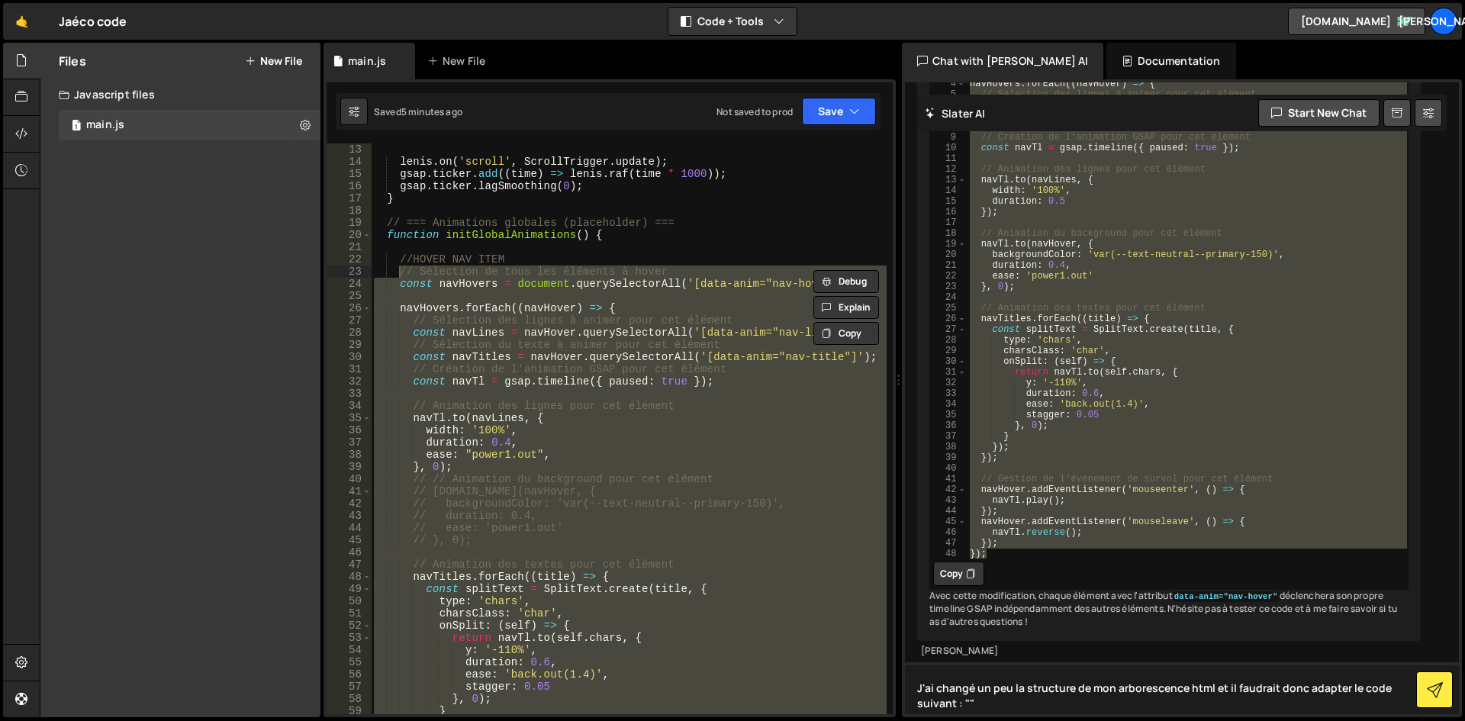
paste textarea "// Loremipsu do sita con adipisci e seddo eiusm temPorinc = utlabore.etdolOrema…"
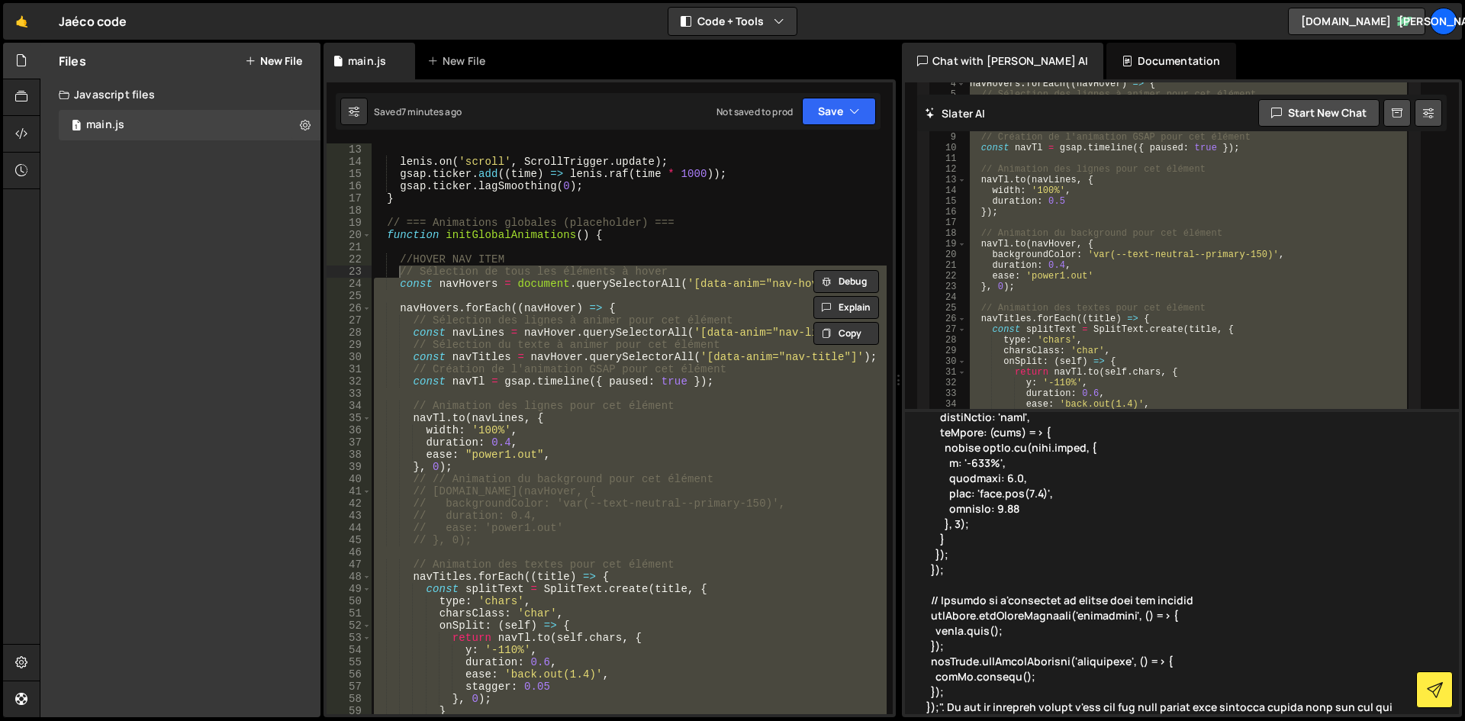
scroll to position [475, 0]
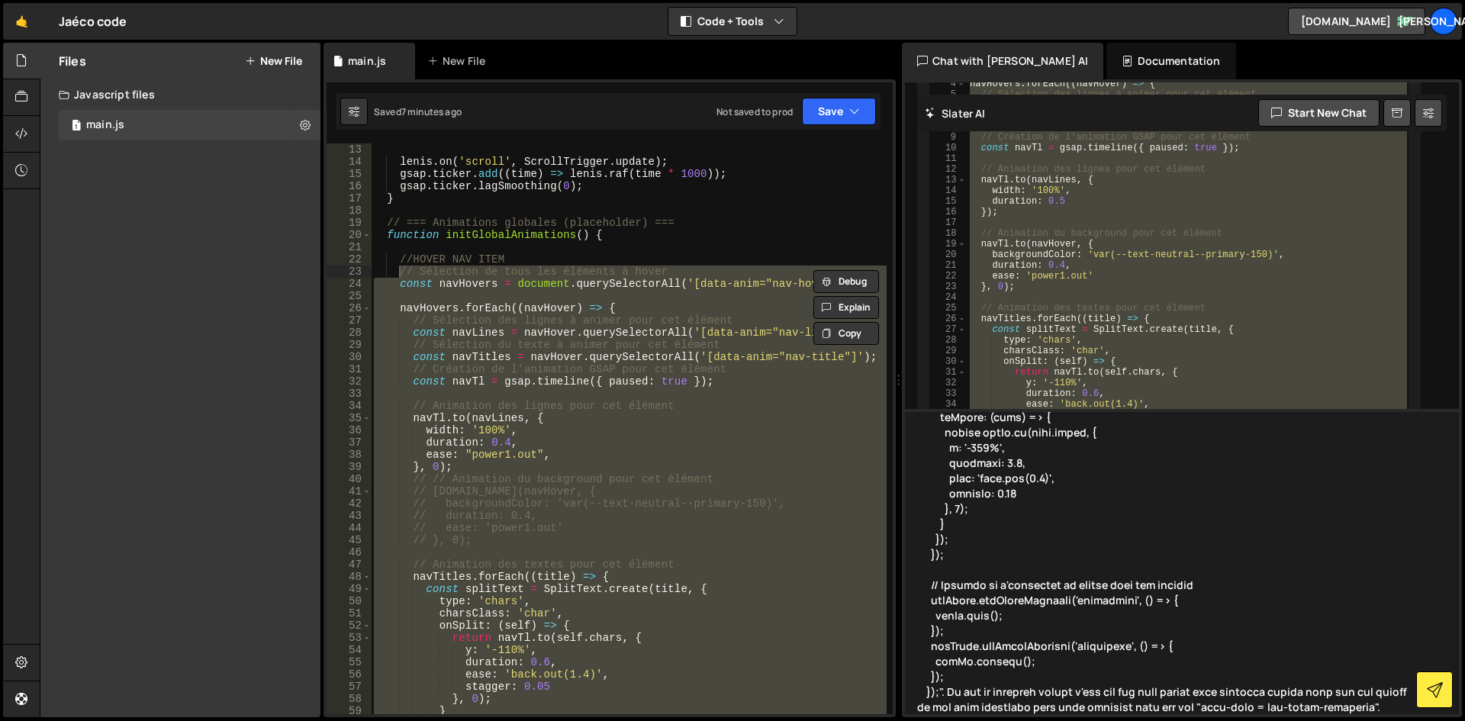
click at [1087, 710] on textarea at bounding box center [1182, 561] width 554 height 305
click at [1191, 709] on textarea at bounding box center [1182, 561] width 554 height 305
click at [1405, 707] on textarea at bounding box center [1182, 561] width 554 height 305
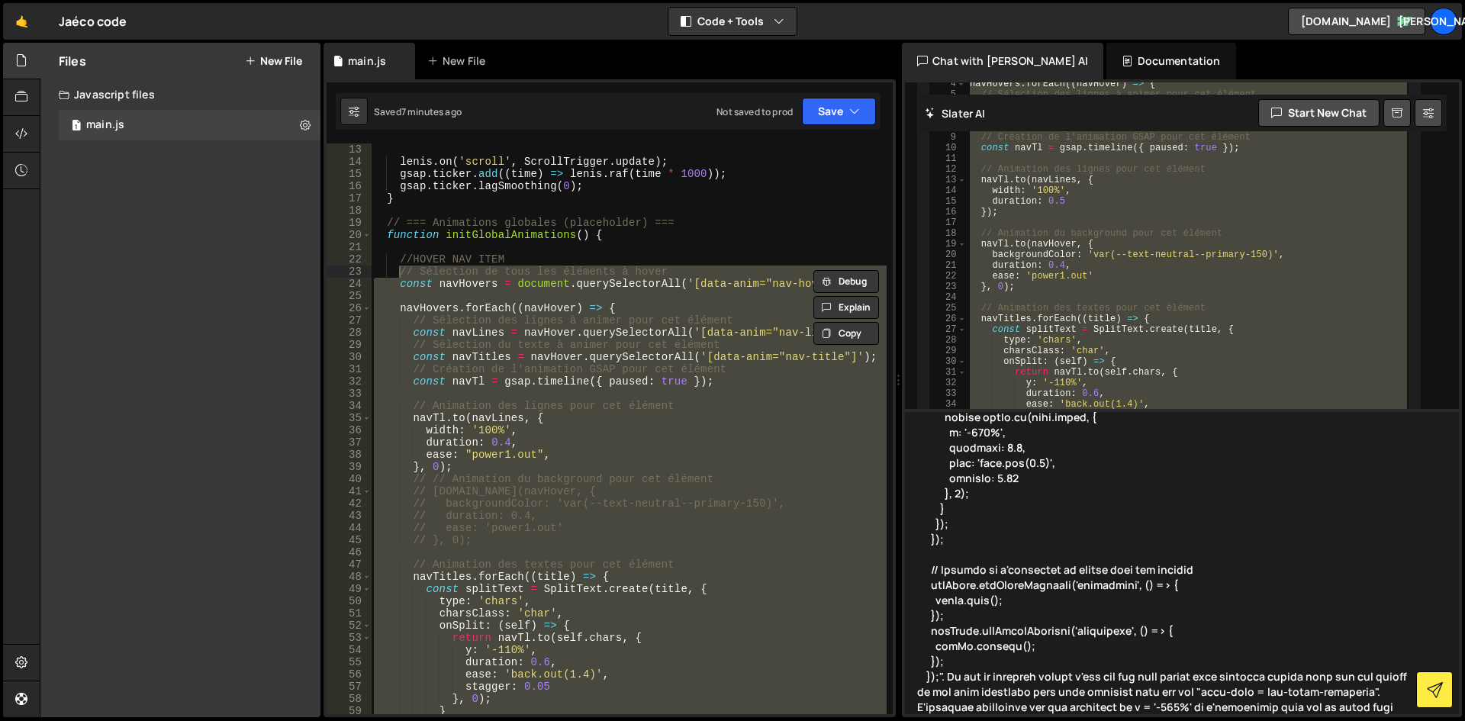
scroll to position [506, 0]
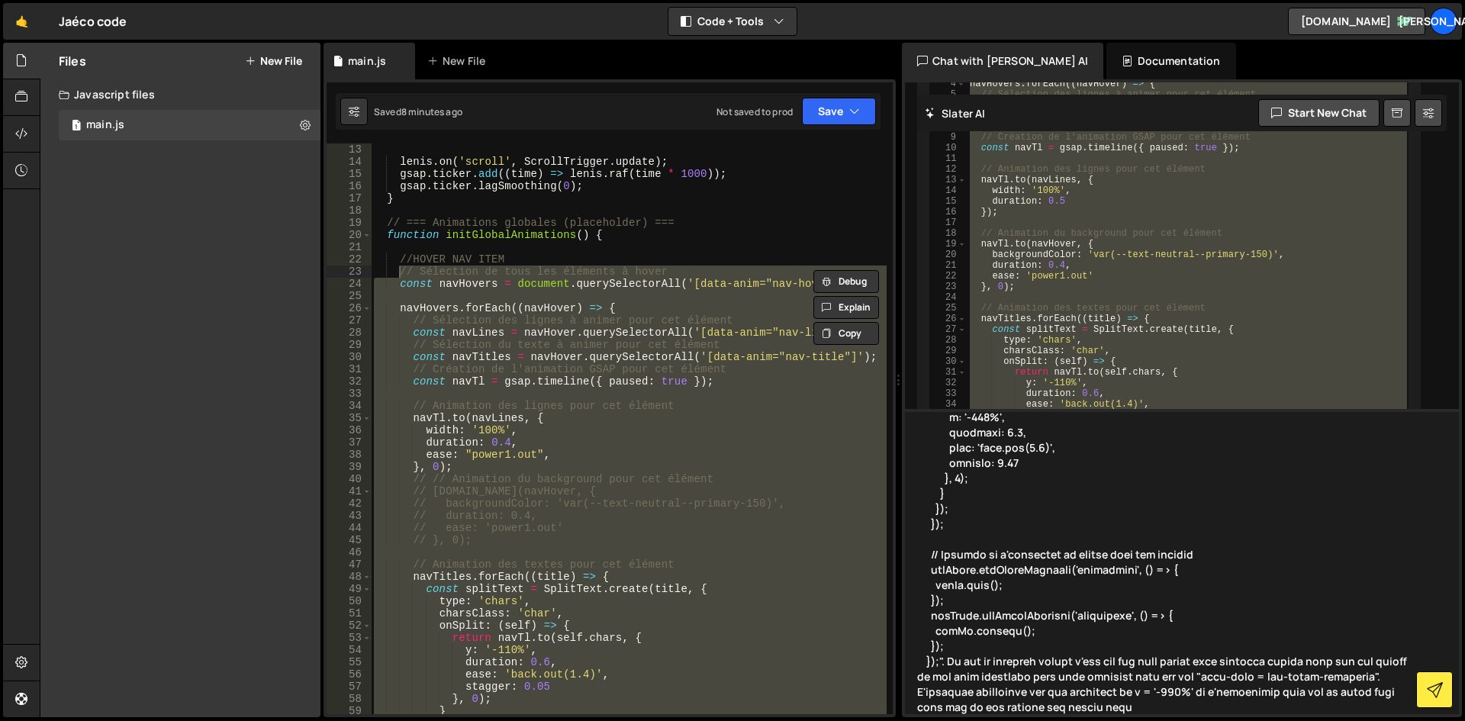
drag, startPoint x: 1232, startPoint y: 676, endPoint x: 1396, endPoint y: 678, distance: 164.1
click at [1396, 678] on textarea at bounding box center [1182, 561] width 554 height 305
click at [1108, 707] on textarea at bounding box center [1182, 561] width 554 height 305
click at [1129, 705] on textarea at bounding box center [1182, 561] width 554 height 305
drag, startPoint x: 1115, startPoint y: 708, endPoint x: 1062, endPoint y: 706, distance: 52.7
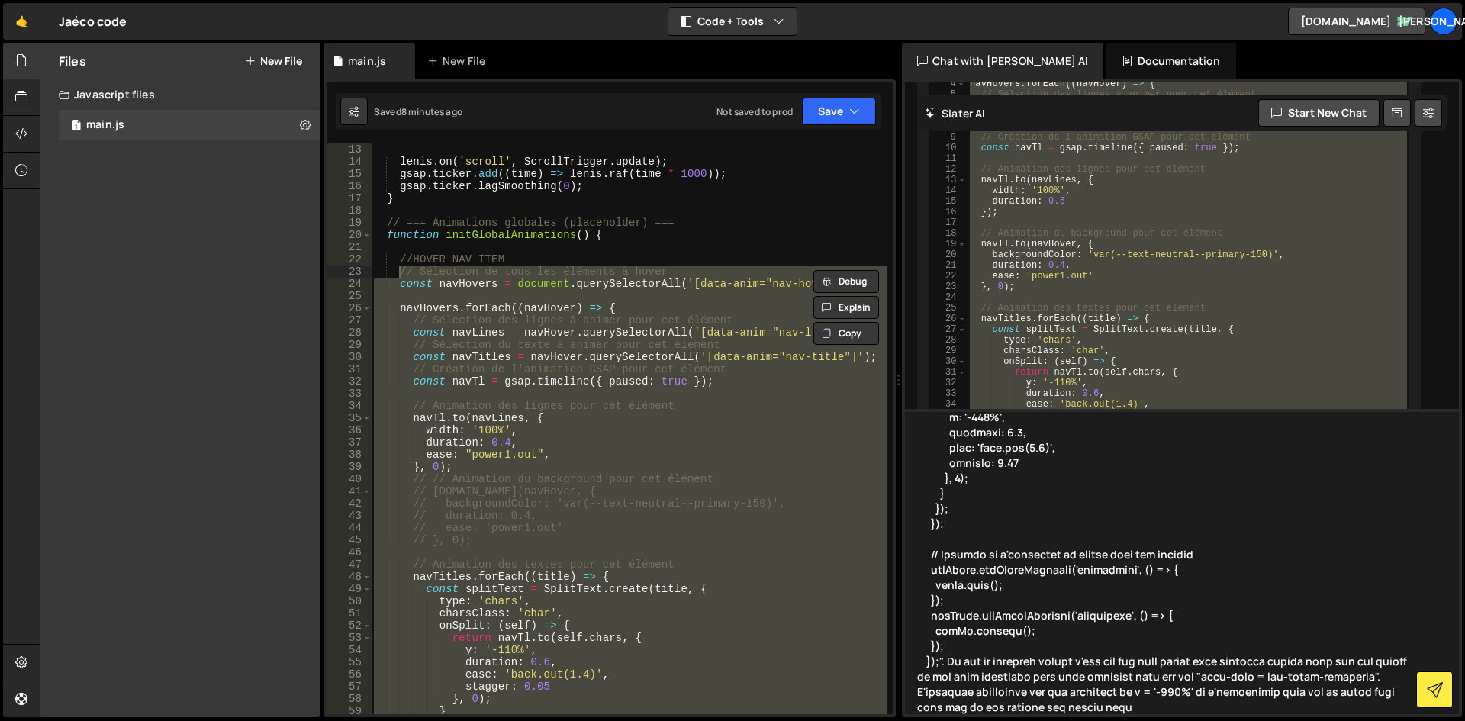
click at [1062, 706] on textarea at bounding box center [1182, 561] width 554 height 305
click at [1159, 707] on textarea at bounding box center [1182, 561] width 554 height 305
click at [1078, 707] on textarea at bounding box center [1182, 561] width 554 height 305
click at [1102, 707] on textarea at bounding box center [1182, 561] width 554 height 305
drag, startPoint x: 1237, startPoint y: 676, endPoint x: 1396, endPoint y: 678, distance: 158.7
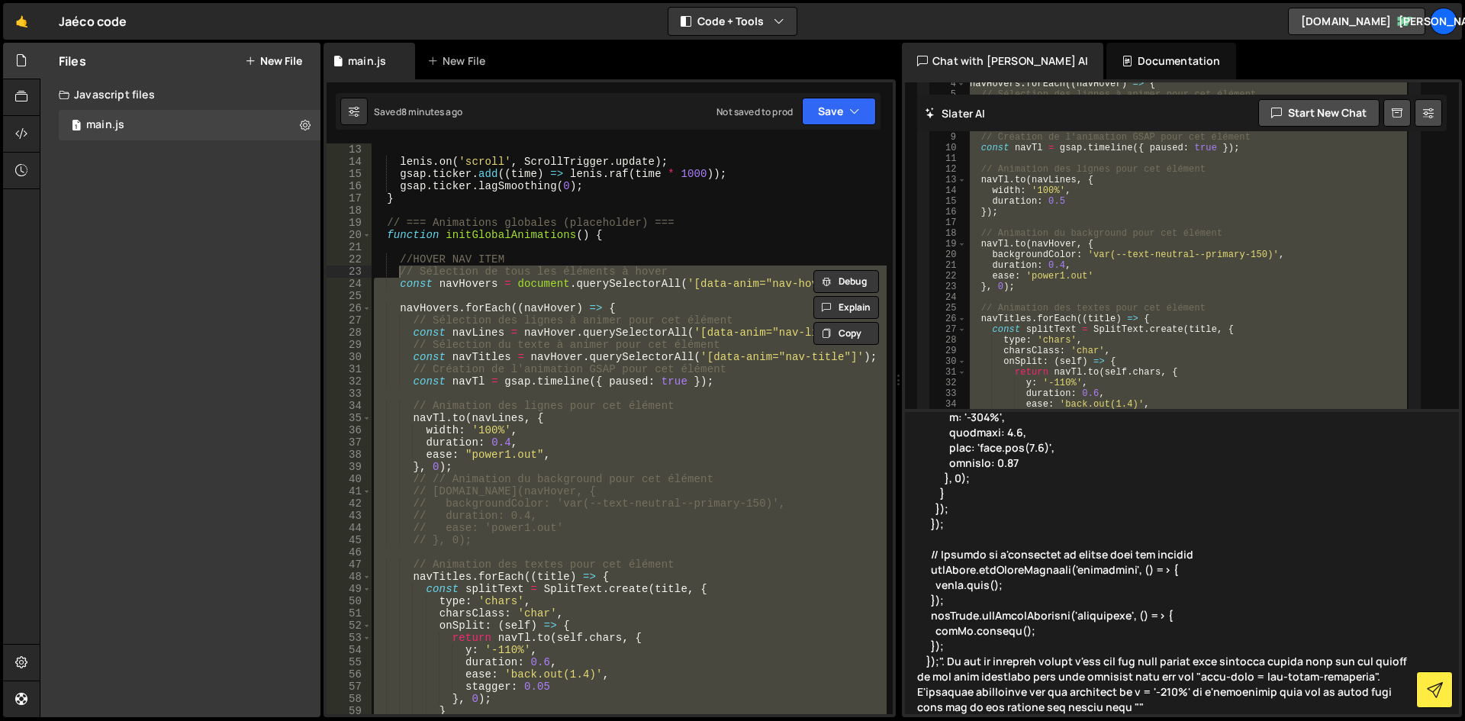
click at [1396, 678] on textarea at bounding box center [1182, 561] width 554 height 305
drag, startPoint x: 1092, startPoint y: 706, endPoint x: 1106, endPoint y: 708, distance: 14.7
click at [1093, 706] on textarea at bounding box center [1182, 561] width 554 height 305
paste textarea "data-anim = nav-title-container"
click at [1265, 711] on textarea at bounding box center [1182, 561] width 554 height 305
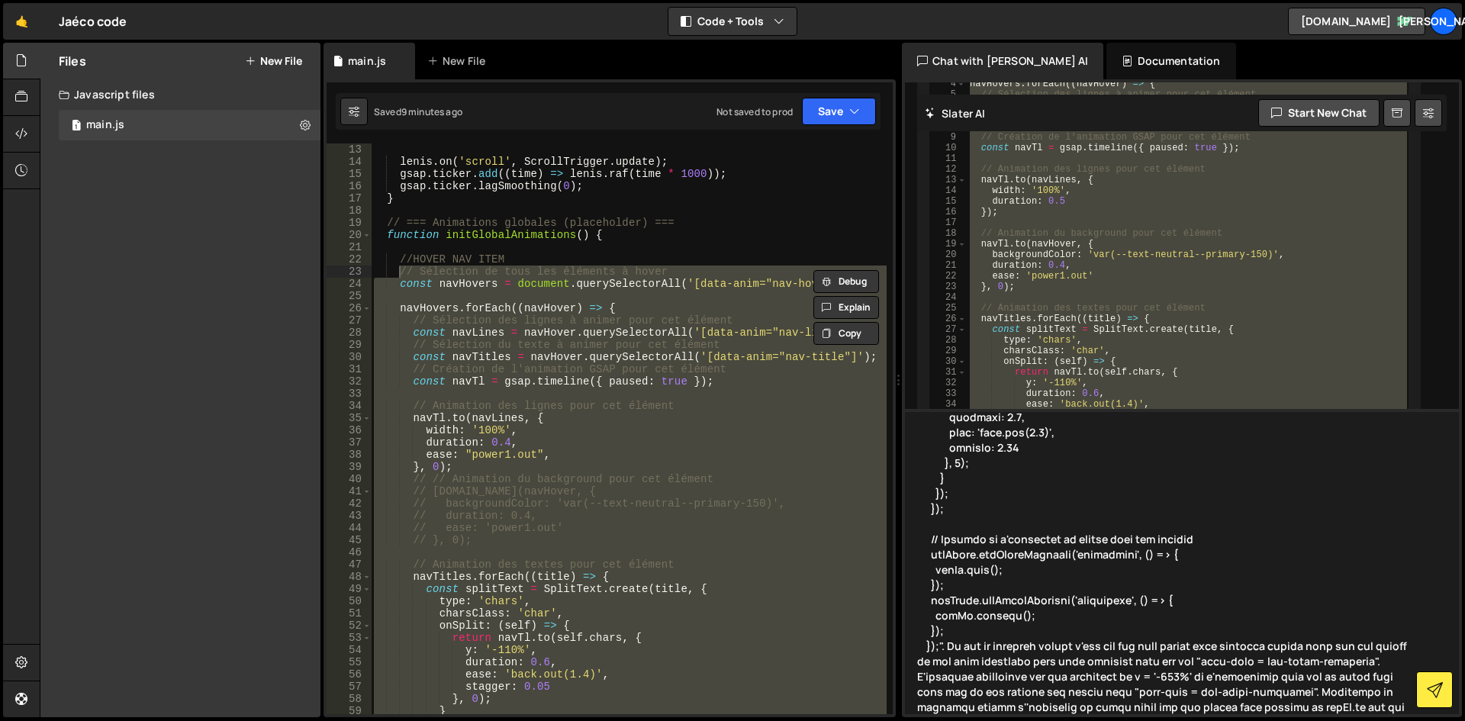
scroll to position [536, 0]
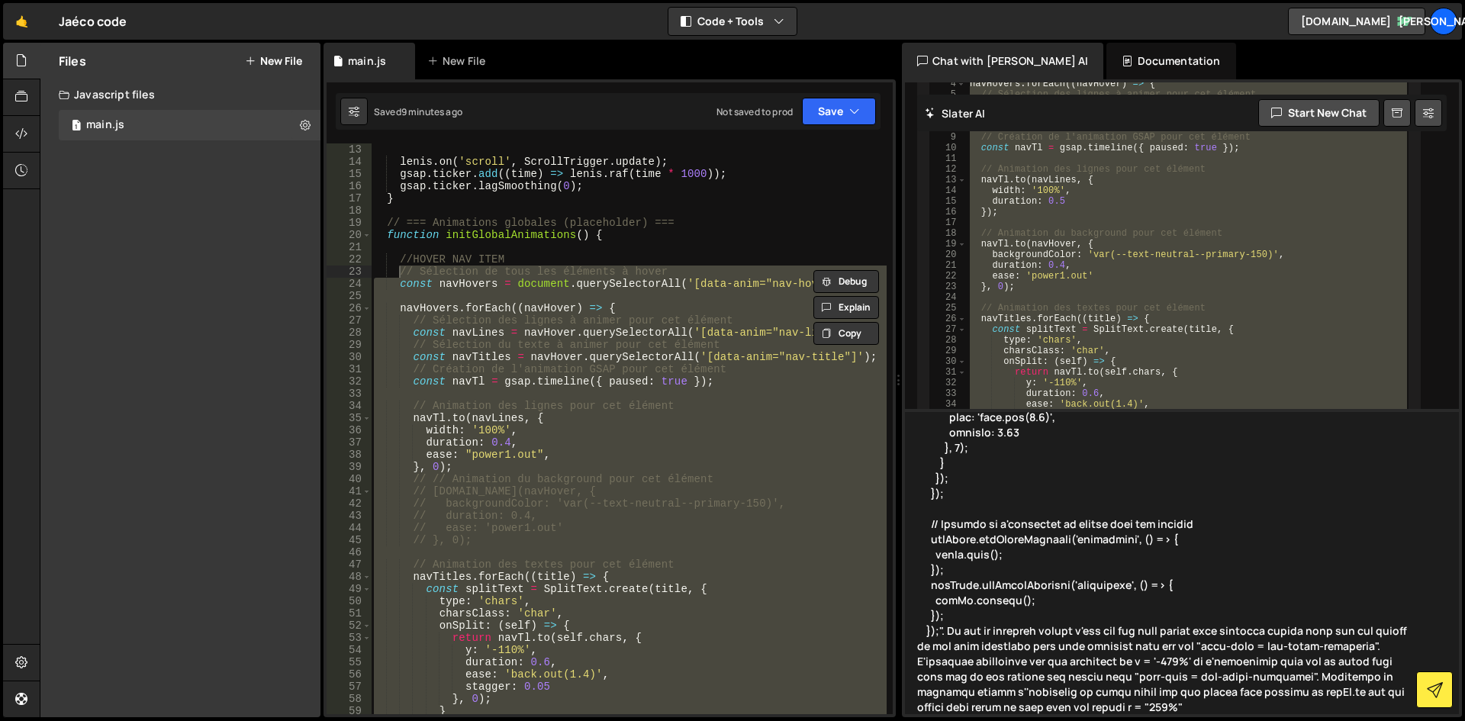
click at [1180, 662] on textarea at bounding box center [1182, 561] width 554 height 305
type textarea "L'ip dolors am con ad elitseddo ei tem incididuntut labo et do magnaali enim ad…"
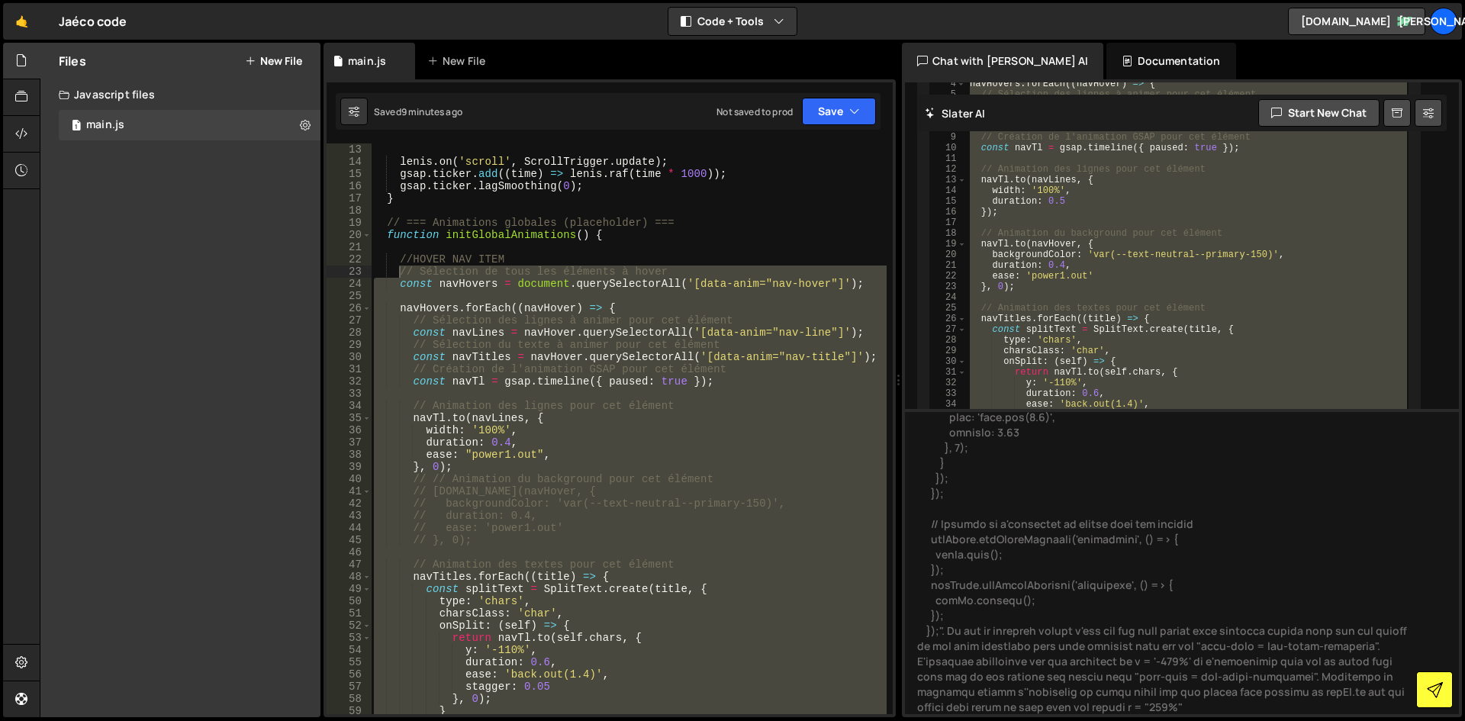
drag, startPoint x: 1431, startPoint y: 698, endPoint x: 1415, endPoint y: 691, distance: 17.4
click at [1431, 697] on button at bounding box center [1434, 689] width 37 height 37
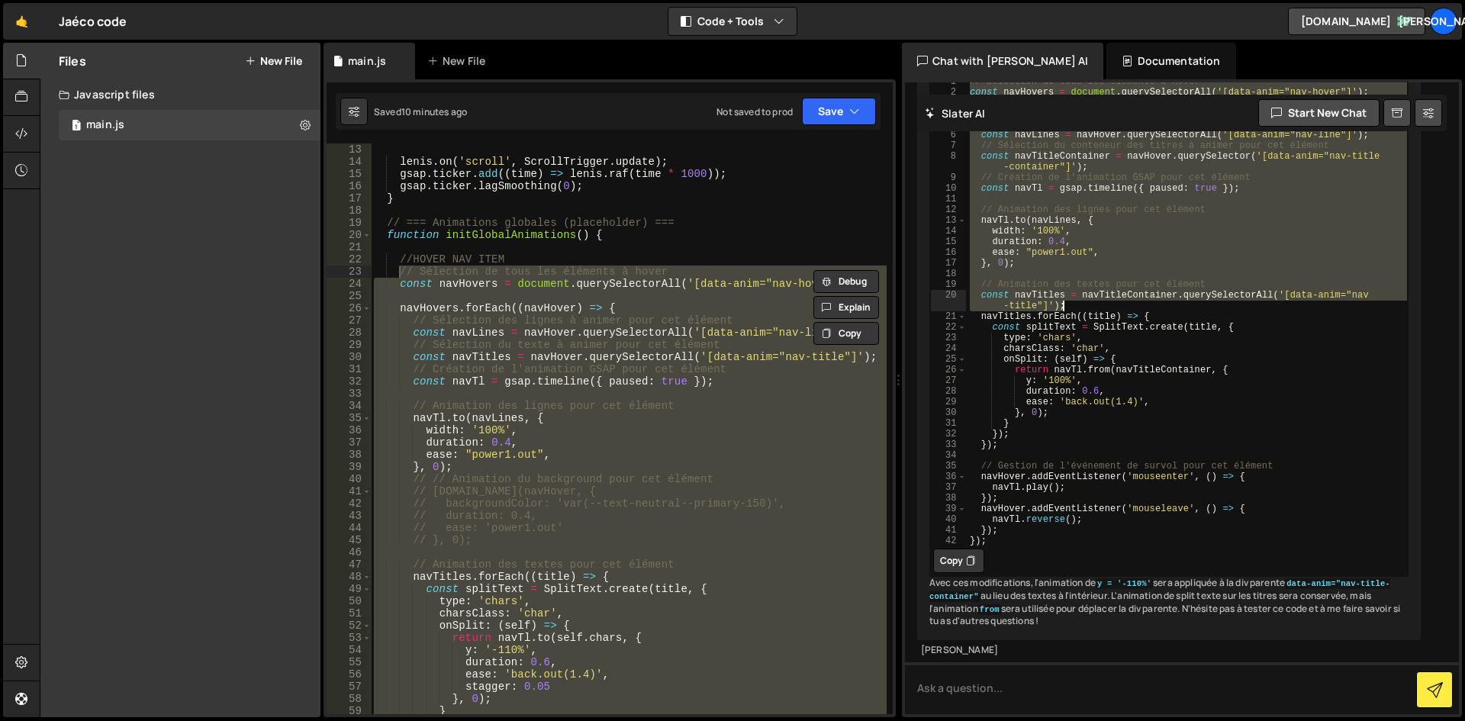
scroll to position [10852, 0]
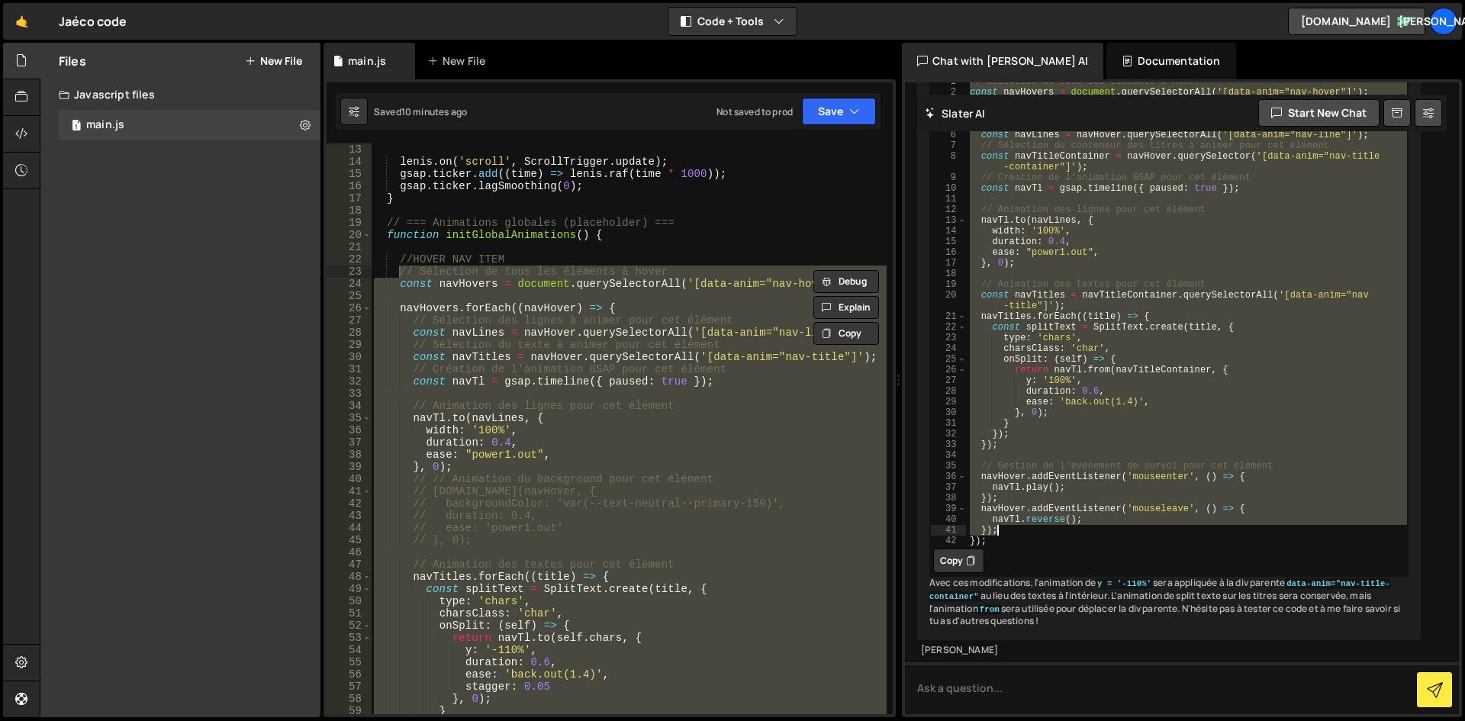
drag, startPoint x: 969, startPoint y: 346, endPoint x: 1045, endPoint y: 575, distance: 241.0
click at [1090, 560] on div "// Sélection de tous les éléments à hover const navHovers = document . querySel…" at bounding box center [1187, 321] width 442 height 491
type textarea "navTl.reverse(); });"
drag, startPoint x: 962, startPoint y: 592, endPoint x: 955, endPoint y: 588, distance: 8.3
click at [961, 573] on button "Copy" at bounding box center [958, 561] width 51 height 24
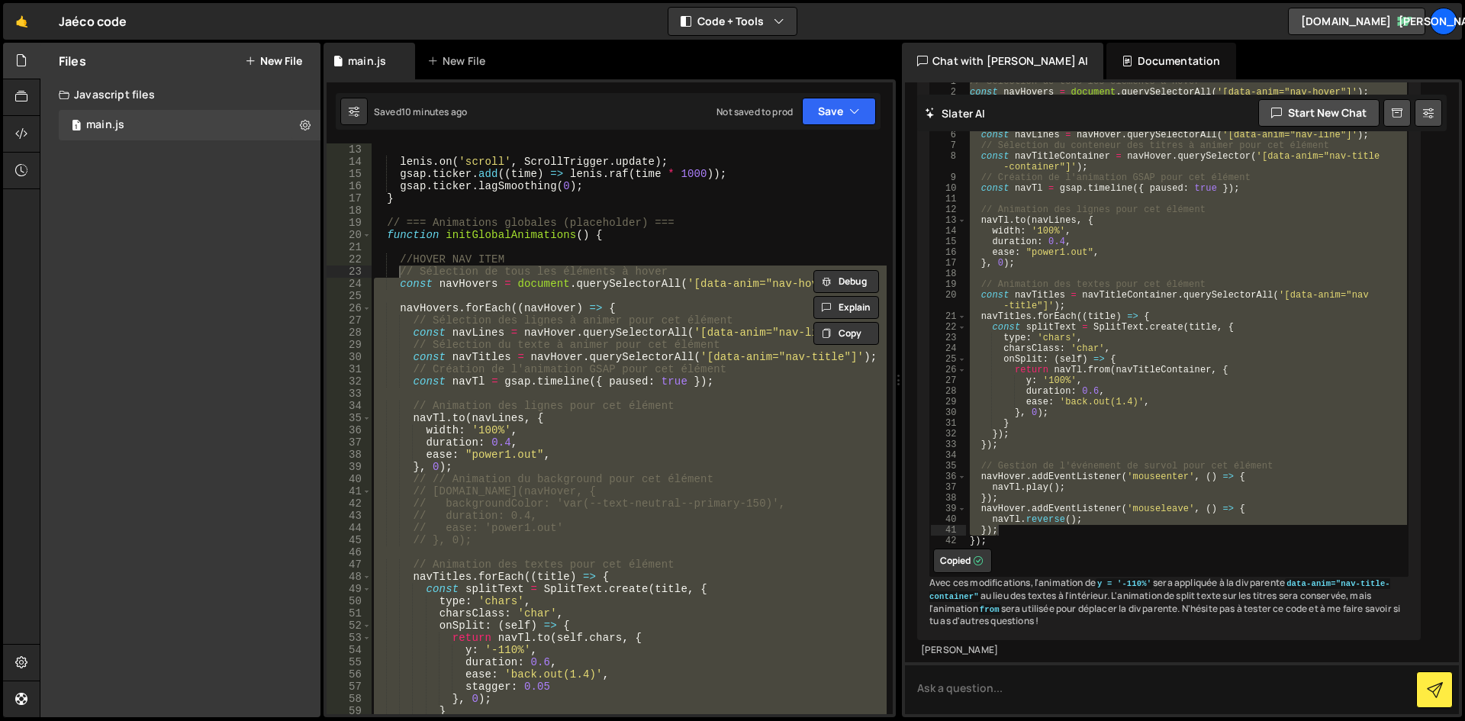
click at [409, 278] on div "lenis . on ( 'scroll' , ScrollTrigger . update ) ; gsap . ticker . add (( time …" at bounding box center [629, 428] width 516 height 571
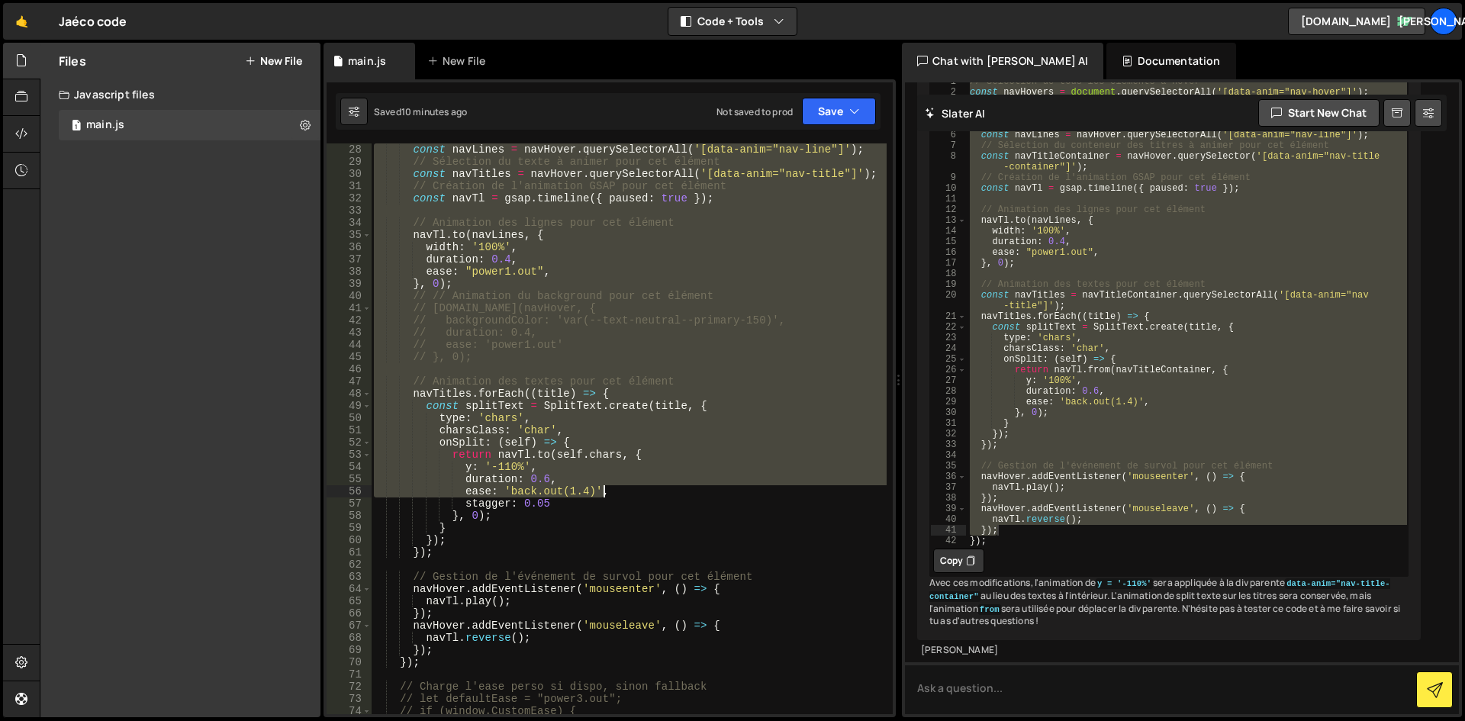
scroll to position [342, 0]
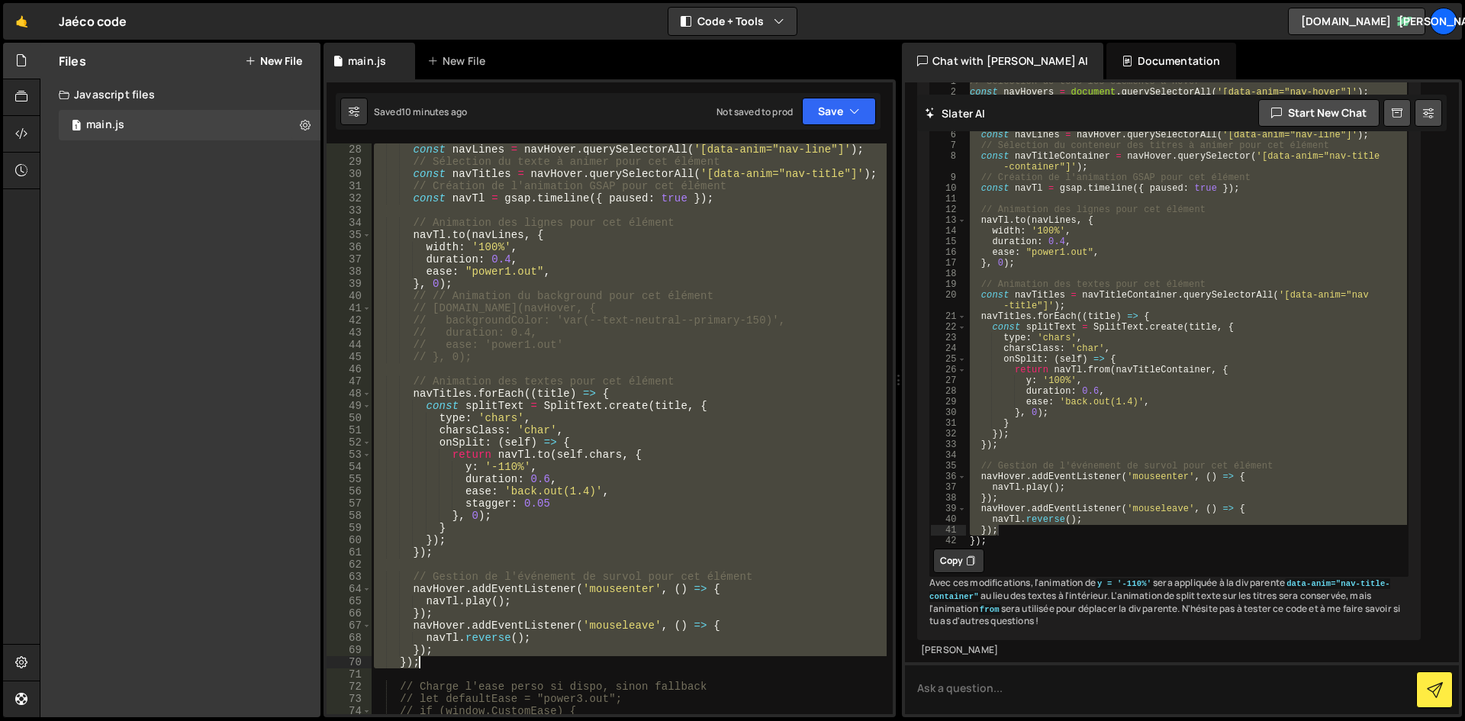
drag, startPoint x: 410, startPoint y: 278, endPoint x: 526, endPoint y: 655, distance: 395.3
click at [523, 658] on div "const navLines = navHover . querySelectorAll ( '[data-anim="nav-line"]' ) ; // …" at bounding box center [629, 440] width 516 height 595
paste textarea
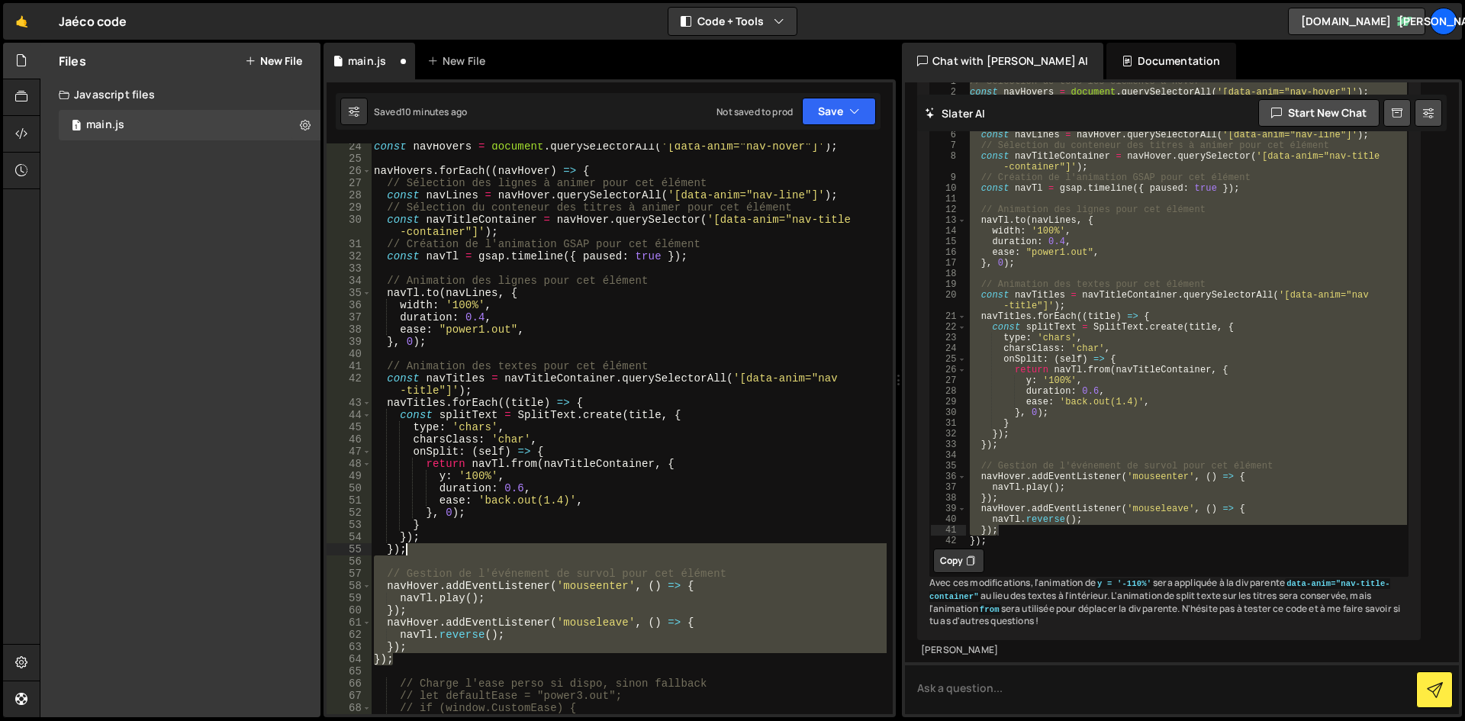
scroll to position [159, 0]
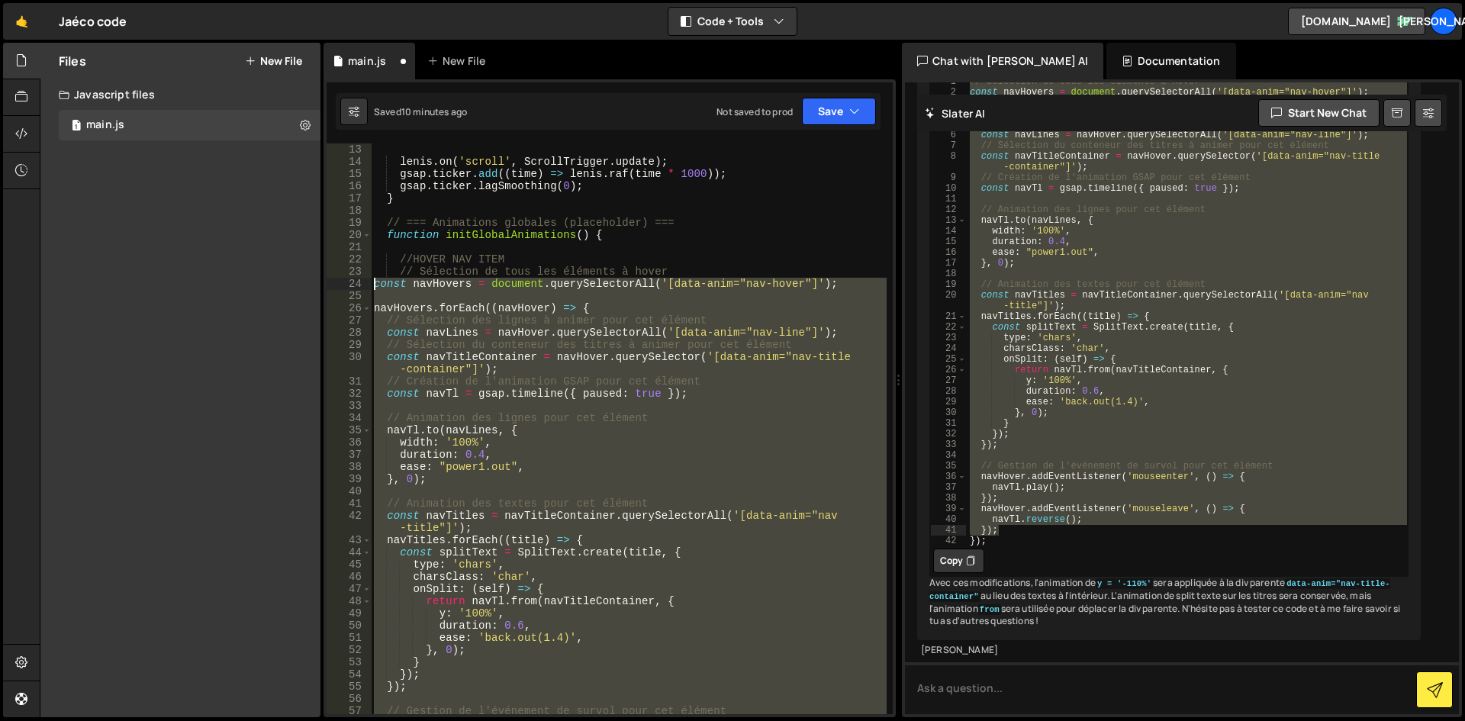
drag, startPoint x: 455, startPoint y: 617, endPoint x: 371, endPoint y: 281, distance: 346.8
click at [371, 281] on div "}); 13 14 15 16 17 18 19 20 21 22 23 24 25 26 27 28 29 30 31 32 33 34 35 36 37 …" at bounding box center [610, 428] width 566 height 571
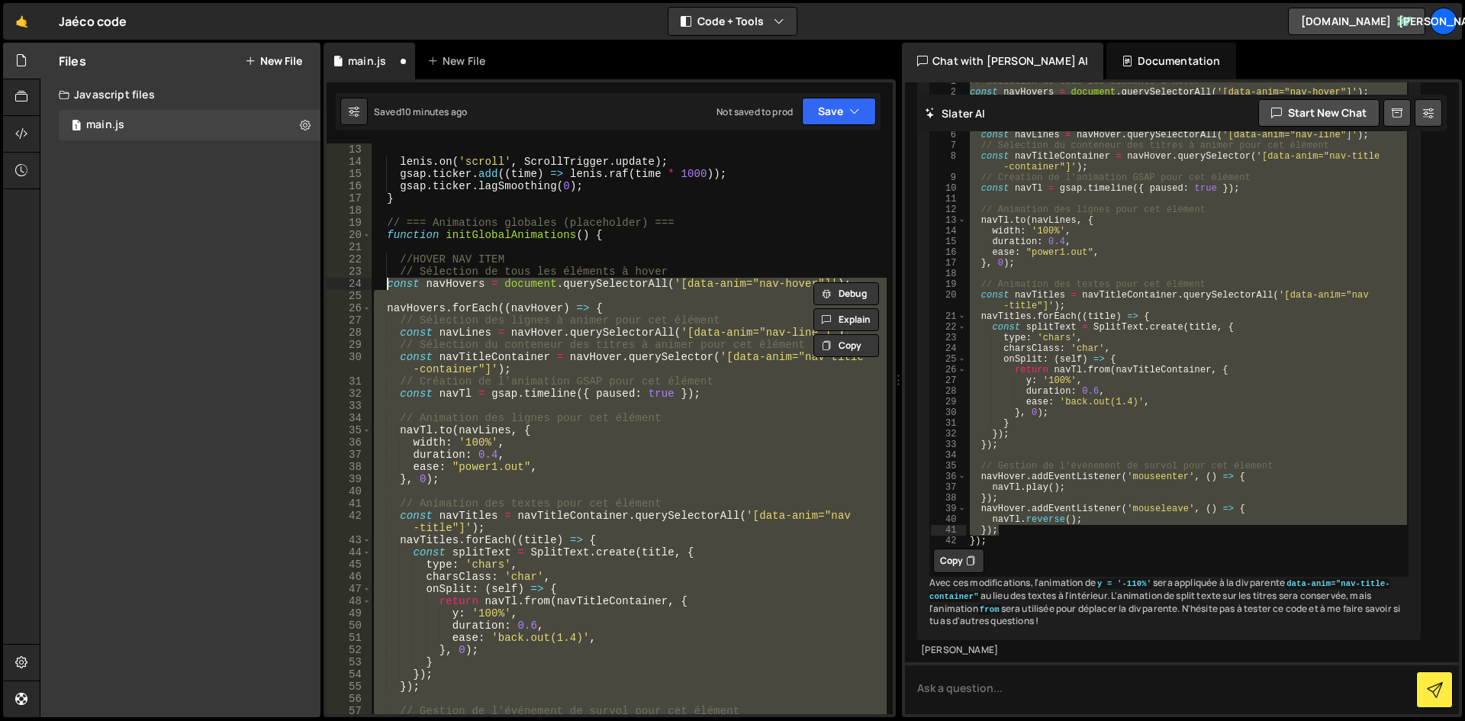
type textarea "const navHovers = document.querySelectorAll('[data-anim="nav-hover"]');"
click at [439, 299] on div "lenis . on ( 'scroll' , ScrollTrigger . update ) ; gsap . ticker . add (( time …" at bounding box center [629, 428] width 516 height 571
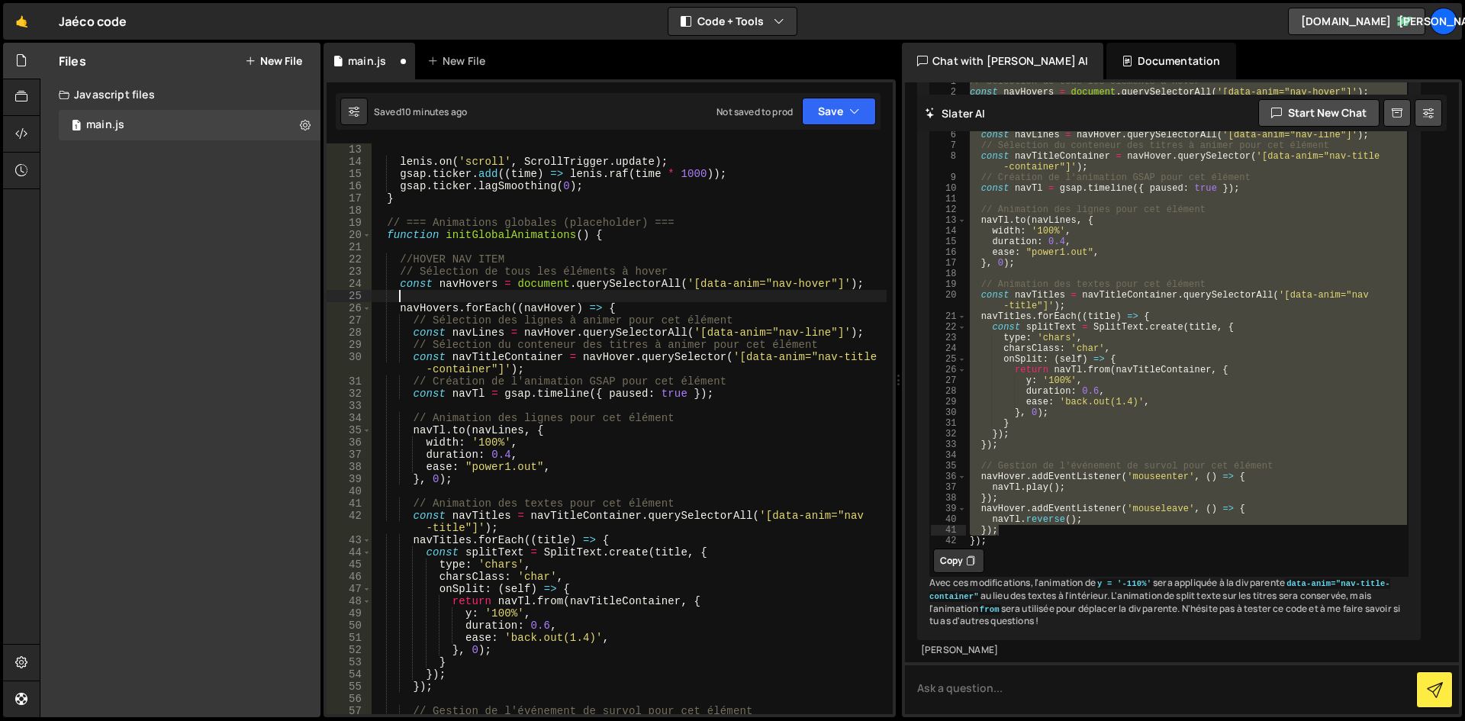
click at [642, 294] on div "lenis . on ( 'scroll' , ScrollTrigger . update ) ; gsap . ticker . add (( time …" at bounding box center [629, 440] width 516 height 595
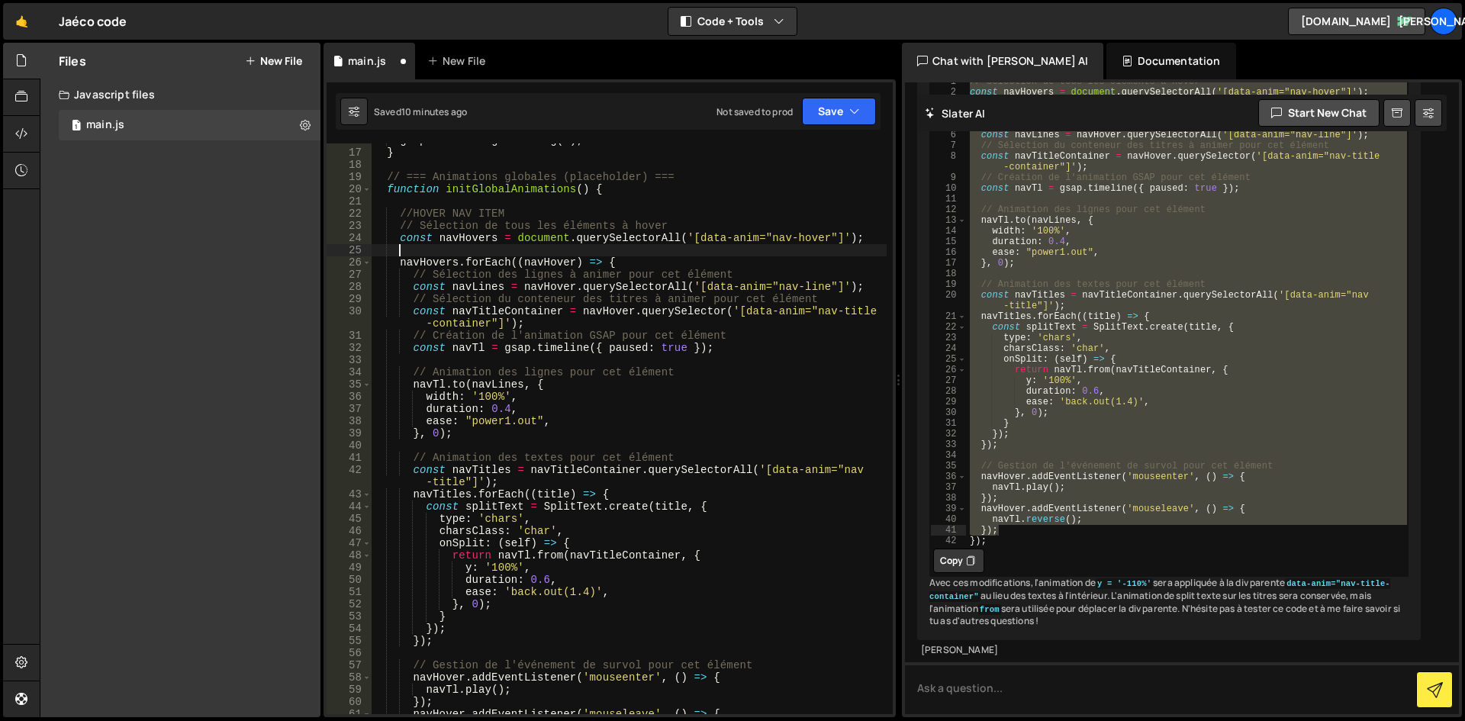
scroll to position [204, 0]
click at [606, 482] on div "gsap . ticker . lagSmoothing ( 0 ) ; } // === Animations globales (placeholder)…" at bounding box center [629, 431] width 516 height 595
drag, startPoint x: 644, startPoint y: 545, endPoint x: 648, endPoint y: 552, distance: 8.5
click at [644, 545] on div "gsap . ticker . lagSmoothing ( 0 ) ; } // === Animations globales (placeholder)…" at bounding box center [629, 431] width 516 height 595
click at [616, 601] on div "gsap . ticker . lagSmoothing ( 0 ) ; } // === Animations globales (placeholder)…" at bounding box center [629, 431] width 516 height 595
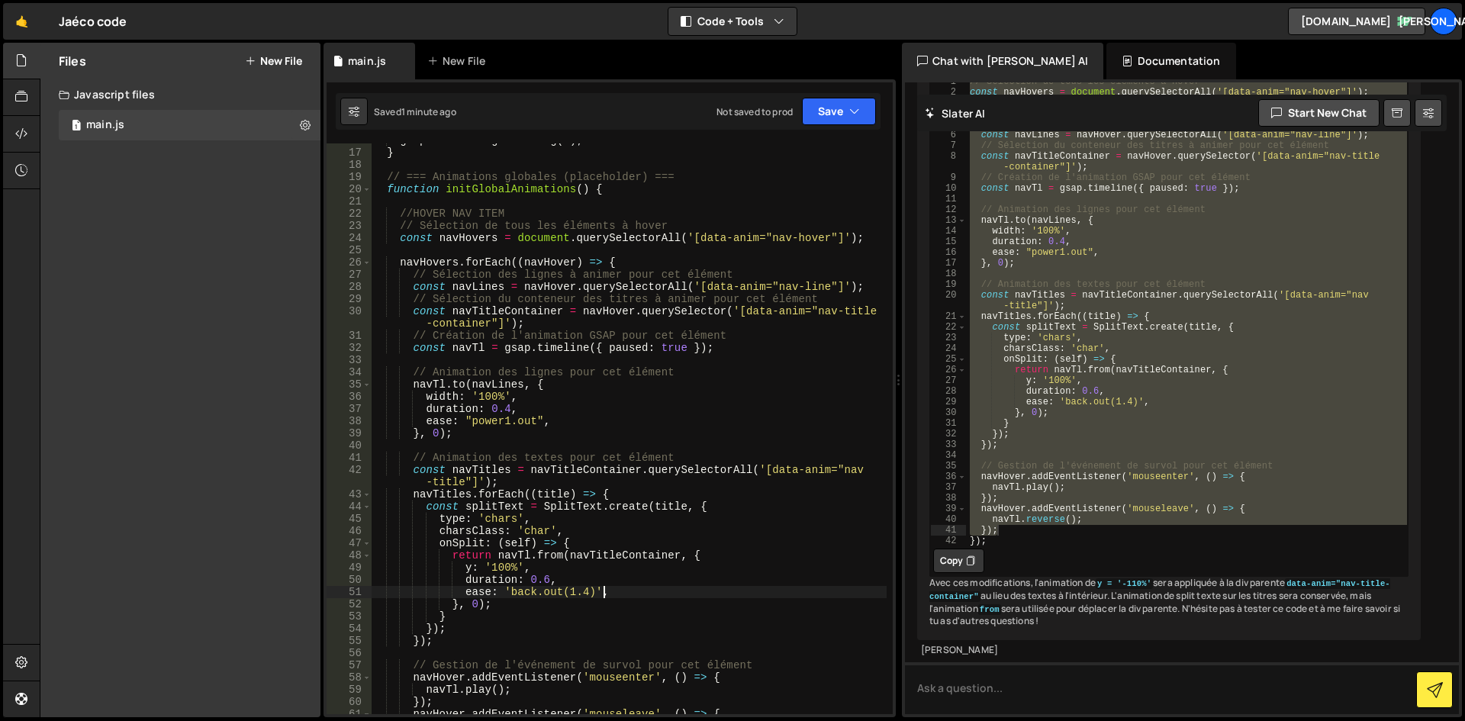
click at [651, 591] on div "gsap . ticker . lagSmoothing ( 0 ) ; } // === Animations globales (placeholder)…" at bounding box center [629, 431] width 516 height 595
click at [549, 607] on div "gsap . ticker . lagSmoothing ( 0 ) ; } // === Animations globales (placeholder)…" at bounding box center [629, 431] width 516 height 595
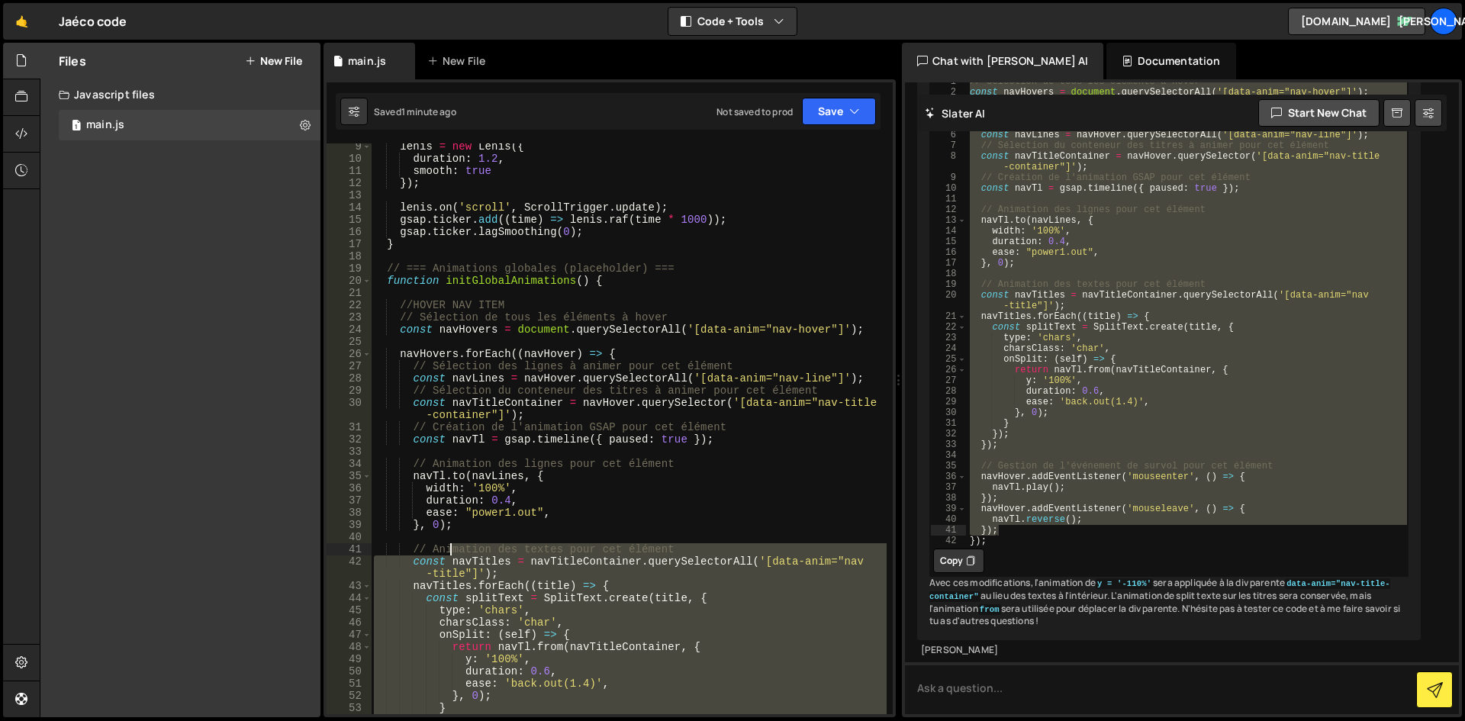
scroll to position [67, 0]
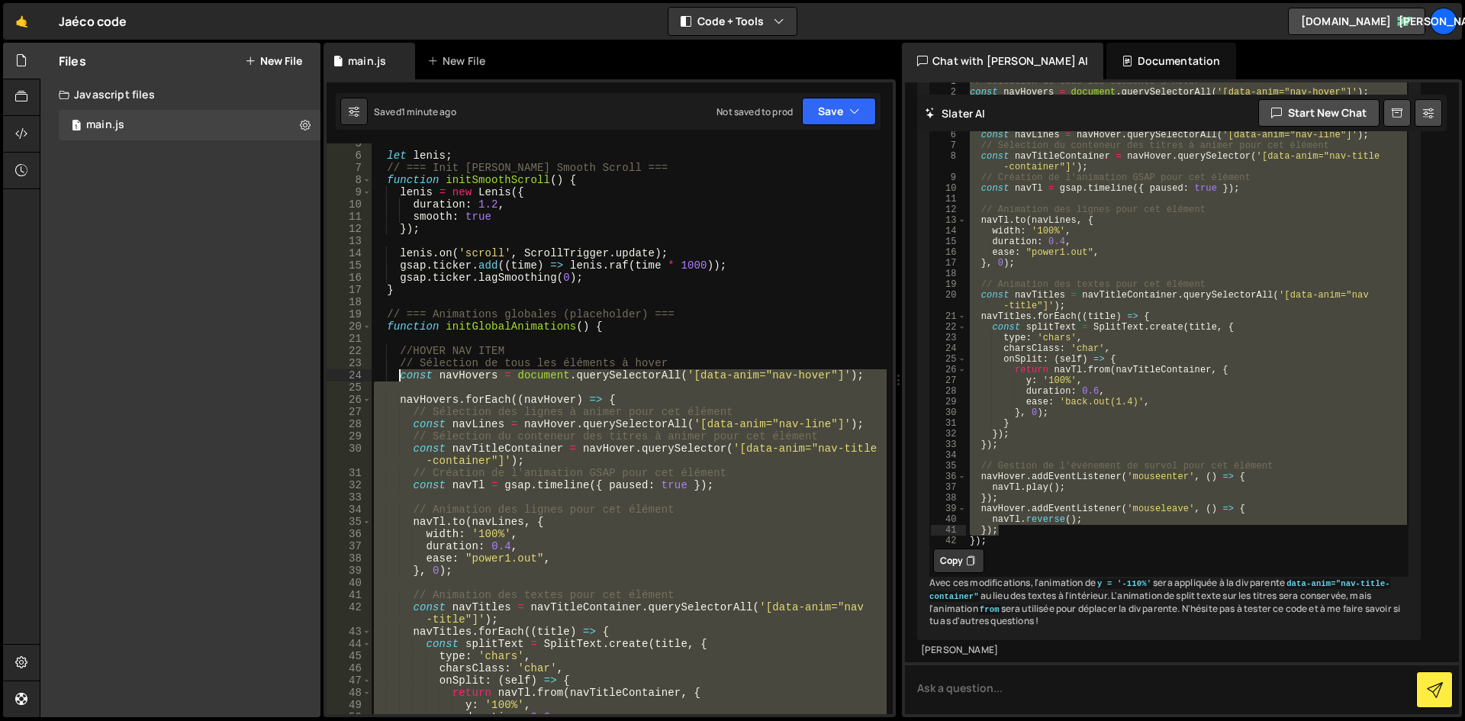
drag, startPoint x: 468, startPoint y: 703, endPoint x: 399, endPoint y: 374, distance: 336.0
click at [399, 374] on div "let lenis ; // === Init Lenis Smooth Scroll === function initSmoothScroll ( ) {…" at bounding box center [629, 434] width 516 height 595
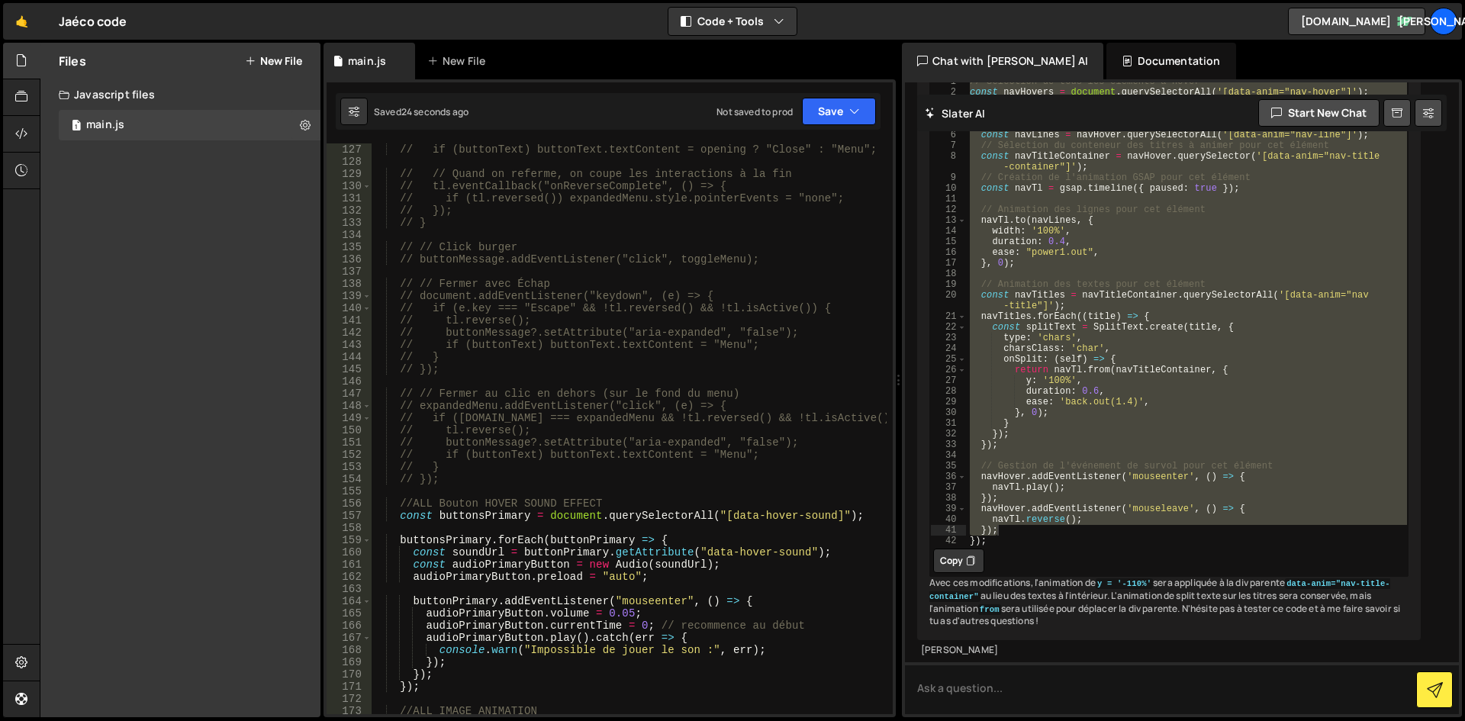
scroll to position [1898, 0]
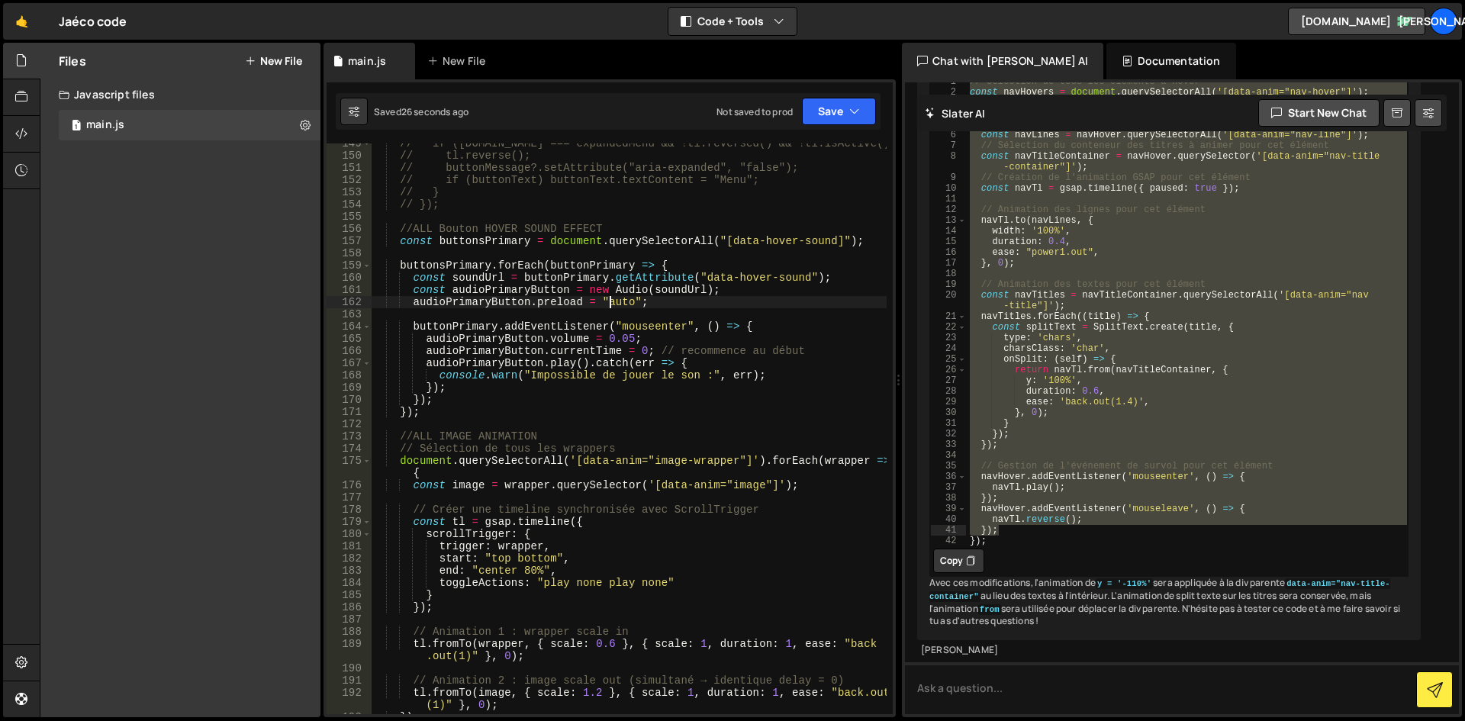
click at [608, 306] on div "// if ([DOMAIN_NAME] === expandedMenu && !tl.reversed() && !tl.isActive()) { //…" at bounding box center [629, 434] width 516 height 595
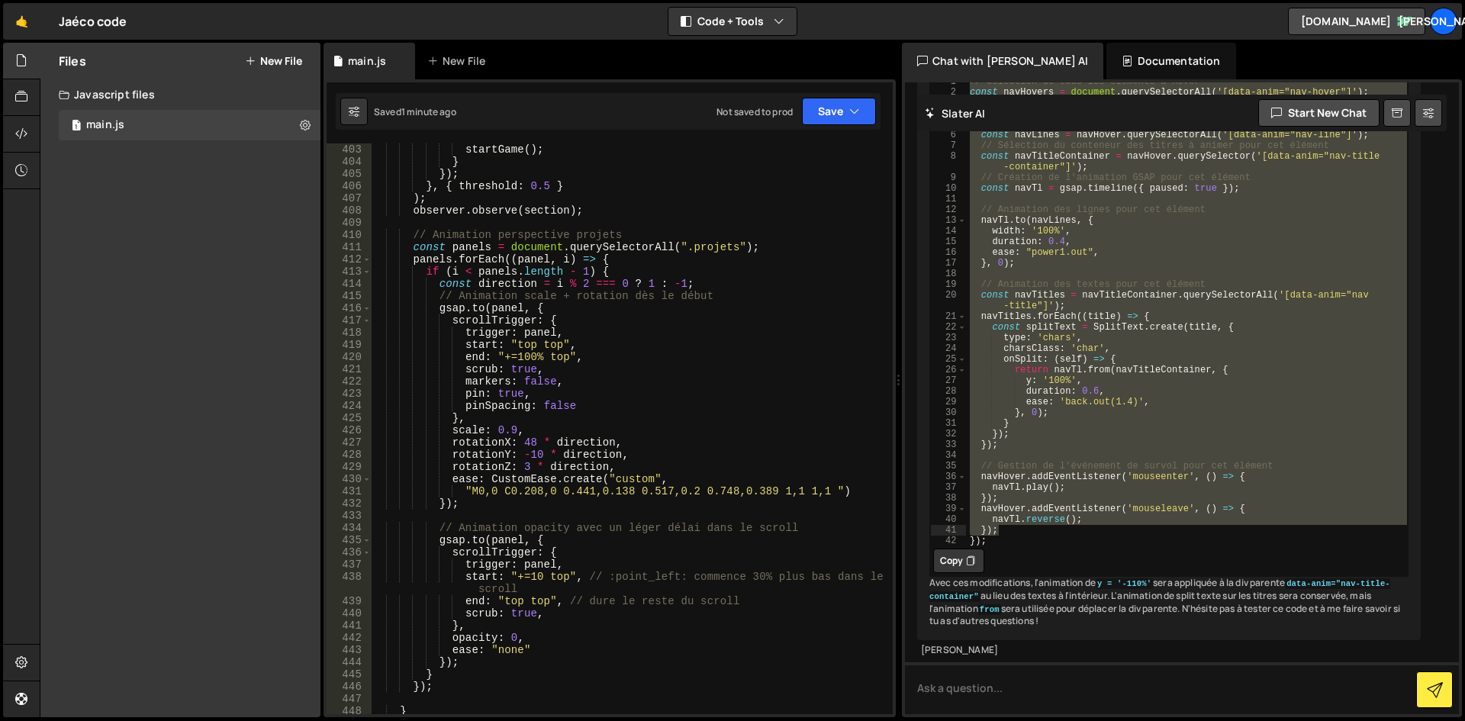
scroll to position [5082, 0]
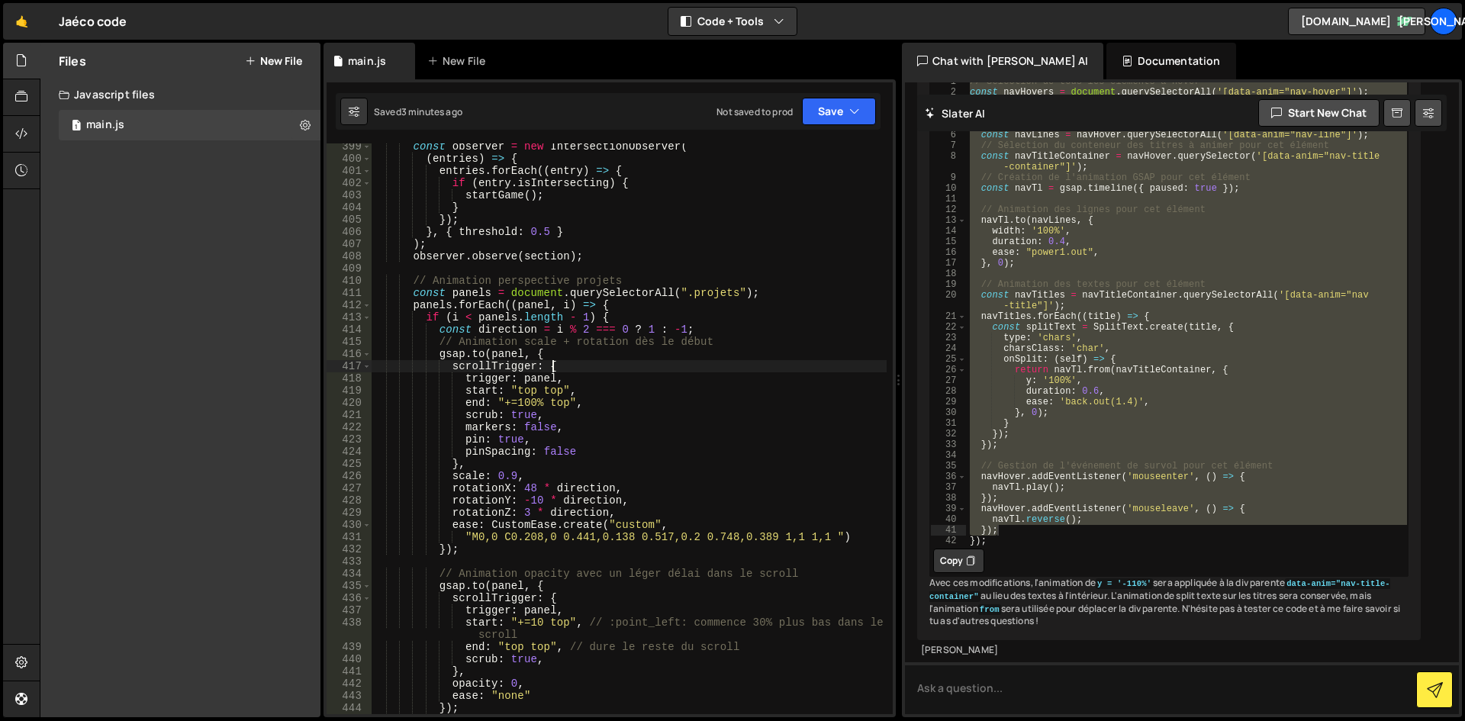
click at [646, 364] on div "const observer = new IntersectionObserver ( ( entries ) => { entries . forEach …" at bounding box center [629, 437] width 516 height 595
type textarea "scrollTrigger: {"
